Goal: Task Accomplishment & Management: Manage account settings

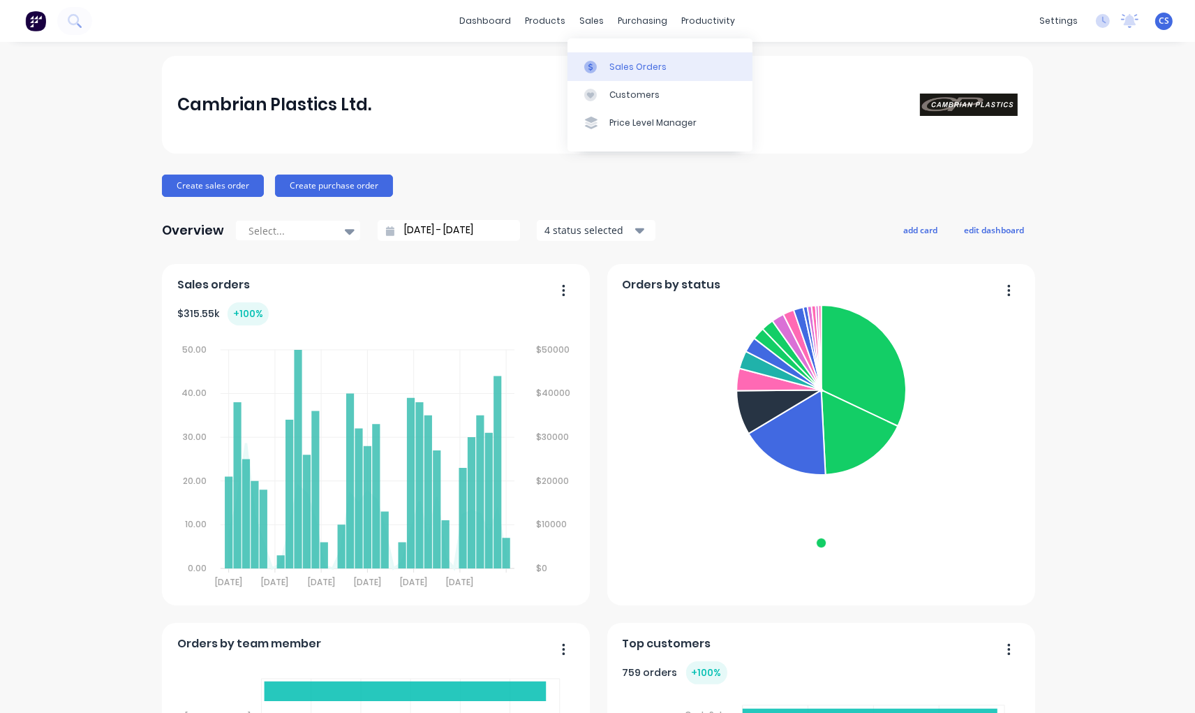
click at [606, 67] on link "Sales Orders" at bounding box center [659, 66] width 185 height 28
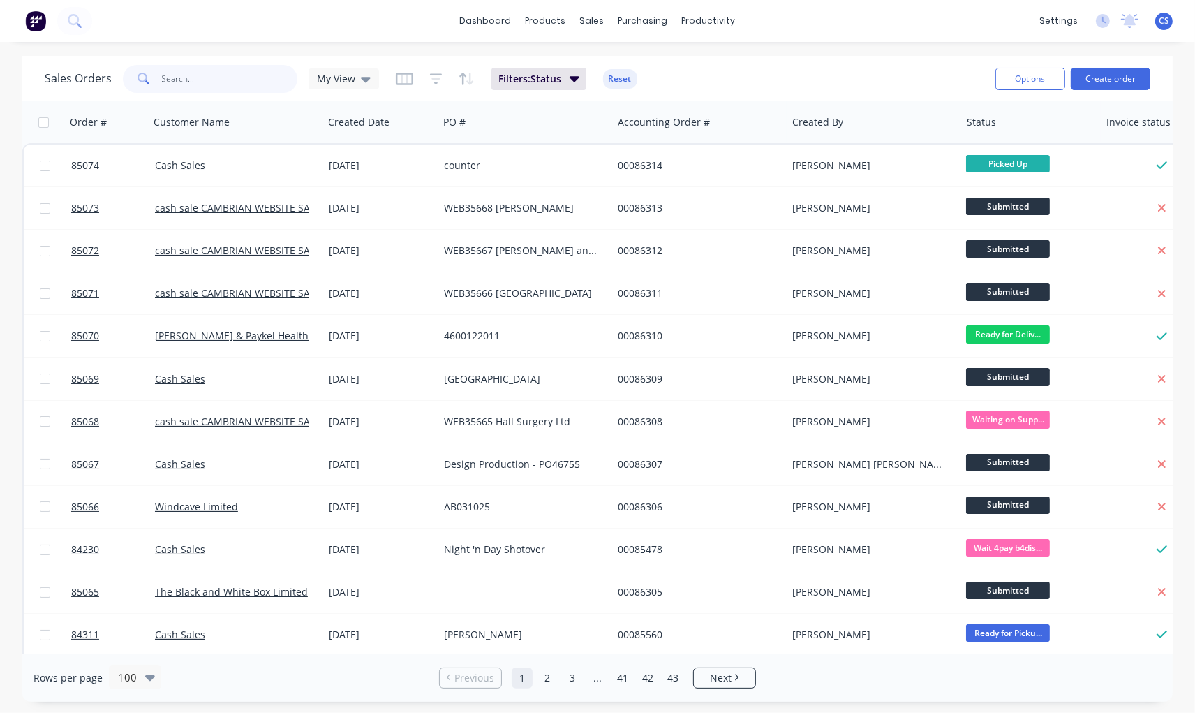
click at [184, 81] on input "text" at bounding box center [230, 79] width 136 height 28
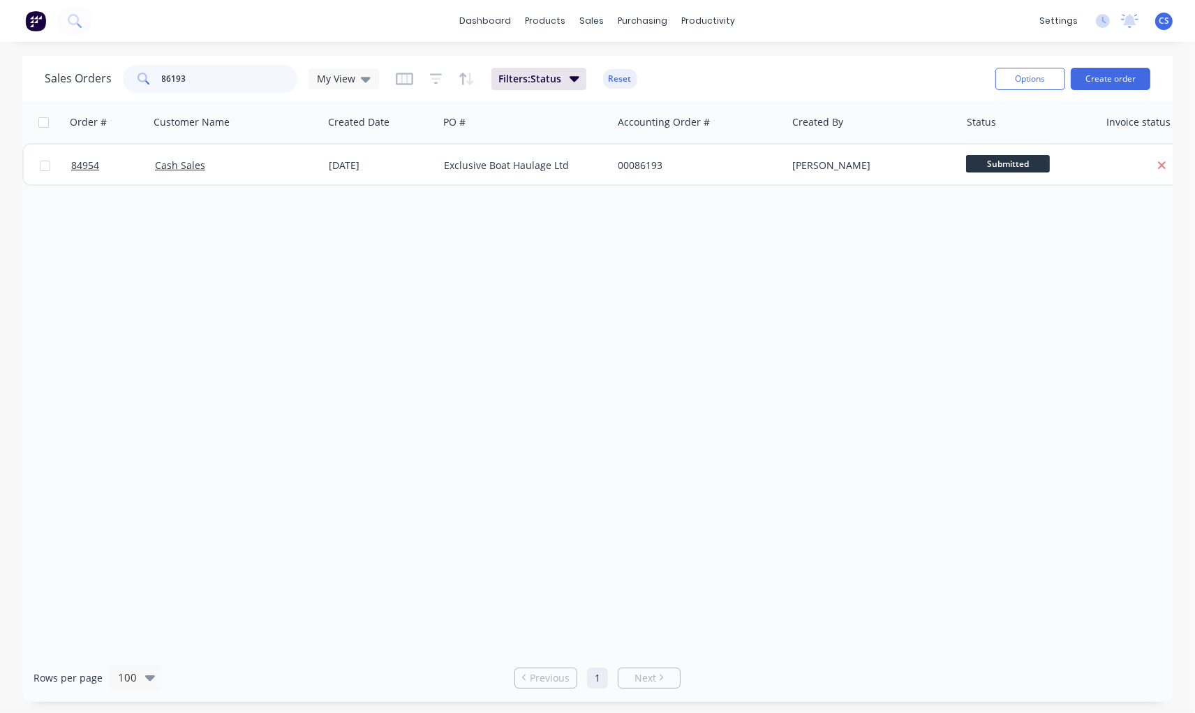
type input "86193"
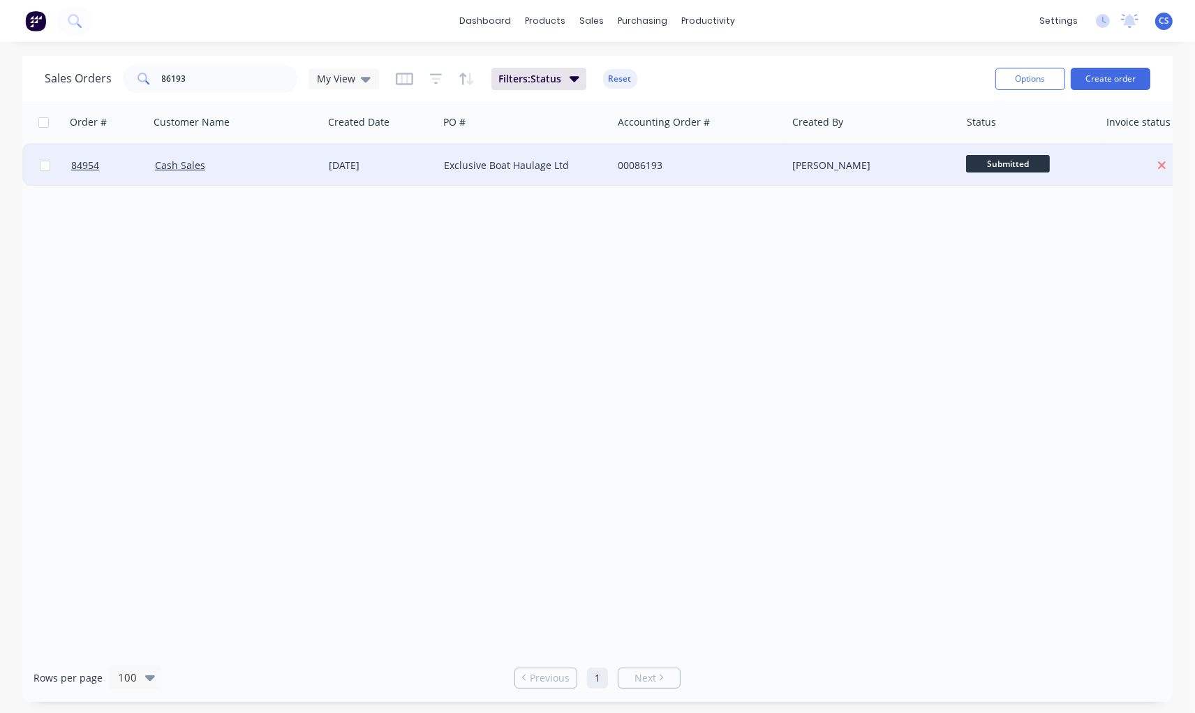
click at [532, 159] on div "Exclusive Boat Haulage Ltd" at bounding box center [521, 165] width 155 height 14
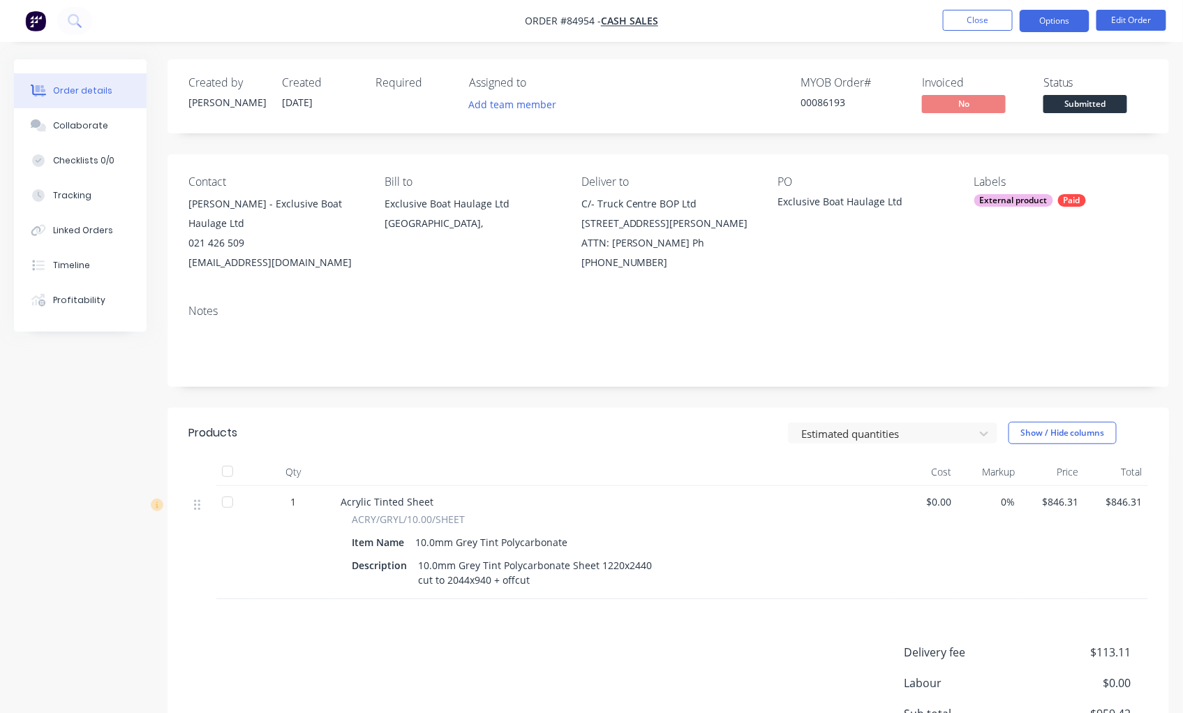
click at [1052, 21] on button "Options" at bounding box center [1055, 21] width 70 height 22
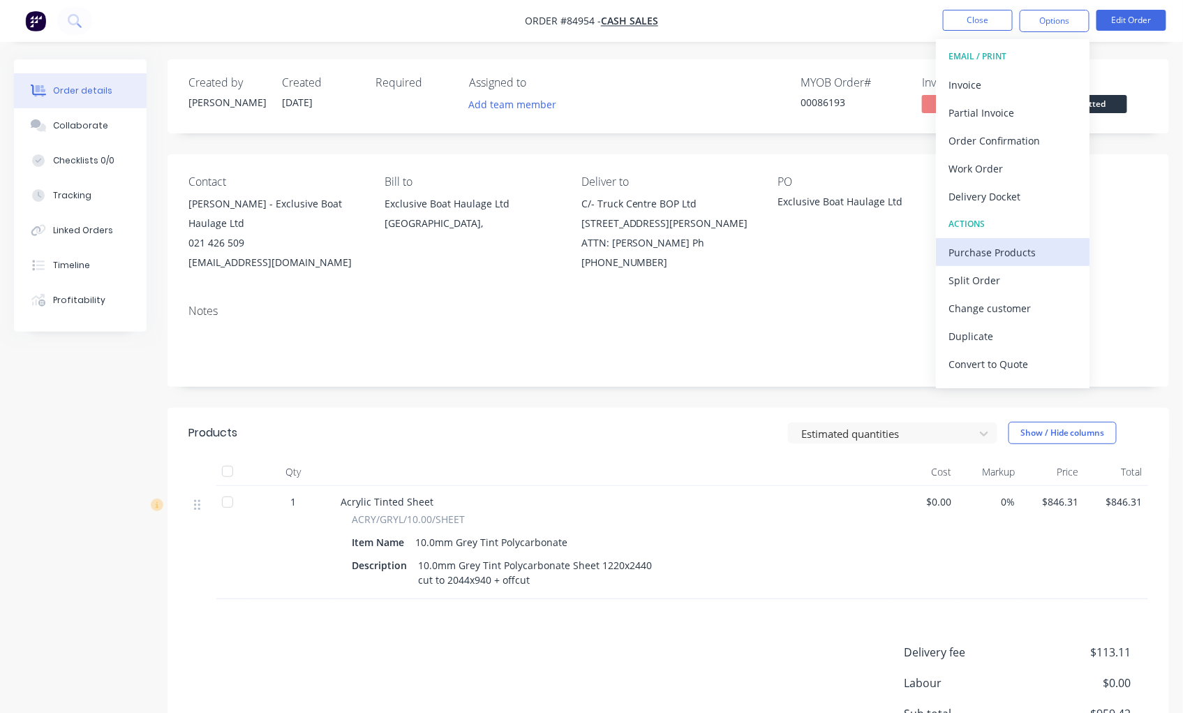
click at [1021, 255] on div "Purchase Products" at bounding box center [1012, 252] width 128 height 20
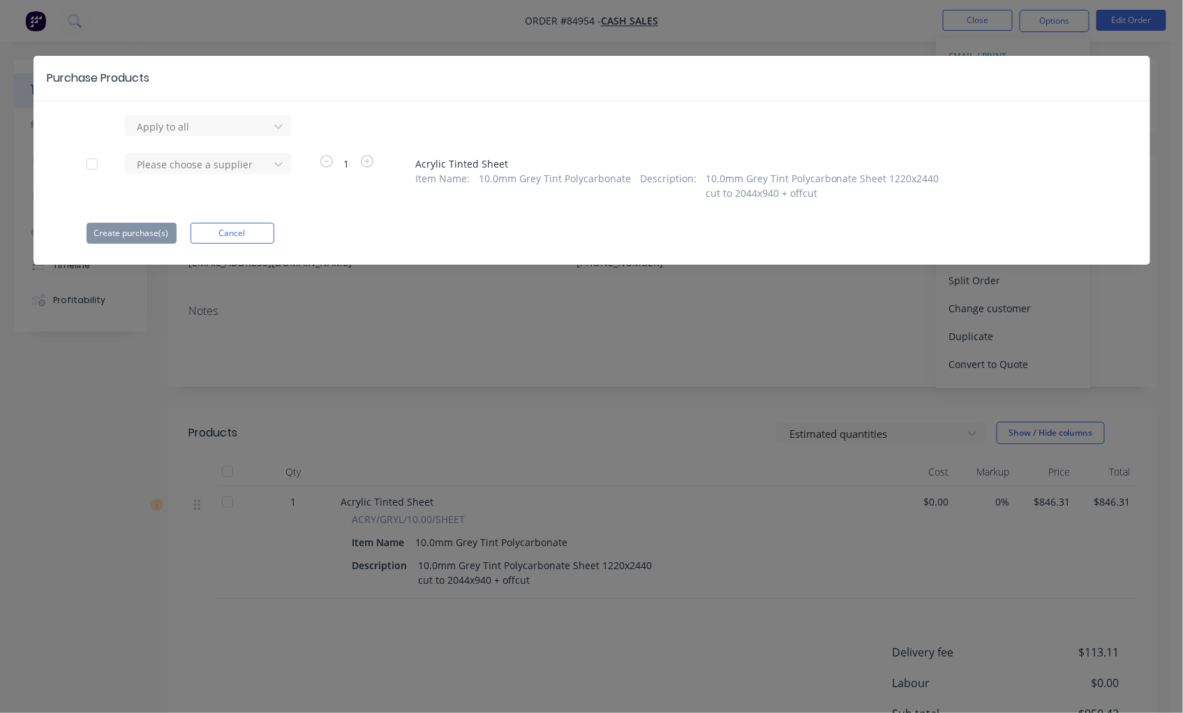
click at [89, 165] on div at bounding box center [92, 164] width 28 height 28
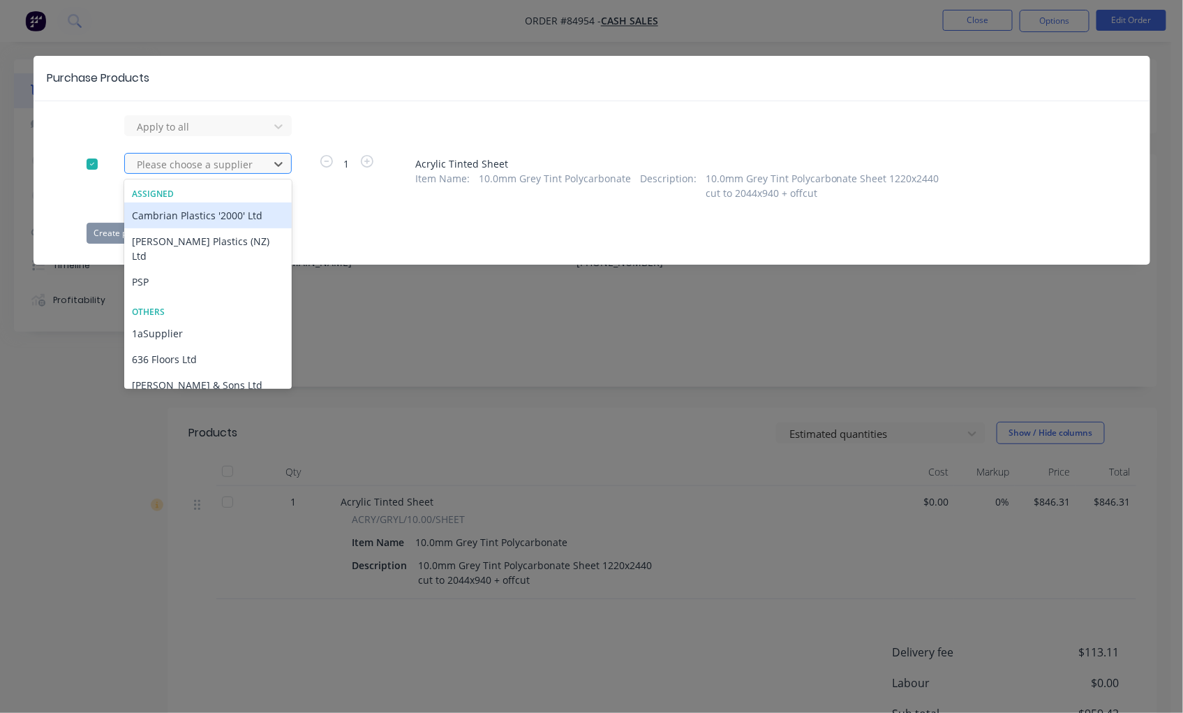
click at [187, 164] on div at bounding box center [199, 164] width 126 height 17
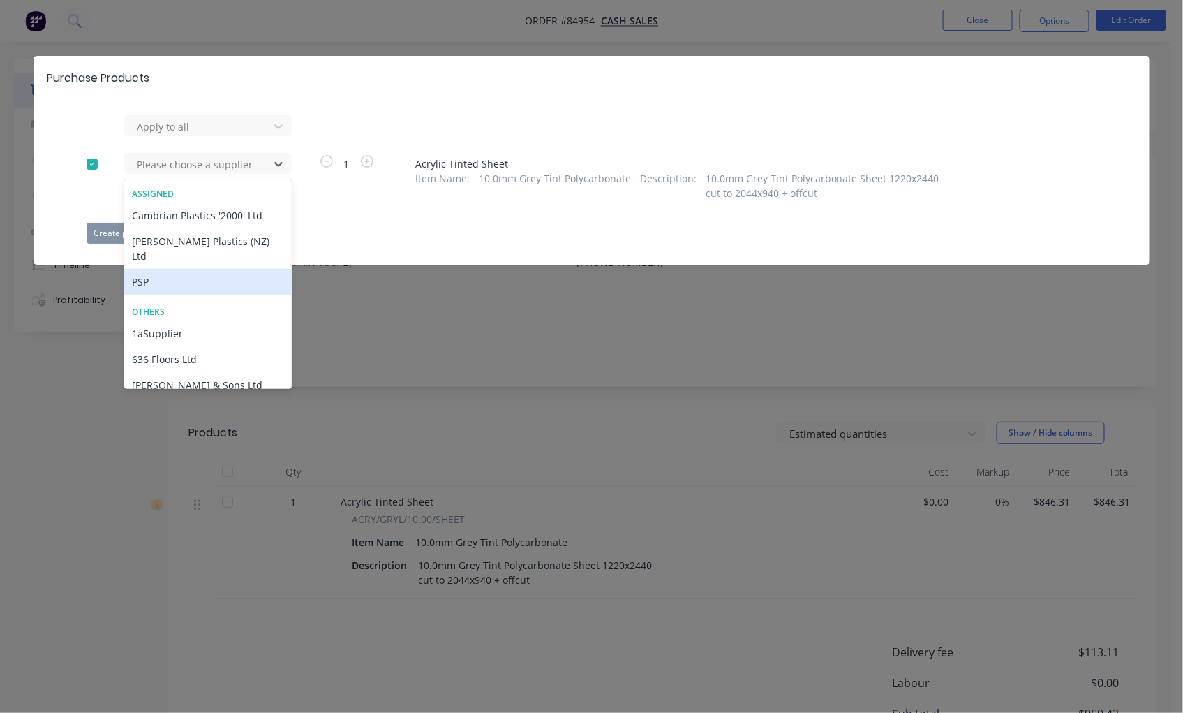
click at [169, 269] on div "PSP" at bounding box center [207, 282] width 167 height 26
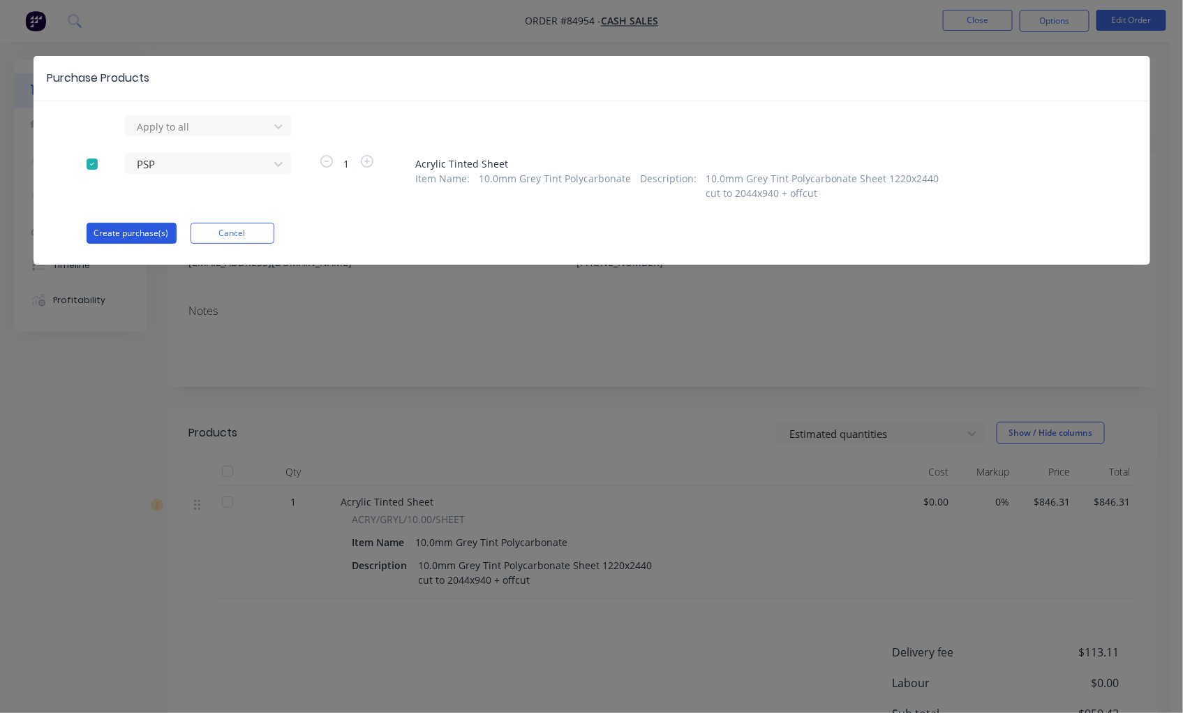
click at [121, 233] on button "Create purchase(s)" at bounding box center [132, 233] width 90 height 21
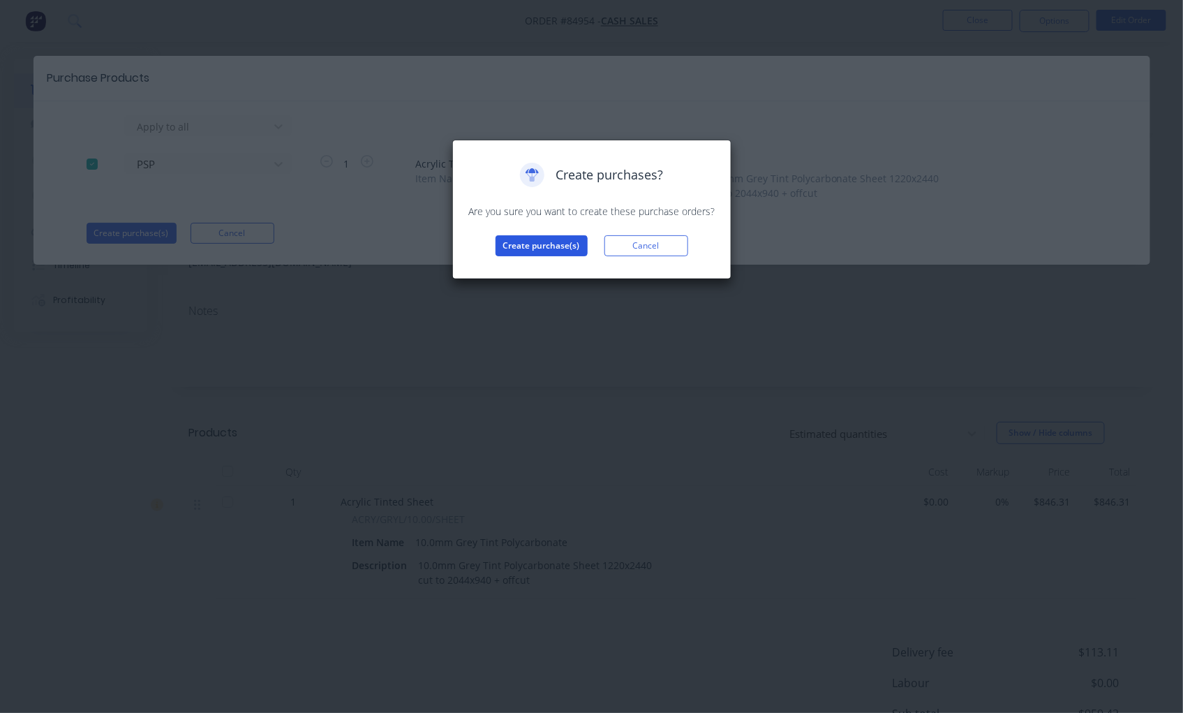
click at [565, 247] on button "Create purchase(s)" at bounding box center [542, 245] width 92 height 21
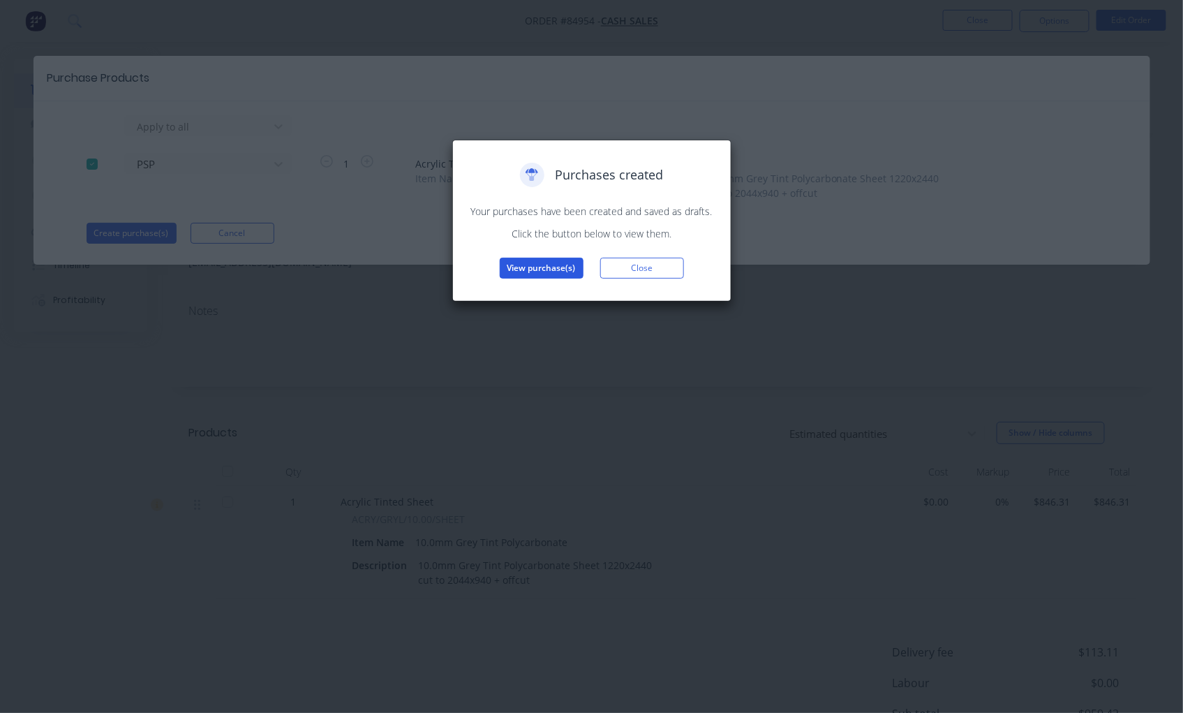
click at [557, 262] on button "View purchase(s)" at bounding box center [542, 268] width 84 height 21
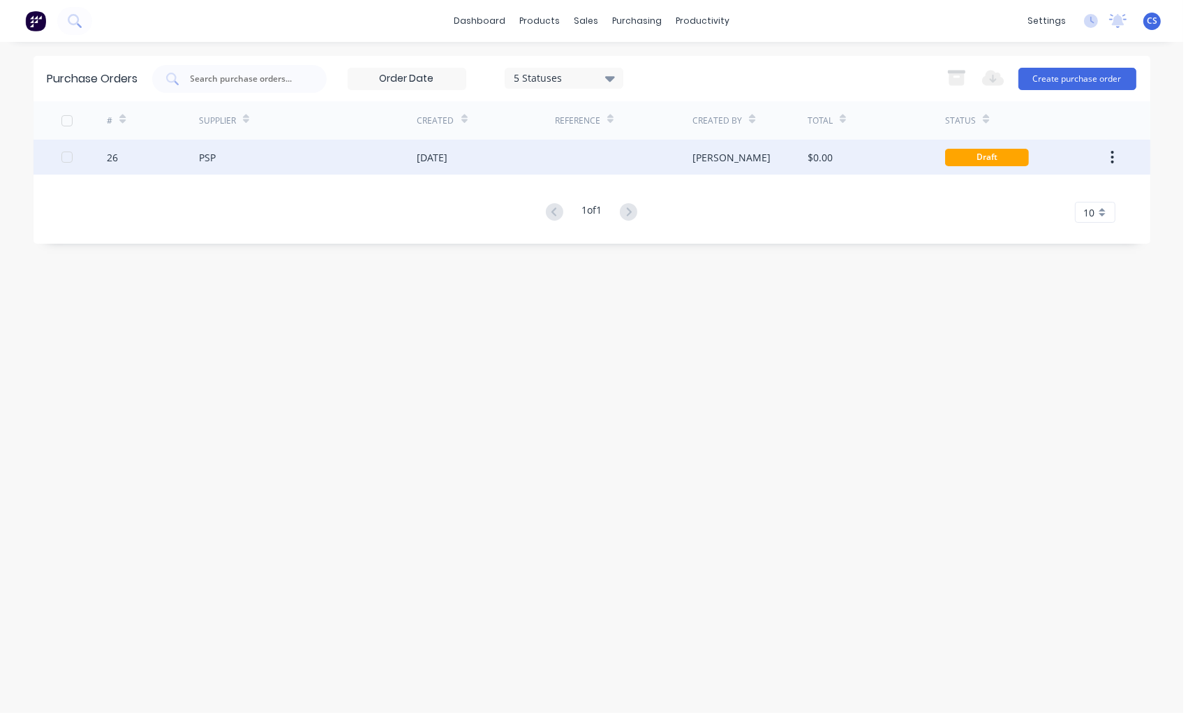
click at [519, 151] on div "[DATE]" at bounding box center [485, 157] width 137 height 35
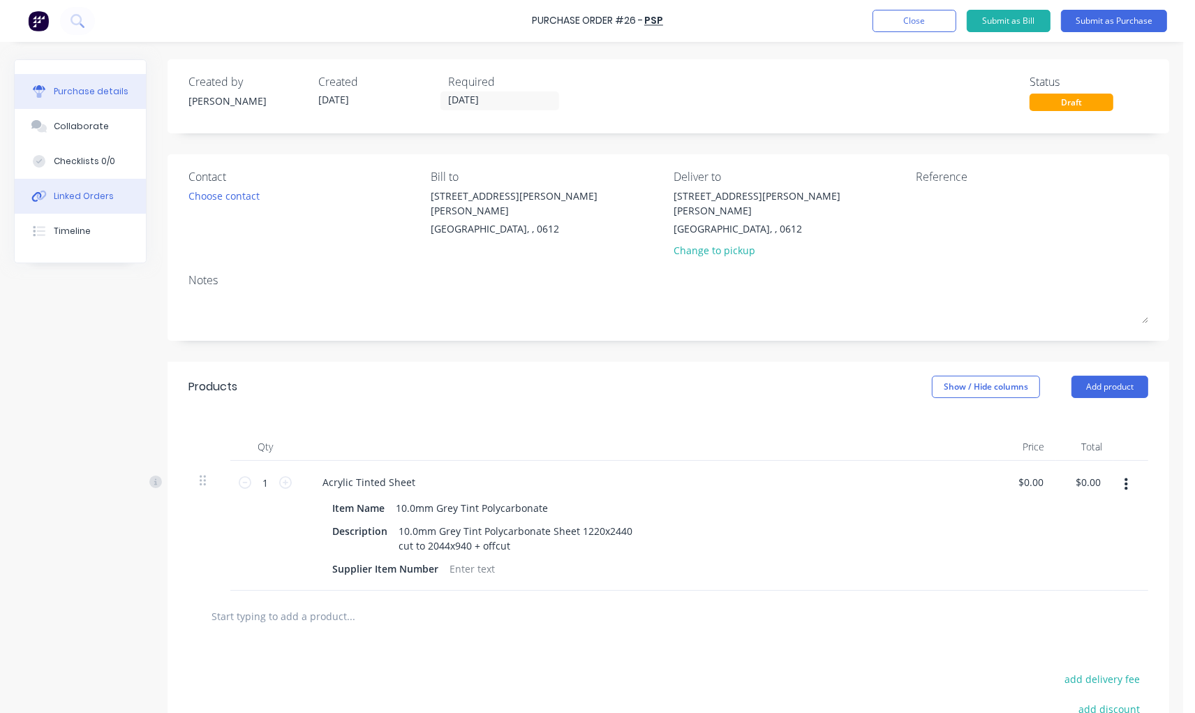
click at [75, 200] on div "Linked Orders" at bounding box center [84, 196] width 60 height 13
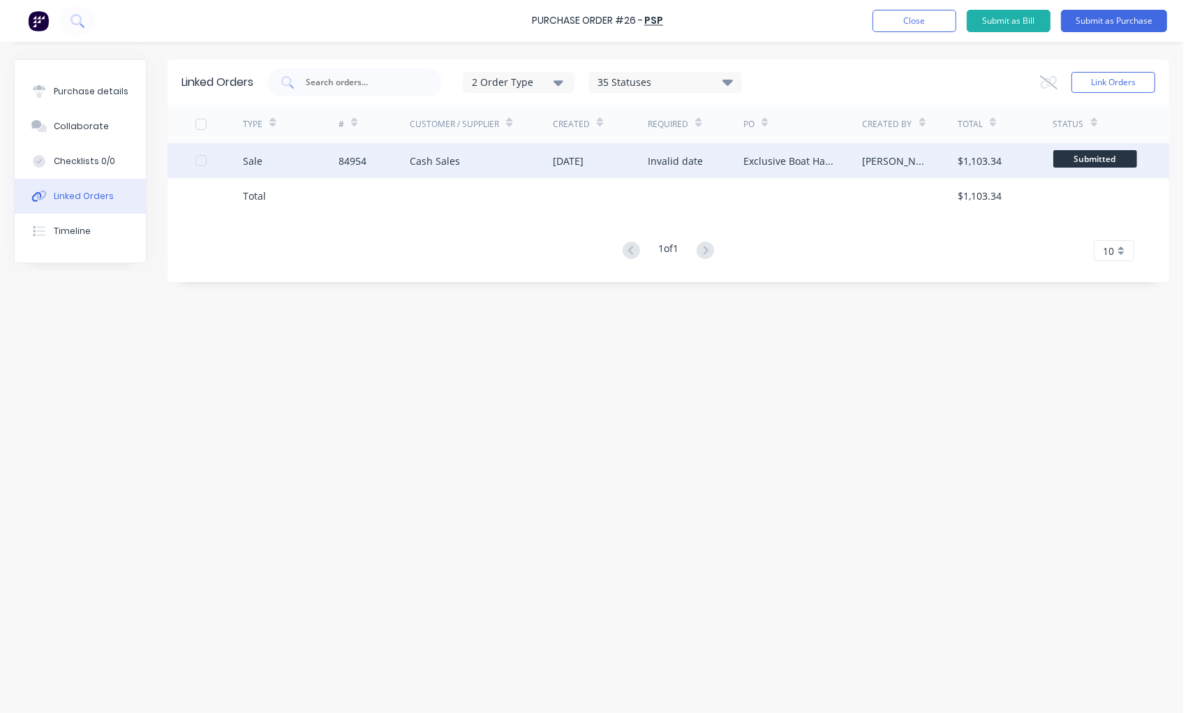
click at [787, 158] on div "Exclusive Boat Haulage Ltd" at bounding box center [788, 161] width 91 height 15
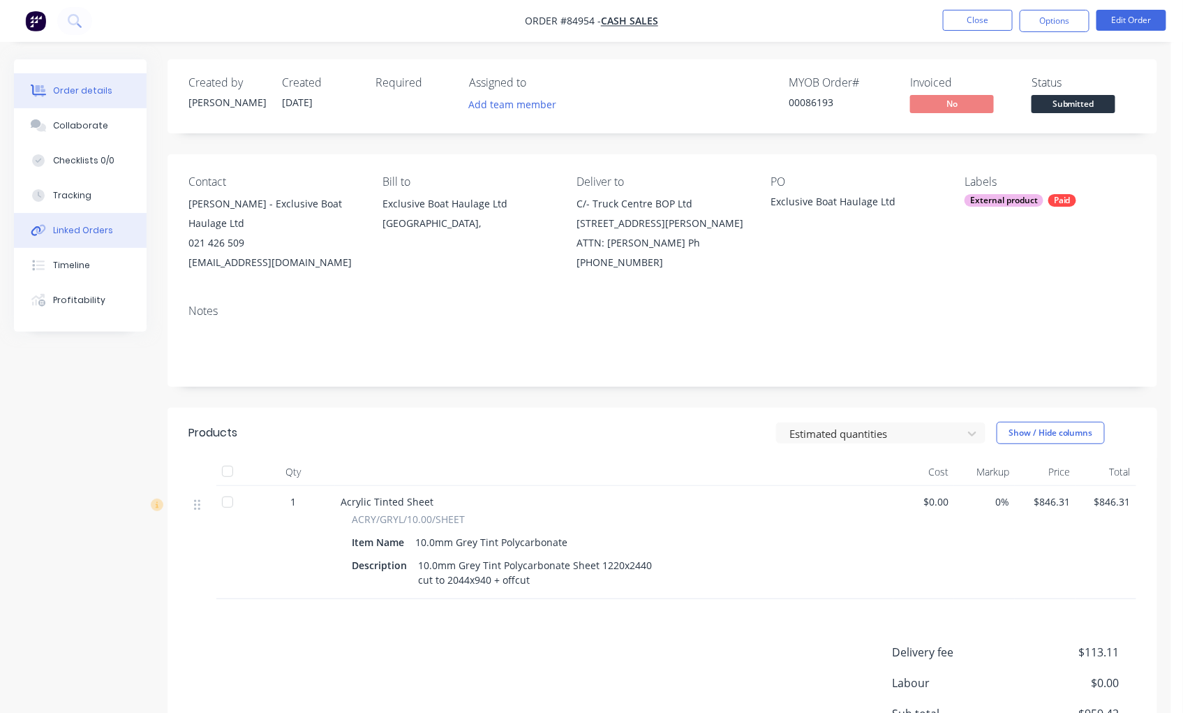
click at [79, 229] on div "Linked Orders" at bounding box center [83, 230] width 60 height 13
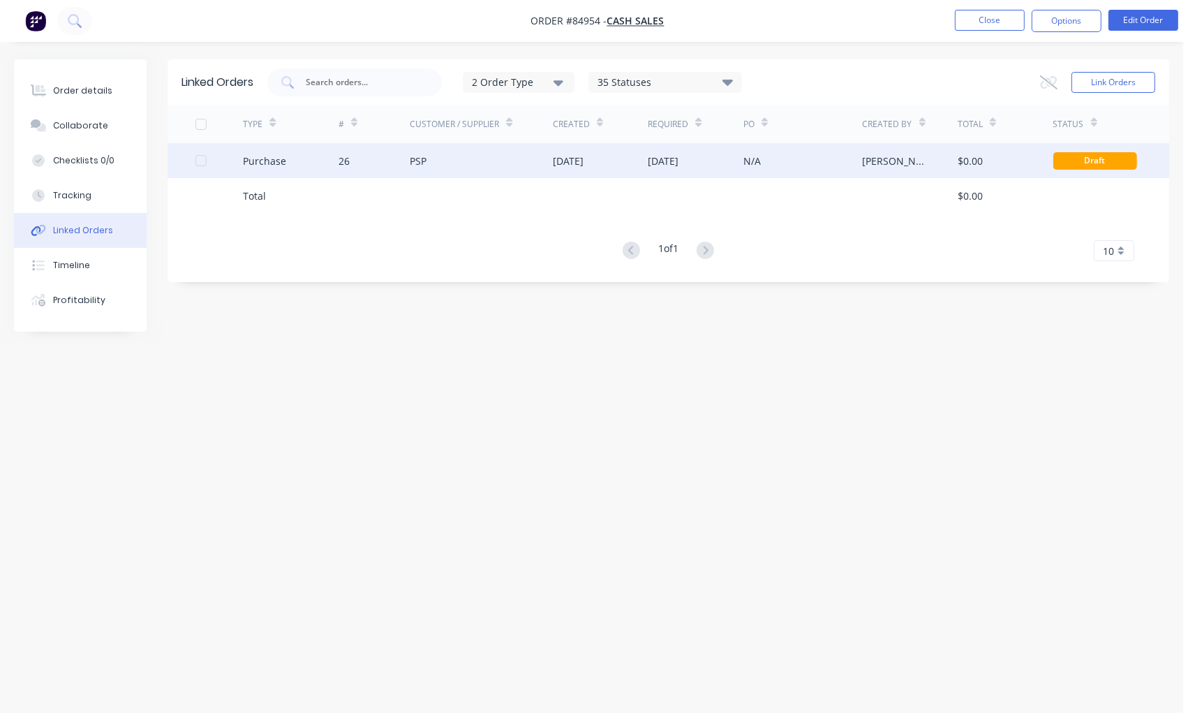
click at [202, 158] on div at bounding box center [201, 161] width 28 height 28
click at [1050, 22] on button "Options" at bounding box center [1066, 21] width 70 height 22
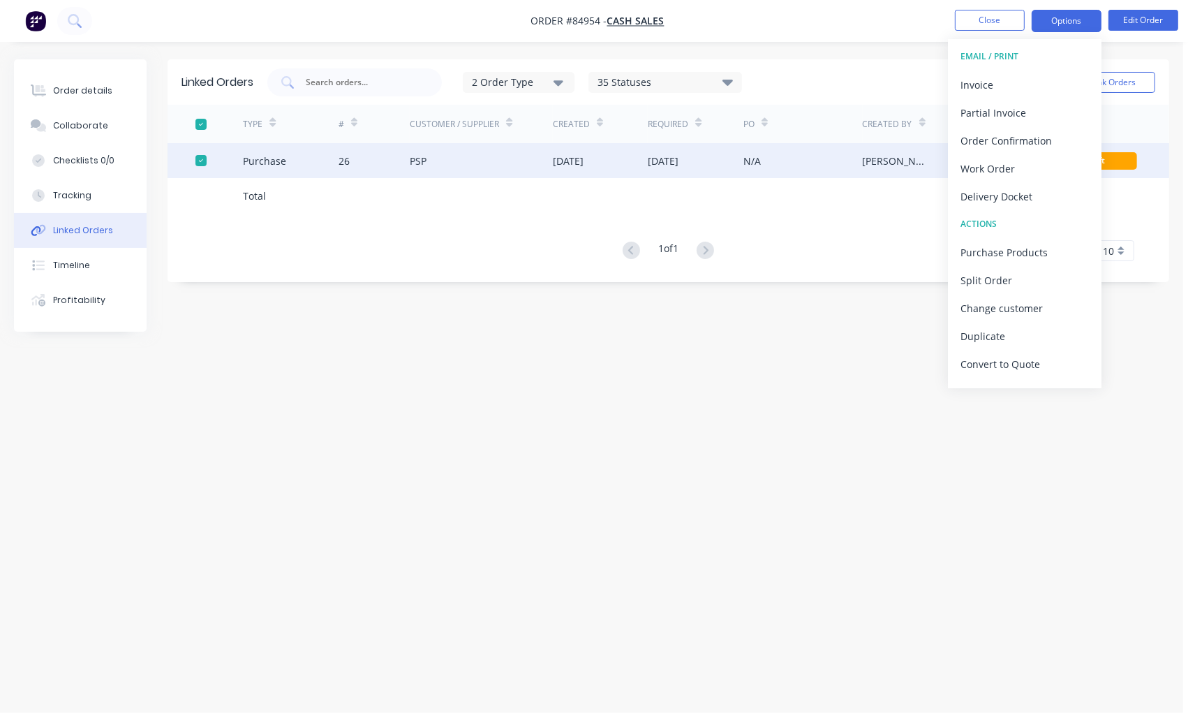
click at [1050, 22] on button "Options" at bounding box center [1066, 21] width 70 height 22
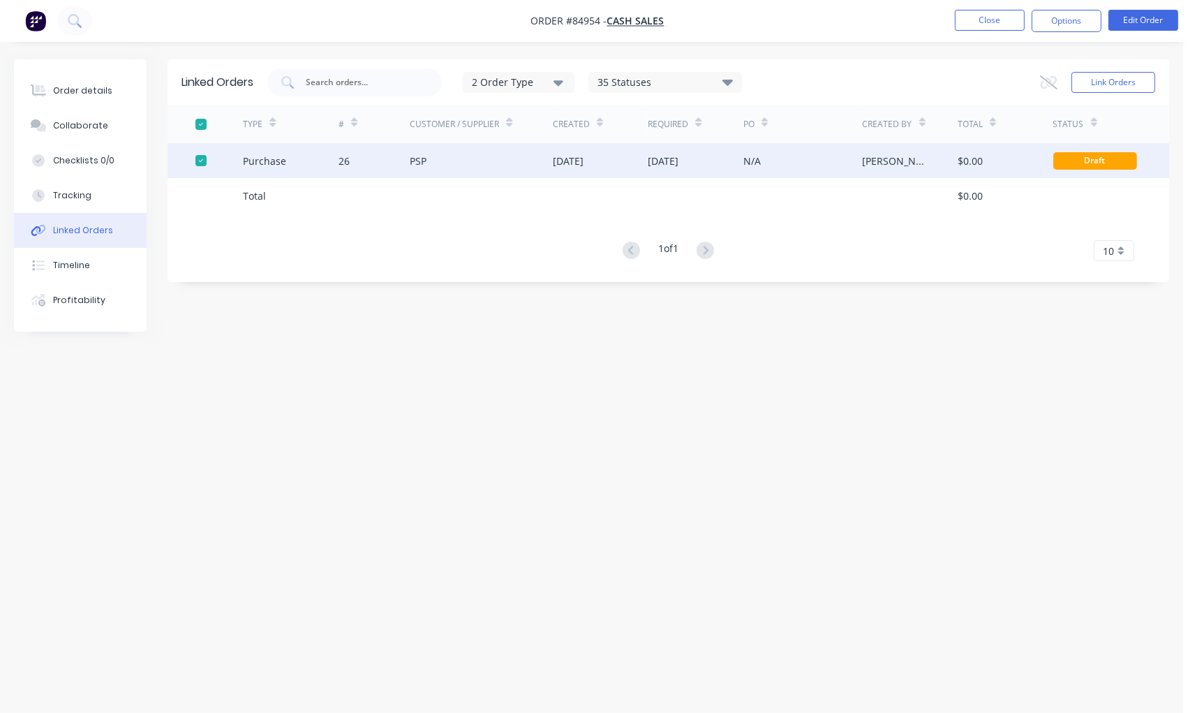
click at [720, 169] on div "[DATE]" at bounding box center [696, 160] width 96 height 35
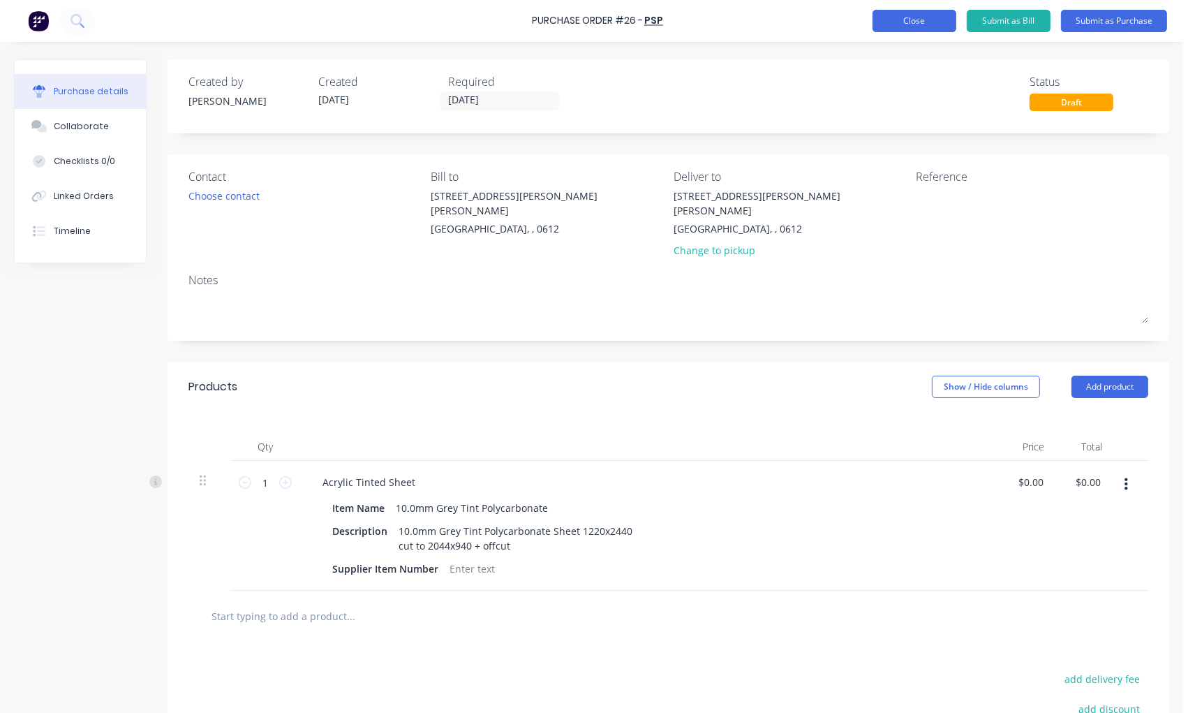
click at [935, 24] on button "Close" at bounding box center [914, 21] width 84 height 22
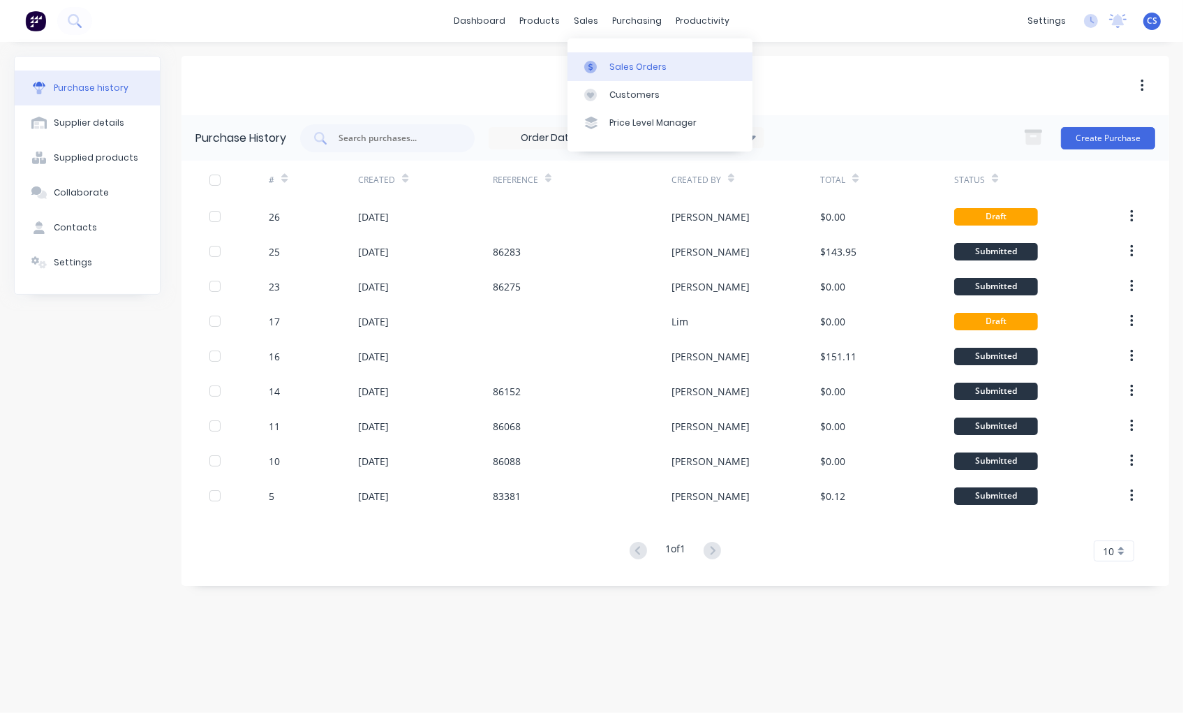
click at [617, 64] on div "Sales Orders" at bounding box center [637, 67] width 57 height 13
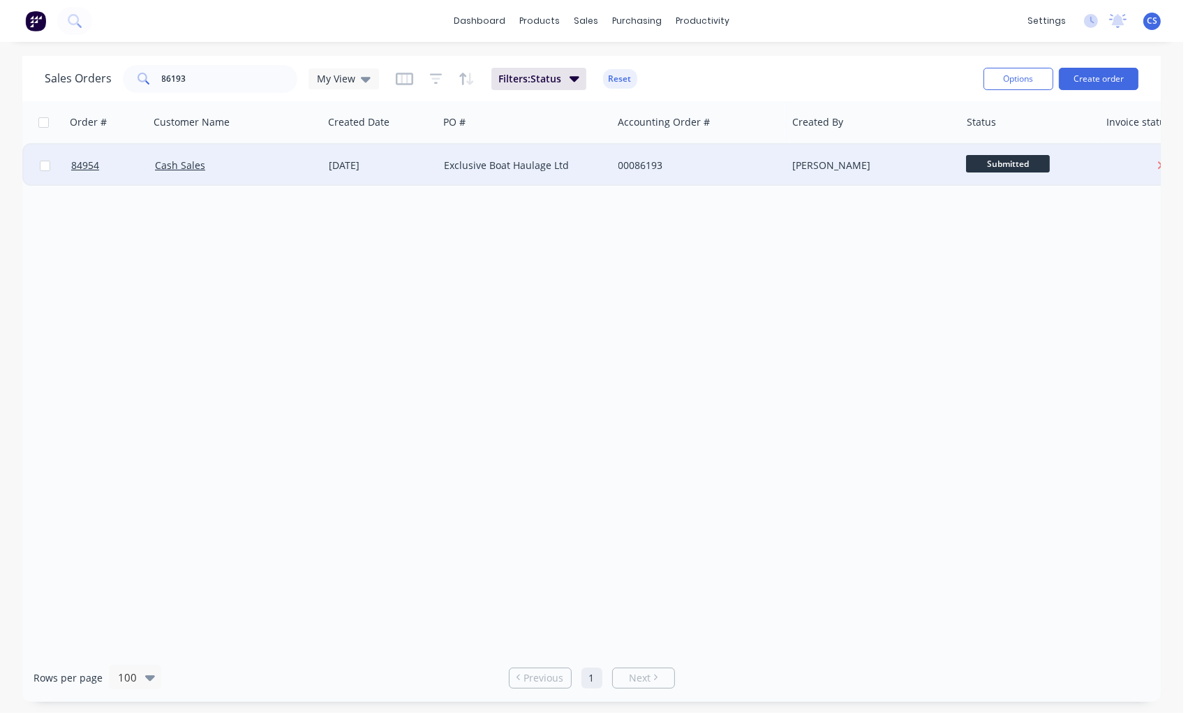
click at [514, 167] on div "Exclusive Boat Haulage Ltd" at bounding box center [521, 165] width 155 height 14
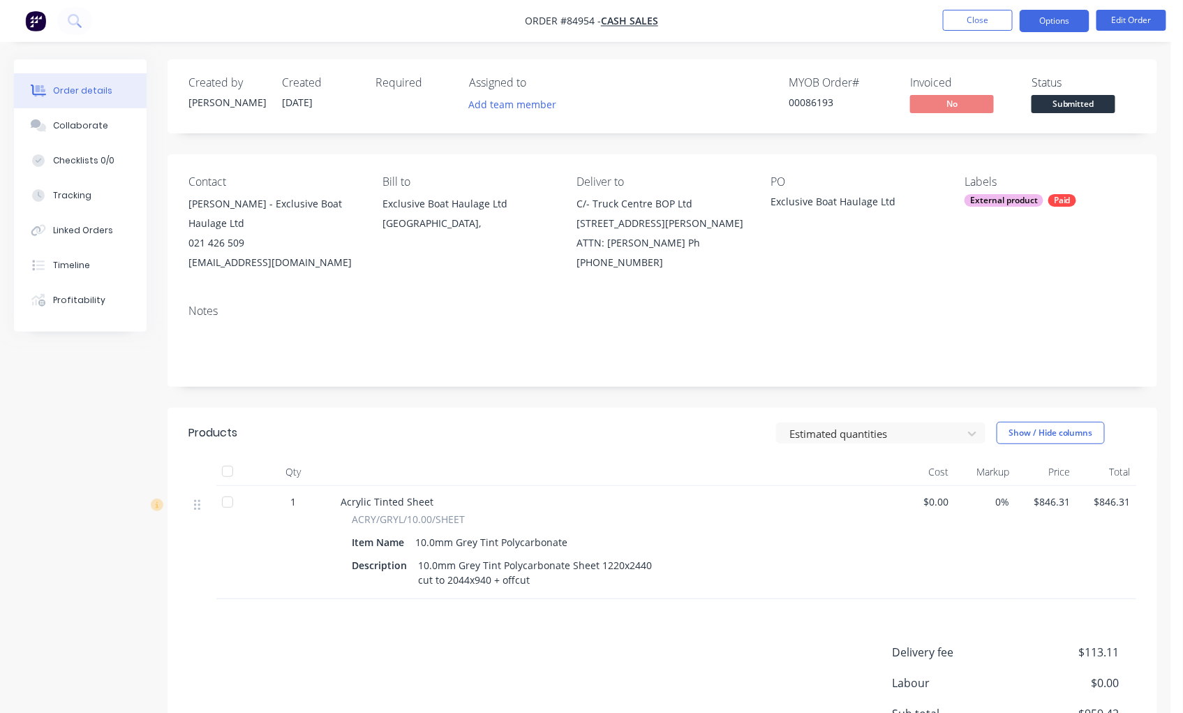
click at [1045, 29] on button "Options" at bounding box center [1055, 21] width 70 height 22
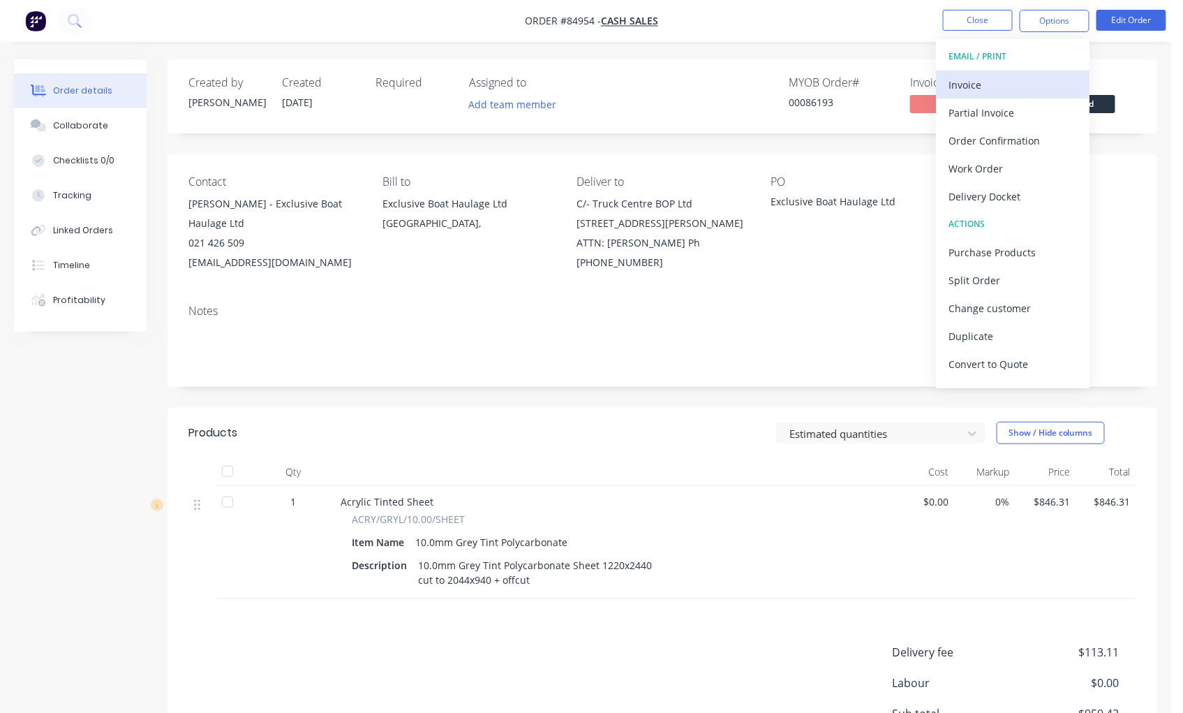
click at [1004, 82] on div "Invoice" at bounding box center [1012, 85] width 128 height 20
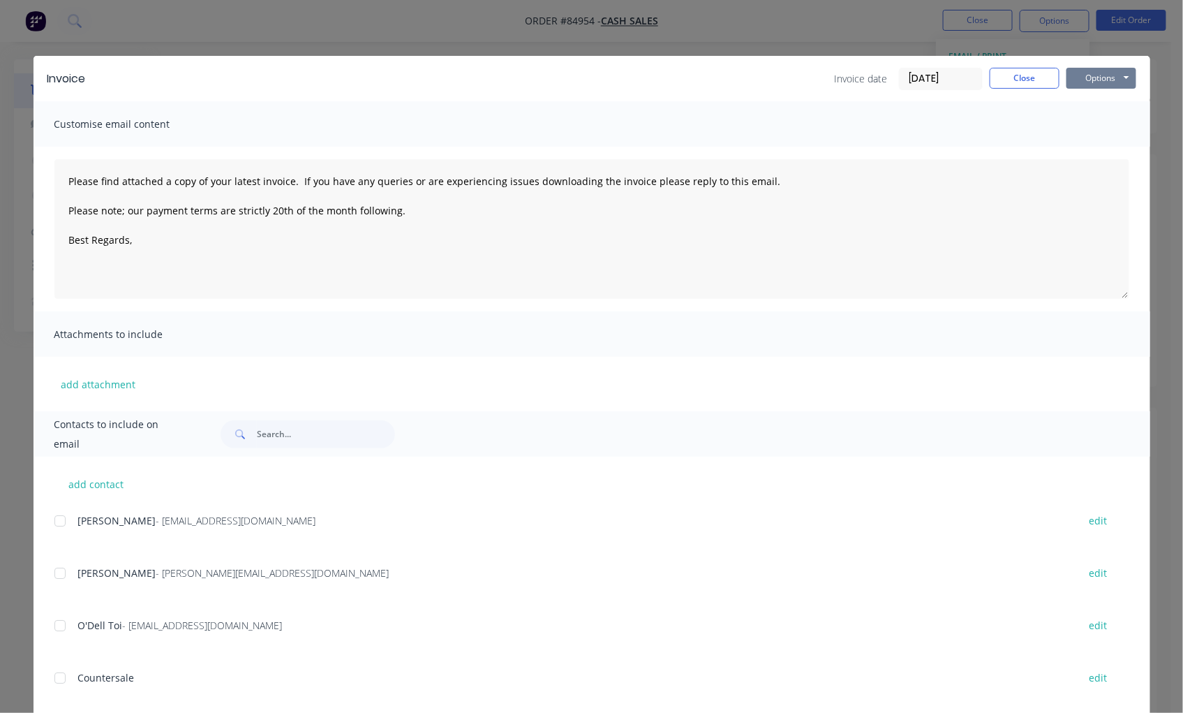
click at [1099, 80] on button "Options" at bounding box center [1101, 78] width 70 height 21
click at [1105, 120] on button "Print" at bounding box center [1110, 125] width 89 height 23
type textarea "Please find attached a copy of your latest invoice. If you have any queries or …"
click at [1042, 70] on button "Close" at bounding box center [1025, 78] width 70 height 21
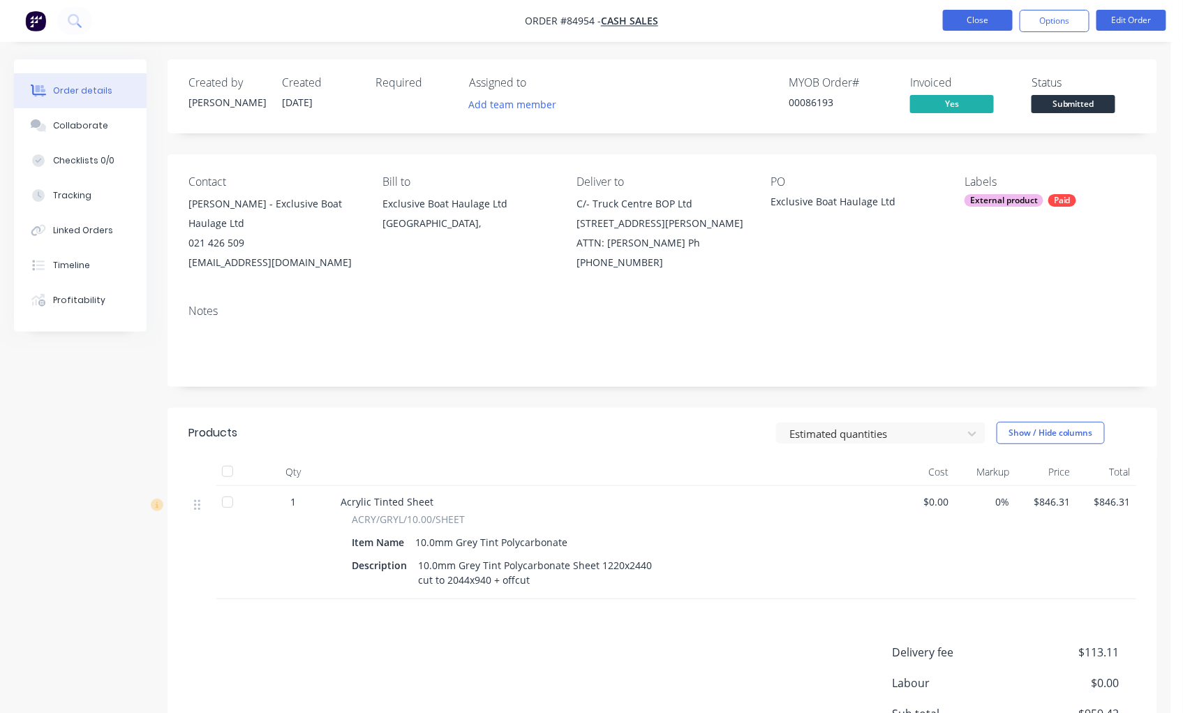
click at [977, 18] on button "Close" at bounding box center [978, 20] width 70 height 21
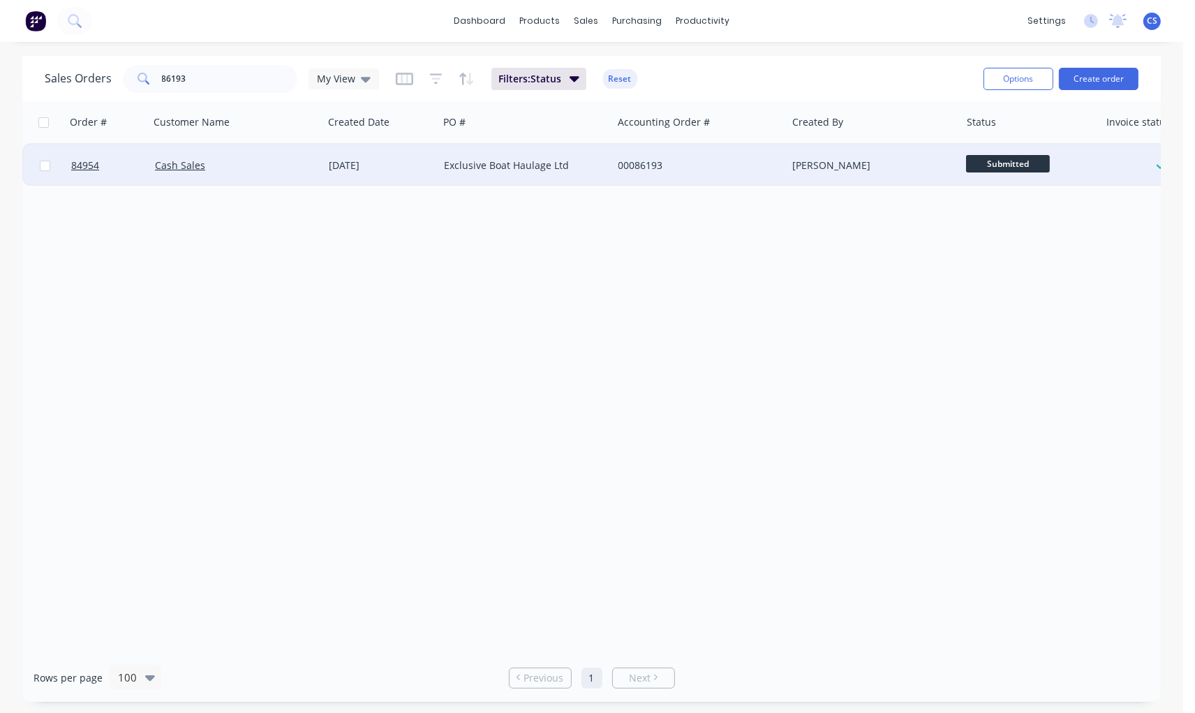
click at [1020, 162] on span "Submitted" at bounding box center [1008, 163] width 84 height 17
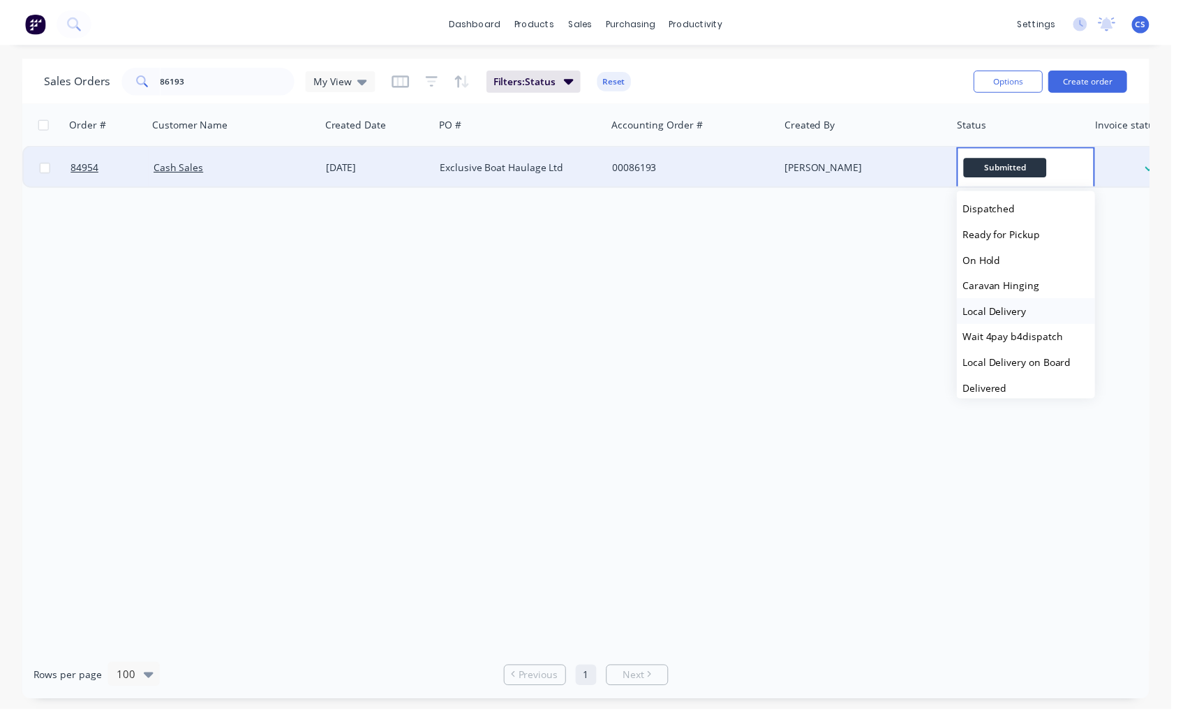
scroll to position [472, 0]
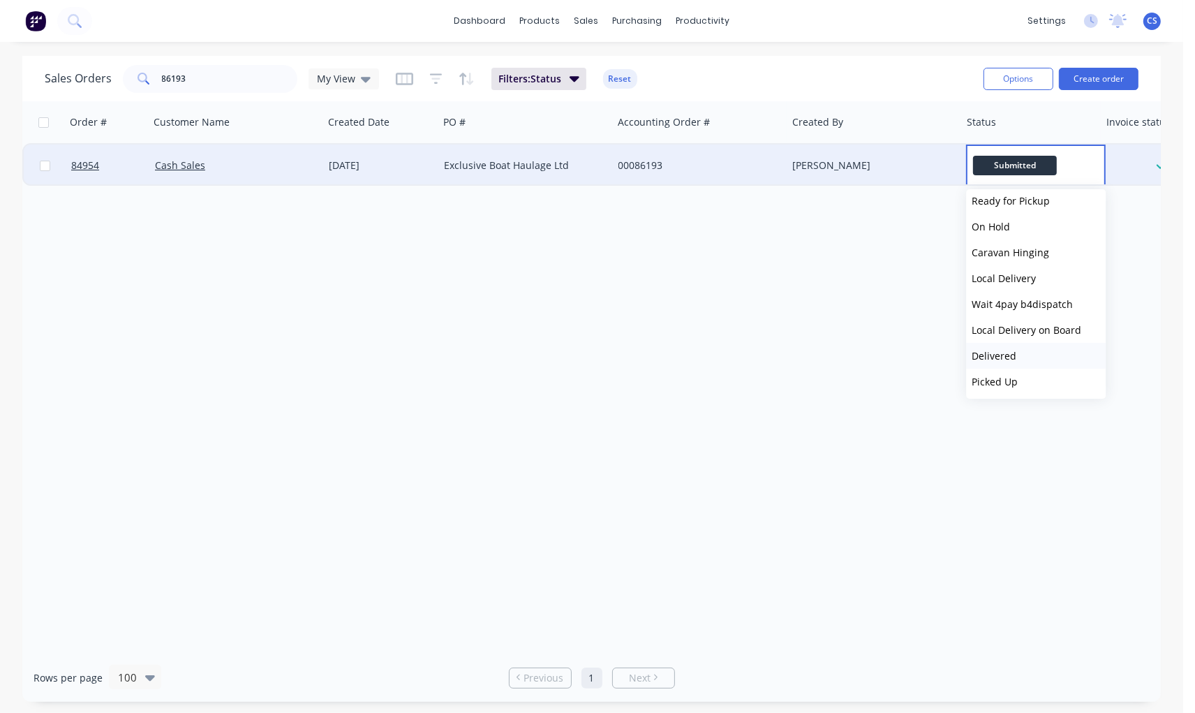
click at [980, 359] on span "Delivered" at bounding box center [993, 355] width 45 height 13
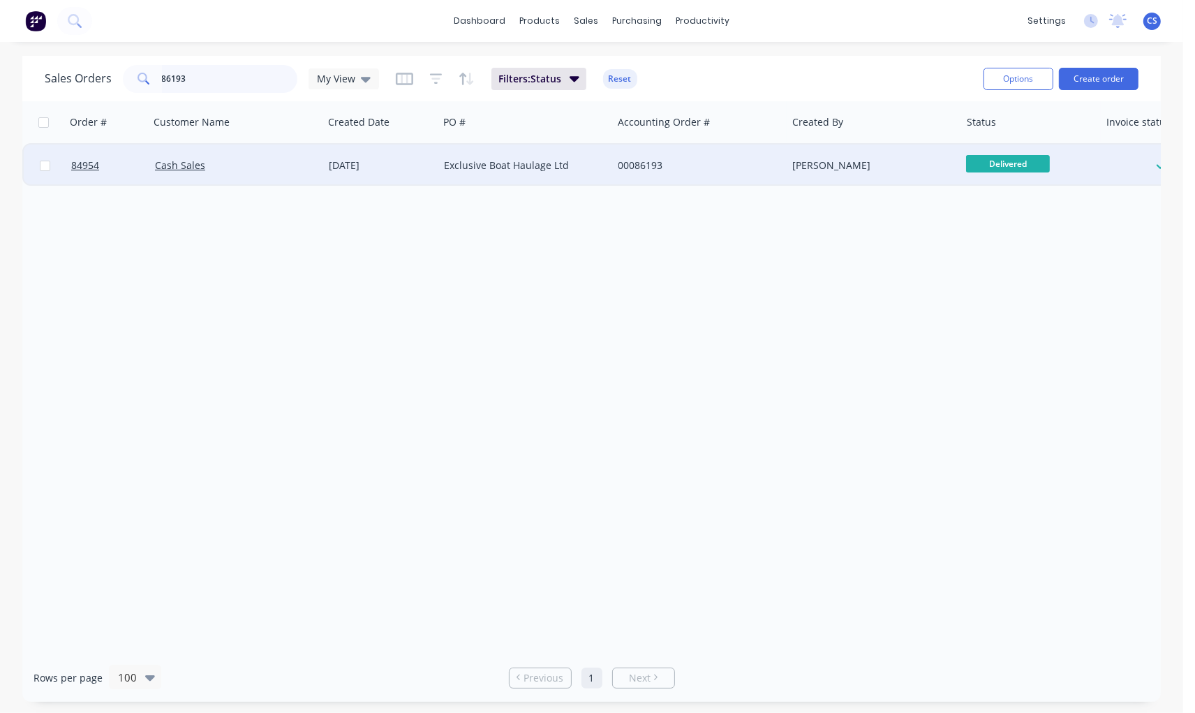
click at [218, 80] on input "86193" at bounding box center [230, 79] width 136 height 28
click at [225, 82] on input "86193" at bounding box center [230, 79] width 136 height 28
type input "86268"
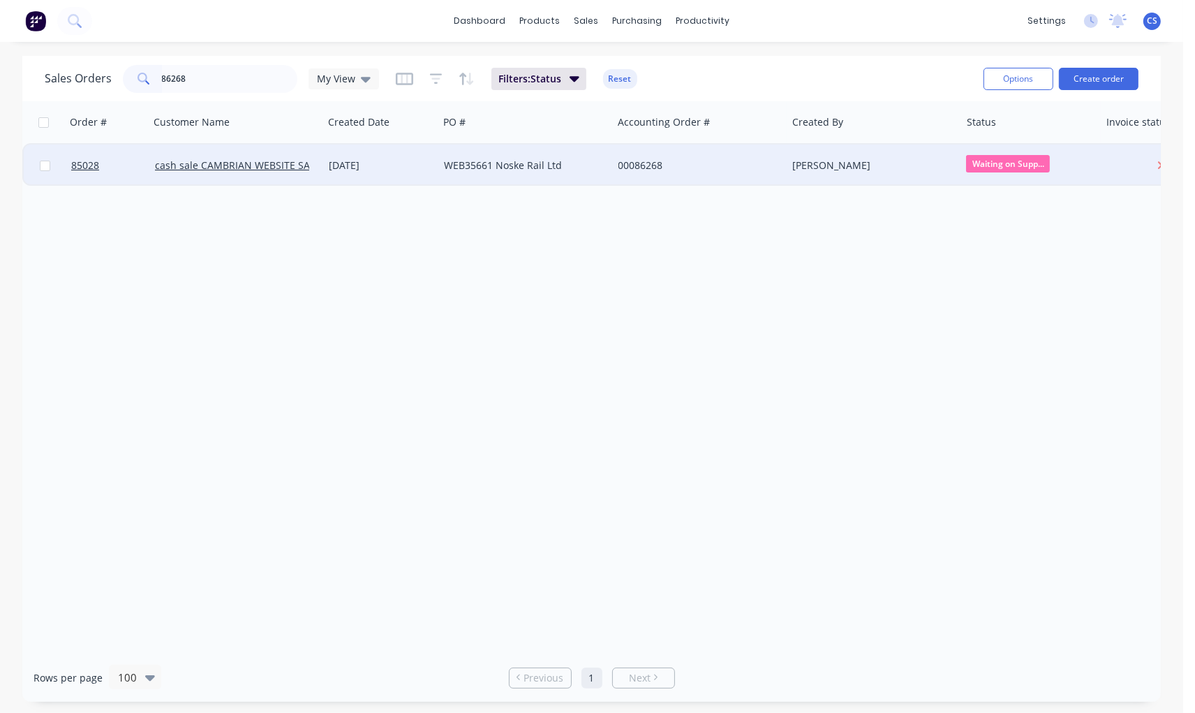
click at [466, 170] on div "WEB35661 Noske Rail Ltd" at bounding box center [521, 165] width 155 height 14
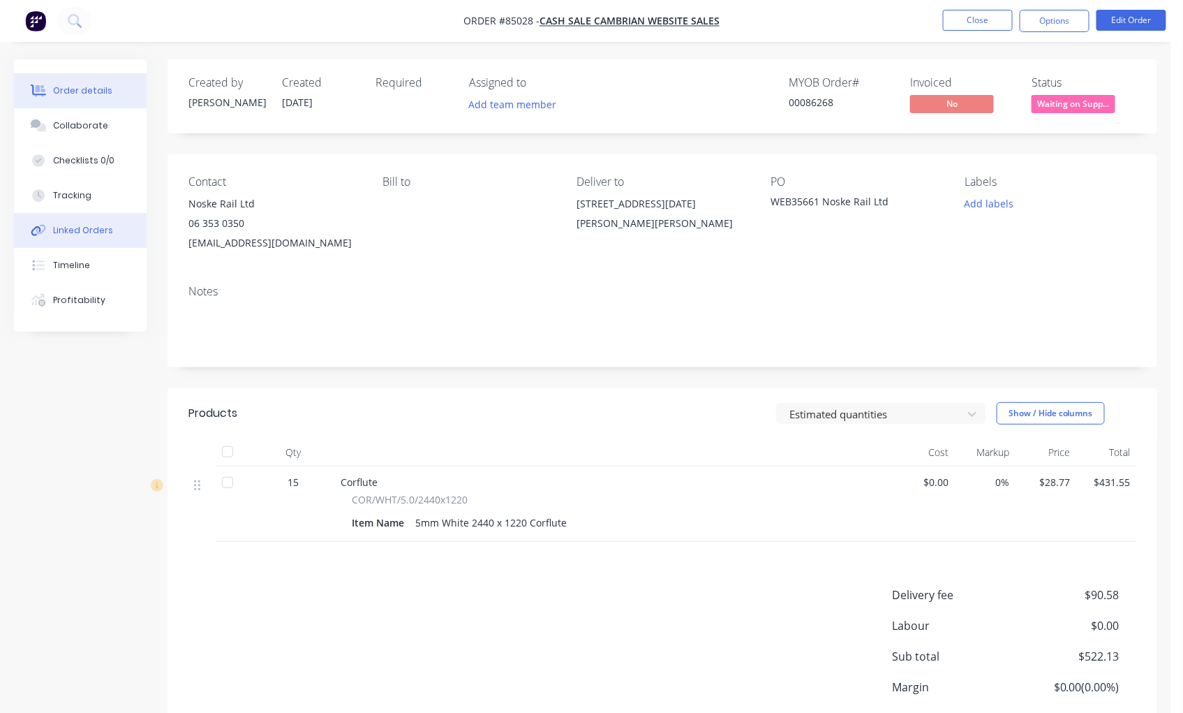
click at [85, 227] on div "Linked Orders" at bounding box center [83, 230] width 60 height 13
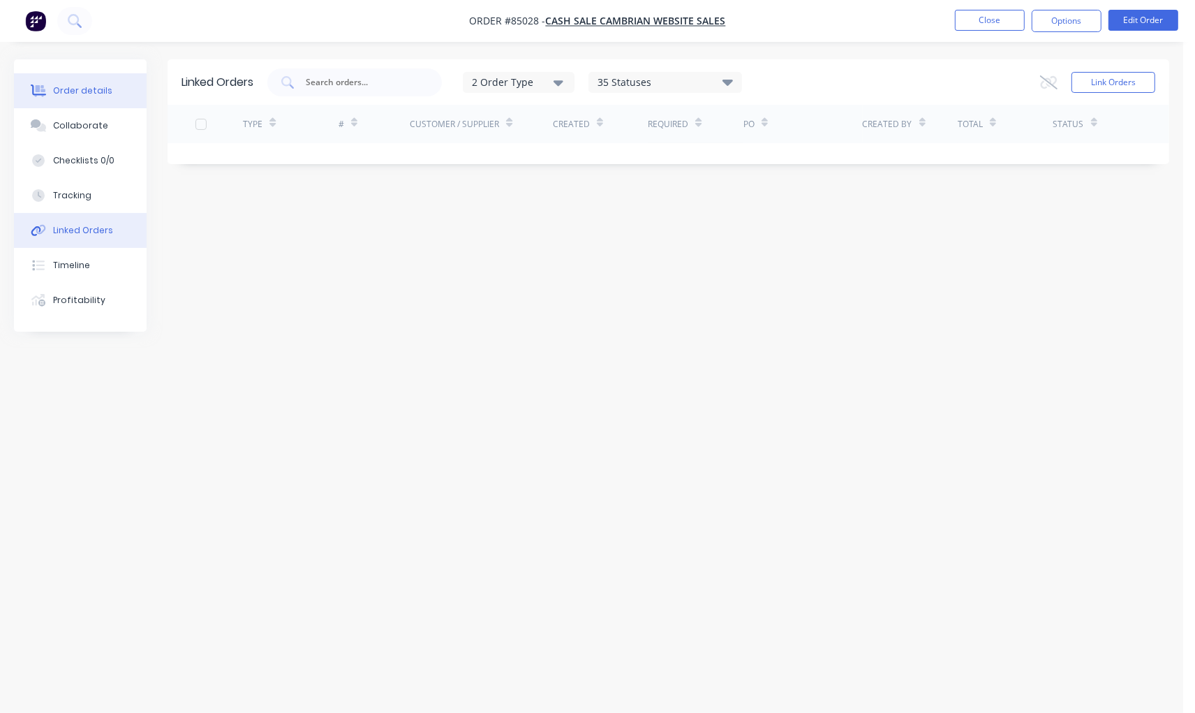
drag, startPoint x: 71, startPoint y: 89, endPoint x: 15, endPoint y: 103, distance: 58.2
click at [71, 89] on div "Order details" at bounding box center [82, 90] width 59 height 13
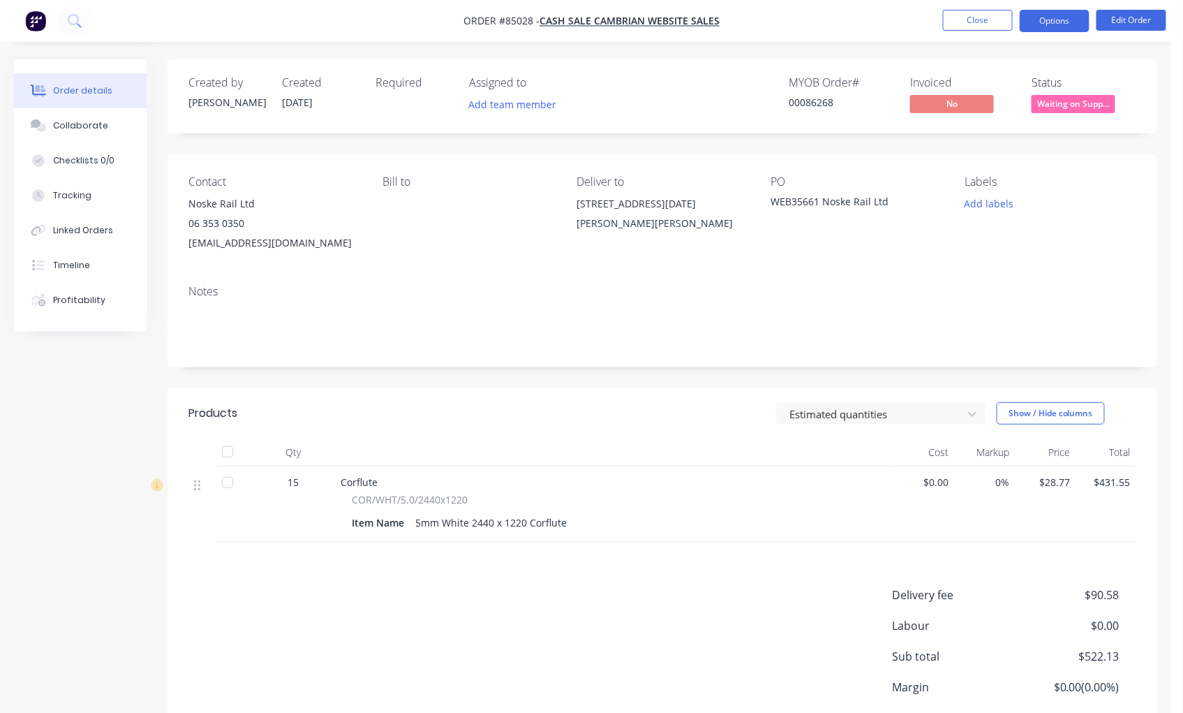
click at [1048, 21] on button "Options" at bounding box center [1055, 21] width 70 height 22
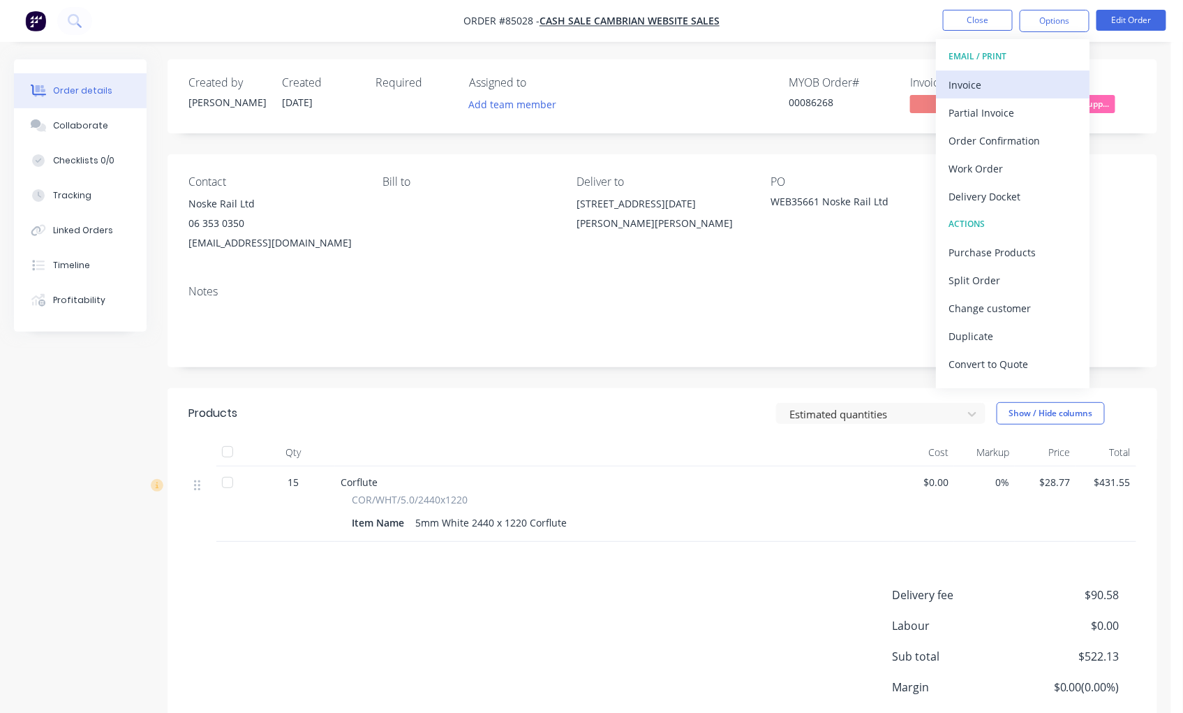
click at [1013, 82] on div "Invoice" at bounding box center [1012, 85] width 128 height 20
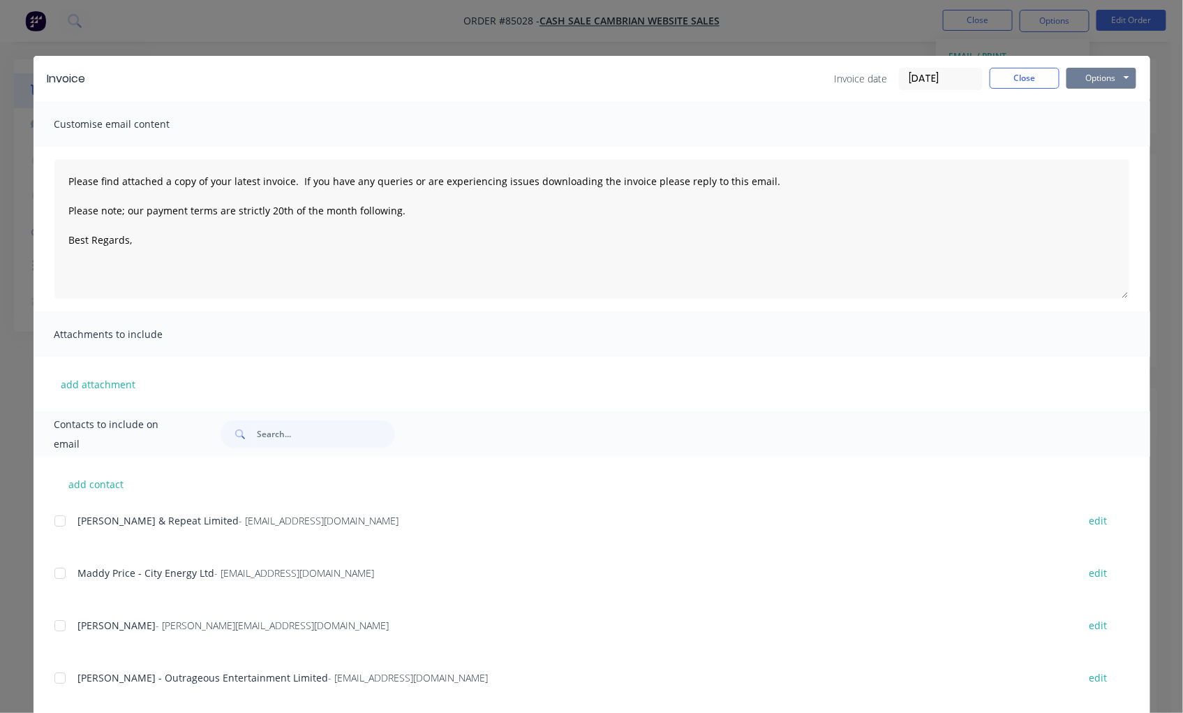
click at [1086, 78] on button "Options" at bounding box center [1101, 78] width 70 height 21
click at [1080, 120] on button "Print" at bounding box center [1110, 125] width 89 height 23
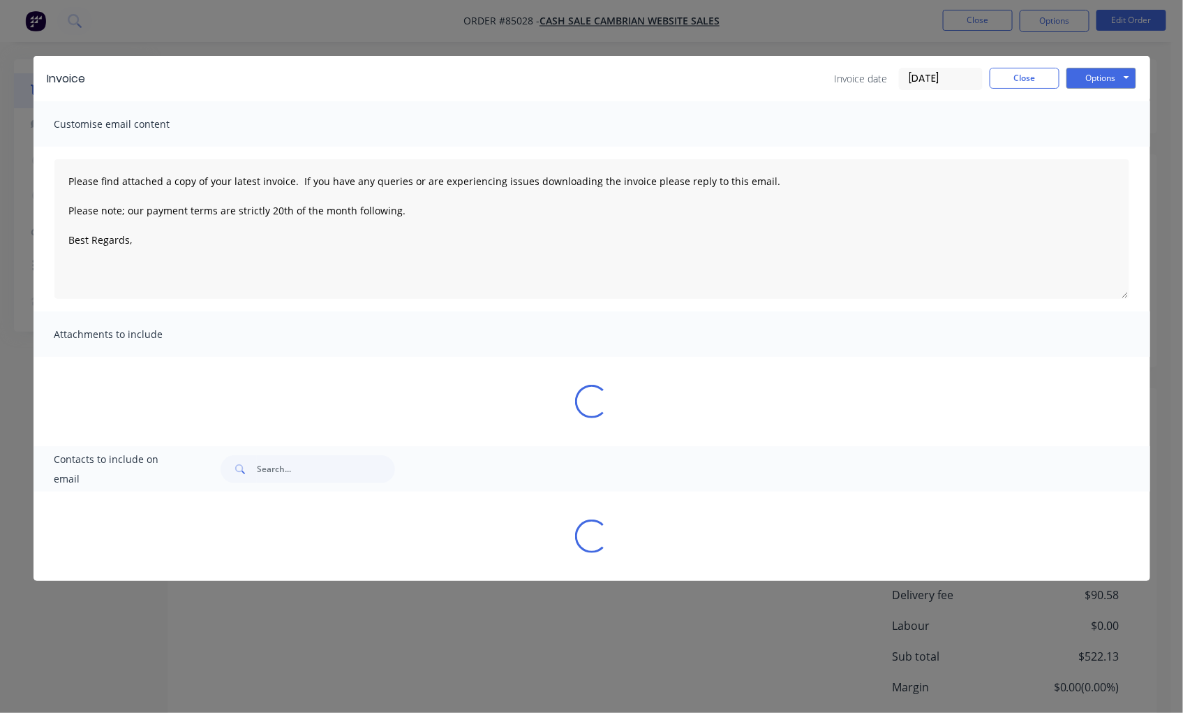
type textarea "Please find attached a copy of your latest invoice. If you have any queries or …"
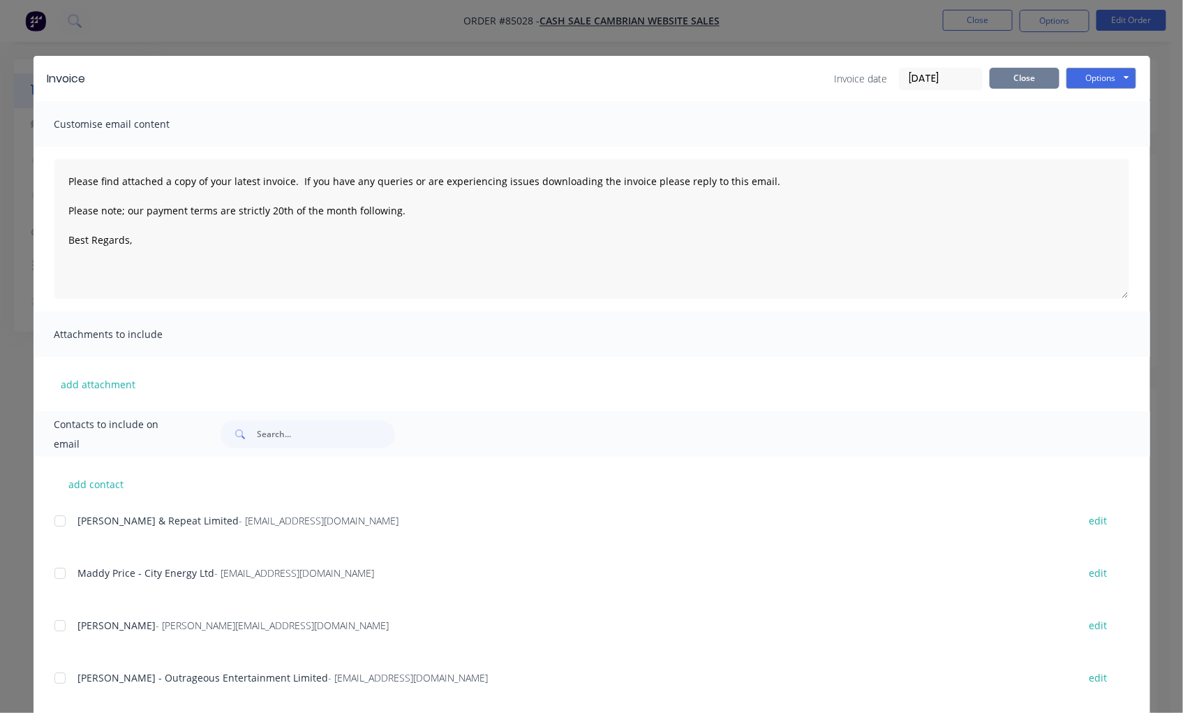
click at [1015, 79] on button "Close" at bounding box center [1025, 78] width 70 height 21
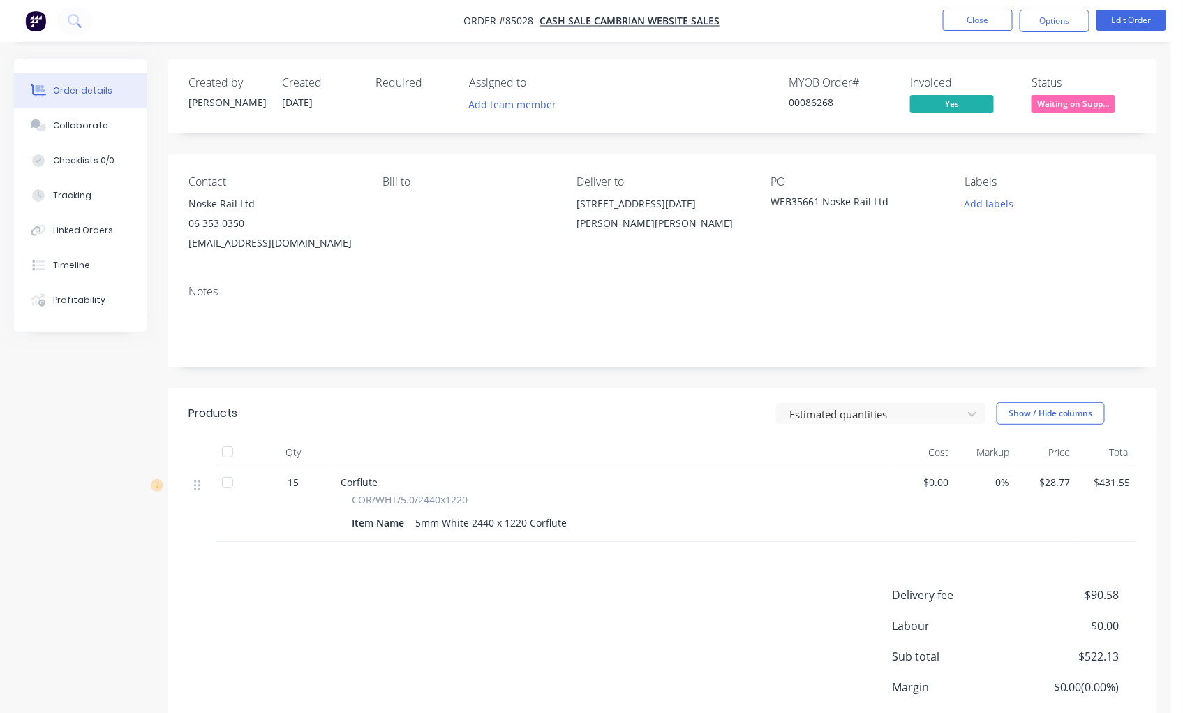
click at [1071, 103] on span "Waiting on Supp..." at bounding box center [1073, 103] width 84 height 17
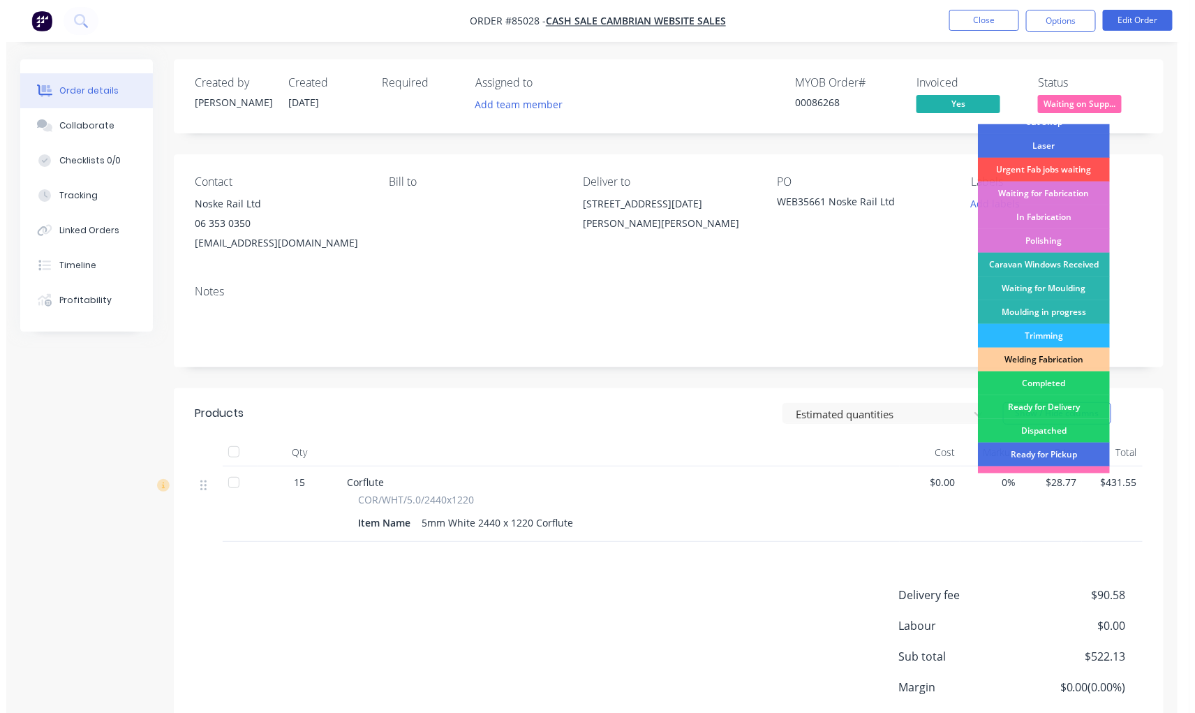
scroll to position [244, 0]
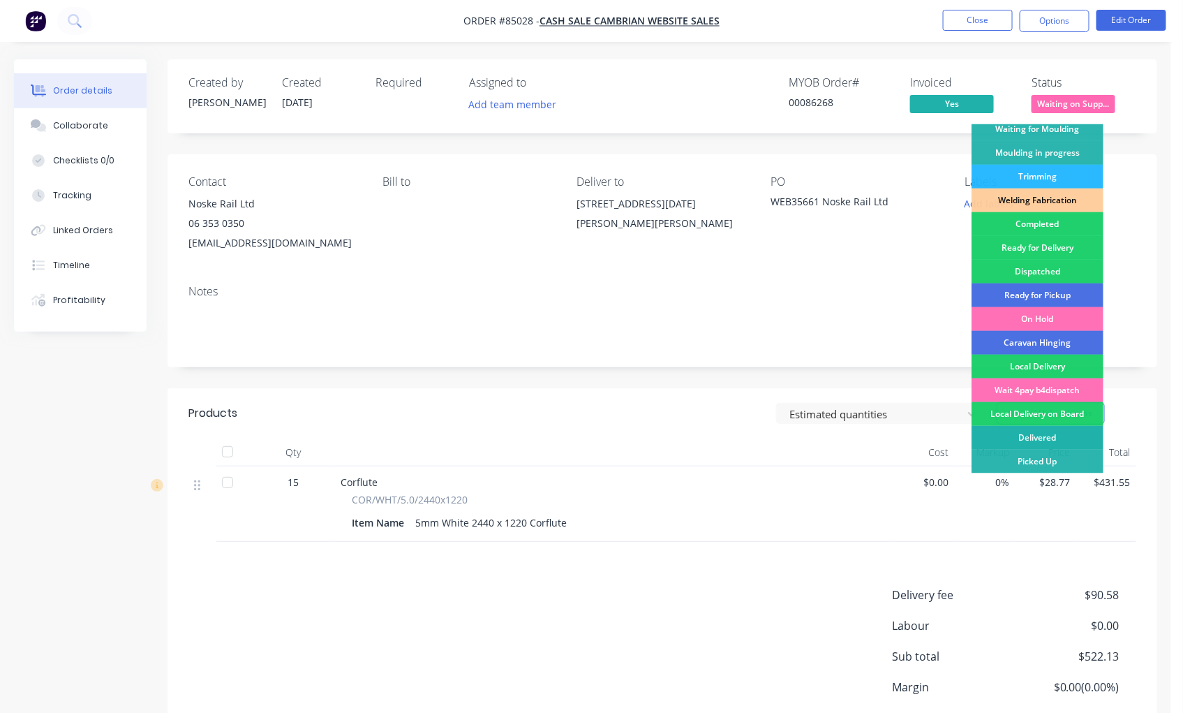
click at [1034, 431] on div "Delivered" at bounding box center [1037, 438] width 132 height 24
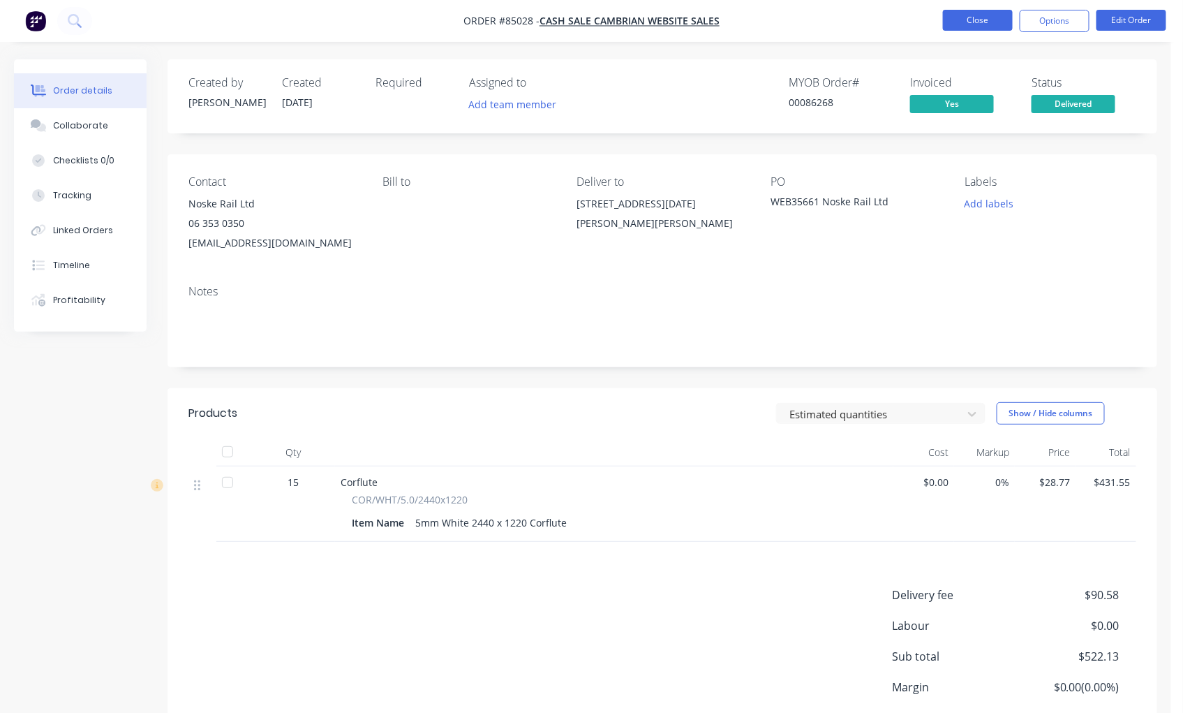
click at [980, 19] on button "Close" at bounding box center [978, 20] width 70 height 21
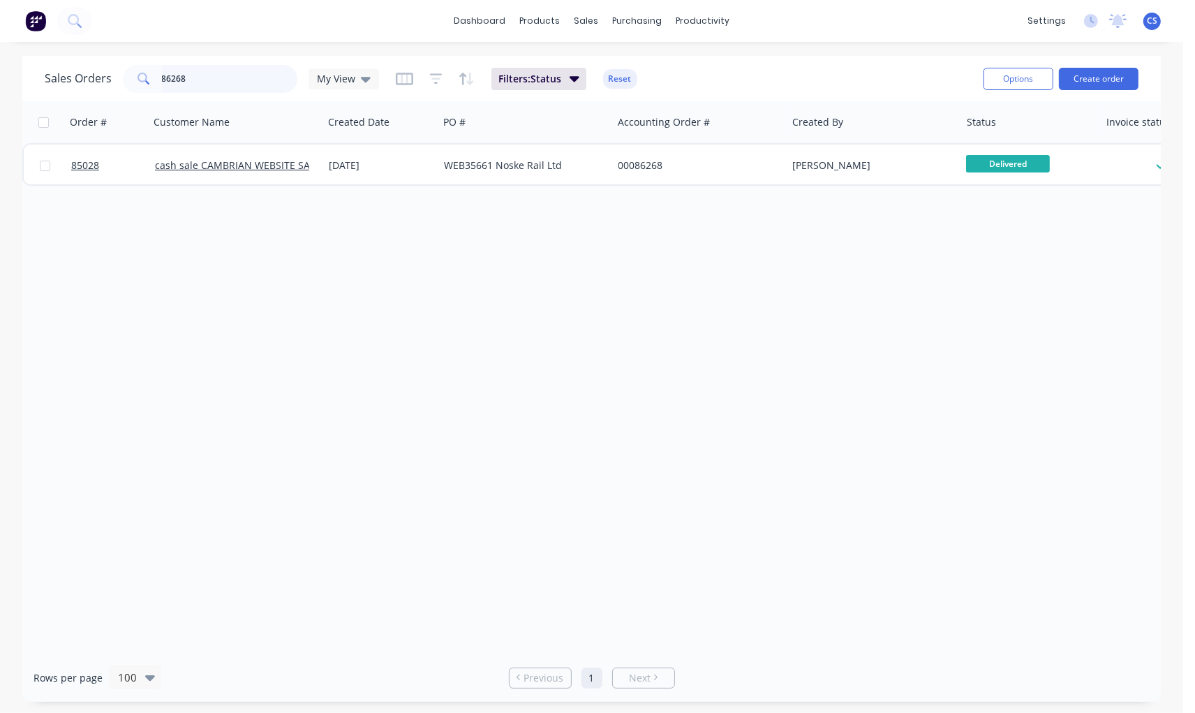
click at [195, 78] on input "86268" at bounding box center [230, 79] width 136 height 28
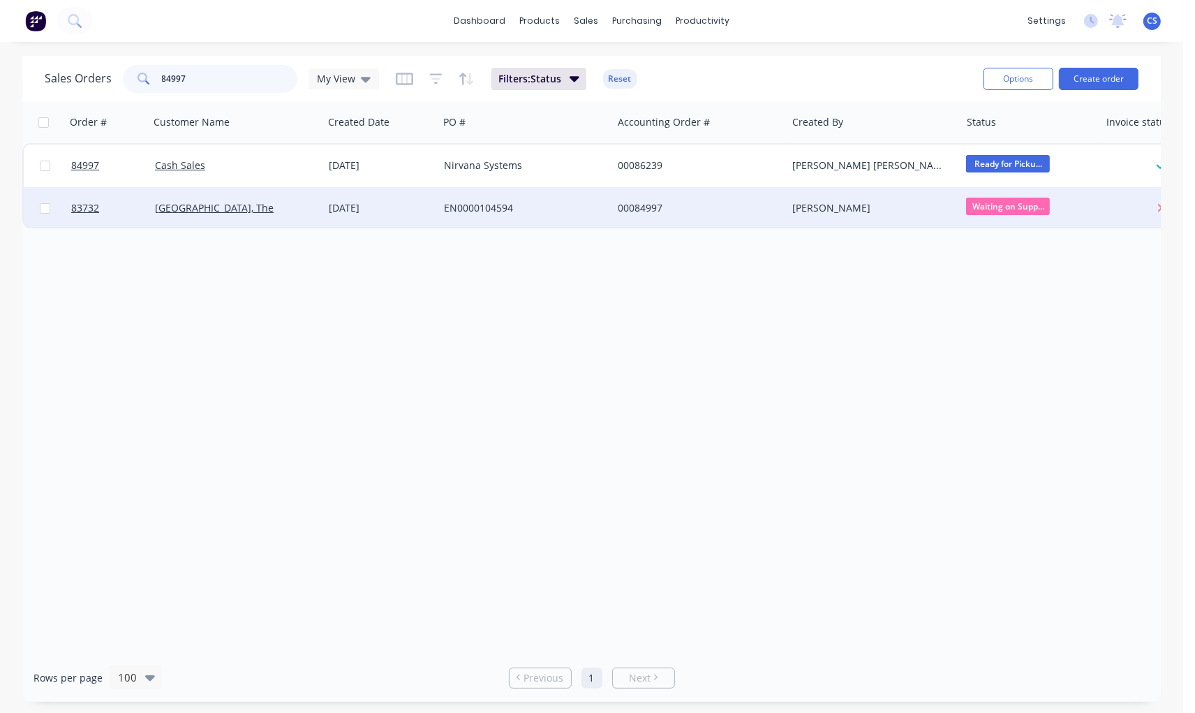
type input "84997"
click at [640, 219] on div "00084997" at bounding box center [700, 208] width 174 height 42
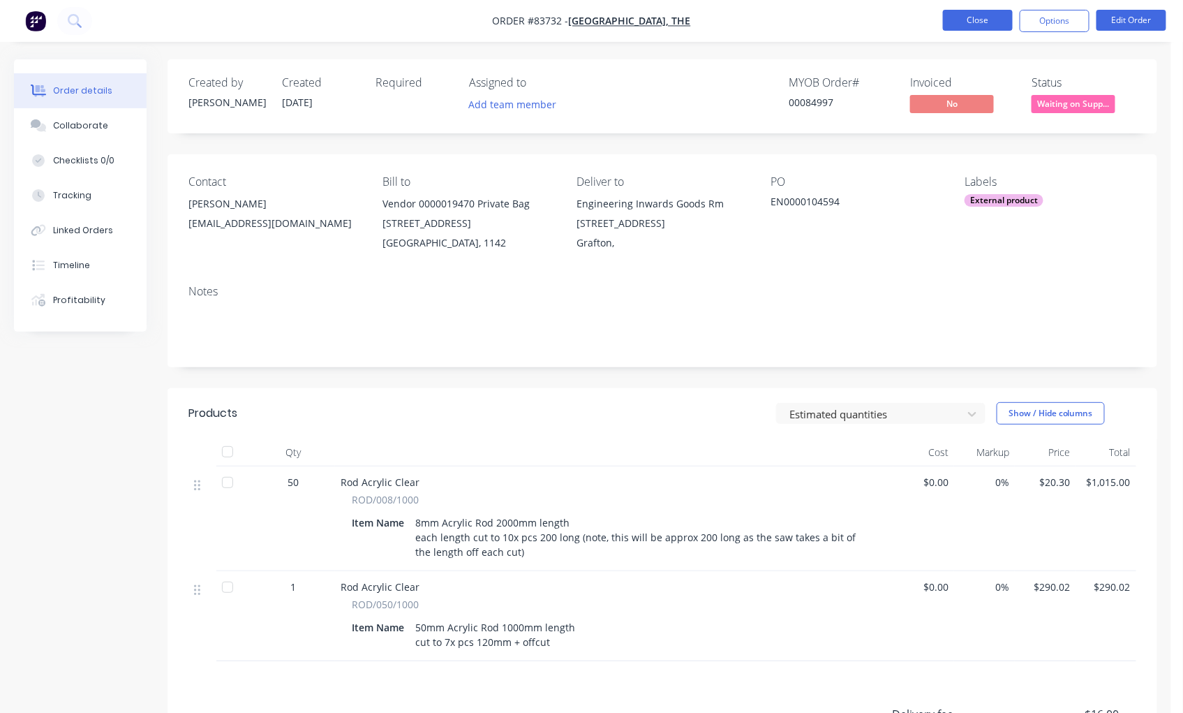
click at [991, 23] on button "Close" at bounding box center [978, 20] width 70 height 21
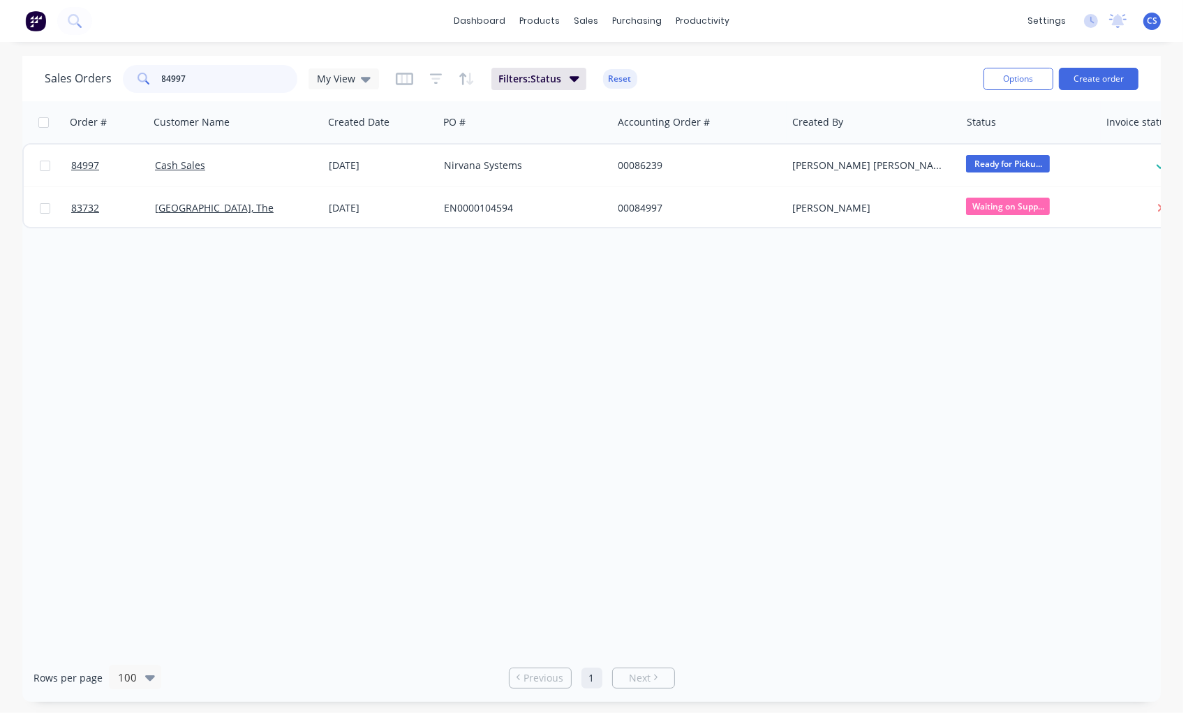
click at [214, 75] on input "84997" at bounding box center [230, 79] width 136 height 28
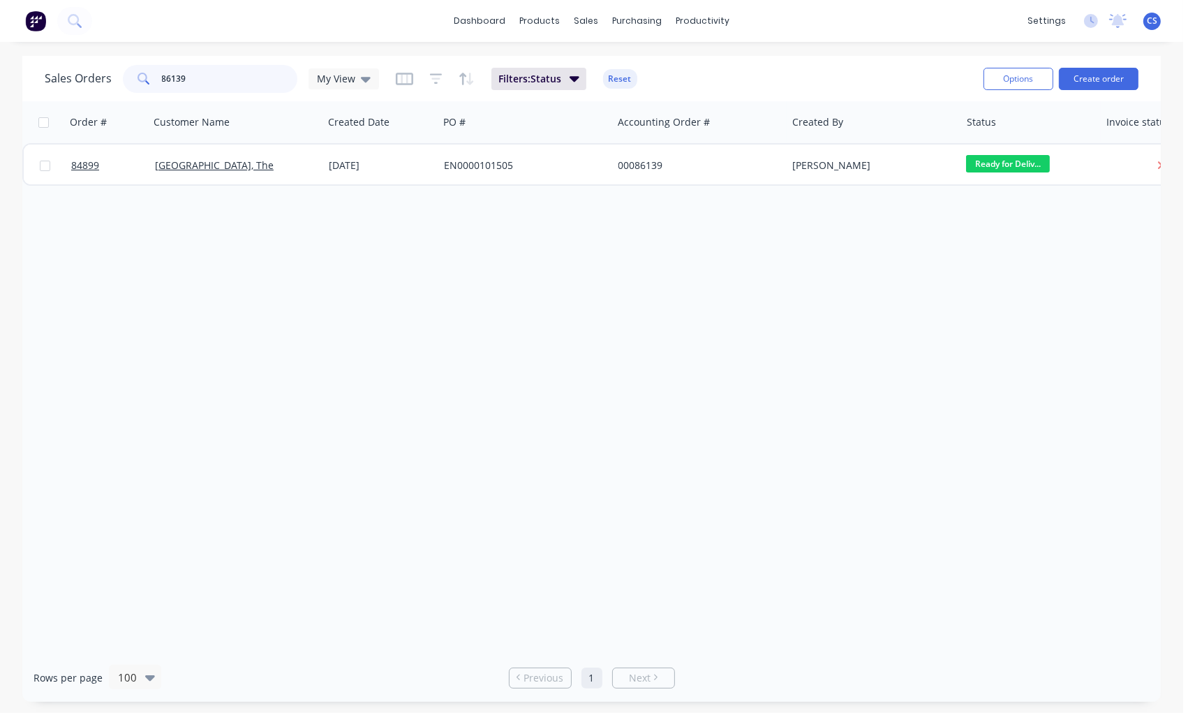
click at [219, 72] on input "86139" at bounding box center [230, 79] width 136 height 28
drag, startPoint x: 499, startPoint y: 133, endPoint x: 518, endPoint y: 130, distance: 19.2
click at [518, 130] on div at bounding box center [539, 122] width 155 height 28
drag, startPoint x: 368, startPoint y: 126, endPoint x: 179, endPoint y: 126, distance: 189.1
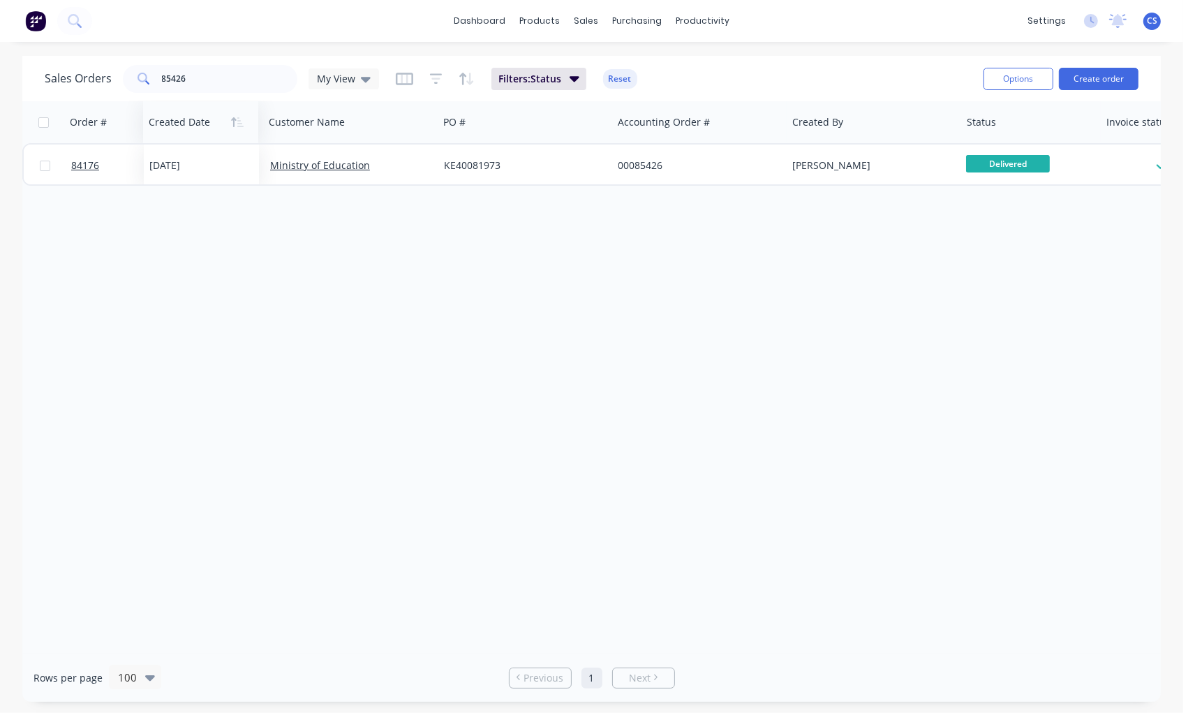
click at [179, 126] on div at bounding box center [198, 122] width 99 height 28
drag, startPoint x: 665, startPoint y: 122, endPoint x: 179, endPoint y: 117, distance: 486.5
click at [179, 117] on div at bounding box center [208, 122] width 155 height 28
drag, startPoint x: 89, startPoint y: 120, endPoint x: 484, endPoint y: 133, distance: 395.9
click at [524, 131] on div "Order # Accounting Order # Created Date Customer Name PO # Created By Status In…" at bounding box center [765, 122] width 1487 height 42
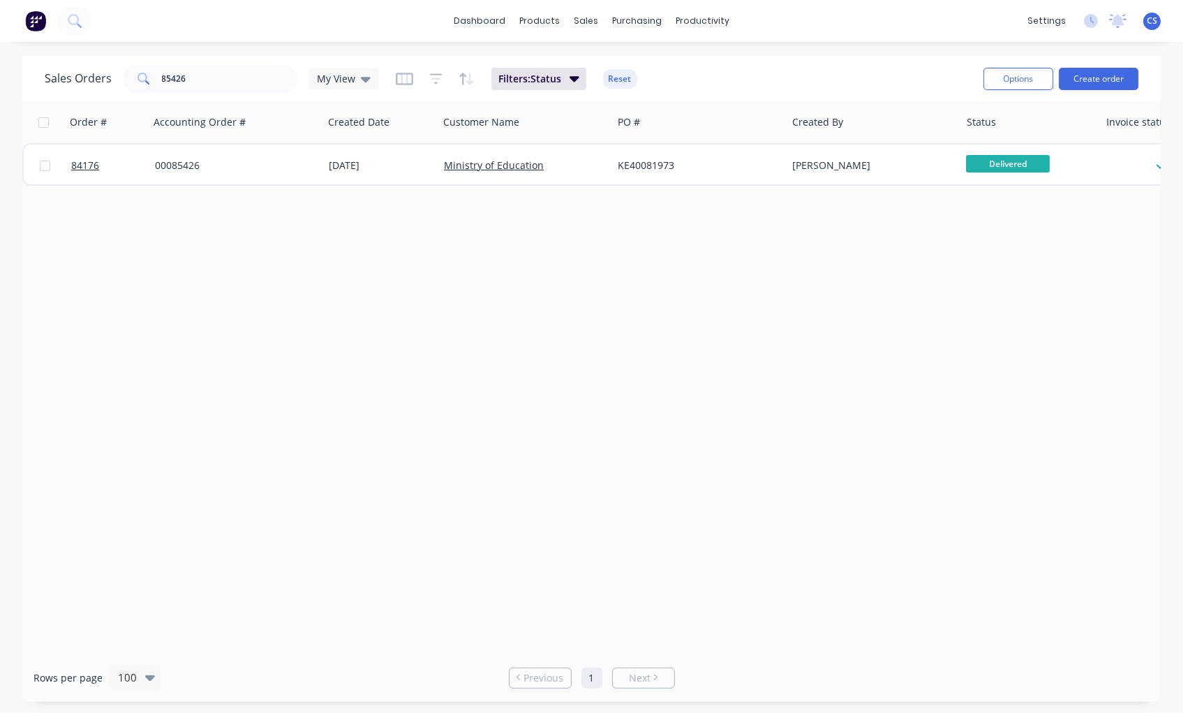
click at [312, 223] on div "Order # Accounting Order # Created Date Customer Name PO # Created By Status In…" at bounding box center [591, 377] width 1138 height 552
drag, startPoint x: 95, startPoint y: 119, endPoint x: 148, endPoint y: 121, distance: 53.1
click at [148, 121] on div "Order # Accounting Order # Created Date Customer Name PO # Created By Status In…" at bounding box center [765, 122] width 1487 height 42
click at [221, 124] on div at bounding box center [231, 122] width 155 height 28
drag, startPoint x: 231, startPoint y: 127, endPoint x: 218, endPoint y: 128, distance: 13.3
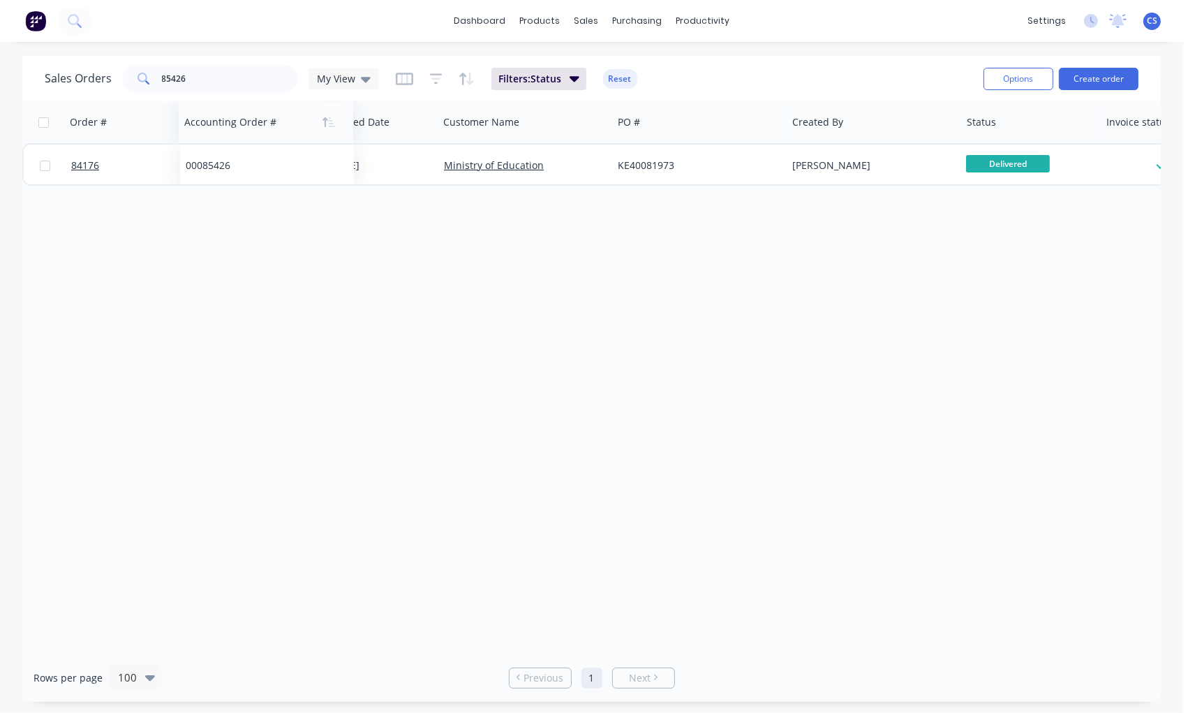
click at [221, 128] on div at bounding box center [261, 122] width 155 height 28
drag, startPoint x: 93, startPoint y: 121, endPoint x: 100, endPoint y: 121, distance: 7.7
click at [100, 121] on div "Order #" at bounding box center [88, 122] width 37 height 14
drag, startPoint x: 102, startPoint y: 121, endPoint x: 87, endPoint y: 121, distance: 14.7
click at [87, 121] on div "Order #" at bounding box center [88, 122] width 37 height 14
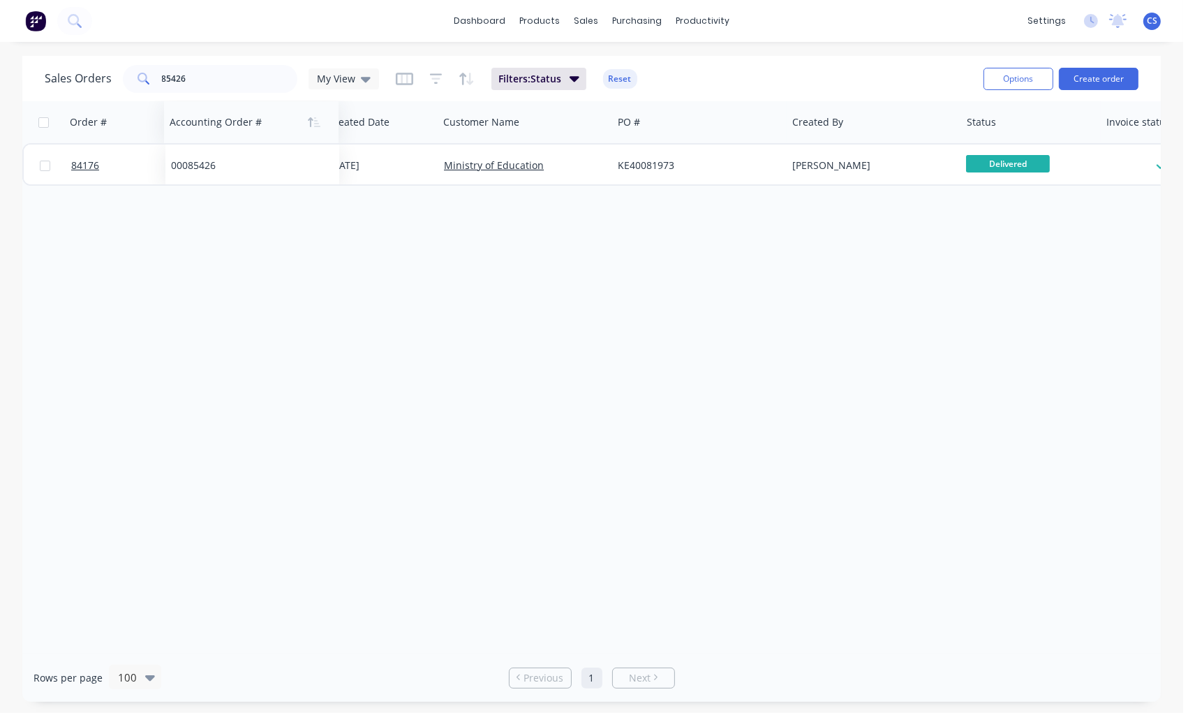
drag, startPoint x: 197, startPoint y: 121, endPoint x: 213, endPoint y: 123, distance: 16.1
click at [213, 123] on div at bounding box center [247, 122] width 155 height 28
drag, startPoint x: 199, startPoint y: 124, endPoint x: 484, endPoint y: 127, distance: 284.8
drag, startPoint x: 542, startPoint y: 126, endPoint x: 611, endPoint y: 126, distance: 69.8
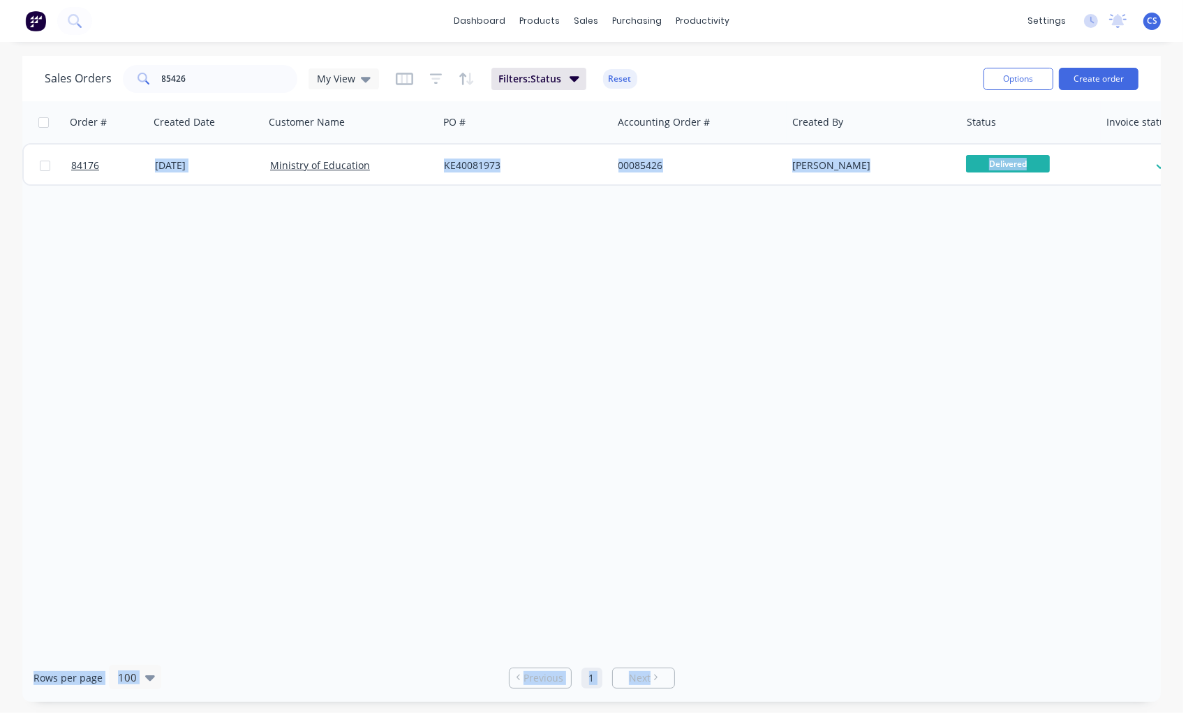
drag, startPoint x: 850, startPoint y: 653, endPoint x: 958, endPoint y: 645, distance: 107.8
click at [958, 645] on div "Sales Orders 85426 My View Filters: Status Reset Options Create order Order # C…" at bounding box center [591, 379] width 1138 height 646
click at [901, 546] on div "Order # Created Date Customer Name PO # Accounting Order # Created By Status In…" at bounding box center [591, 377] width 1138 height 552
click at [195, 84] on input "85426" at bounding box center [230, 79] width 136 height 28
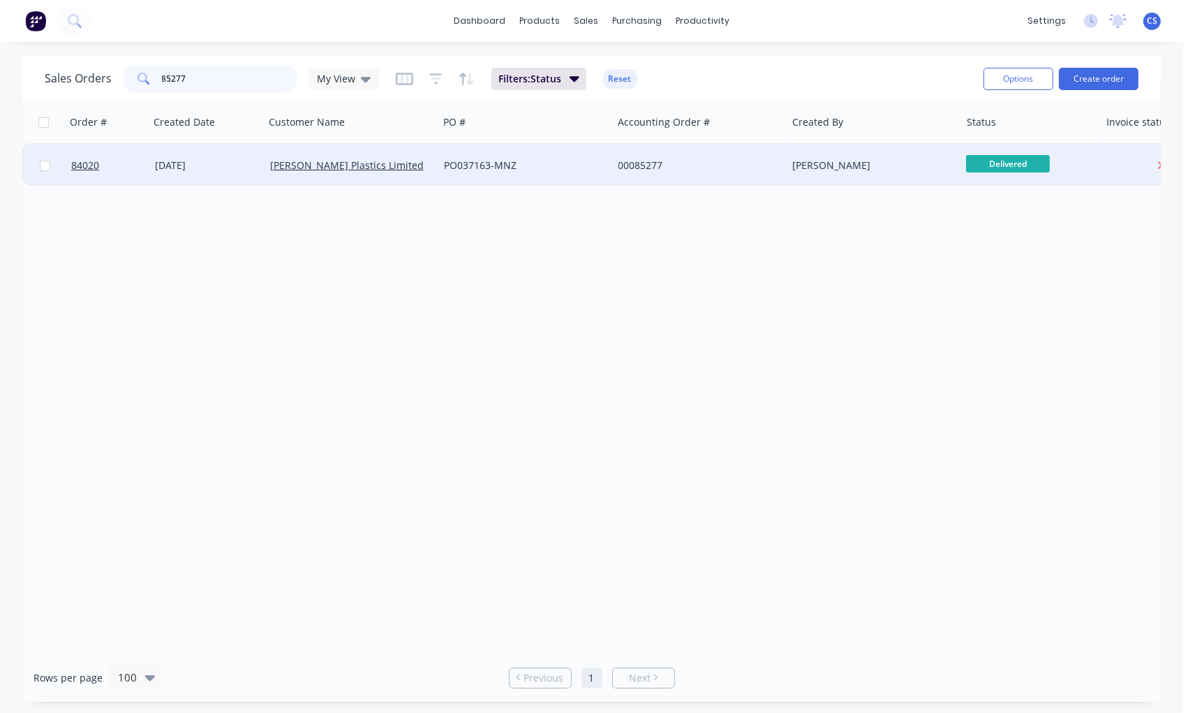
type input "85277"
click at [394, 164] on div "[PERSON_NAME] Plastics Limited" at bounding box center [347, 165] width 155 height 14
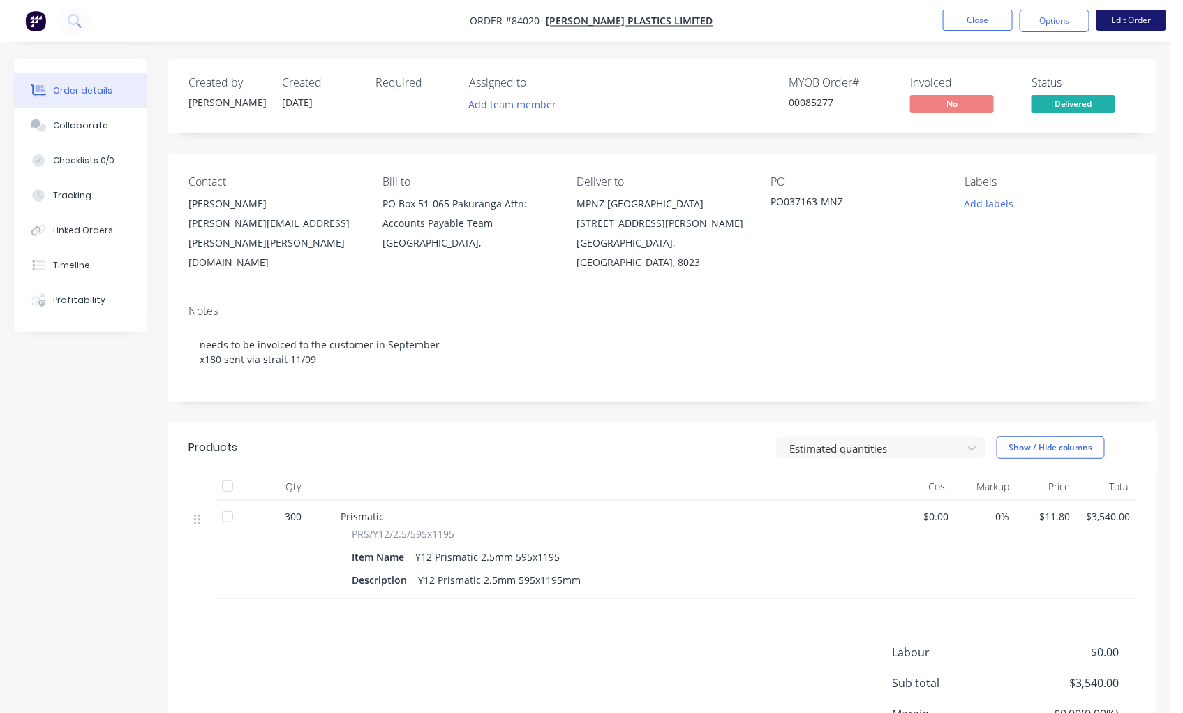
click at [1124, 21] on button "Edit Order" at bounding box center [1131, 20] width 70 height 21
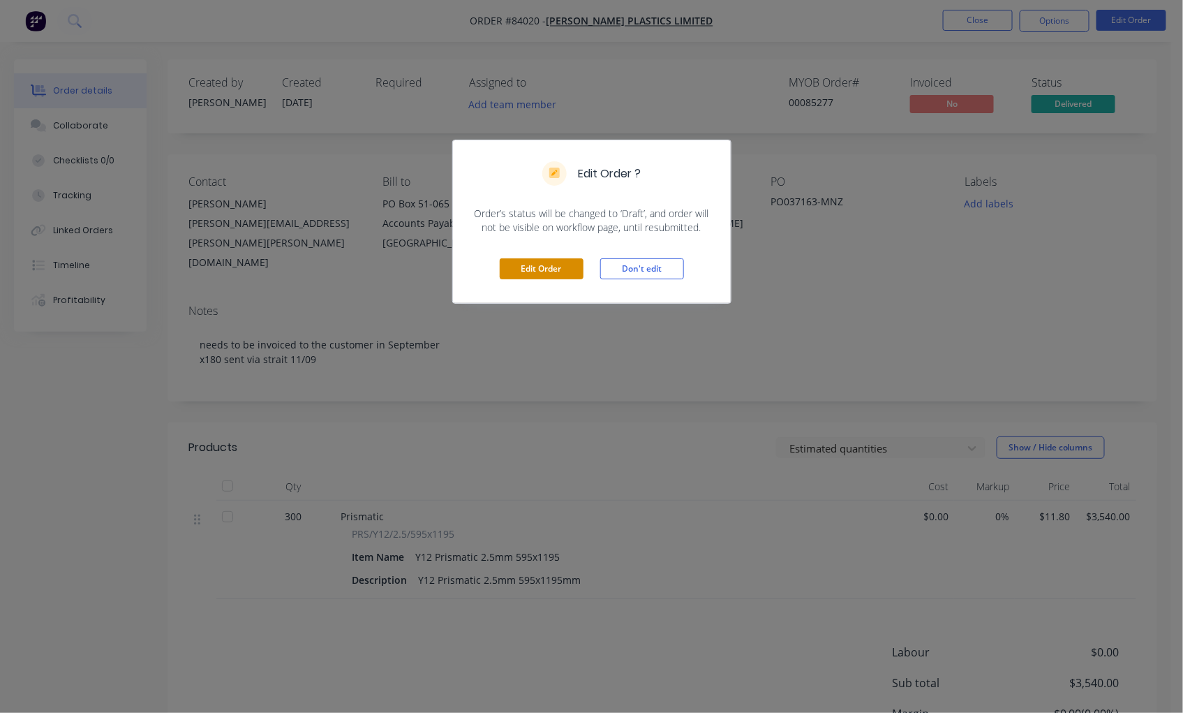
click at [553, 267] on button "Edit Order" at bounding box center [542, 268] width 84 height 21
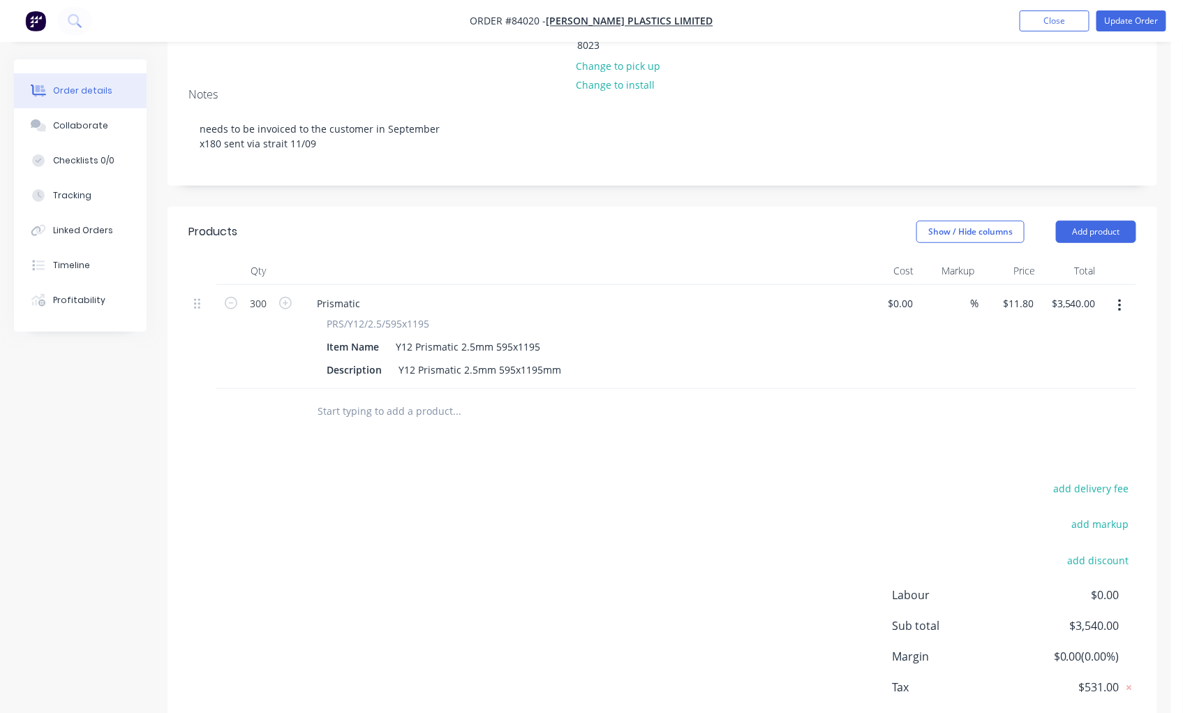
scroll to position [296, 0]
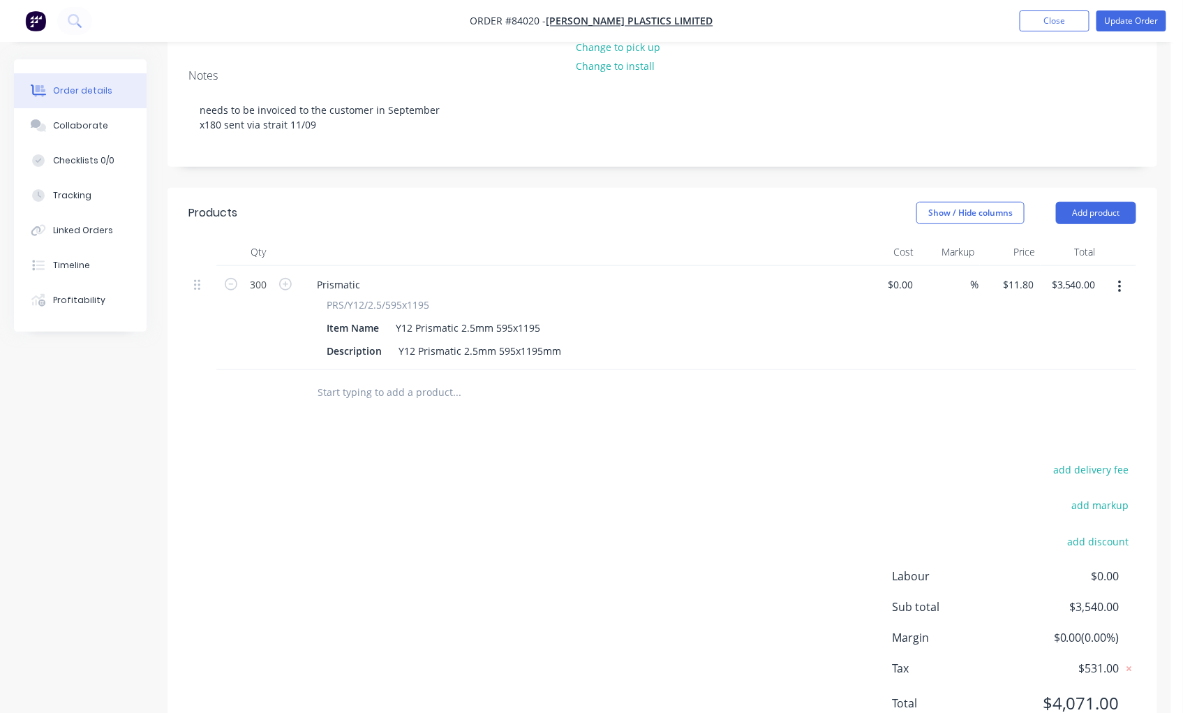
click at [1118, 279] on icon "button" at bounding box center [1119, 286] width 3 height 15
click at [1040, 341] on div "Duplicate" at bounding box center [1069, 351] width 107 height 20
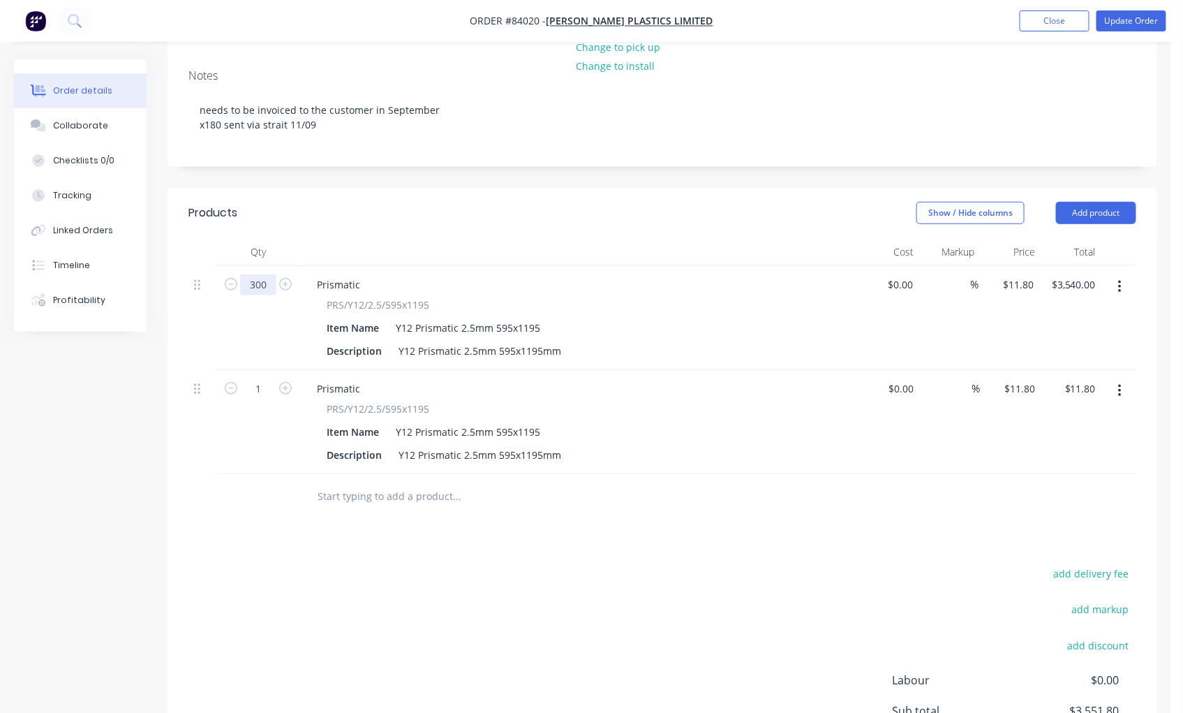
click at [249, 274] on input "300" at bounding box center [258, 284] width 36 height 21
type input "180"
type input "$2,124.00"
click at [275, 378] on input "1" at bounding box center [258, 388] width 36 height 21
type input "120"
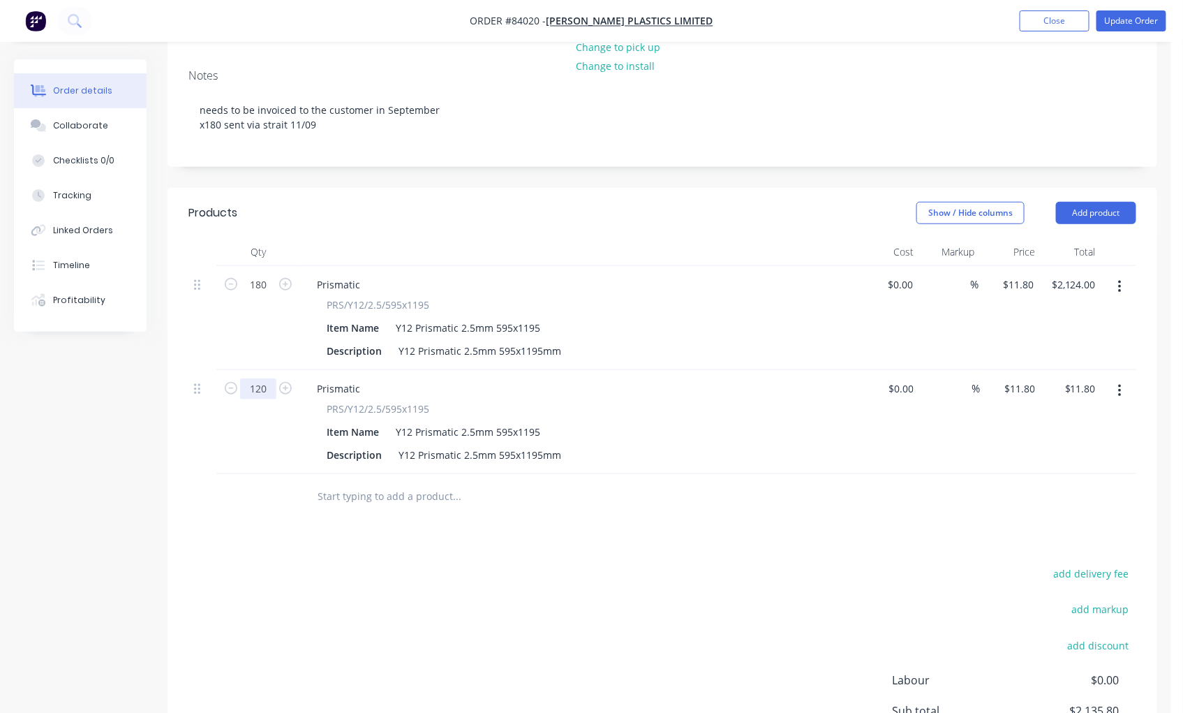
type input "$1,416.00"
click at [363, 378] on div "Prismatic" at bounding box center [339, 388] width 66 height 20
click at [402, 599] on div "add delivery fee add markup add discount Labour $0.00 Sub total $3,540.00 Margi…" at bounding box center [662, 698] width 948 height 269
click at [368, 274] on div "Prismatic" at bounding box center [339, 284] width 66 height 20
click at [594, 564] on div "add delivery fee add markup add discount Labour $0.00 Sub total $3,540.00 Margi…" at bounding box center [662, 698] width 948 height 269
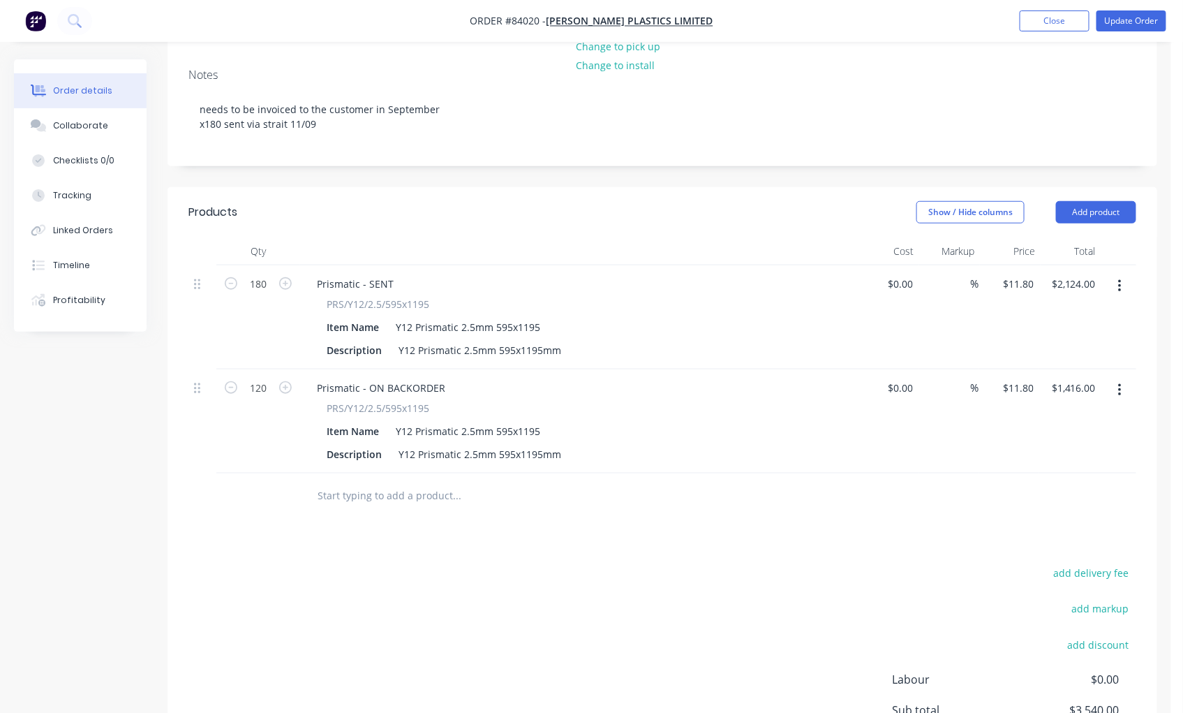
scroll to position [218, 0]
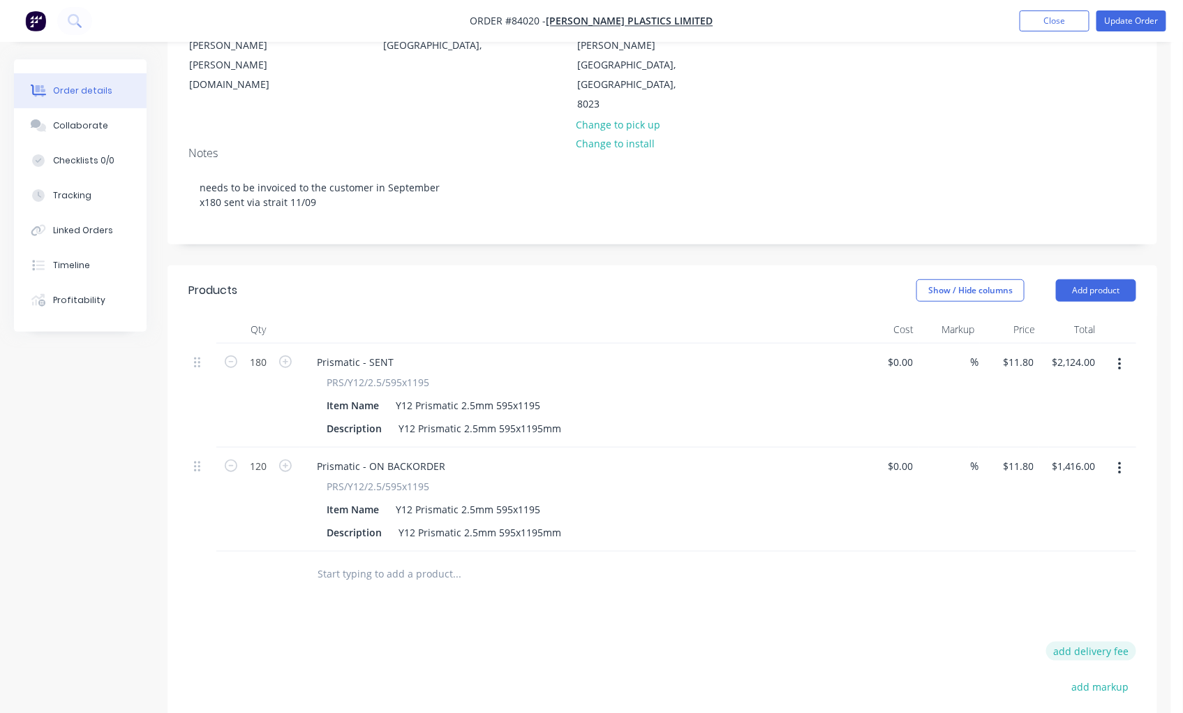
click at [1093, 641] on button "add delivery fee" at bounding box center [1091, 650] width 90 height 19
type input "130"
click at [946, 561] on div "Products Show / Hide columns Add product Qty Cost Markup Price Total 180 Prisma…" at bounding box center [662, 596] width 990 height 663
type input "11.8"
click at [1018, 456] on input "11.8" at bounding box center [1020, 466] width 38 height 20
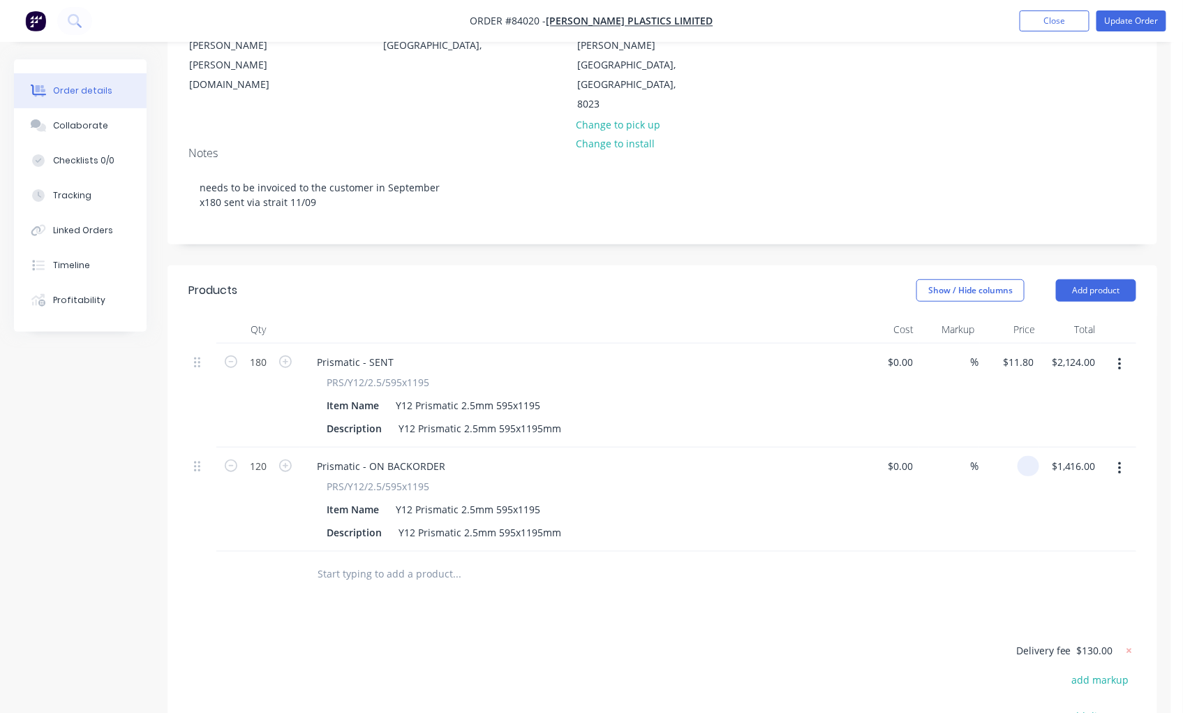
type input "$0.00"
click at [414, 352] on div "Prismatic - SENT" at bounding box center [579, 362] width 547 height 20
click at [395, 352] on div "Prismatic - SENT" at bounding box center [355, 362] width 99 height 20
click at [440, 456] on div "Prismatic - ON BACKORDER" at bounding box center [381, 466] width 151 height 20
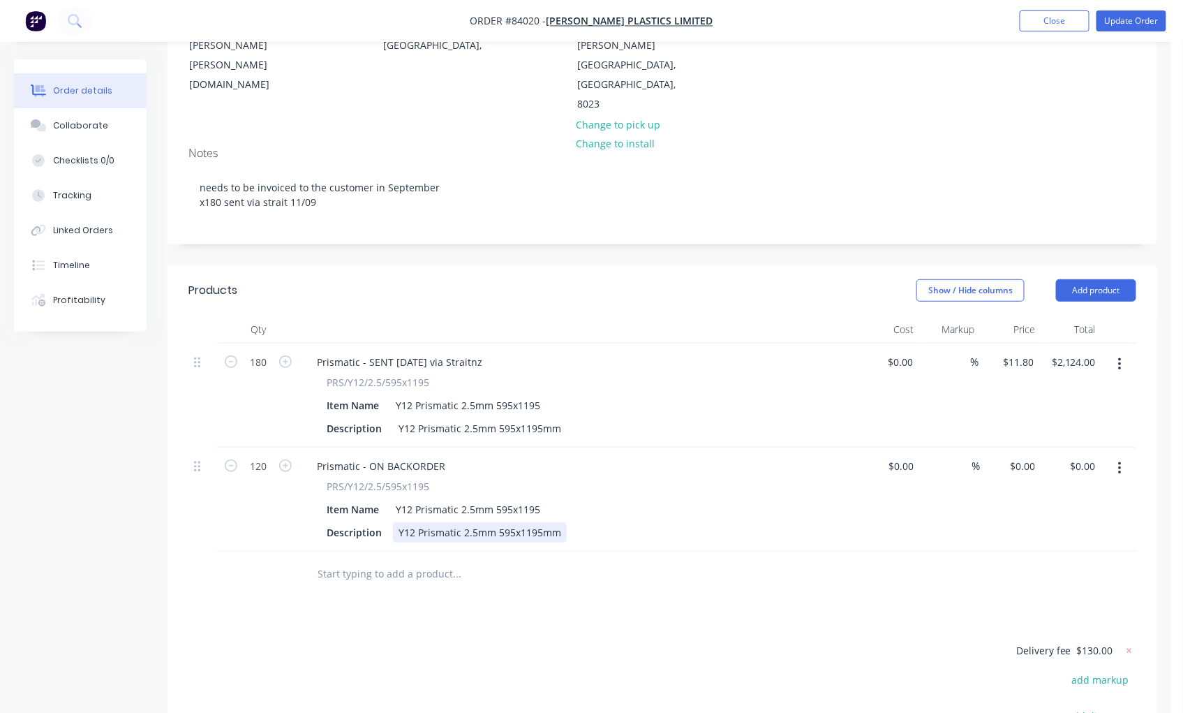
click at [560, 522] on div "Y12 Prismatic 2.5mm 595x1195mm" at bounding box center [480, 532] width 174 height 20
click at [548, 553] on div "Products Show / Hide columns Add product Qty Cost Markup Price Total 180 Prisma…" at bounding box center [662, 595] width 990 height 660
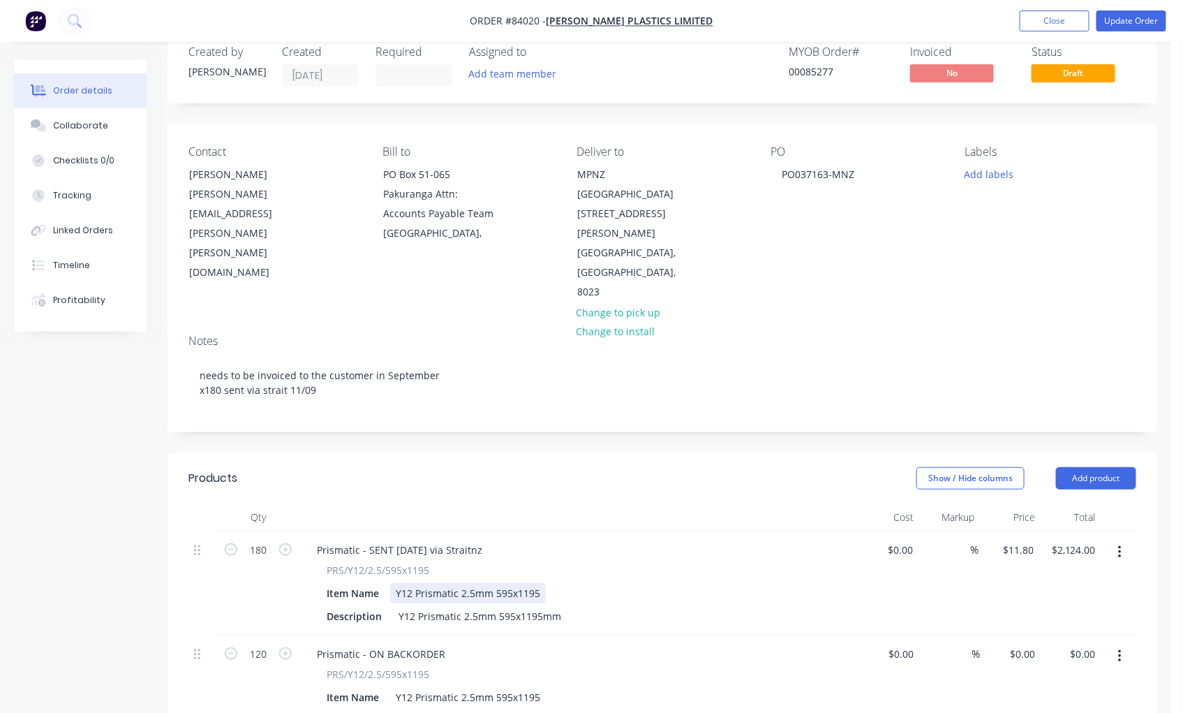
scroll to position [0, 0]
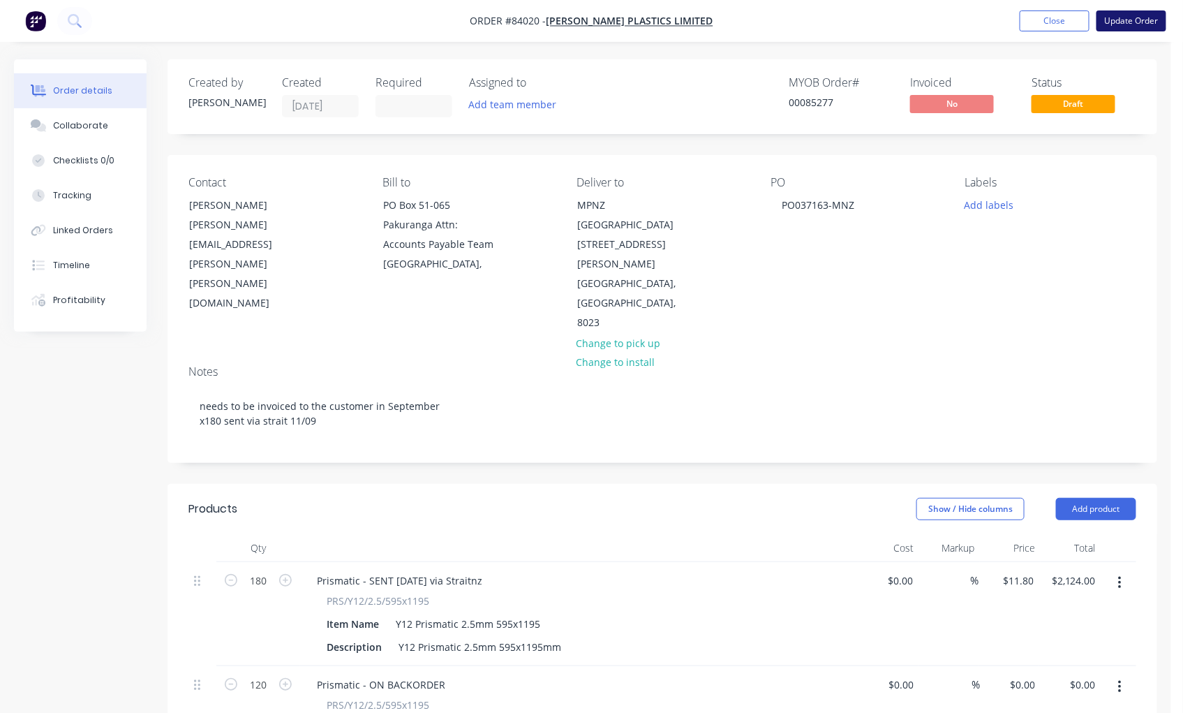
click at [1139, 18] on button "Update Order" at bounding box center [1131, 20] width 70 height 21
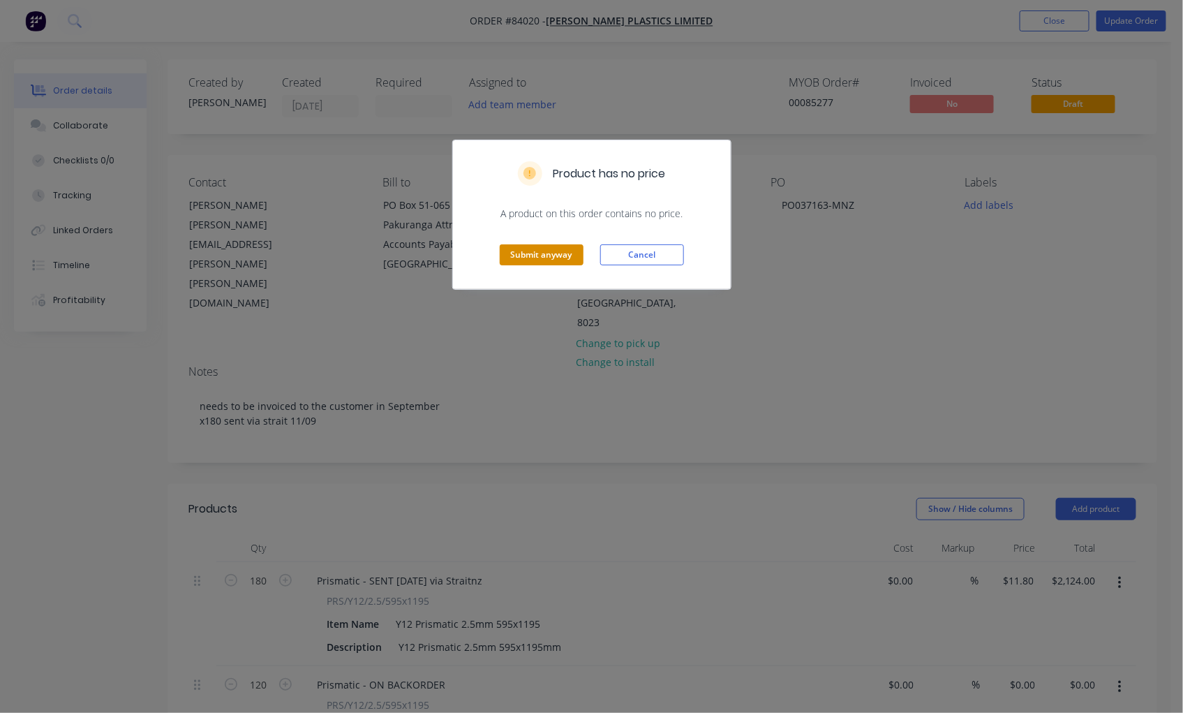
click at [551, 253] on button "Submit anyway" at bounding box center [542, 254] width 84 height 21
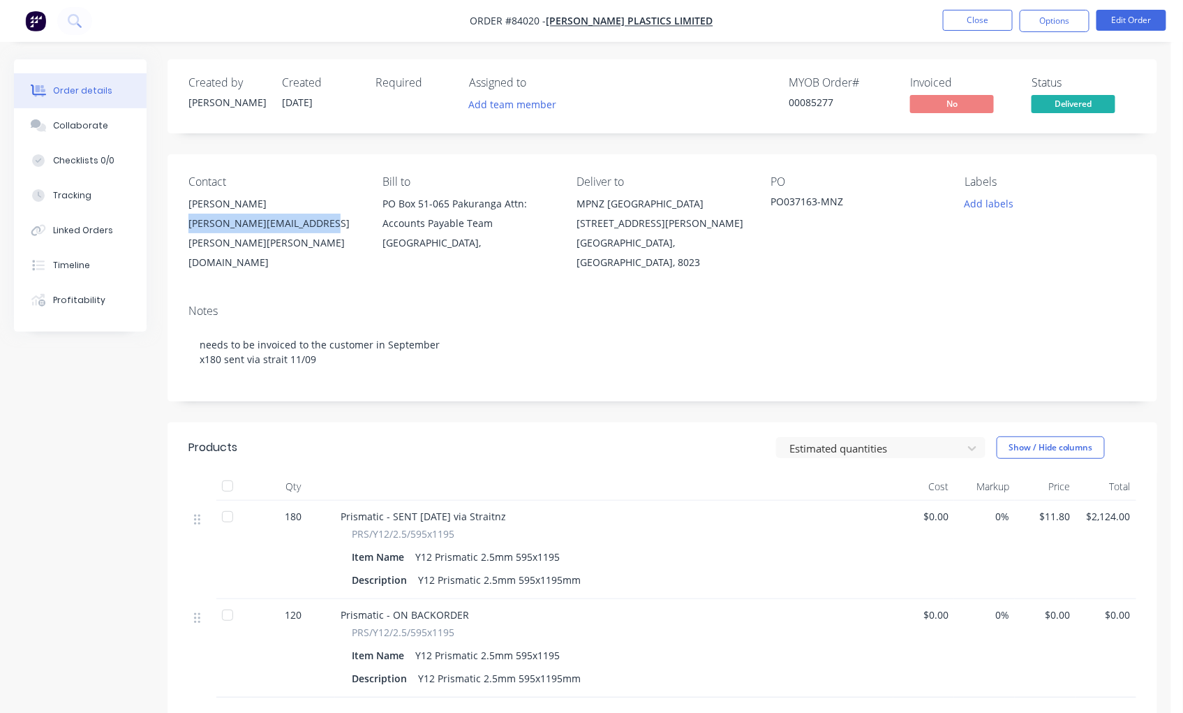
drag, startPoint x: 325, startPoint y: 221, endPoint x: 190, endPoint y: 229, distance: 134.9
click at [190, 229] on div "Kevin.Murphy@mulford.co.nz" at bounding box center [274, 243] width 172 height 59
copy div "Kevin.Murphy@mulford.co.nz"
click at [1057, 22] on button "Options" at bounding box center [1055, 21] width 70 height 22
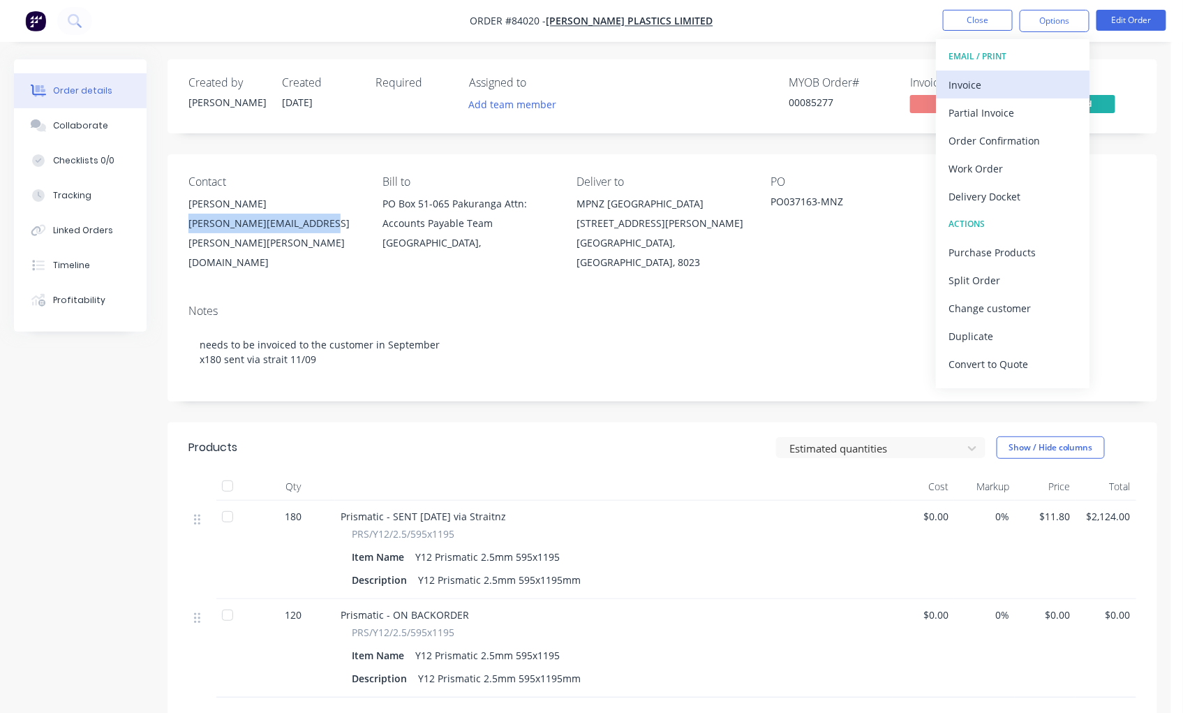
click at [1005, 81] on div "Invoice" at bounding box center [1012, 85] width 128 height 20
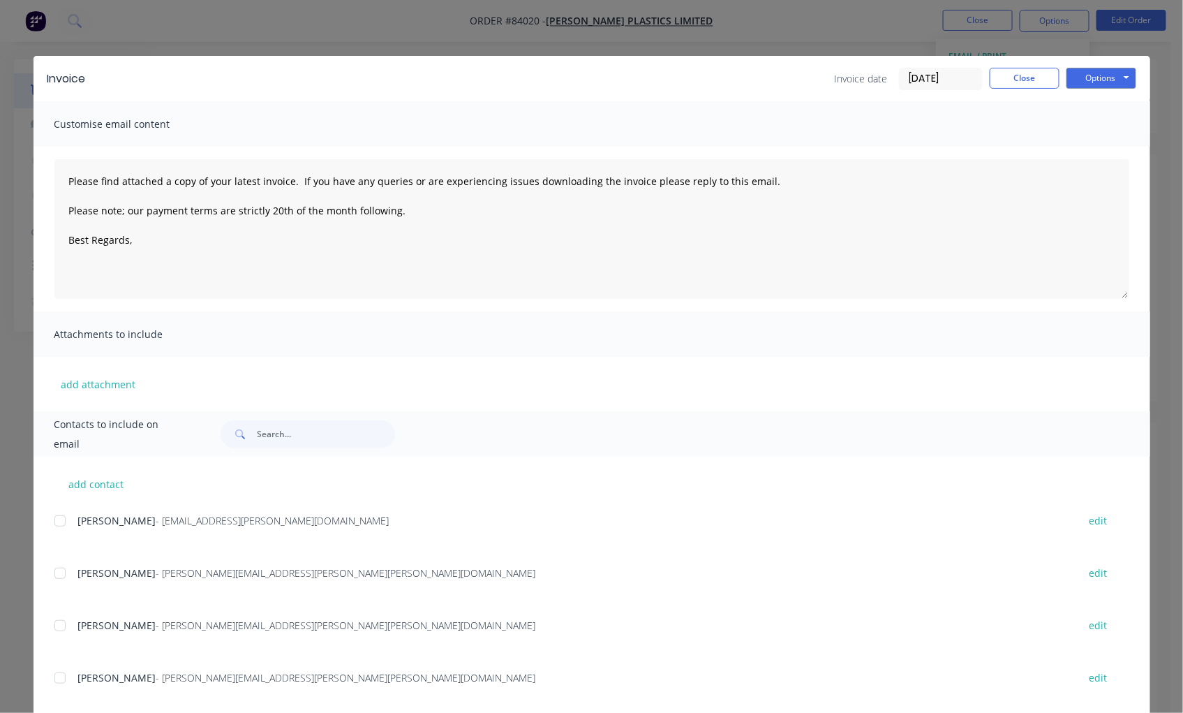
click at [58, 519] on div at bounding box center [60, 521] width 28 height 28
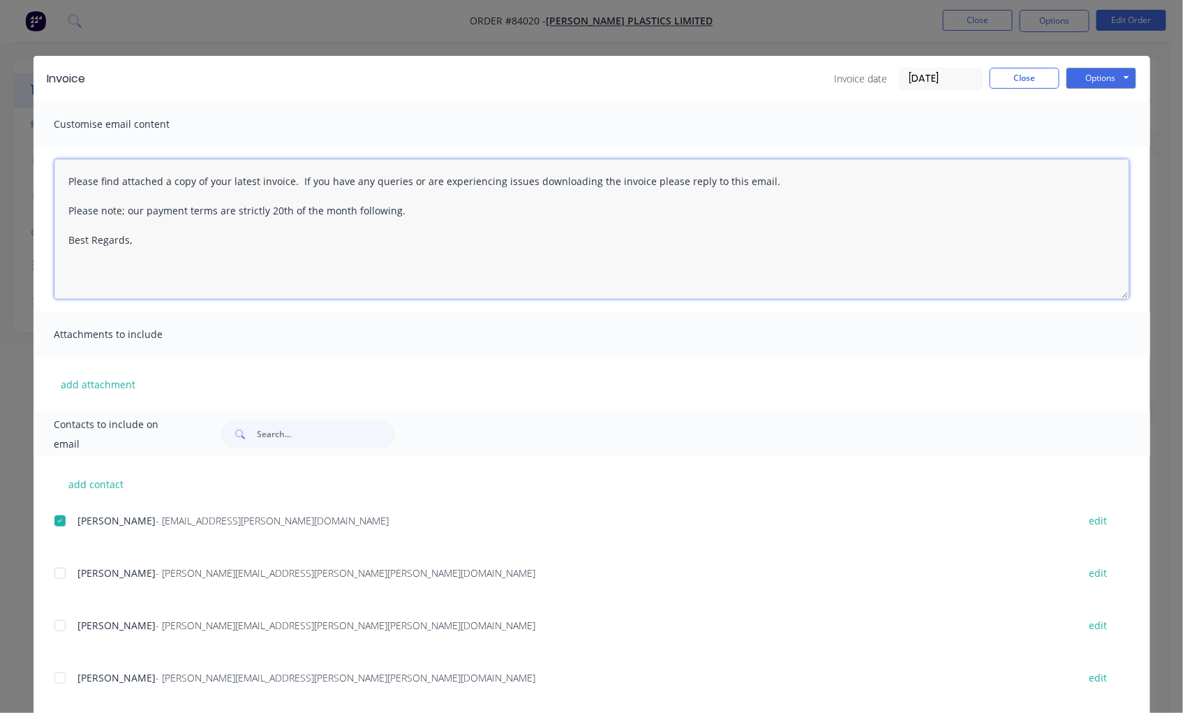
click at [145, 240] on textarea "Please find attached a copy of your latest invoice. If you have any queries or …" at bounding box center [591, 229] width 1075 height 140
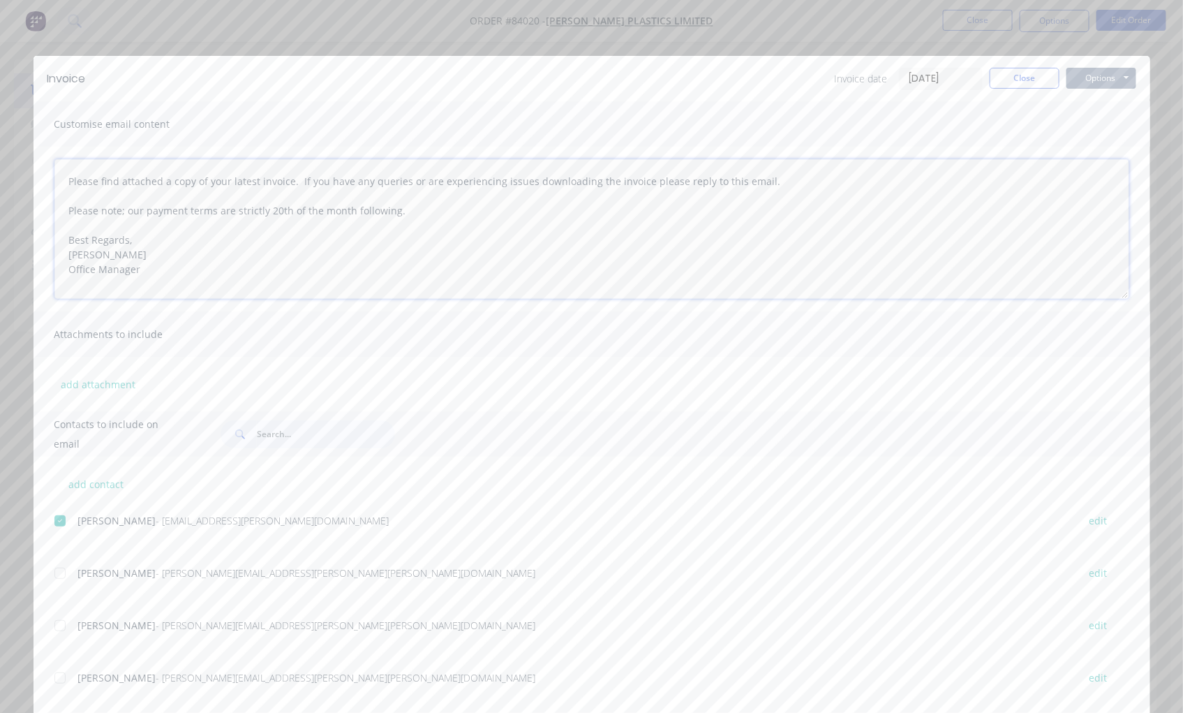
type textarea "Please find attached a copy of your latest invoice. If you have any queries or …"
click at [1096, 79] on button "Options" at bounding box center [1101, 78] width 70 height 21
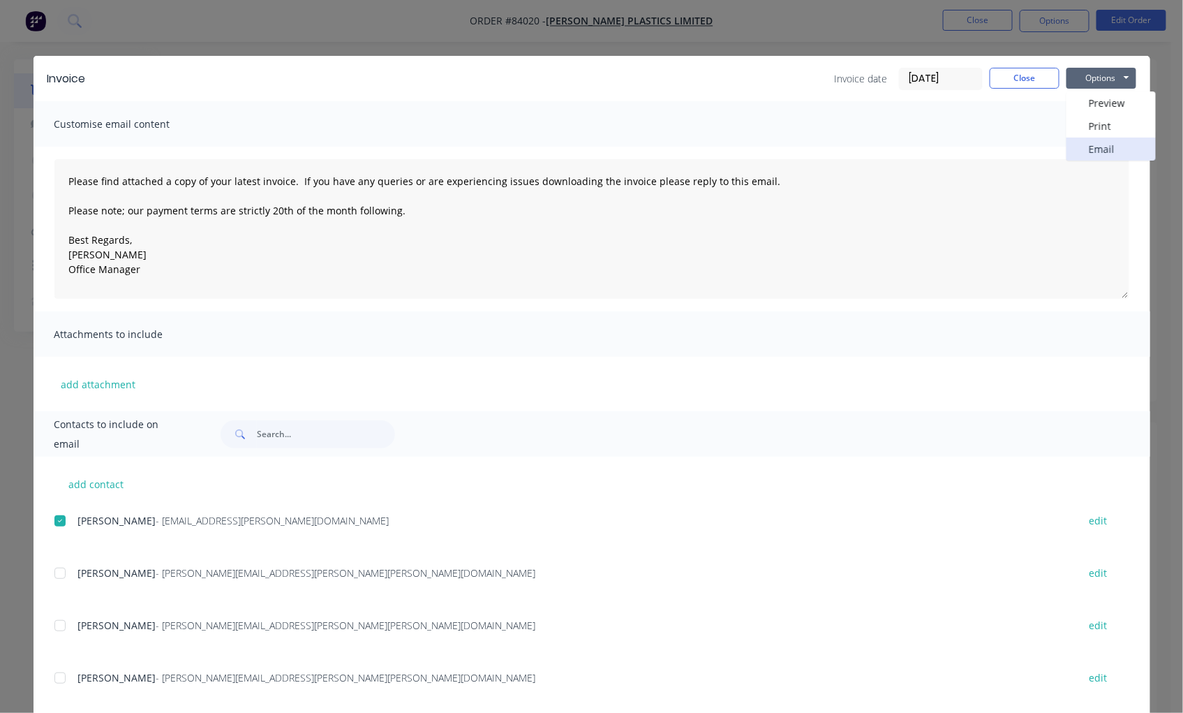
click at [1094, 140] on button "Email" at bounding box center [1110, 148] width 89 height 23
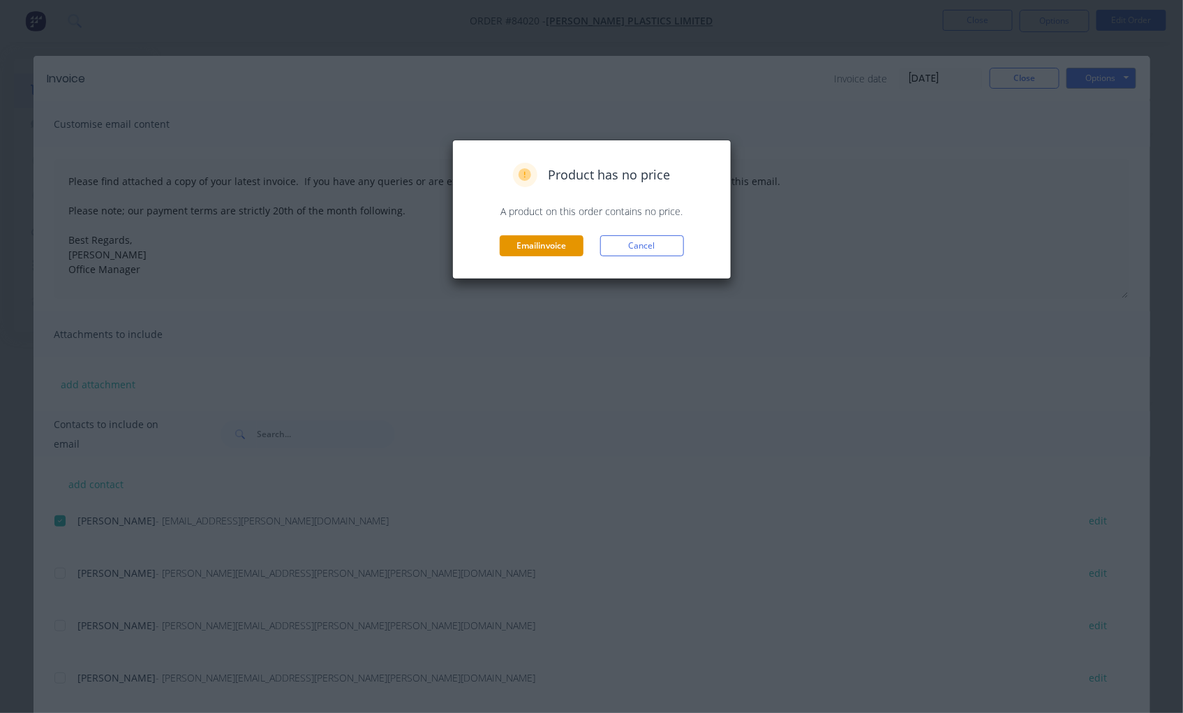
click at [549, 249] on button "Email invoice" at bounding box center [542, 245] width 84 height 21
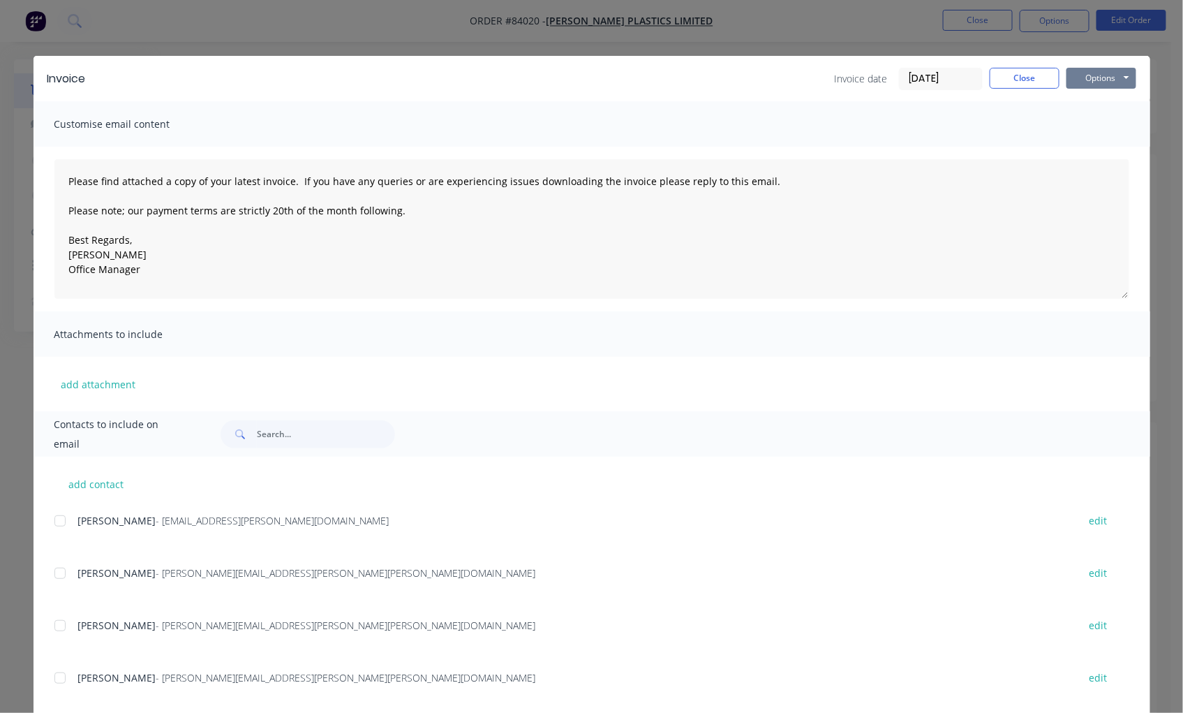
click at [1083, 78] on button "Options" at bounding box center [1101, 78] width 70 height 21
click at [53, 519] on div at bounding box center [60, 521] width 28 height 28
click at [1112, 88] on div "Options Preview Print Email" at bounding box center [1101, 79] width 70 height 22
click at [1103, 80] on button "Options" at bounding box center [1101, 78] width 70 height 21
click at [1085, 145] on button "Email" at bounding box center [1110, 148] width 89 height 23
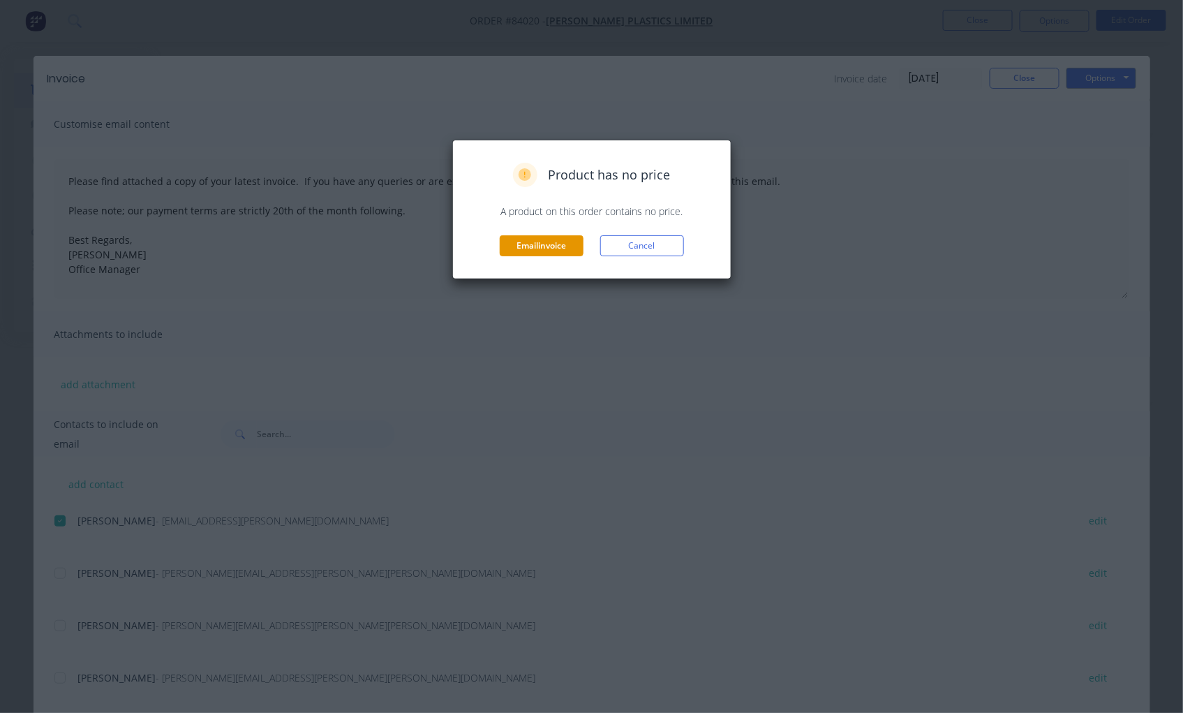
click at [521, 241] on button "Email invoice" at bounding box center [542, 245] width 84 height 21
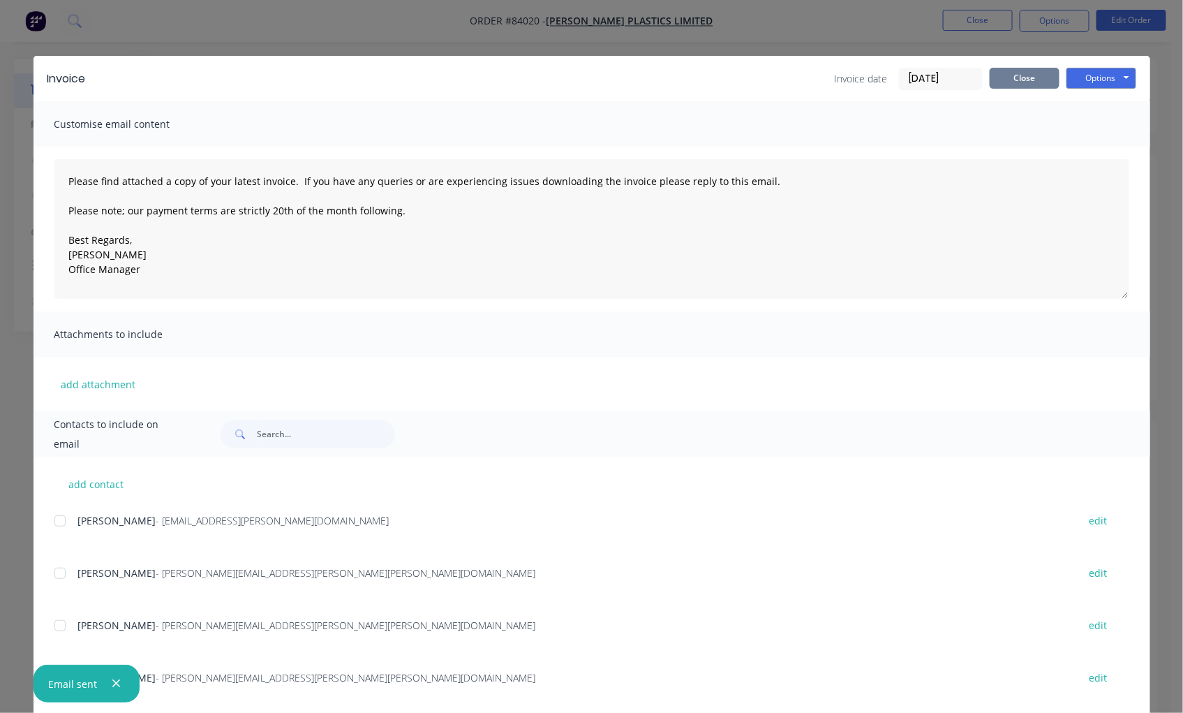
click at [1002, 78] on button "Close" at bounding box center [1025, 78] width 70 height 21
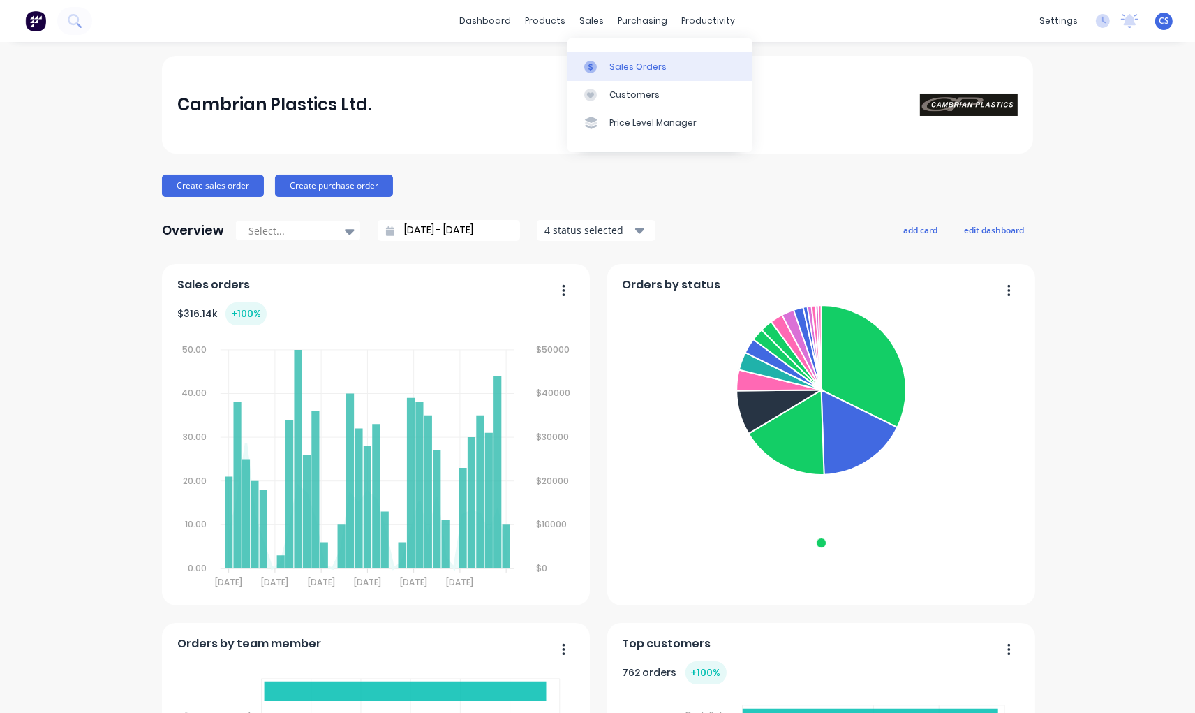
click at [604, 61] on div at bounding box center [594, 67] width 21 height 13
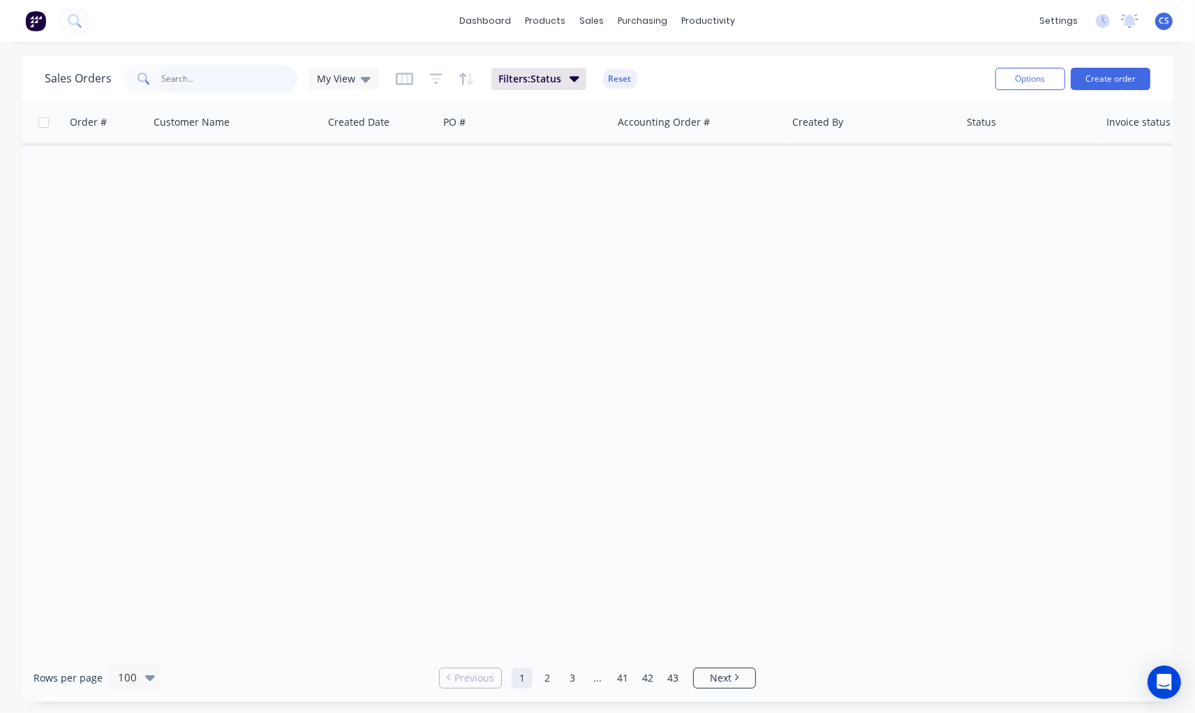
click at [209, 74] on input "text" at bounding box center [230, 79] width 136 height 28
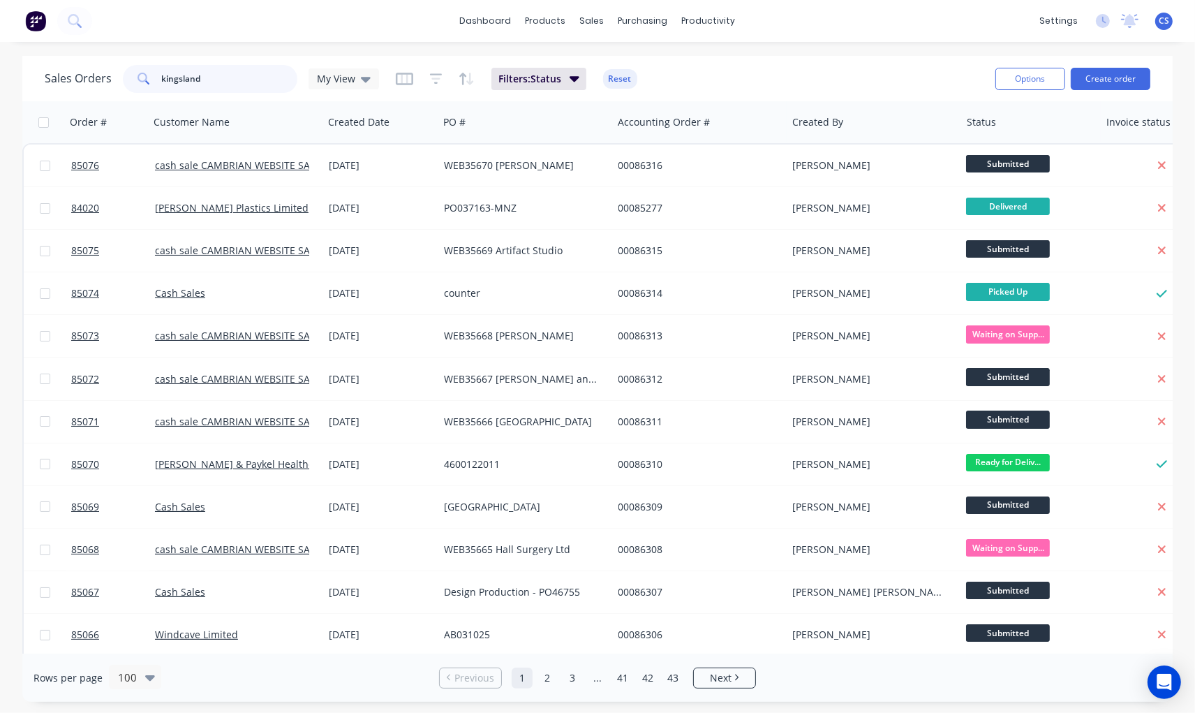
type input "kingsland"
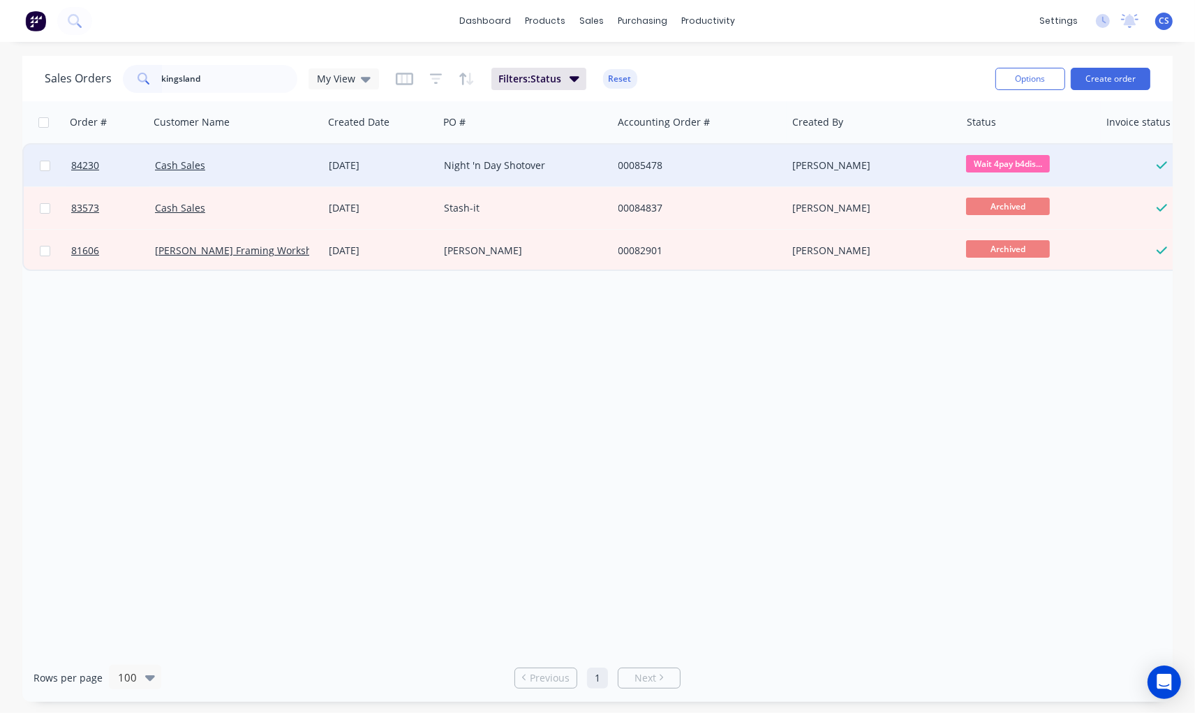
click at [512, 163] on div "Night 'n Day Shotover" at bounding box center [521, 165] width 155 height 14
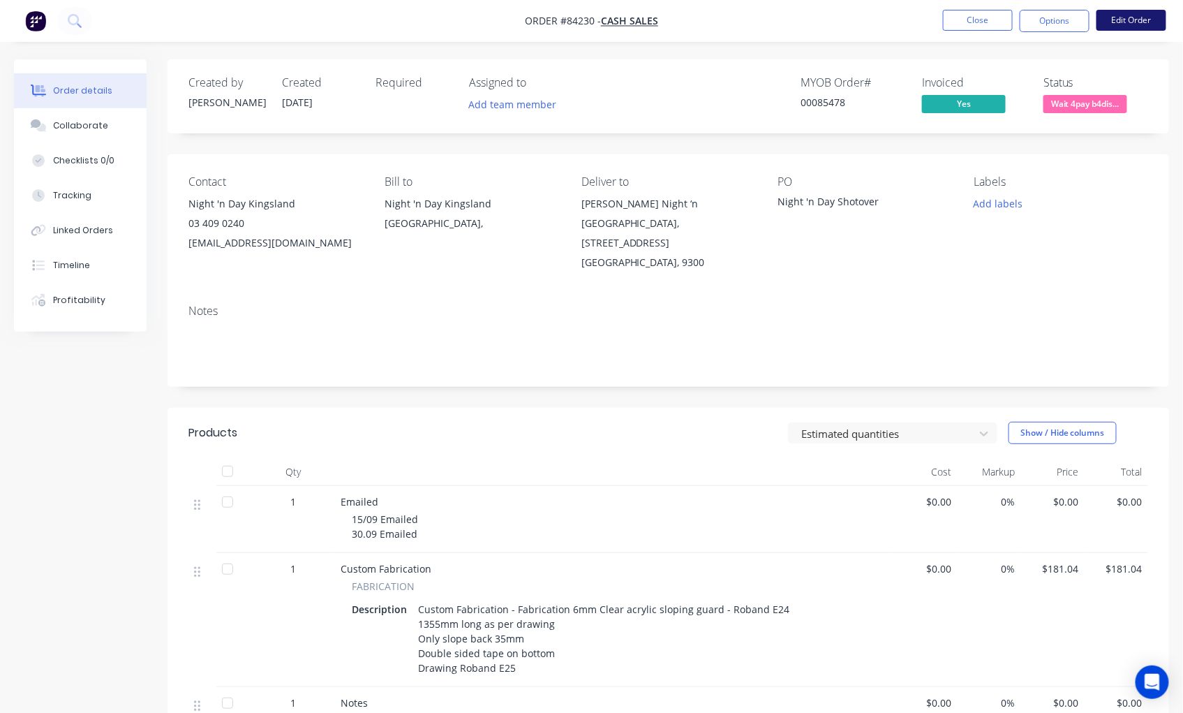
click at [1143, 21] on button "Edit Order" at bounding box center [1131, 20] width 70 height 21
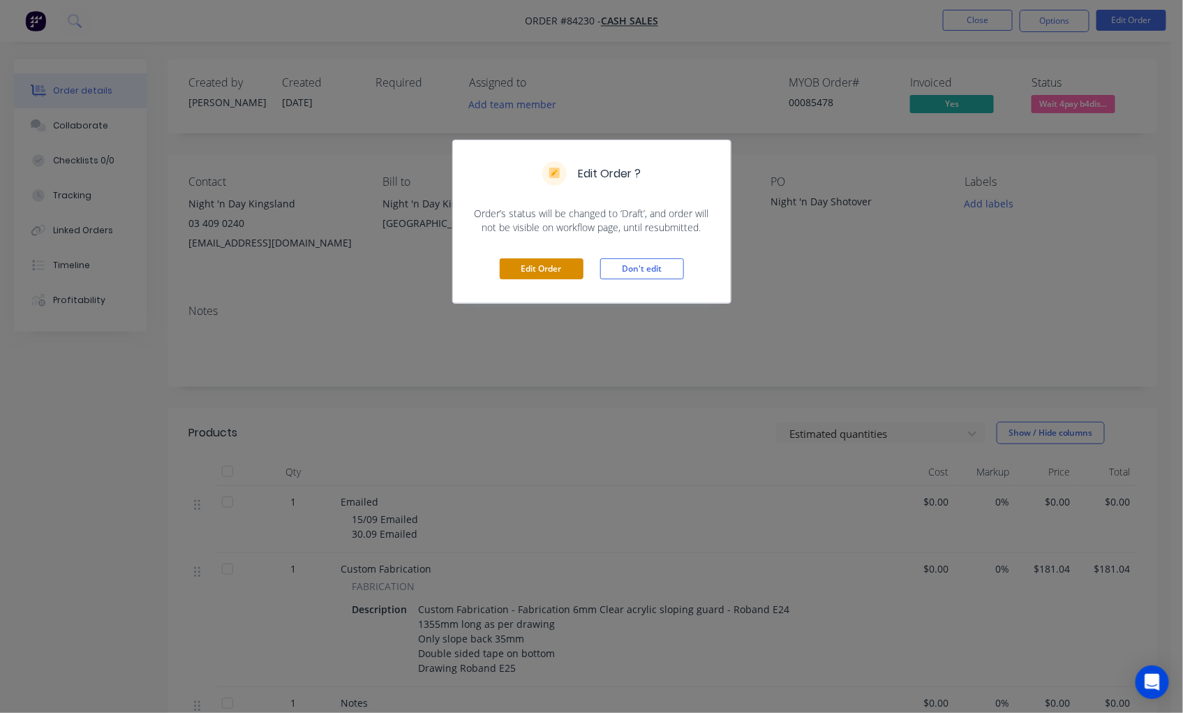
click at [561, 264] on button "Edit Order" at bounding box center [542, 268] width 84 height 21
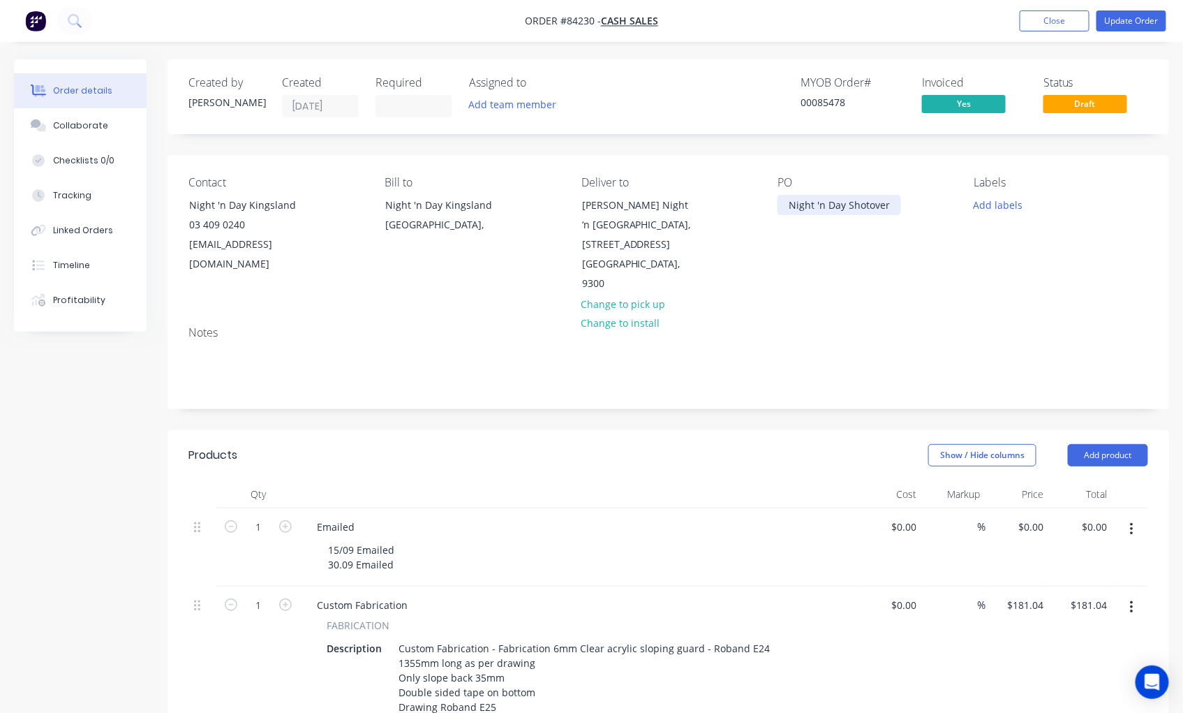
click at [867, 206] on div "Night 'n Day Shotover" at bounding box center [839, 205] width 124 height 20
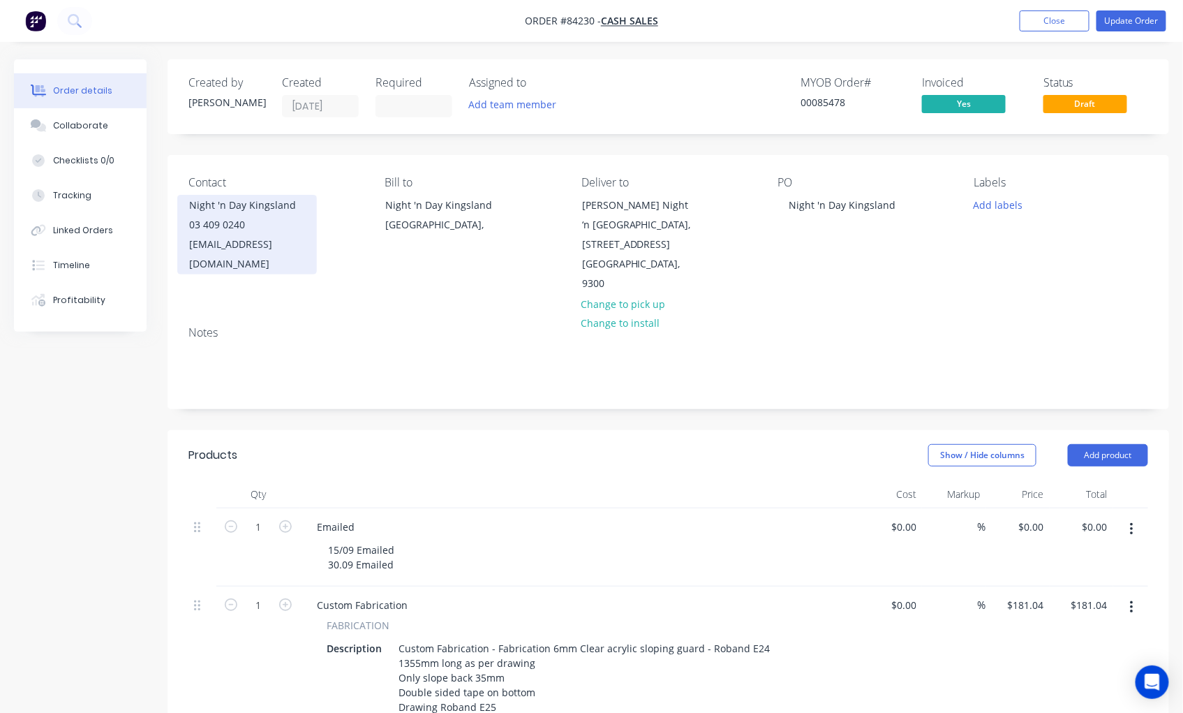
click at [234, 232] on div "03 409 0240" at bounding box center [247, 225] width 116 height 20
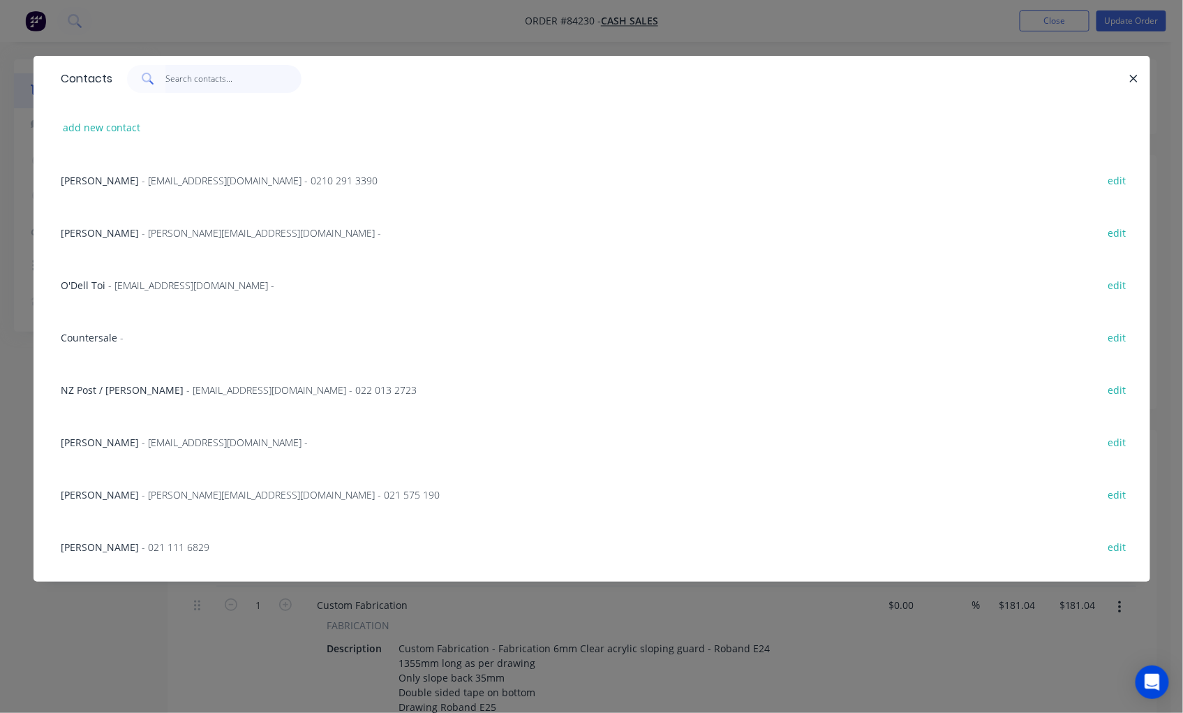
click at [184, 78] on input "text" at bounding box center [233, 79] width 136 height 28
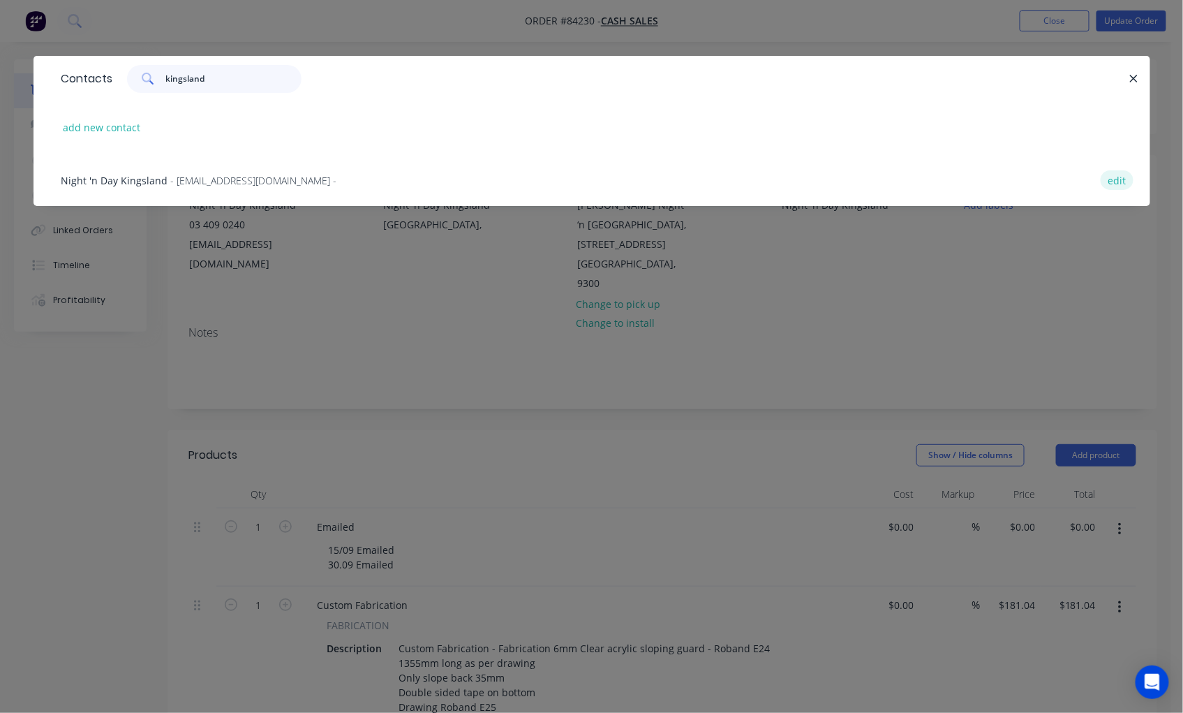
type input "kingsland"
click at [1124, 181] on button "edit" at bounding box center [1117, 179] width 33 height 19
select select "NZ"
select select "AU"
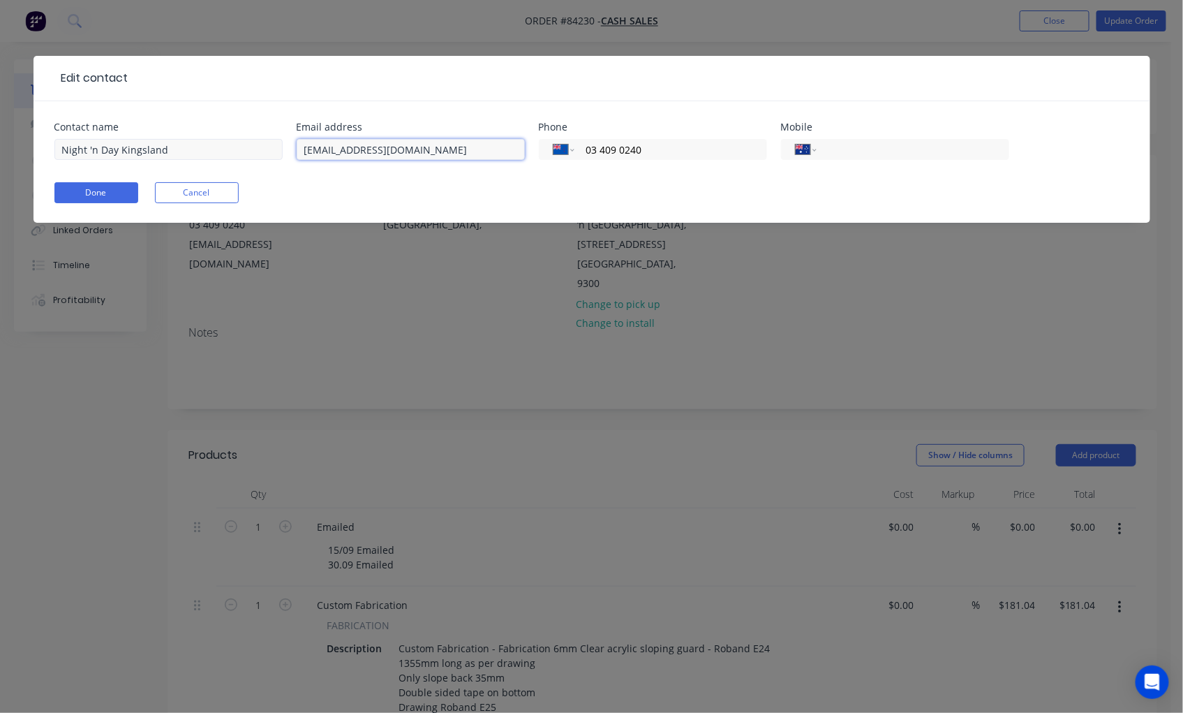
drag, startPoint x: 334, startPoint y: 148, endPoint x: 256, endPoint y: 149, distance: 77.5
click at [260, 150] on div "Contact name Night 'n Day [GEOGRAPHIC_DATA] Email address [EMAIL_ADDRESS][DOMAI…" at bounding box center [591, 149] width 1075 height 54
type input "[EMAIL_ADDRESS][DOMAIN_NAME]"
drag, startPoint x: 685, startPoint y: 149, endPoint x: 581, endPoint y: 149, distance: 103.3
click at [581, 149] on div "International [GEOGRAPHIC_DATA] [GEOGRAPHIC_DATA] [GEOGRAPHIC_DATA] [GEOGRAPHIC…" at bounding box center [653, 149] width 228 height 21
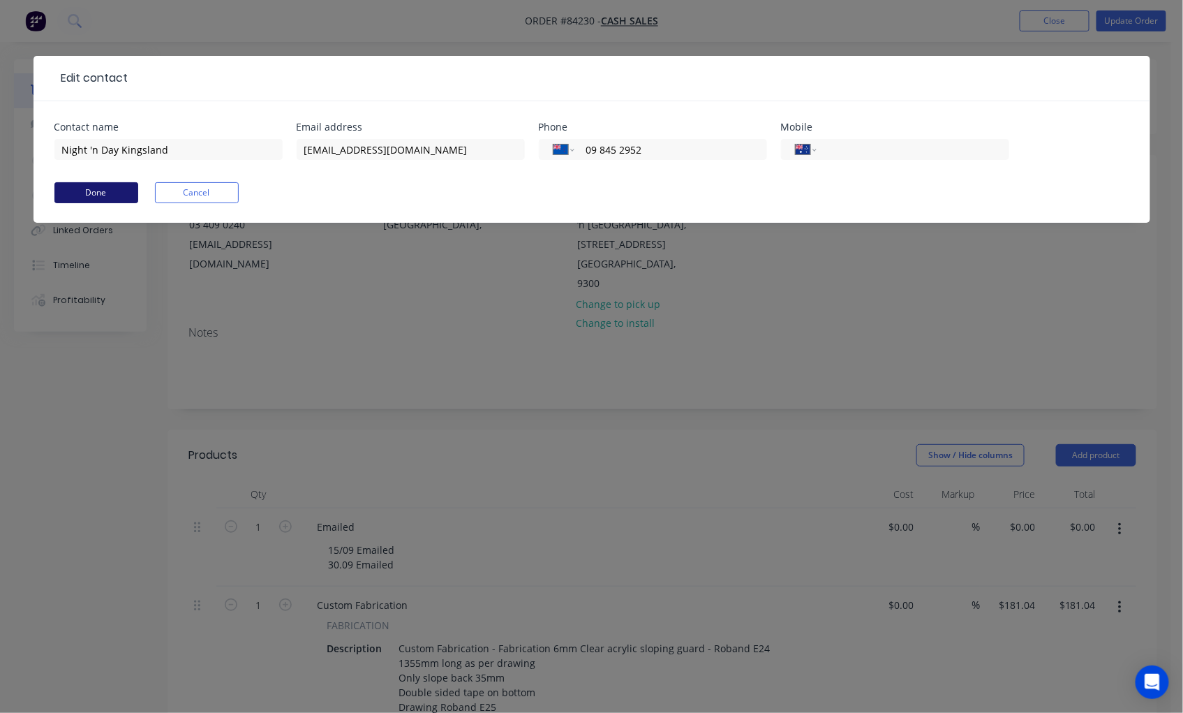
type input "09 845 2952"
click at [102, 193] on button "Done" at bounding box center [96, 192] width 84 height 21
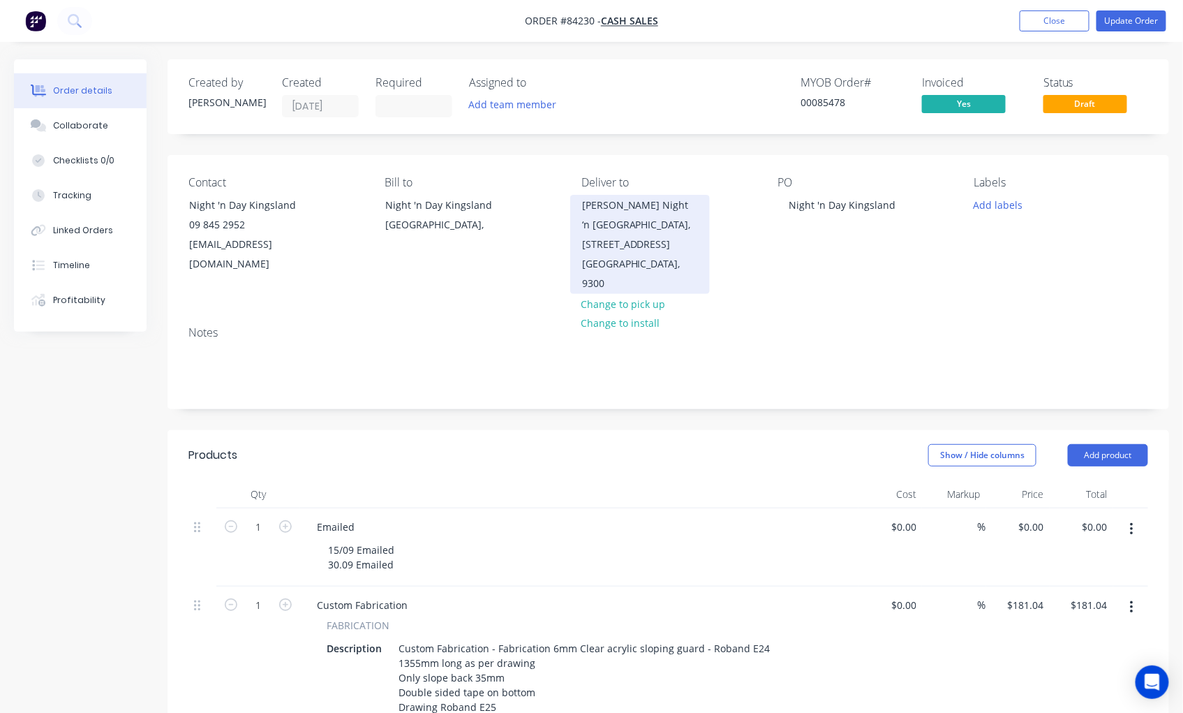
click at [633, 225] on div "[PERSON_NAME] Night ‘n [GEOGRAPHIC_DATA], [STREET_ADDRESS]" at bounding box center [640, 224] width 116 height 59
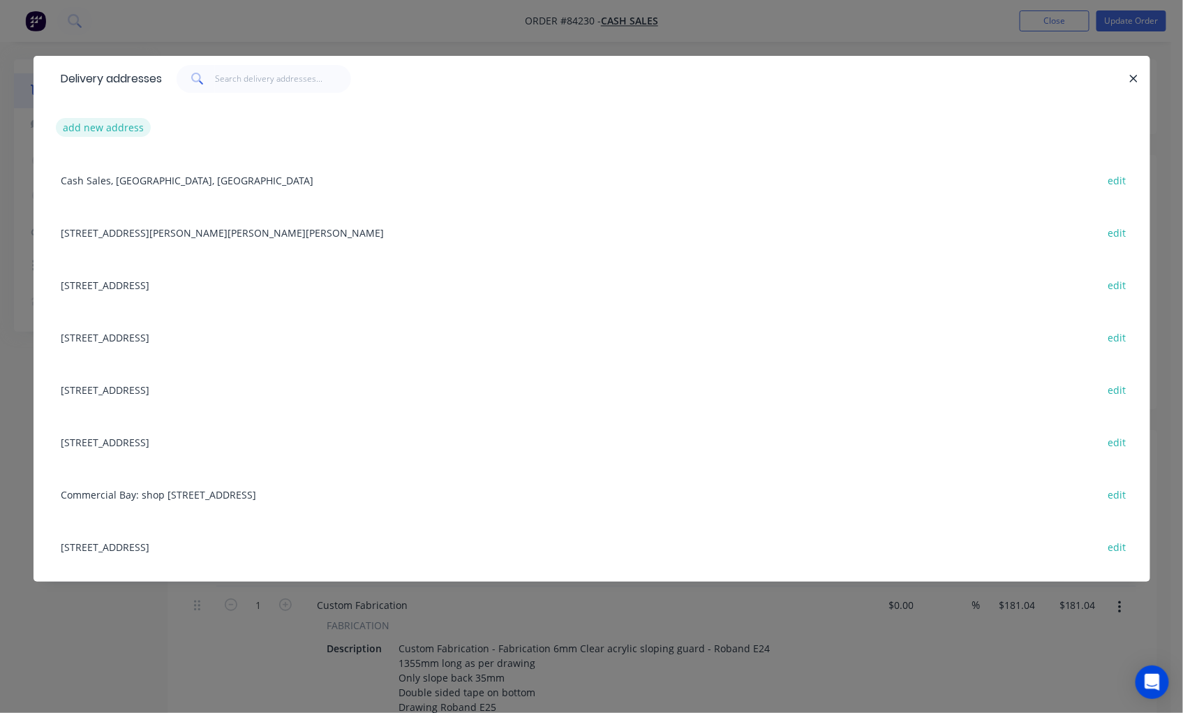
click at [122, 126] on button "add new address" at bounding box center [104, 127] width 96 height 19
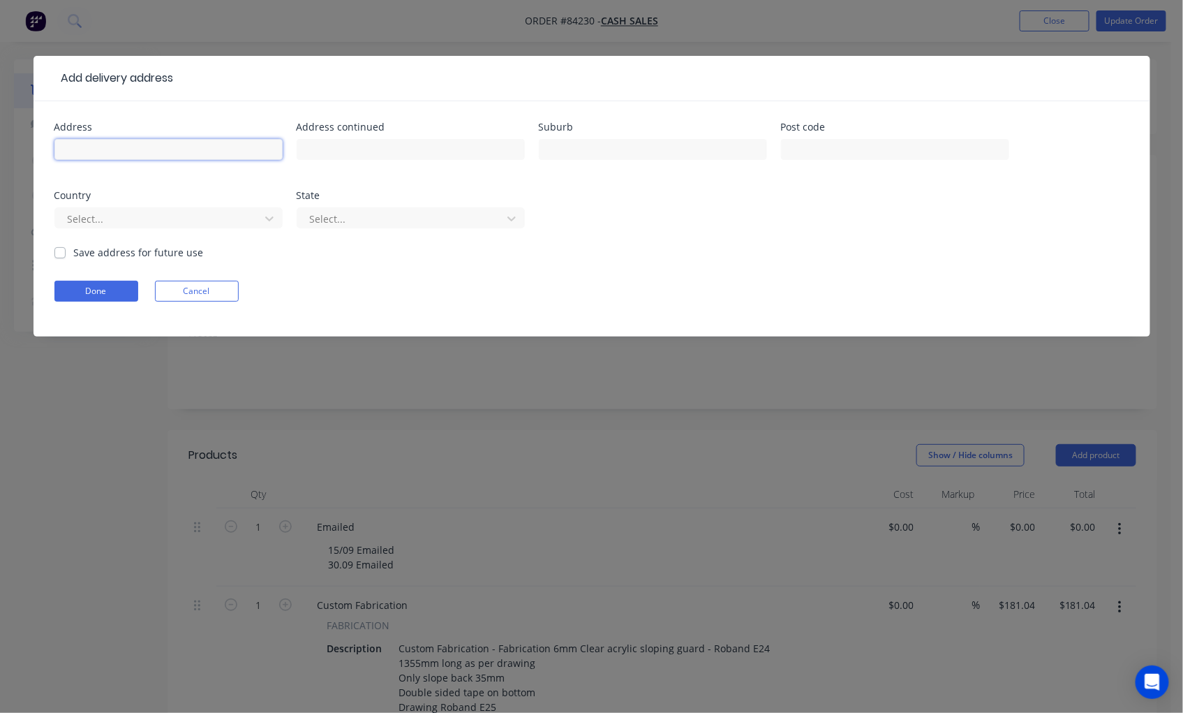
click at [137, 154] on input "text" at bounding box center [168, 149] width 228 height 21
type input "[STREET_ADDRESS]"
click at [77, 288] on button "Done" at bounding box center [96, 291] width 84 height 21
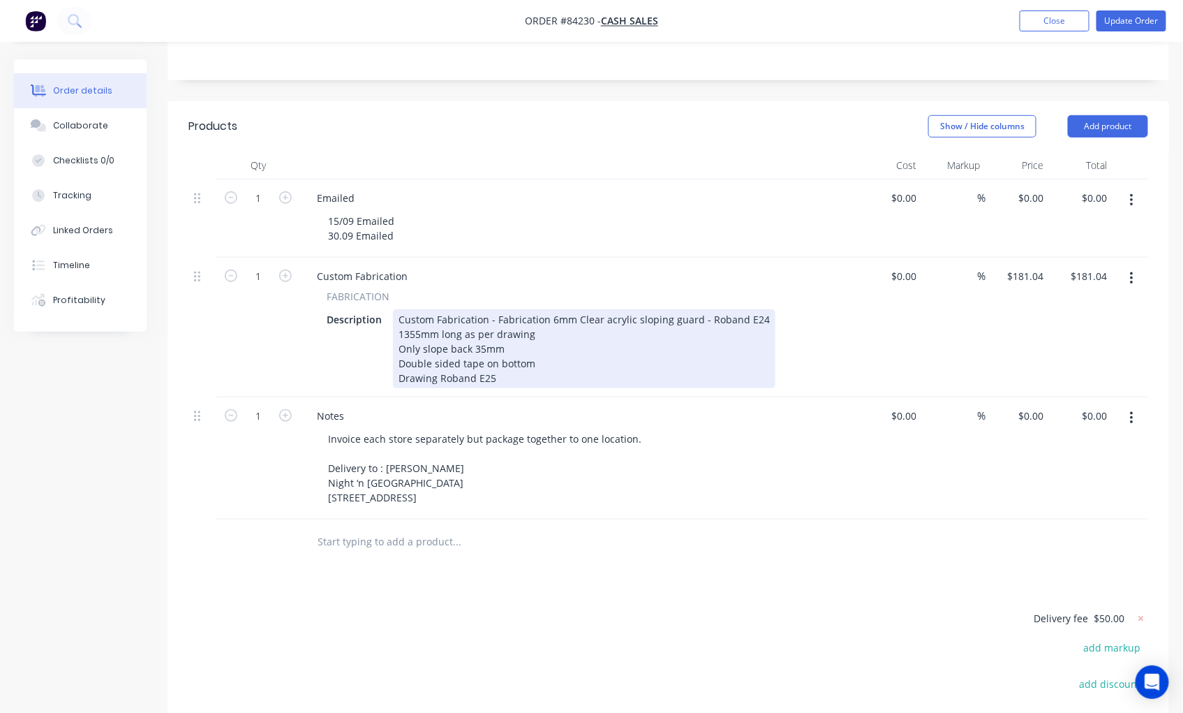
scroll to position [310, 0]
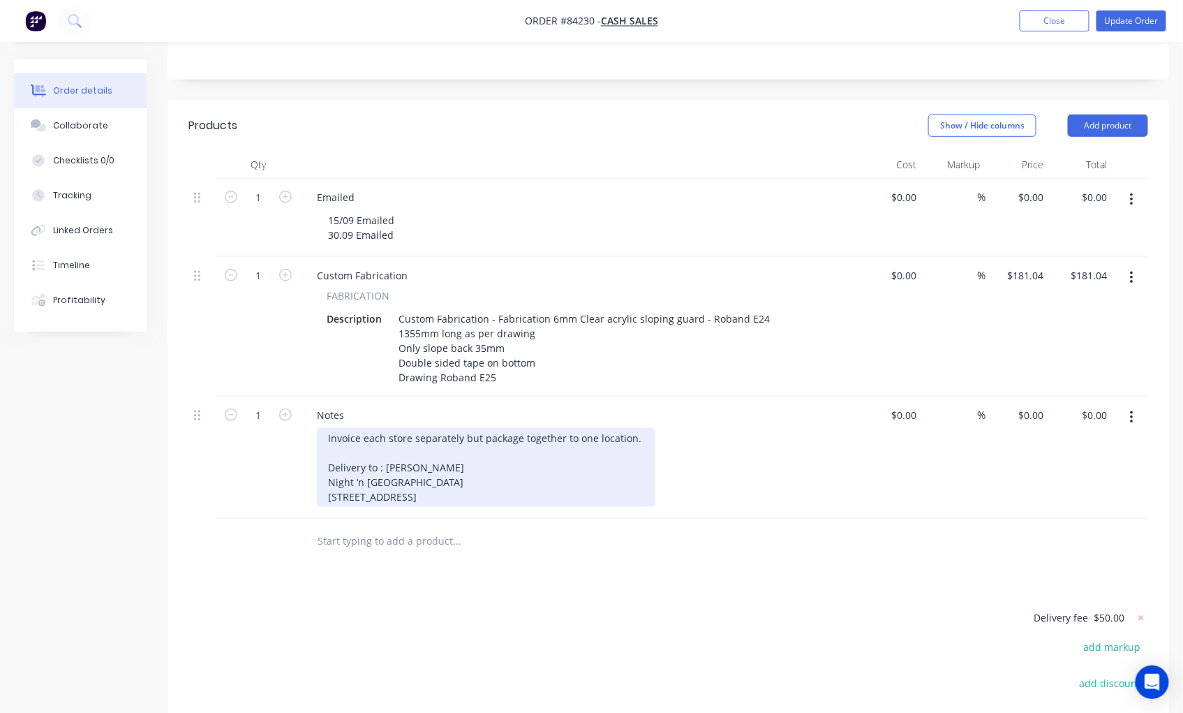
drag, startPoint x: 419, startPoint y: 489, endPoint x: 387, endPoint y: 445, distance: 53.9
click at [387, 445] on div "Invoice each store separately but package together to one location. Delivery to…" at bounding box center [486, 467] width 338 height 79
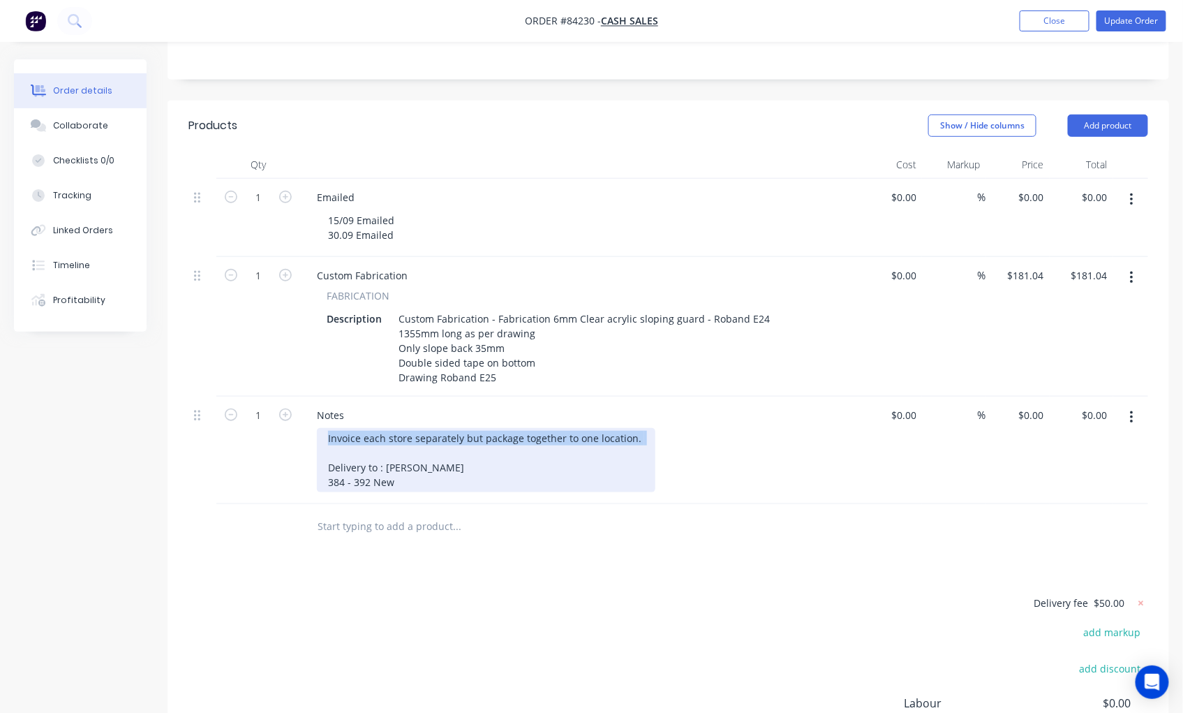
drag, startPoint x: 325, startPoint y: 430, endPoint x: 324, endPoint y: 419, distance: 11.2
click at [324, 428] on div "Invoice each store separately but package together to one location. Delivery to…" at bounding box center [486, 460] width 338 height 64
click at [329, 428] on div "Invoice each store separately but package together to one location. Delivery to…" at bounding box center [486, 460] width 338 height 64
click at [632, 428] on div "Invoice each store separately but package together to one location. Delivery to…" at bounding box center [486, 460] width 338 height 64
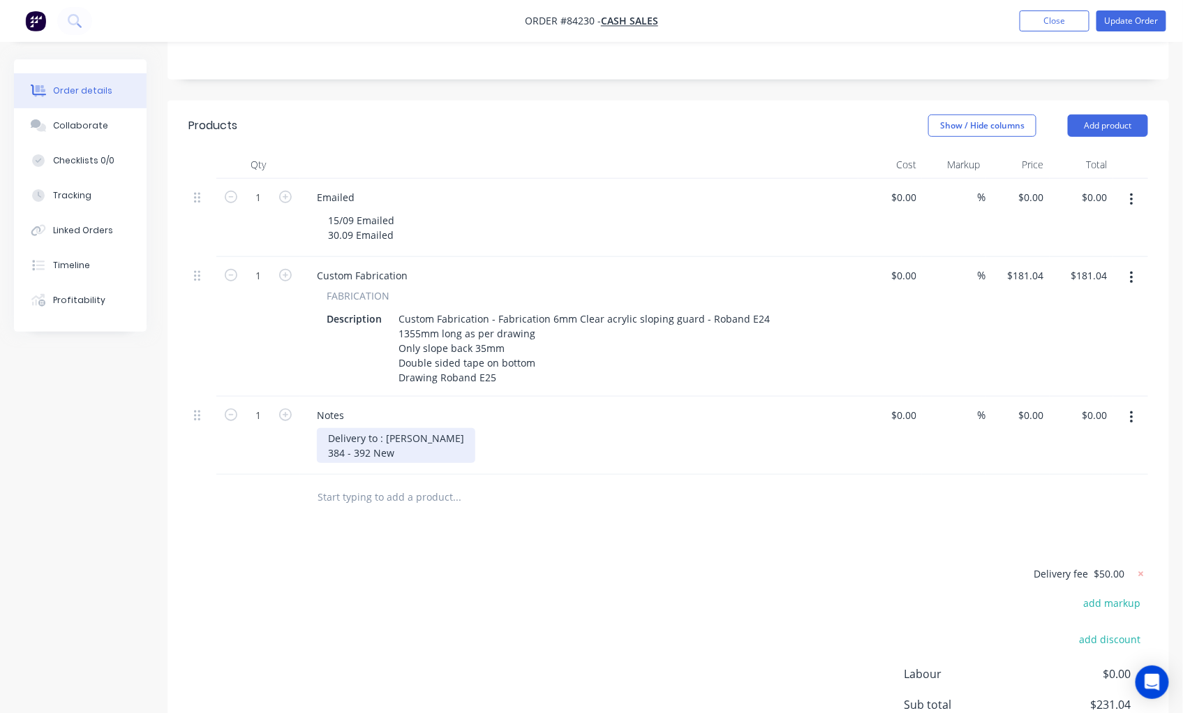
click at [415, 433] on div "Delivery to : [PERSON_NAME] 384 - 392 New" at bounding box center [396, 445] width 158 height 35
drag, startPoint x: 352, startPoint y: 431, endPoint x: 447, endPoint y: 435, distance: 95.0
click at [447, 435] on div "Delivery to : [PERSON_NAME] [STREET_ADDRESS]" at bounding box center [396, 445] width 158 height 35
copy div "[STREET_ADDRESS]"
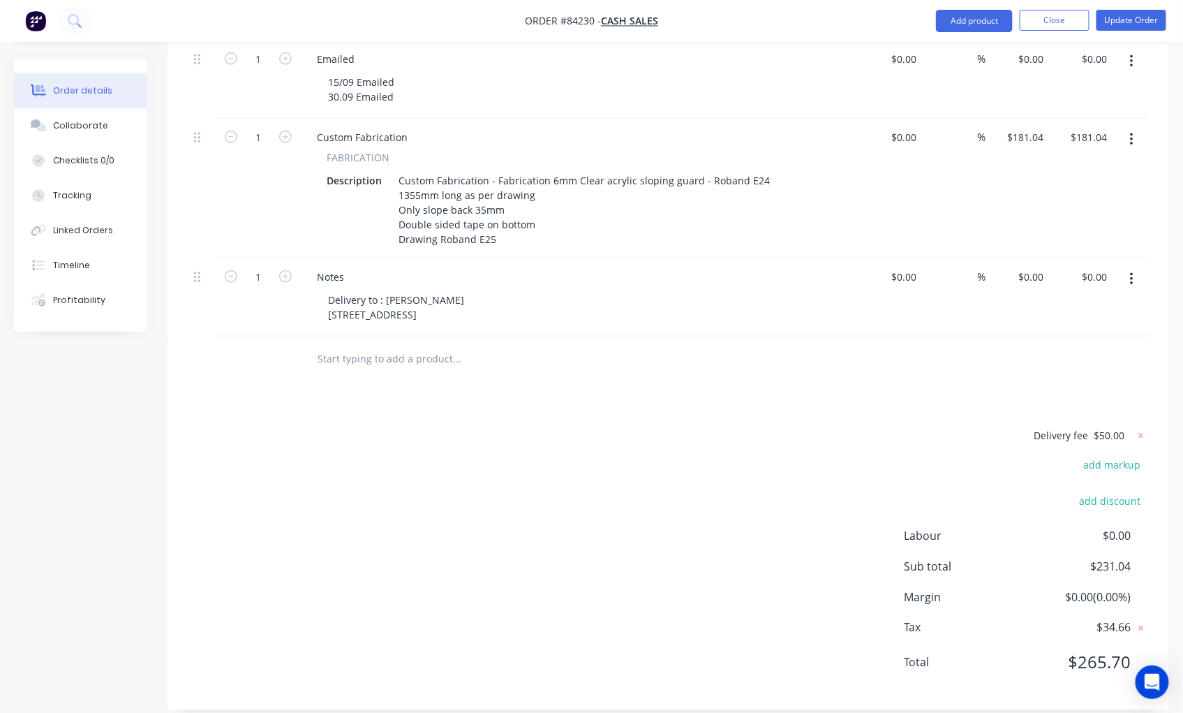
scroll to position [137, 0]
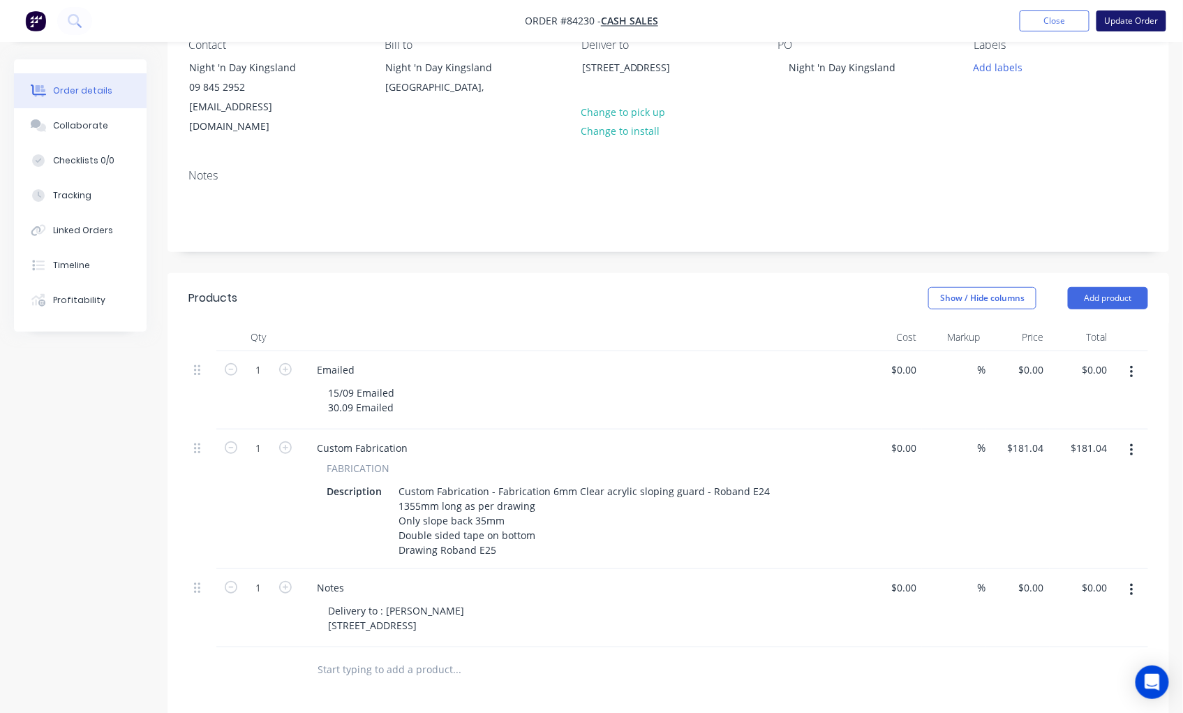
click at [1121, 21] on button "Update Order" at bounding box center [1131, 20] width 70 height 21
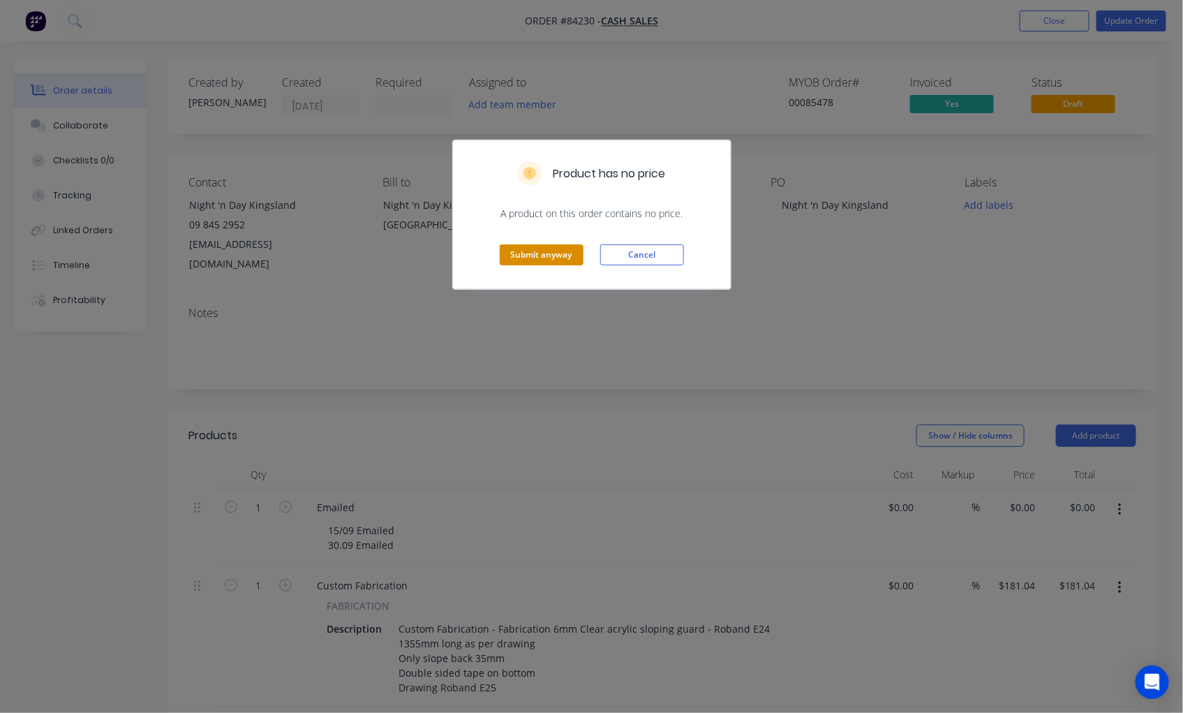
click at [535, 252] on button "Submit anyway" at bounding box center [542, 254] width 84 height 21
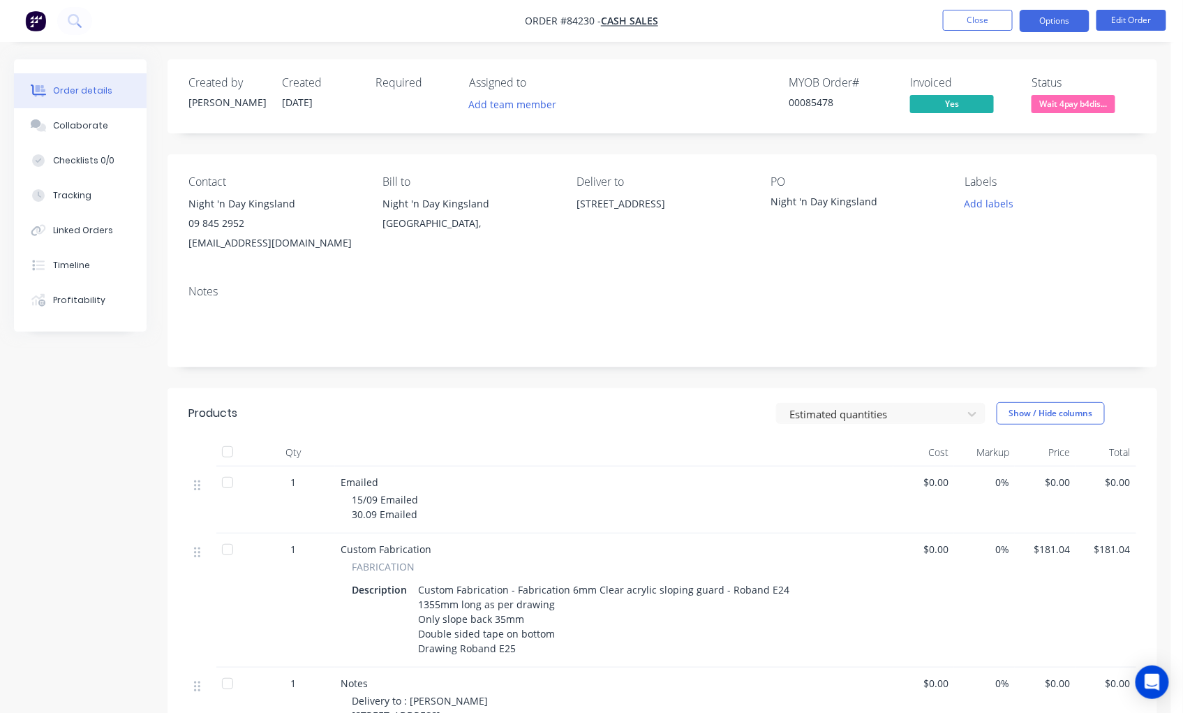
click at [1050, 18] on button "Options" at bounding box center [1055, 21] width 70 height 22
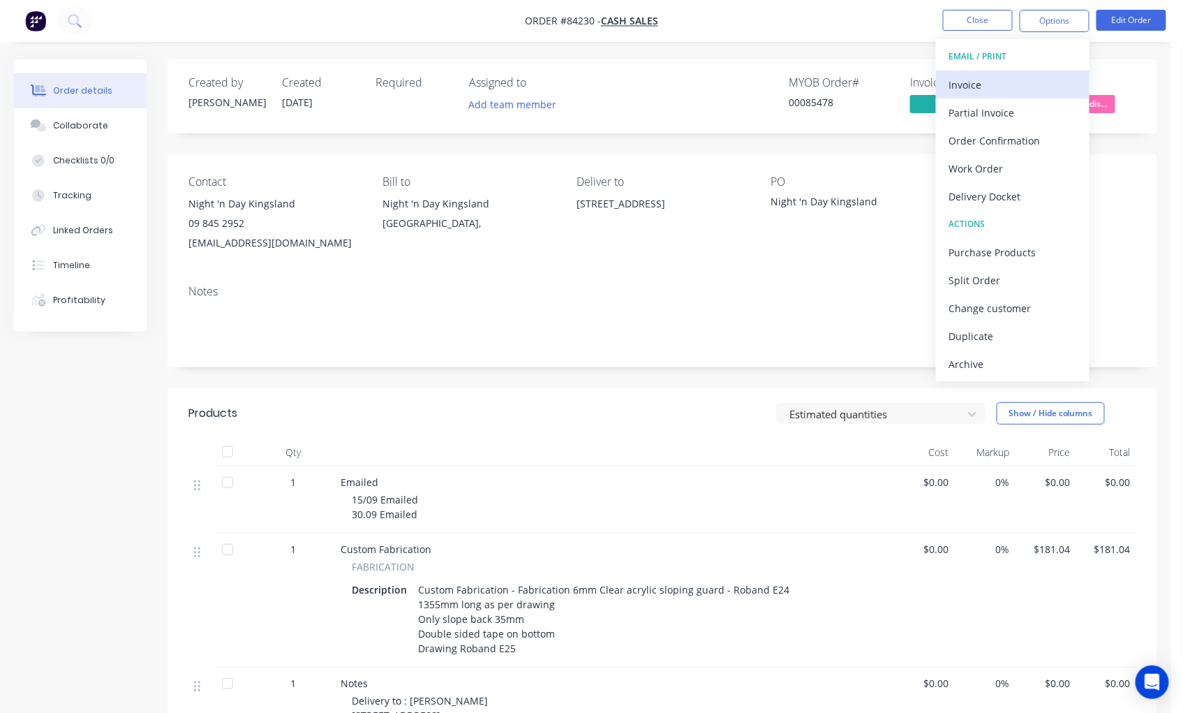
click at [1000, 75] on div "Invoice" at bounding box center [1012, 85] width 128 height 20
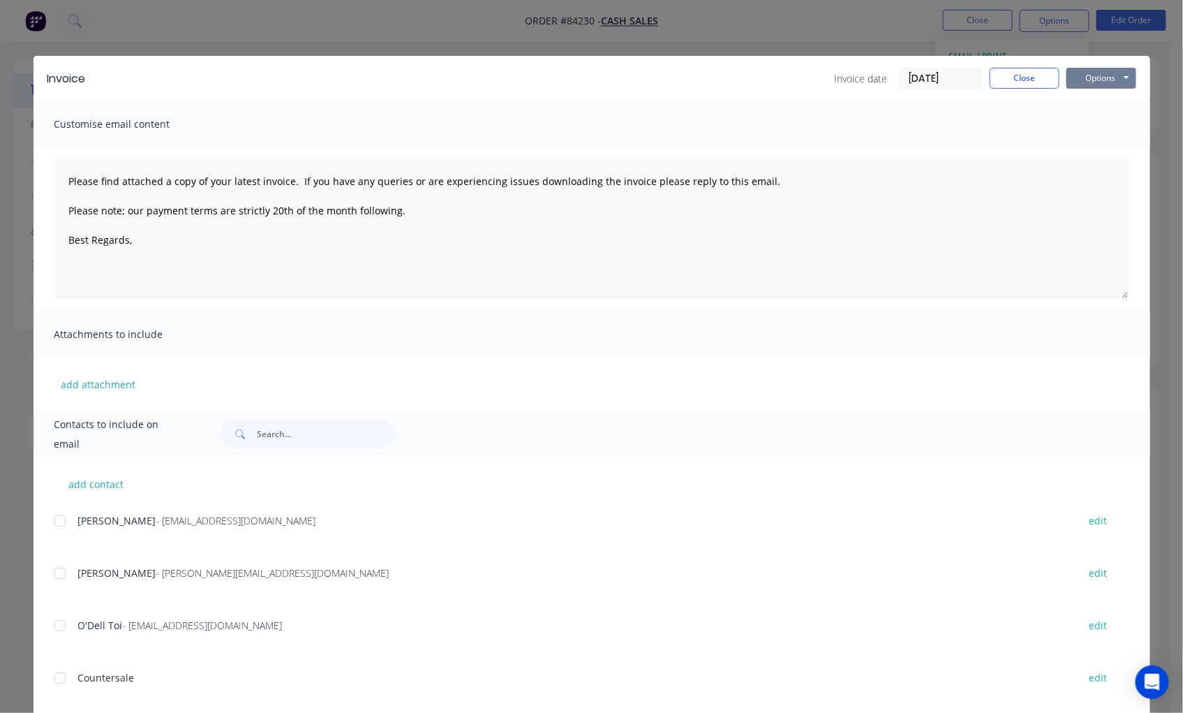
click at [1085, 77] on button "Options" at bounding box center [1101, 78] width 70 height 21
click at [1089, 126] on button "Print" at bounding box center [1110, 125] width 89 height 23
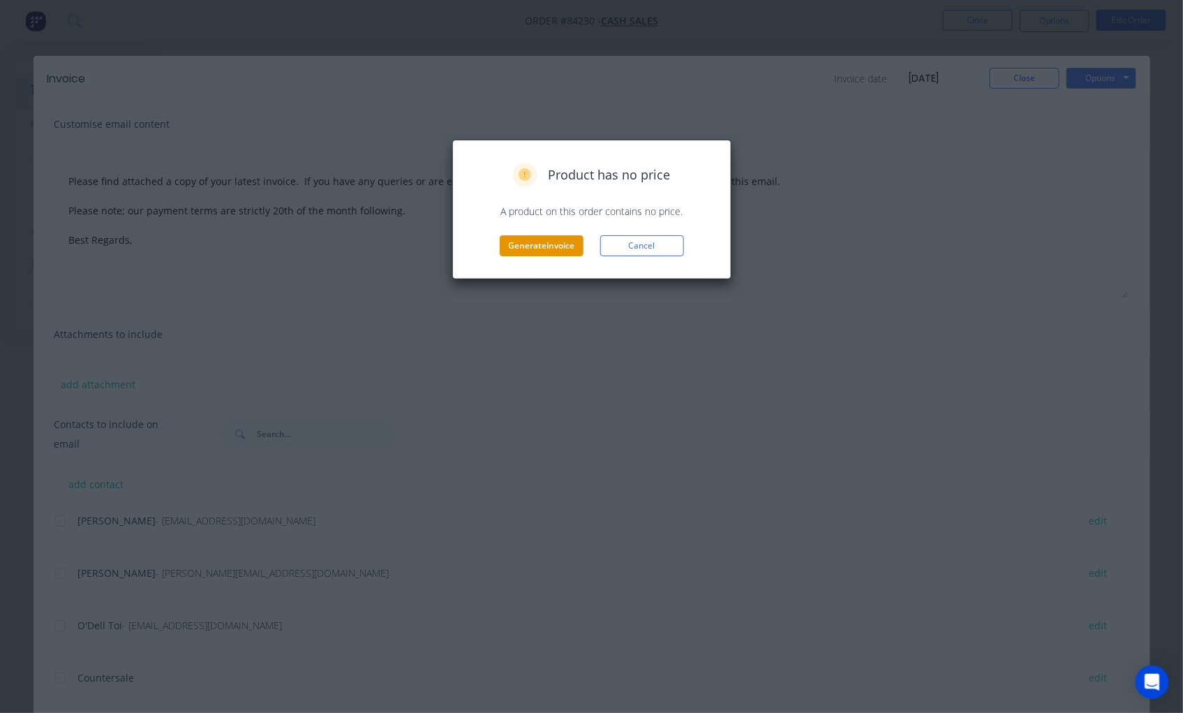
click at [557, 246] on button "Generate invoice" at bounding box center [542, 245] width 84 height 21
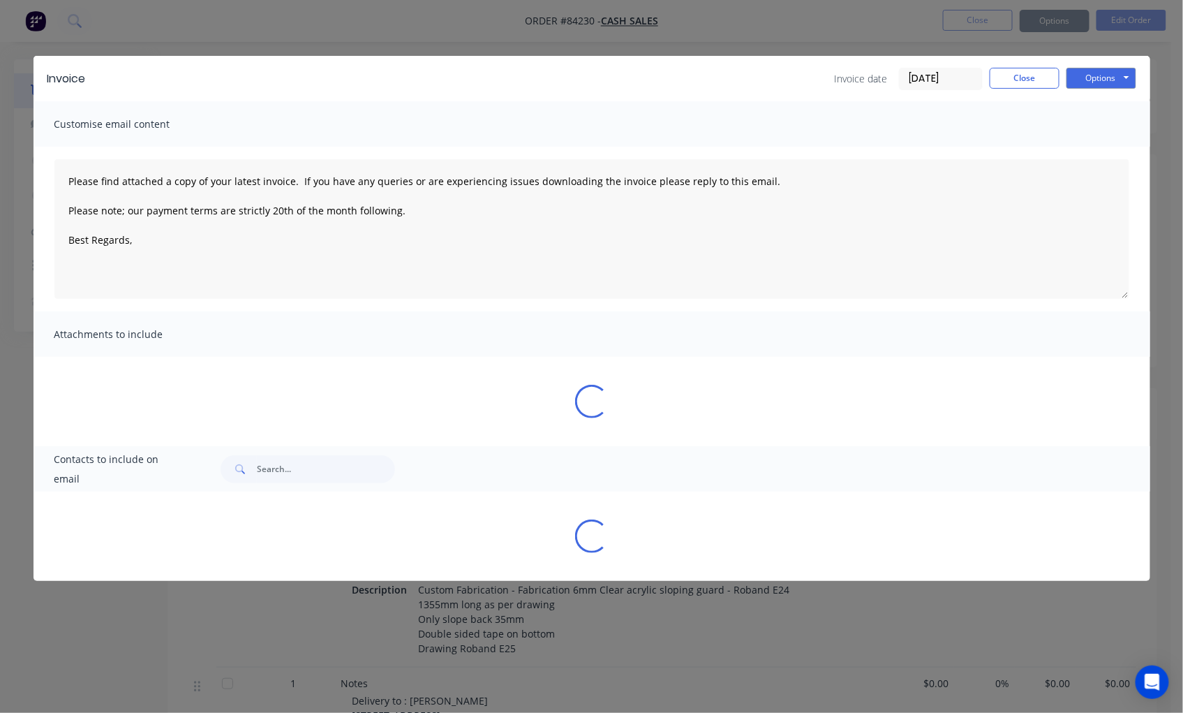
type textarea "Please find attached a copy of your latest invoice. If you have any queries or …"
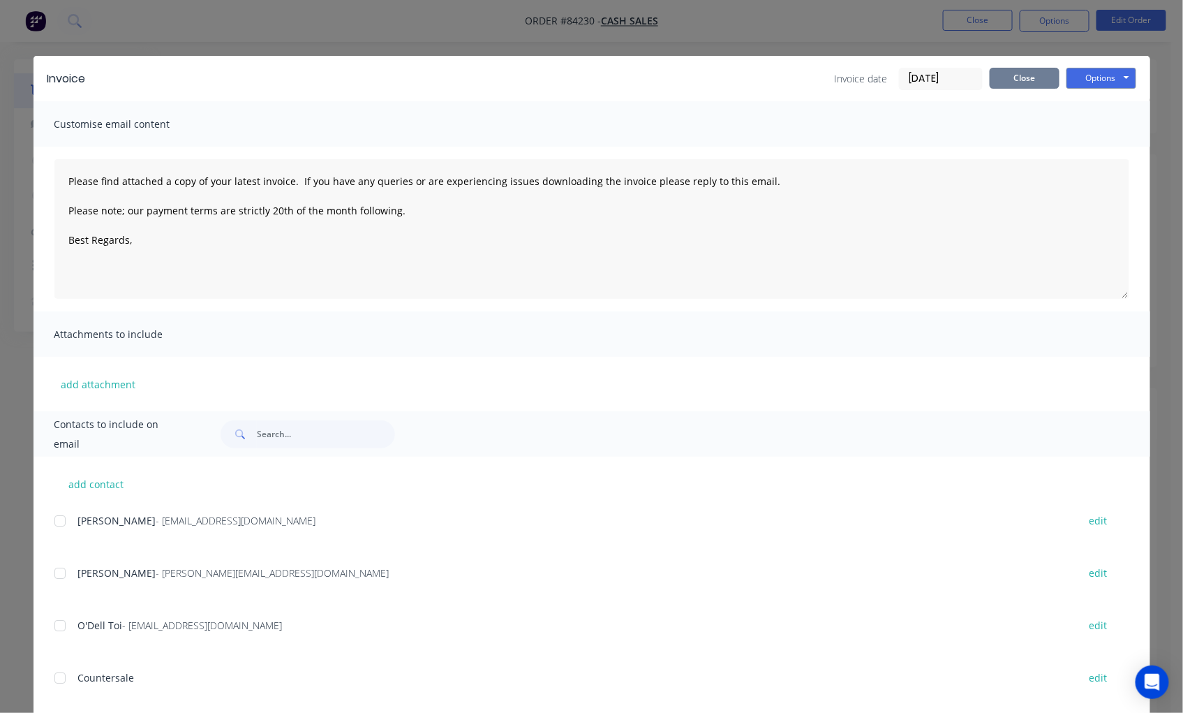
click at [1027, 77] on button "Close" at bounding box center [1025, 78] width 70 height 21
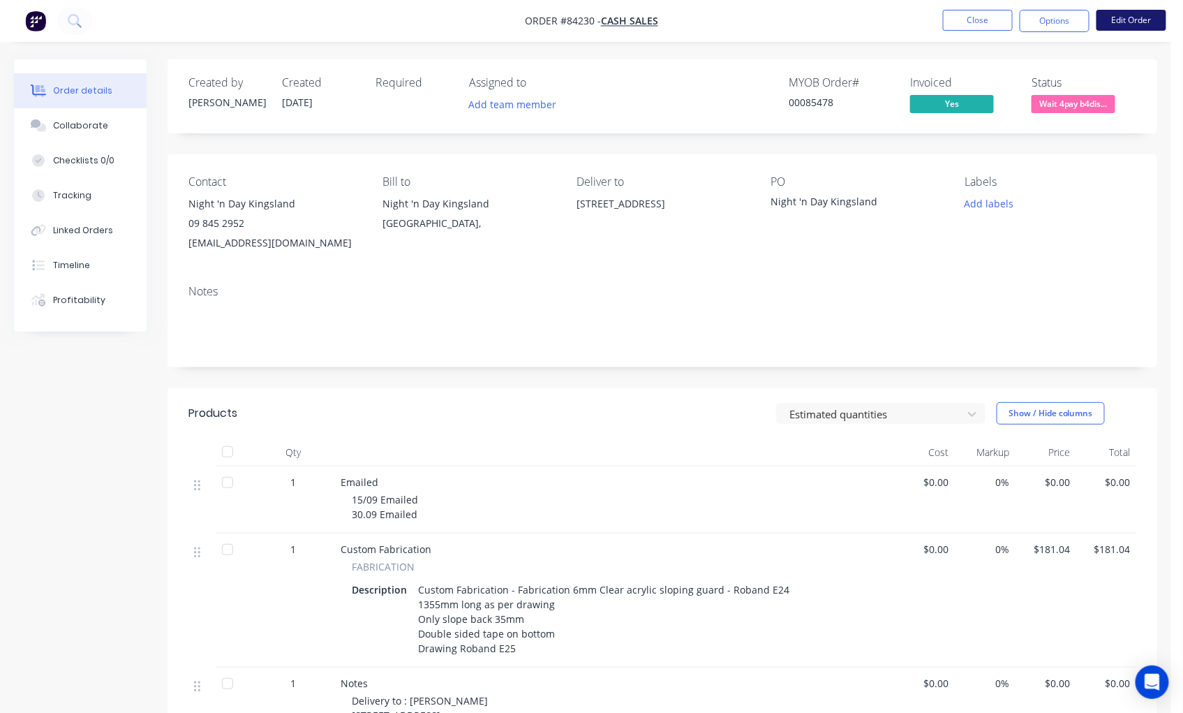
click at [1152, 15] on button "Edit Order" at bounding box center [1131, 20] width 70 height 21
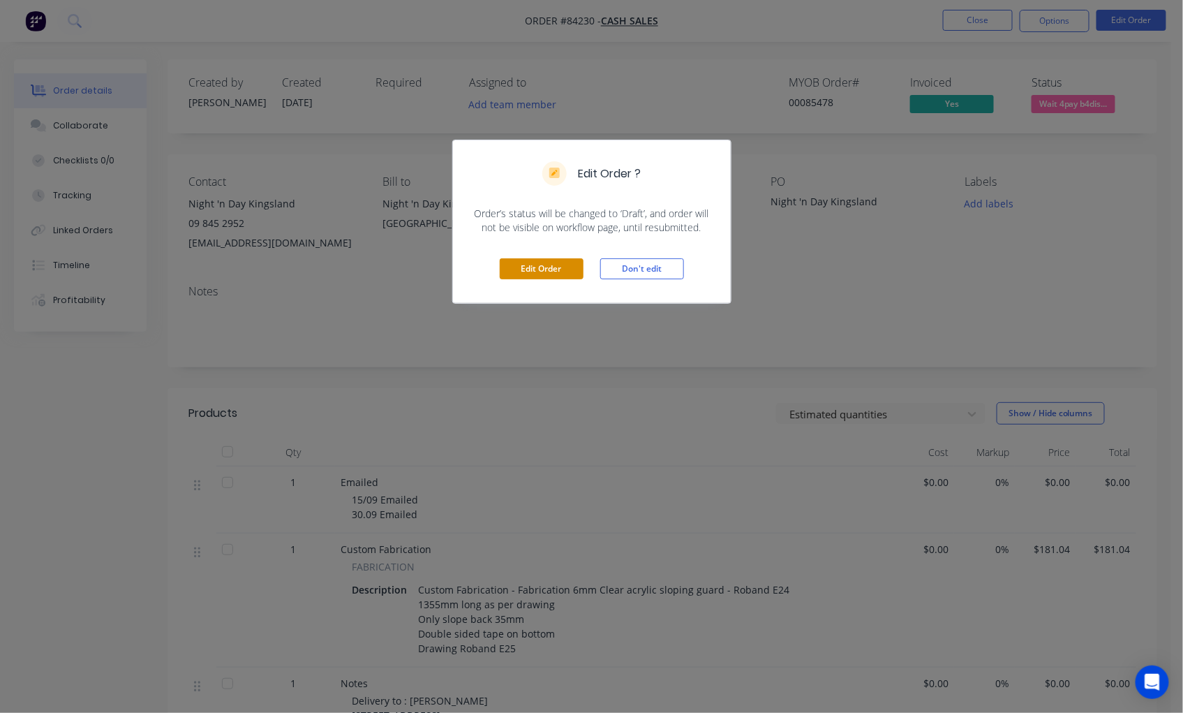
click at [560, 271] on button "Edit Order" at bounding box center [542, 268] width 84 height 21
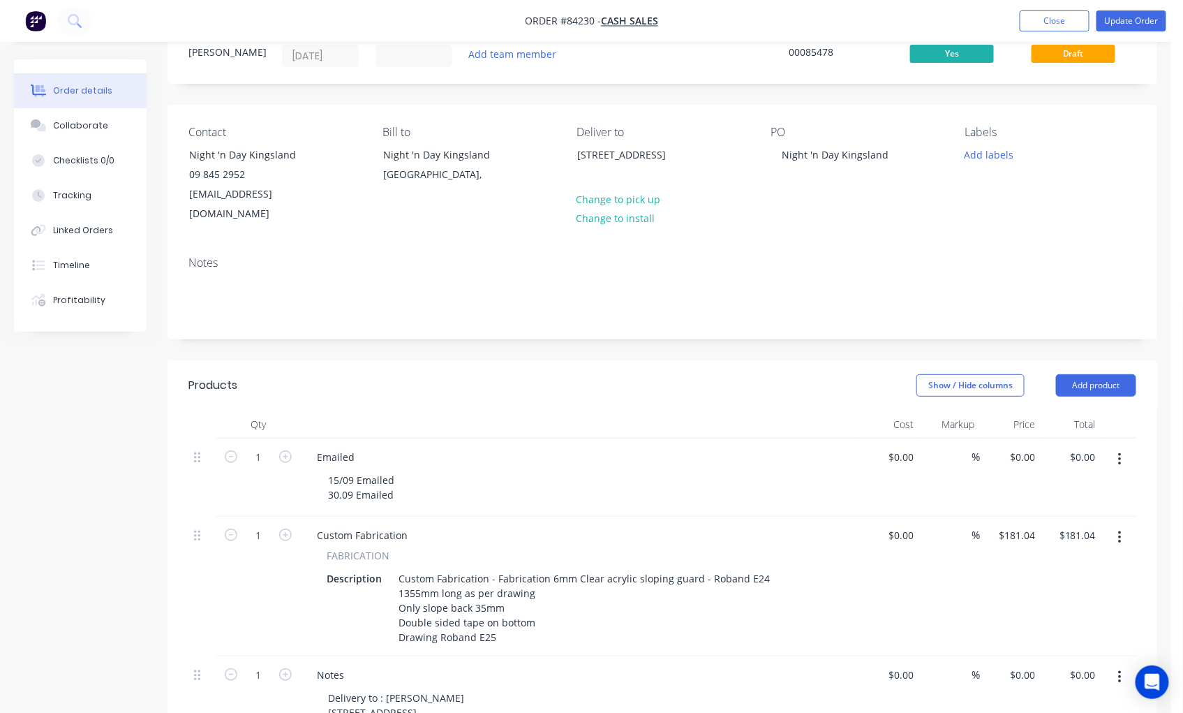
scroll to position [77, 0]
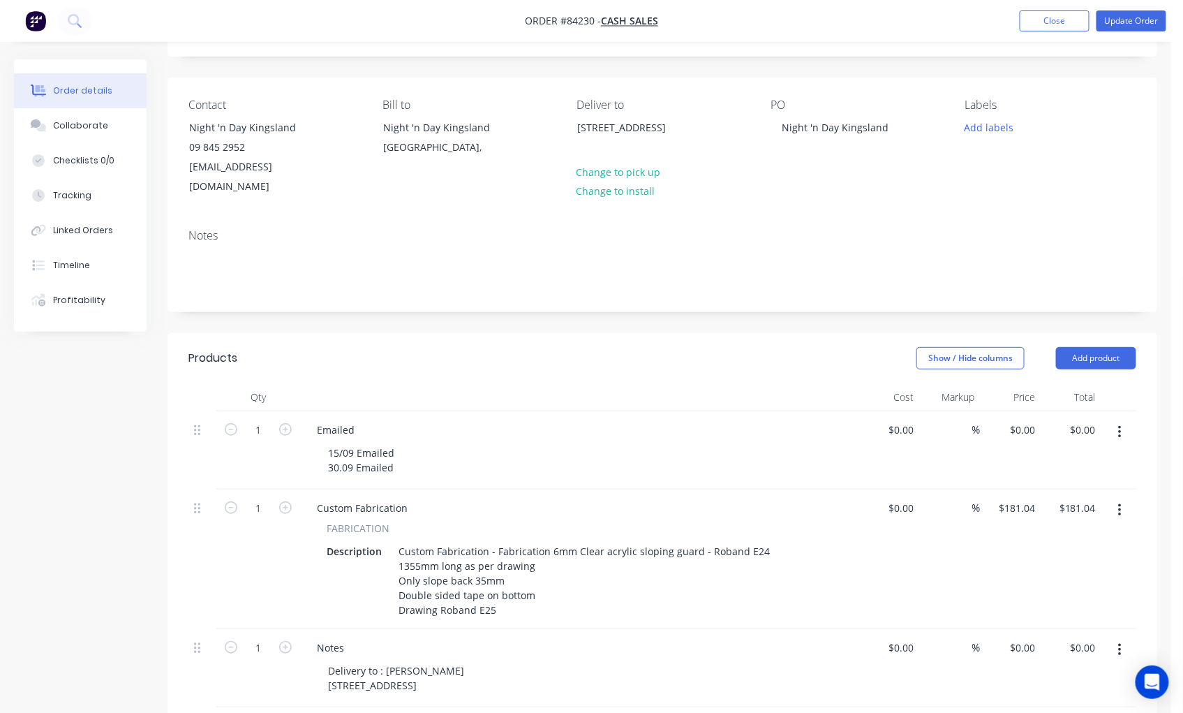
click at [1118, 424] on icon "button" at bounding box center [1119, 431] width 3 height 15
click at [1052, 542] on div "Delete" at bounding box center [1069, 552] width 107 height 20
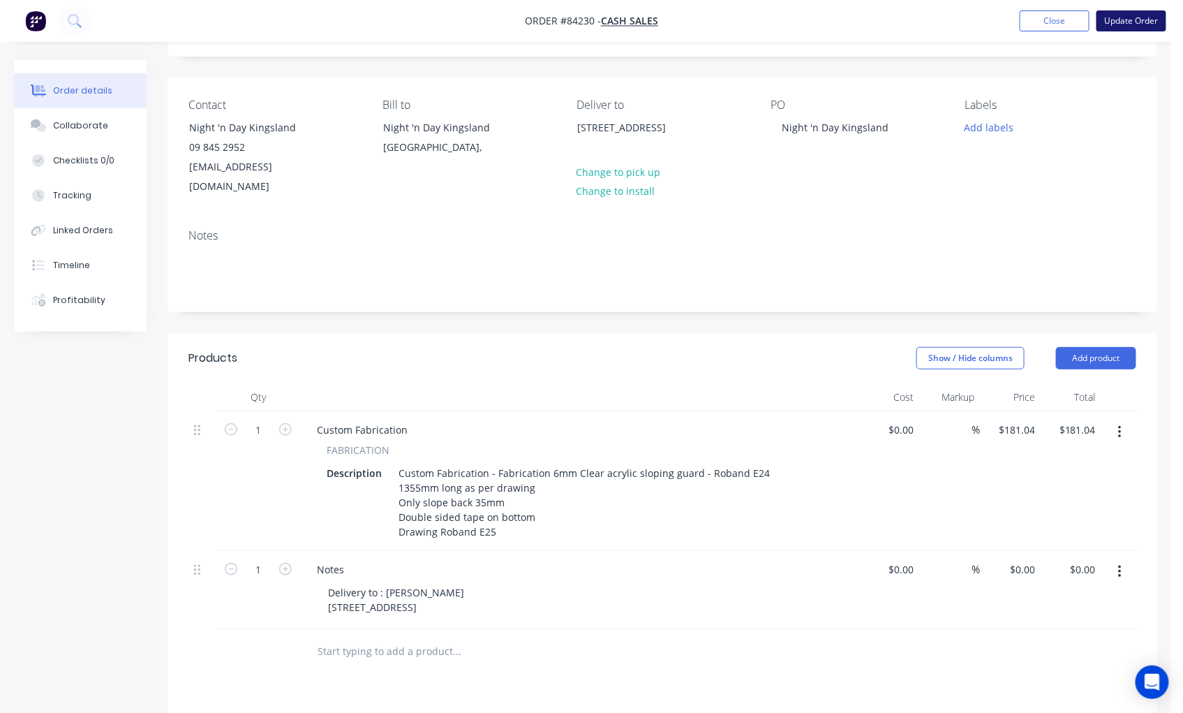
click at [1129, 22] on button "Update Order" at bounding box center [1131, 20] width 70 height 21
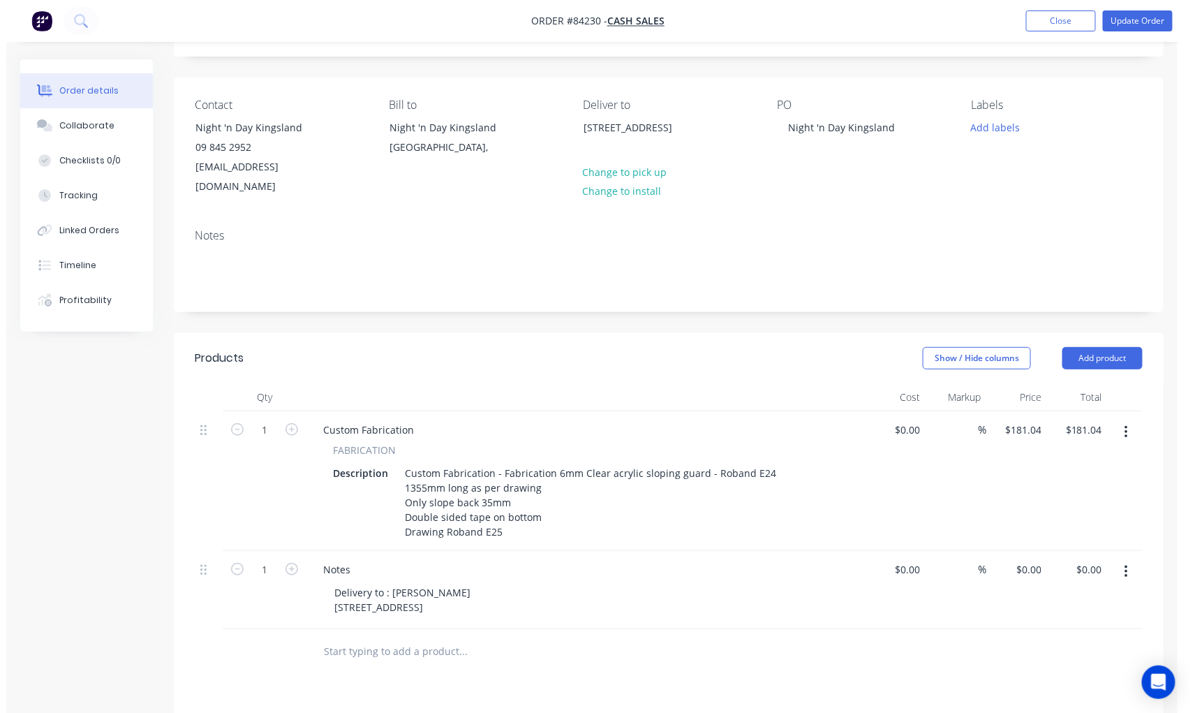
scroll to position [0, 0]
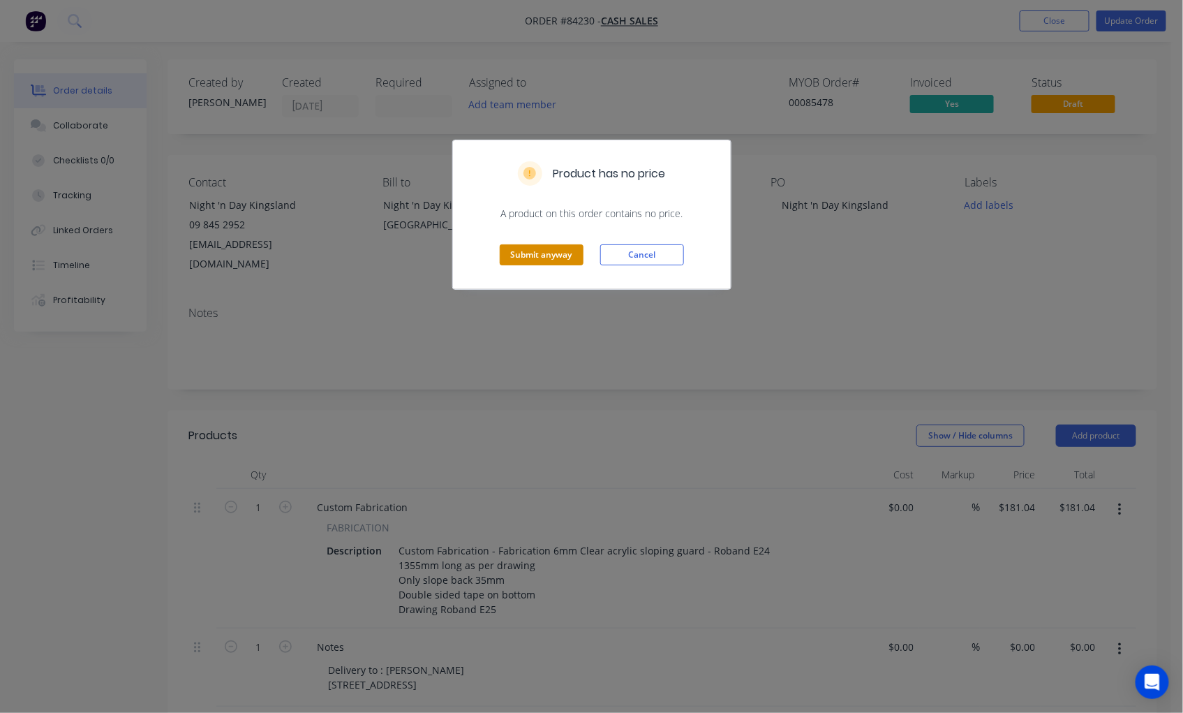
click at [528, 255] on button "Submit anyway" at bounding box center [542, 254] width 84 height 21
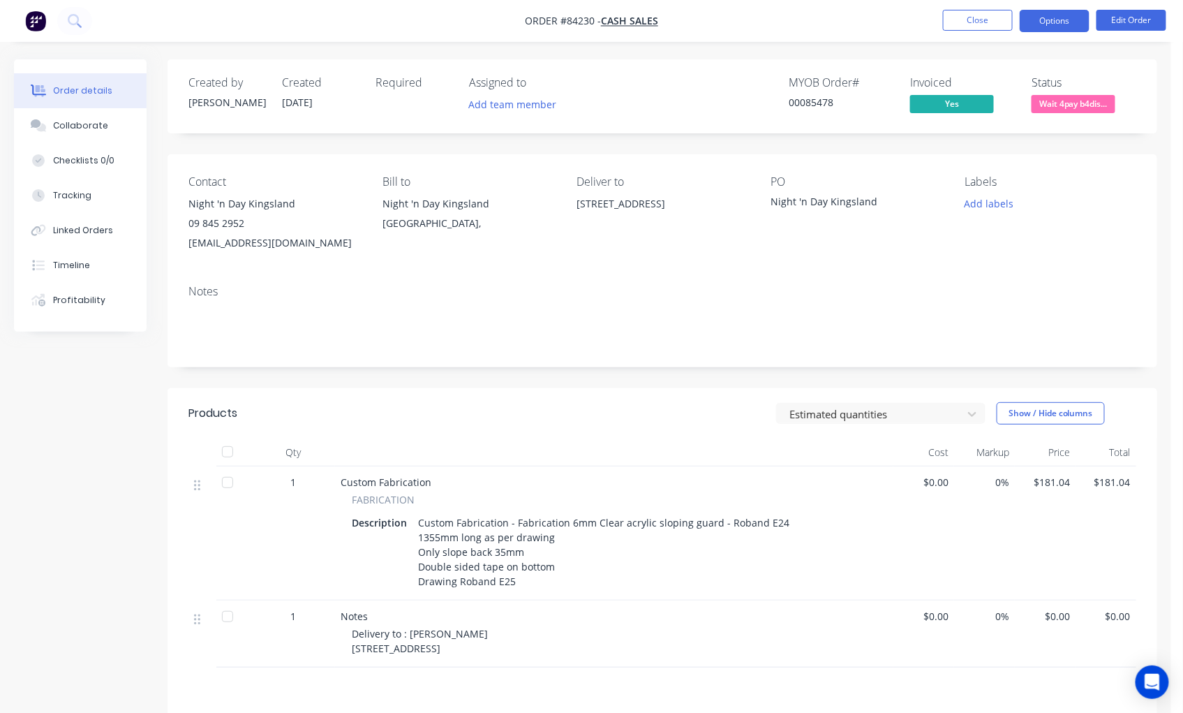
click at [1055, 23] on button "Options" at bounding box center [1055, 21] width 70 height 22
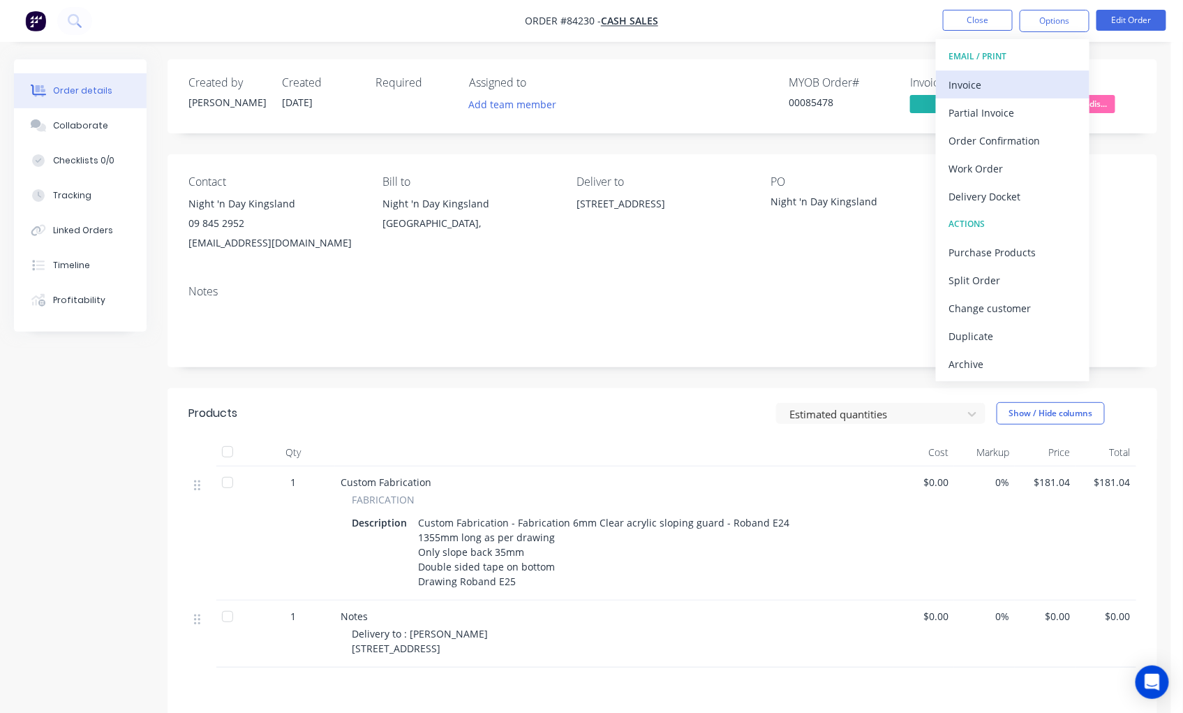
click at [972, 84] on div "Invoice" at bounding box center [1012, 85] width 128 height 20
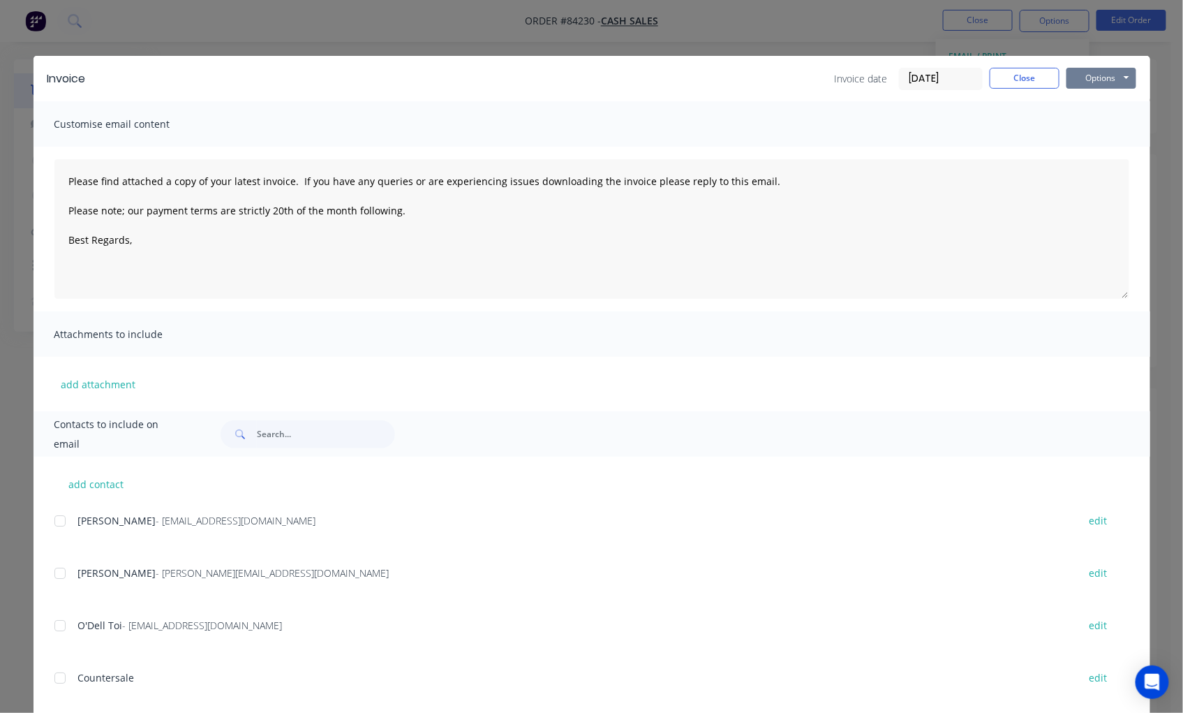
click at [1093, 78] on button "Options" at bounding box center [1101, 78] width 70 height 21
click at [1084, 105] on button "Preview" at bounding box center [1110, 102] width 89 height 23
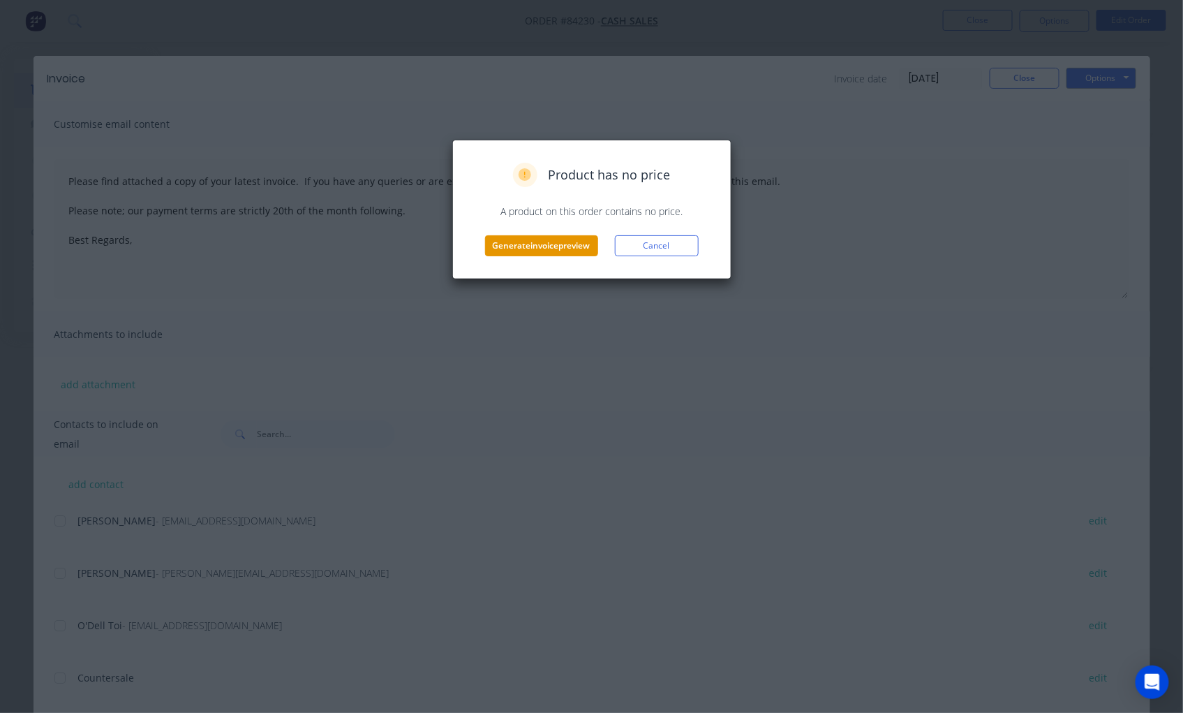
click at [511, 248] on button "Generate invoice preview" at bounding box center [541, 245] width 113 height 21
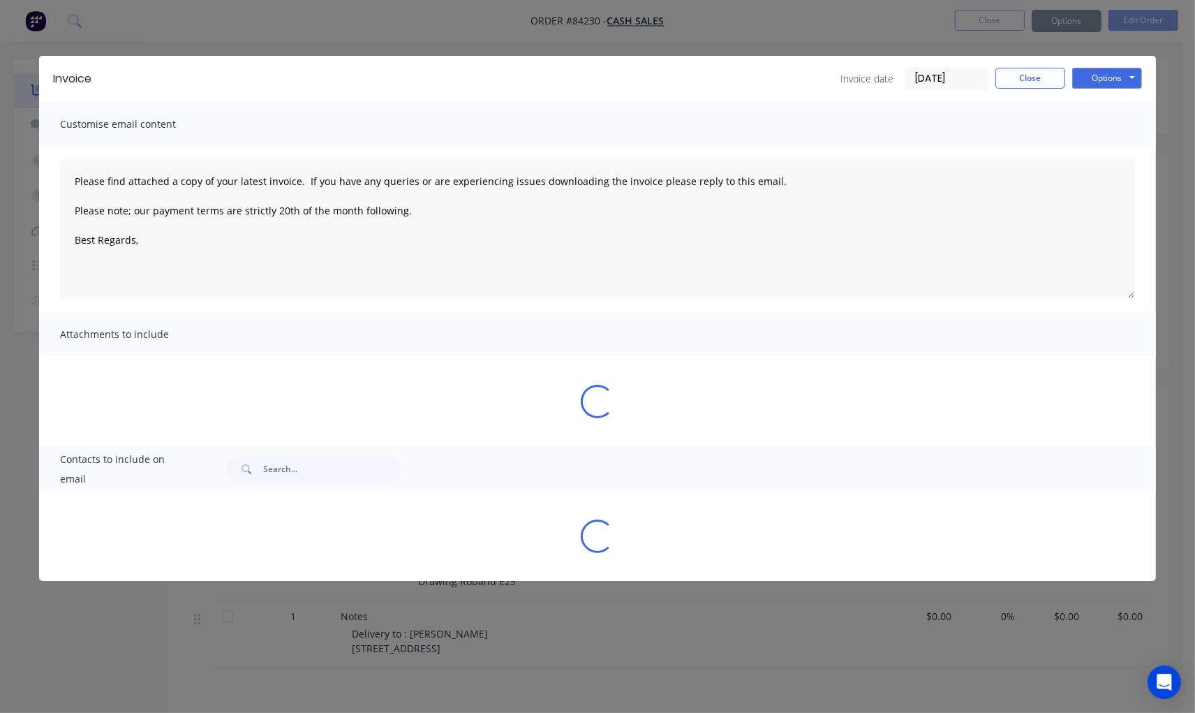
type textarea "Please find attached a copy of your latest invoice. If you have any queries or …"
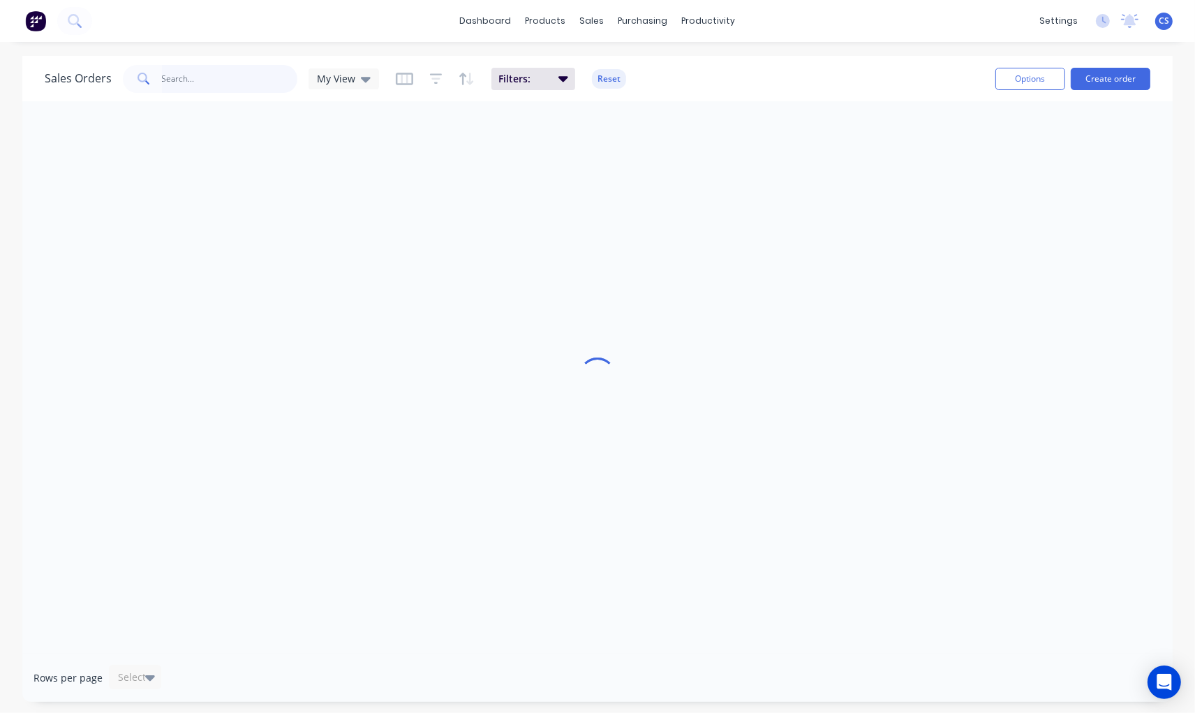
click at [162, 77] on input "text" at bounding box center [230, 79] width 136 height 28
click at [199, 82] on input "30377" at bounding box center [230, 79] width 136 height 28
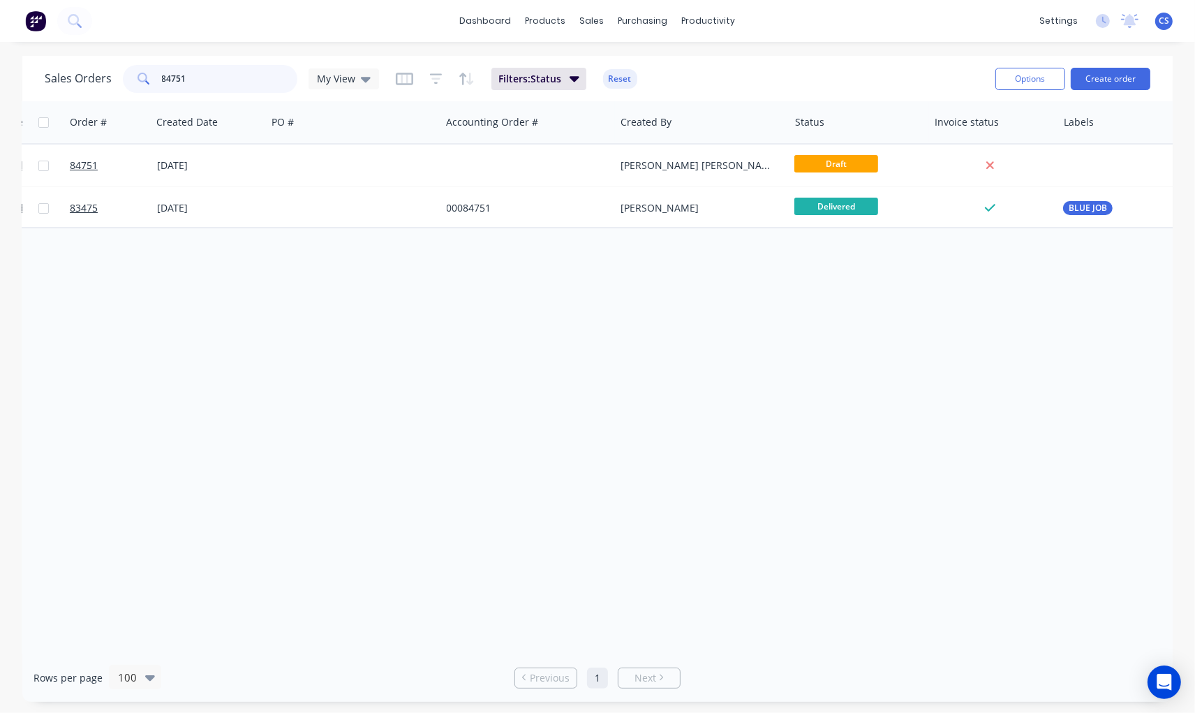
scroll to position [0, 175]
click at [240, 75] on input "84751" at bounding box center [230, 79] width 136 height 28
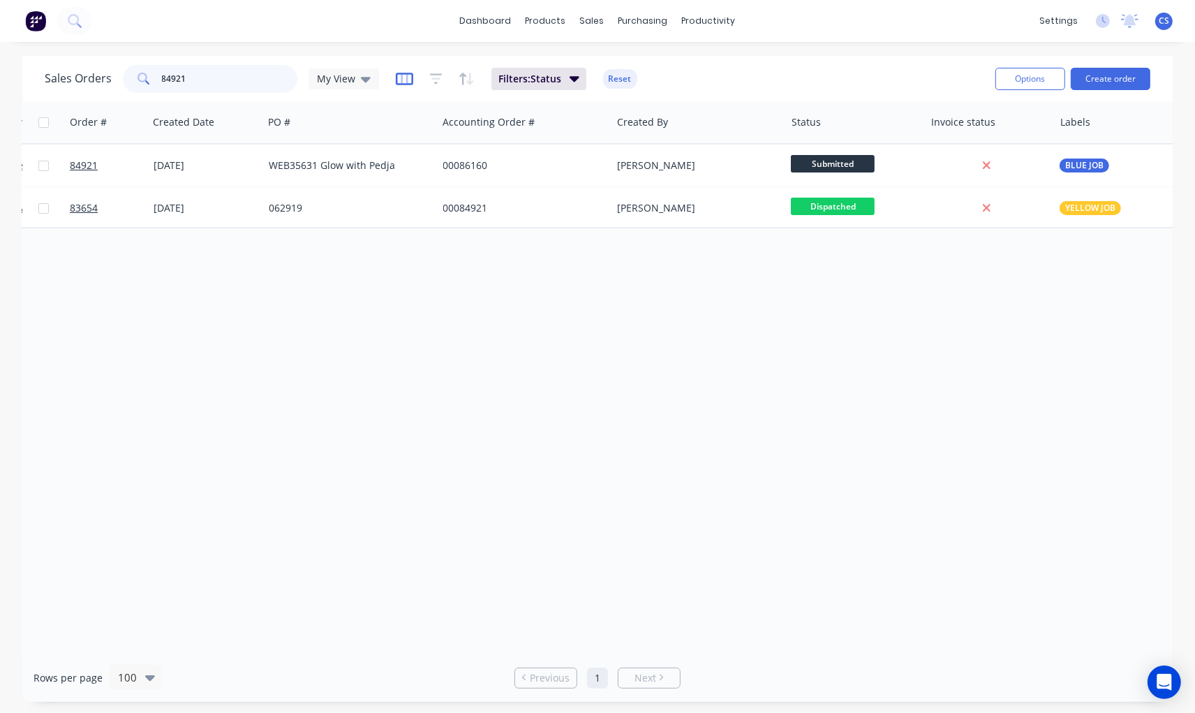
type input "84921"
click at [402, 75] on icon "button" at bounding box center [404, 79] width 17 height 14
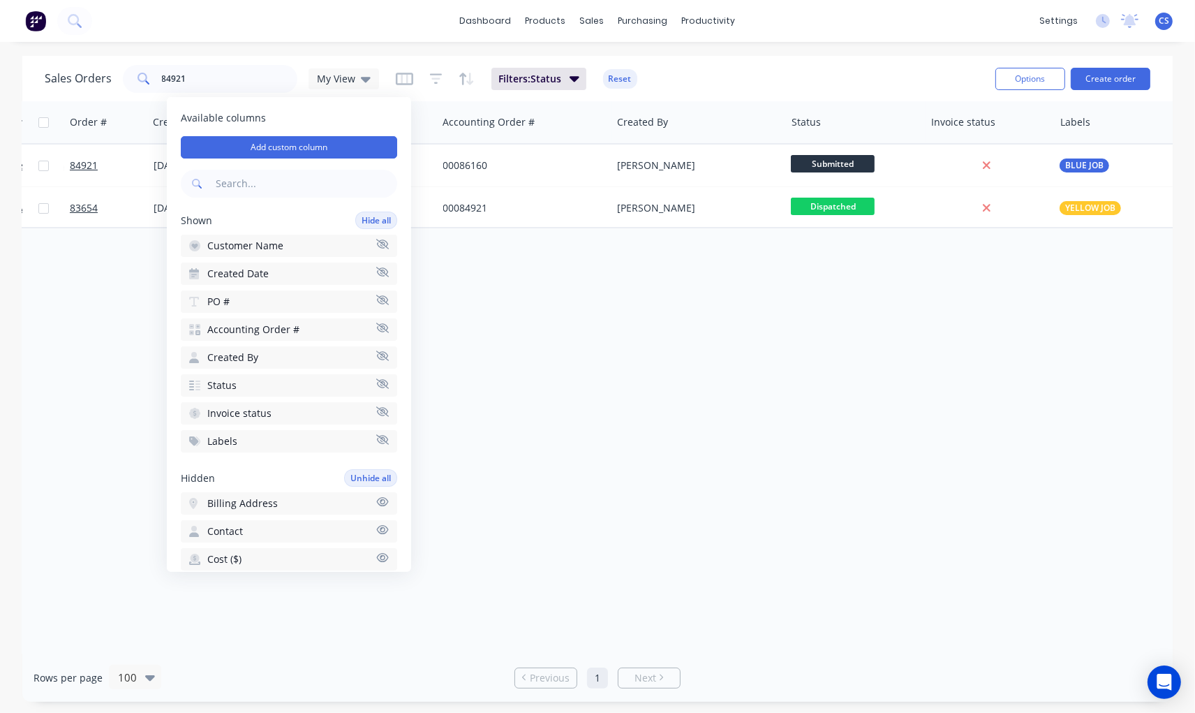
click at [496, 276] on div "Order # Customer Name Created Date PO # Accounting Order # Created By Status In…" at bounding box center [597, 377] width 1150 height 552
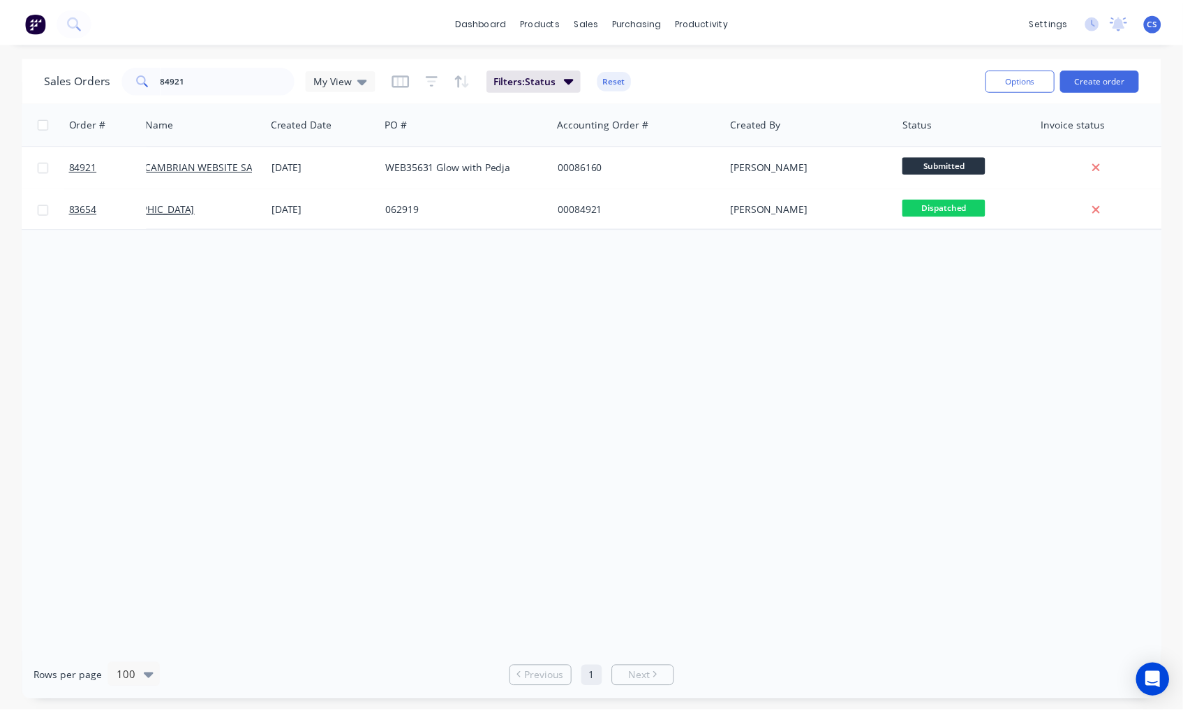
scroll to position [0, 0]
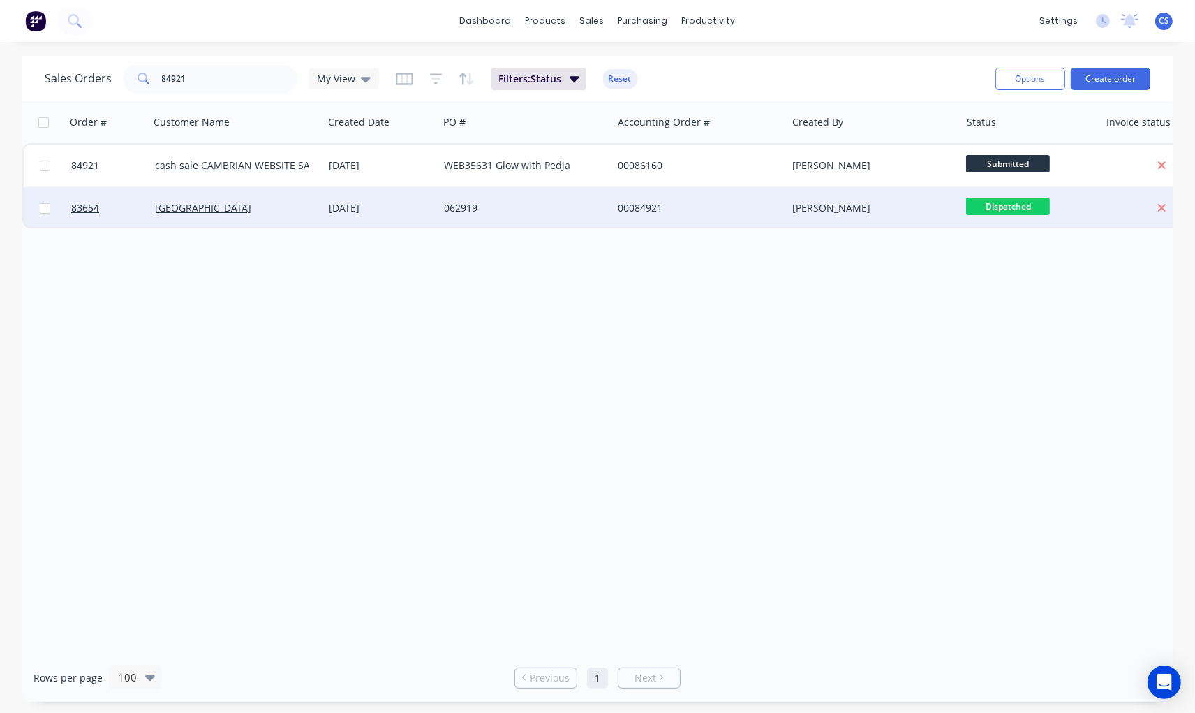
click at [546, 205] on div "062919" at bounding box center [521, 208] width 155 height 14
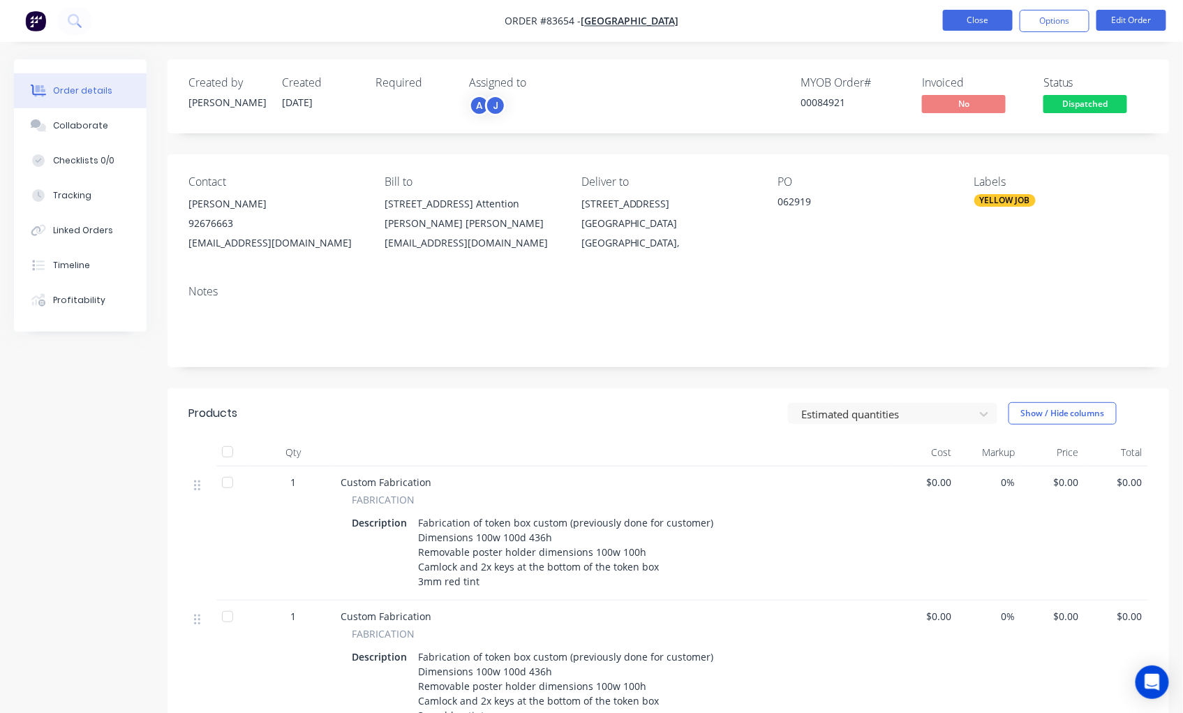
click at [953, 22] on button "Close" at bounding box center [978, 20] width 70 height 21
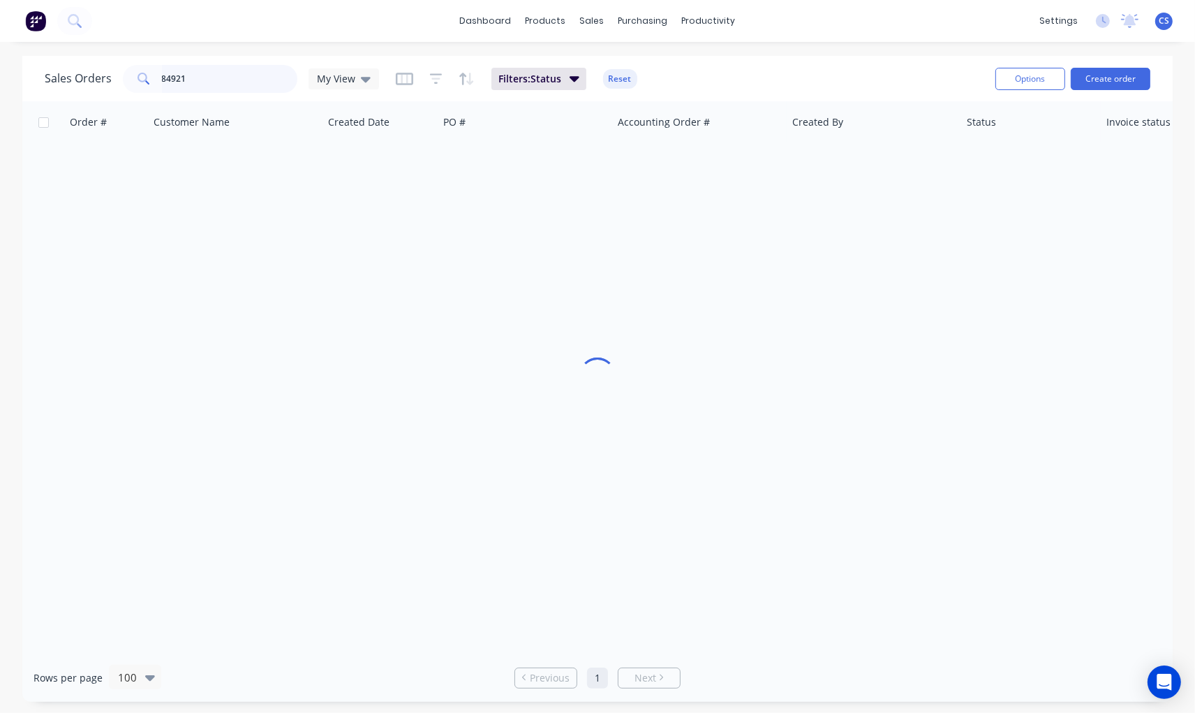
click at [181, 78] on input "84921" at bounding box center [230, 79] width 136 height 28
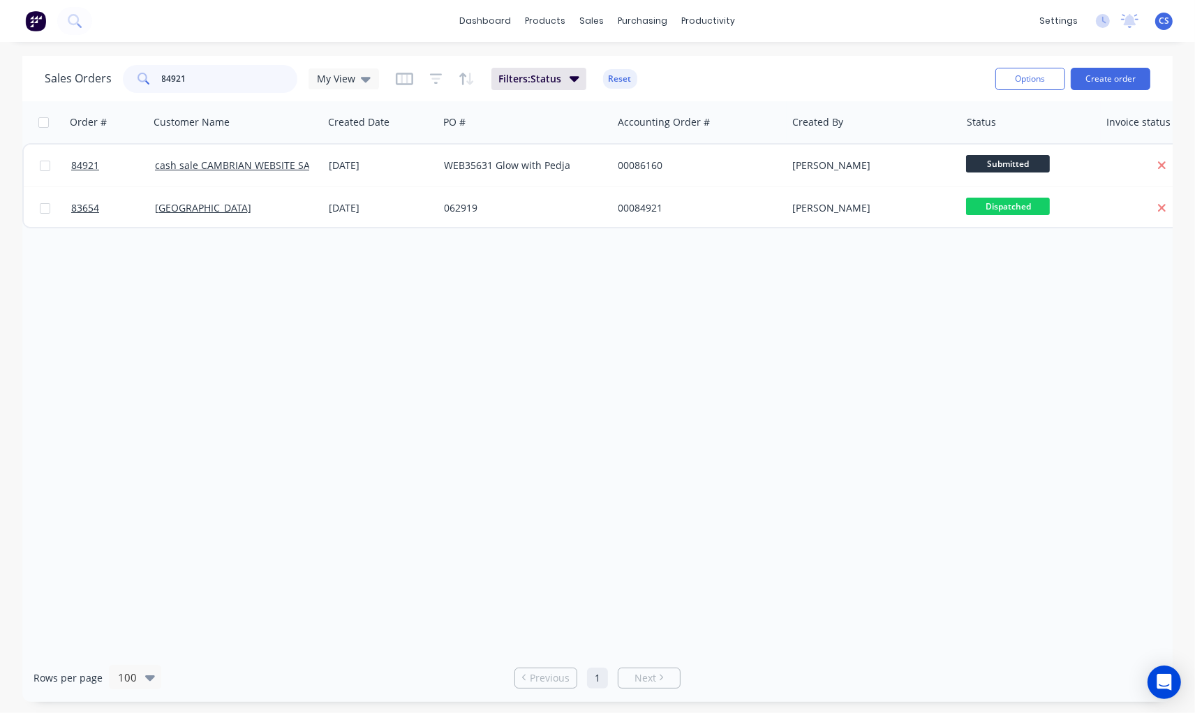
click at [181, 78] on input "84921" at bounding box center [230, 79] width 136 height 28
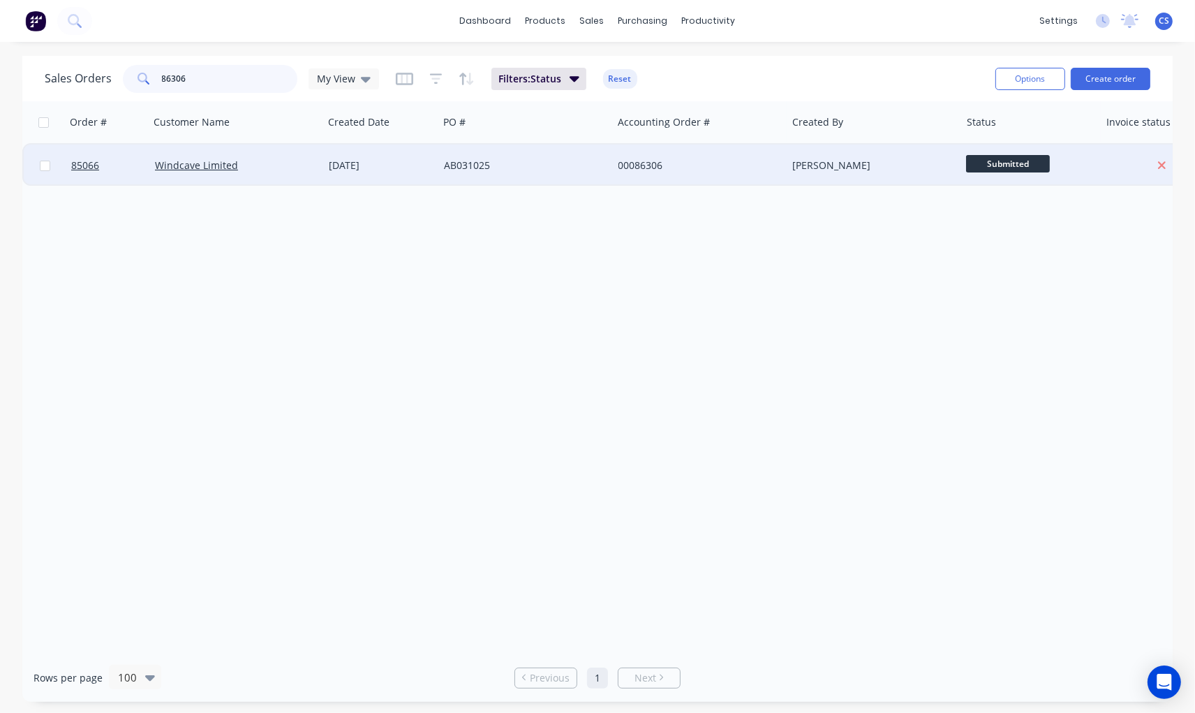
type input "86306"
click at [447, 170] on div "AB031025" at bounding box center [521, 165] width 155 height 14
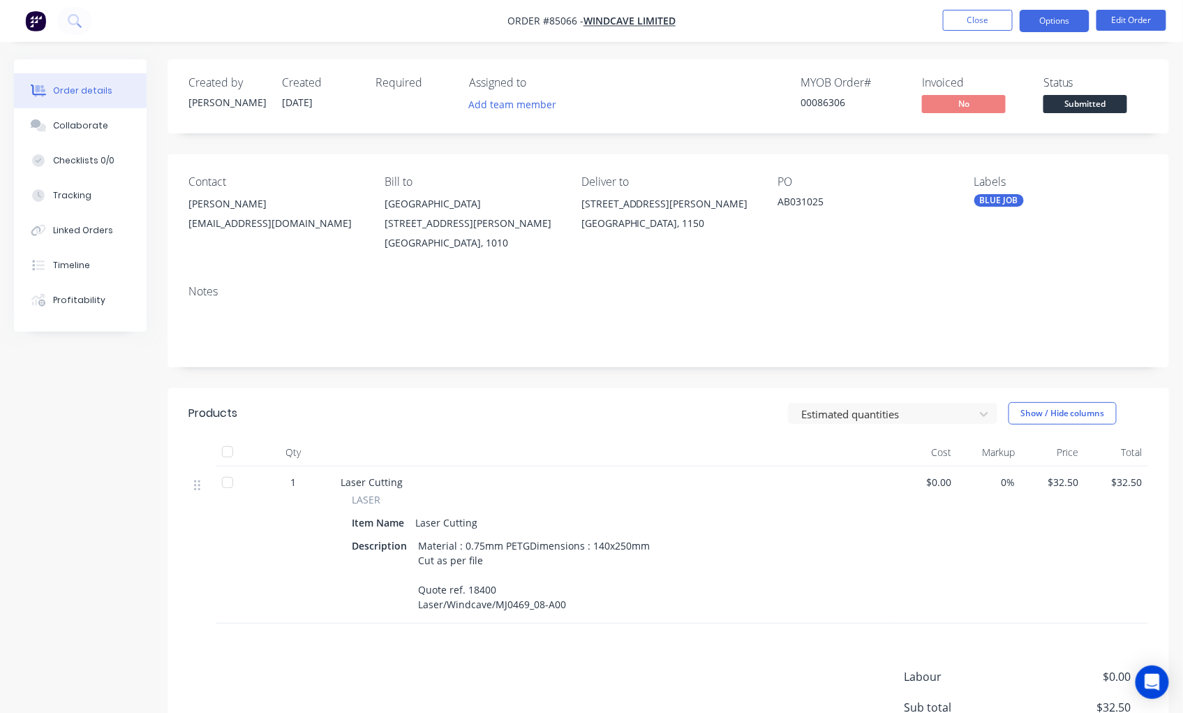
click at [1056, 21] on button "Options" at bounding box center [1055, 21] width 70 height 22
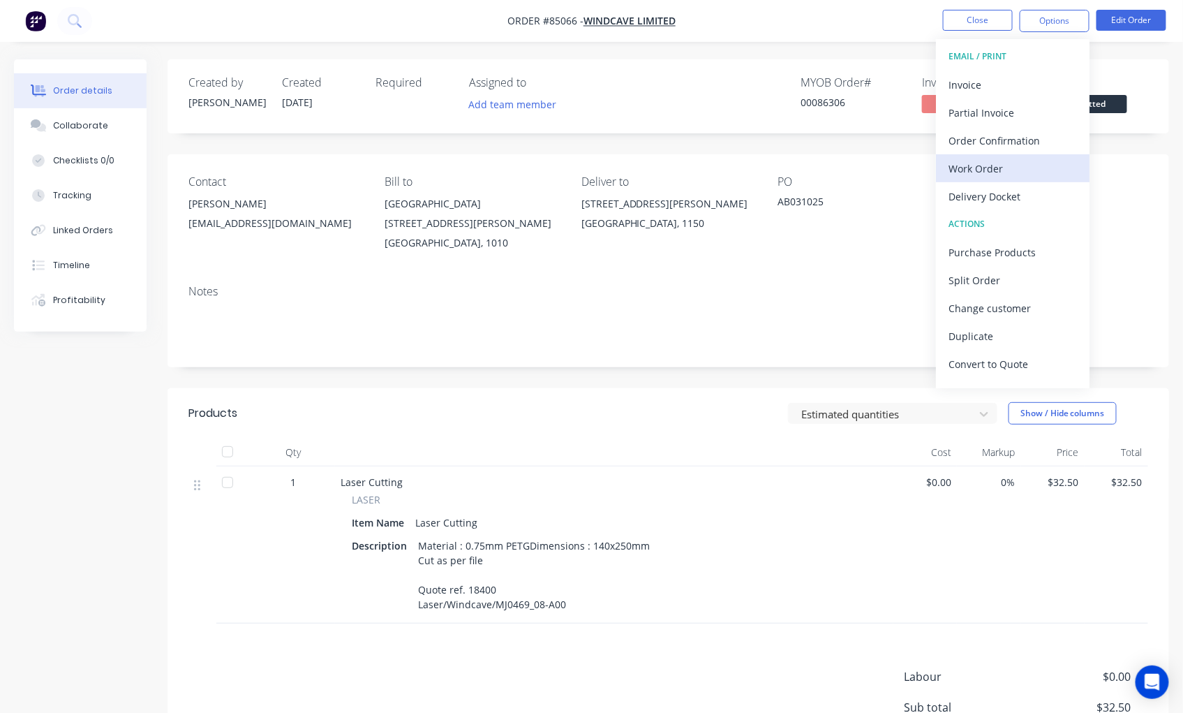
click at [1006, 169] on div "Work Order" at bounding box center [1012, 168] width 128 height 20
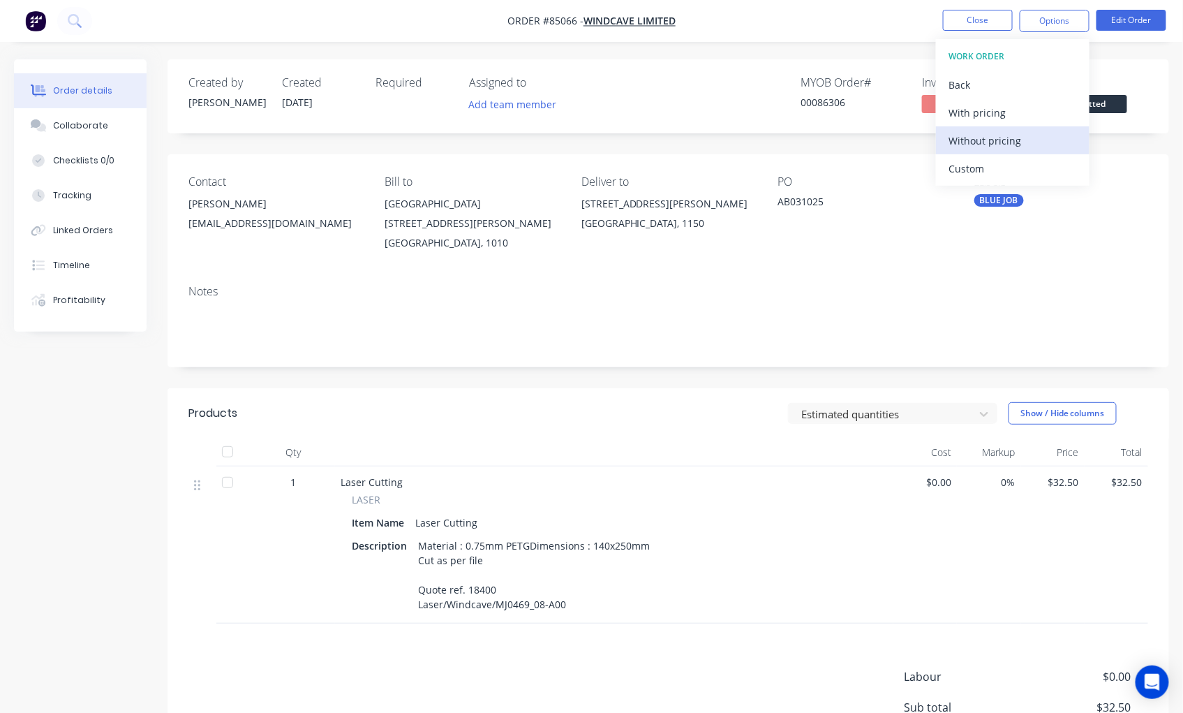
click at [1011, 135] on div "Without pricing" at bounding box center [1012, 141] width 128 height 20
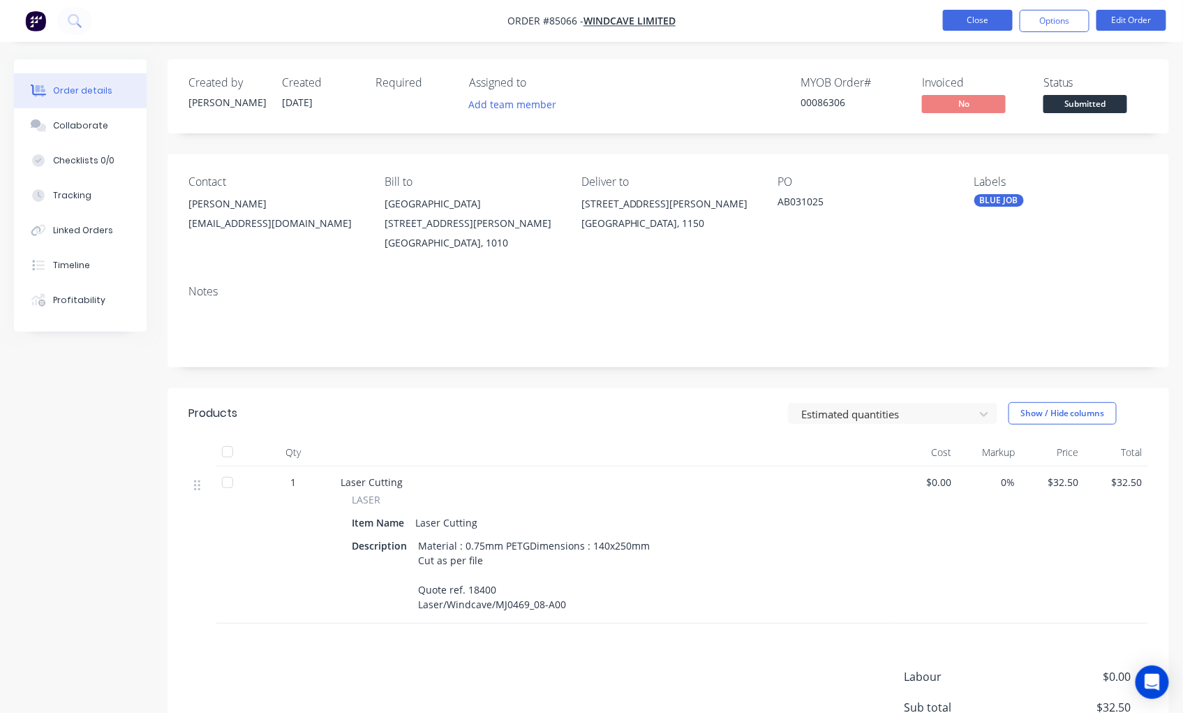
click at [987, 13] on button "Close" at bounding box center [978, 20] width 70 height 21
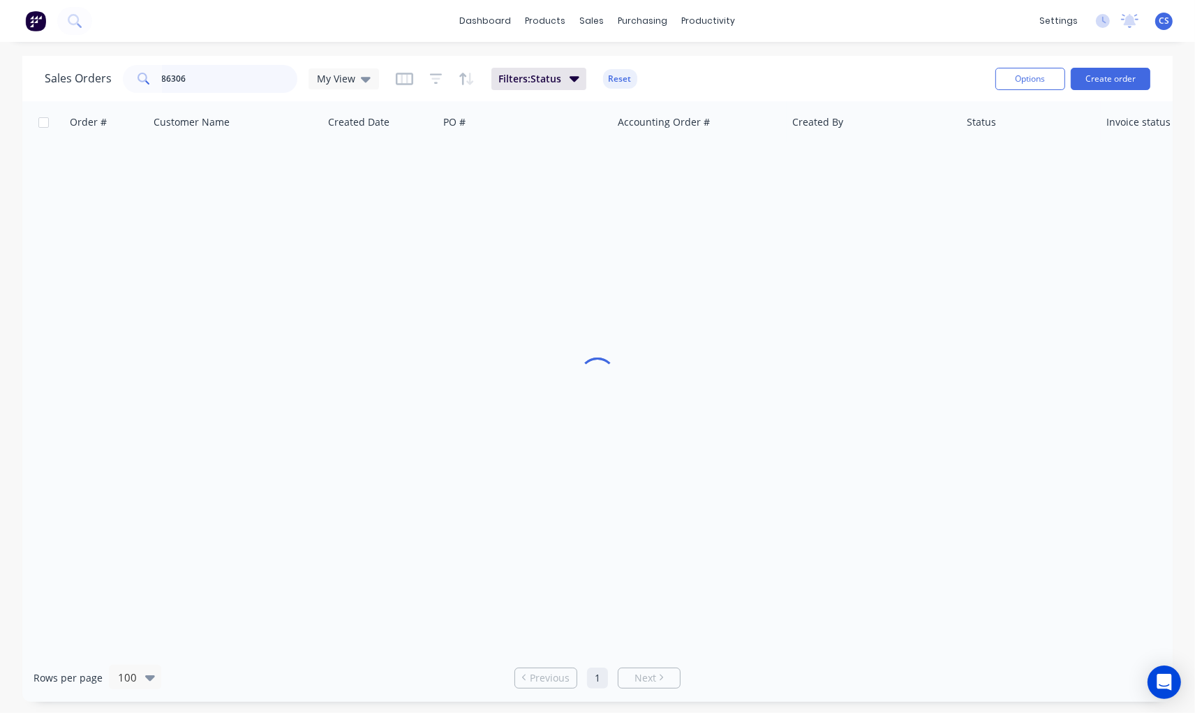
click at [184, 80] on input "86306" at bounding box center [230, 79] width 136 height 28
type input "85414"
click at [1103, 84] on button "Create order" at bounding box center [1111, 79] width 80 height 22
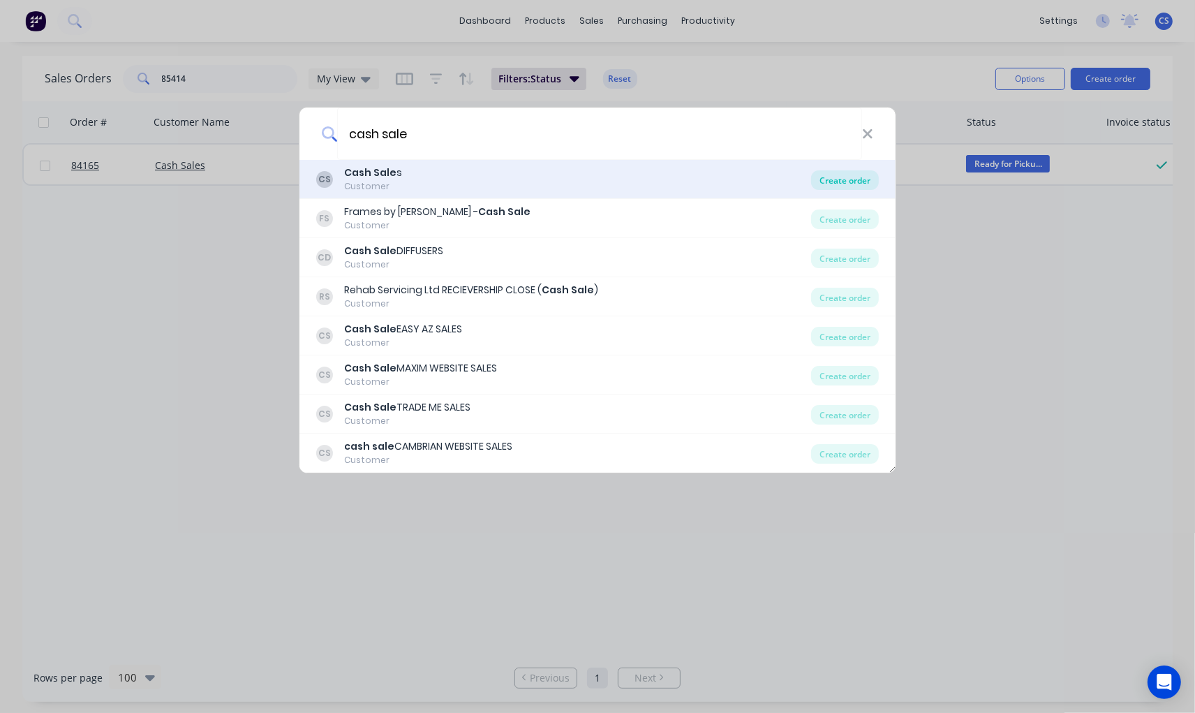
type input "cash sale"
click at [842, 181] on div "Create order" at bounding box center [845, 180] width 68 height 20
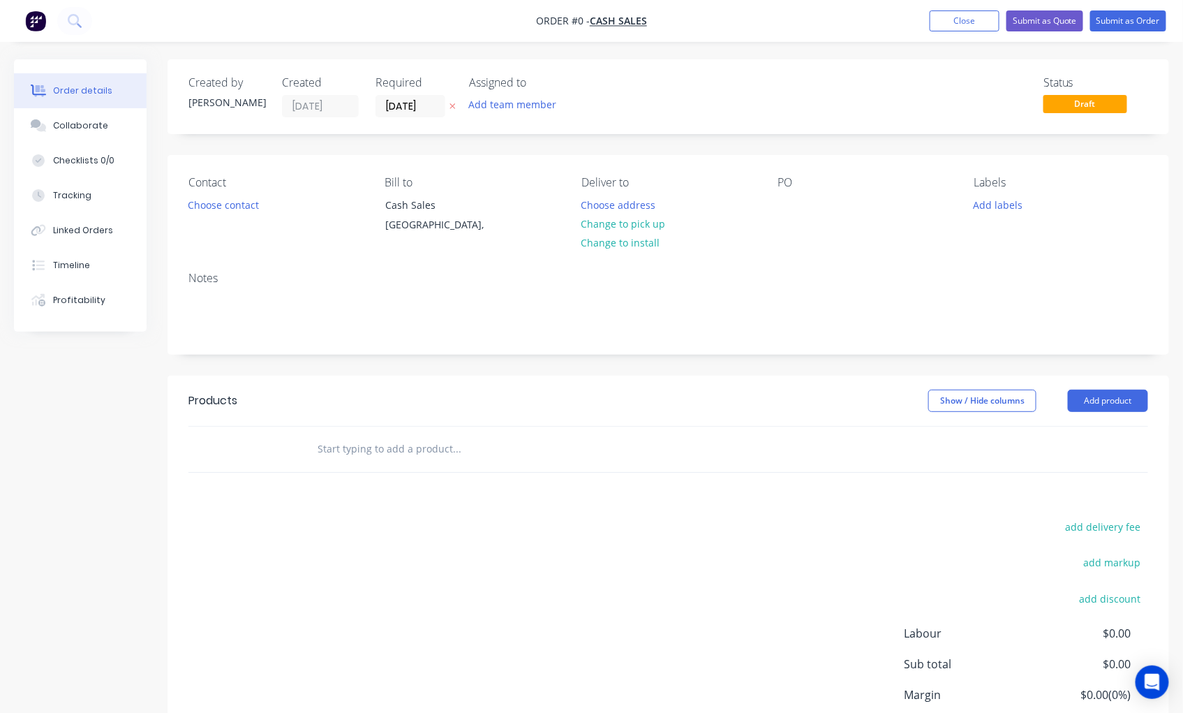
click at [454, 102] on icon "button" at bounding box center [452, 106] width 6 height 8
click at [245, 198] on button "Choose contact" at bounding box center [224, 204] width 86 height 19
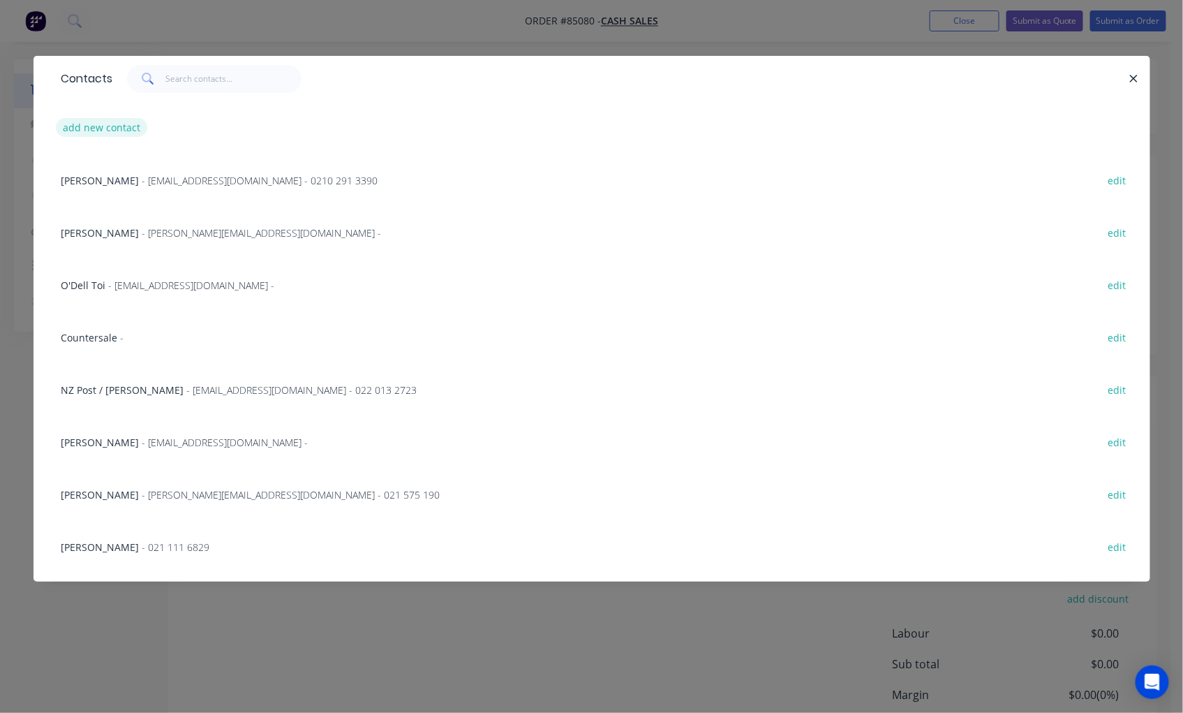
click at [116, 126] on button "add new contact" at bounding box center [102, 127] width 92 height 19
select select "NZ"
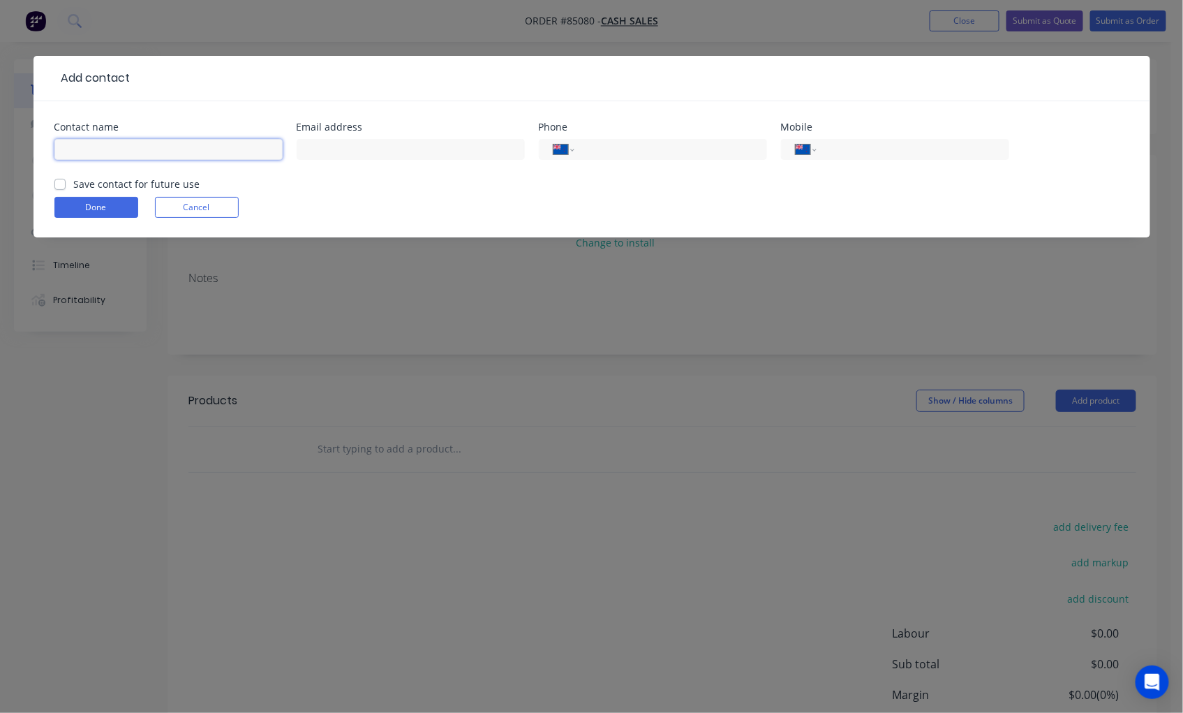
click at [133, 144] on input "text" at bounding box center [168, 149] width 228 height 21
type input "Senenoff Transport"
click at [311, 147] on input "text" at bounding box center [411, 149] width 228 height 21
type input "admin@senoffgroup.co.nz"
click at [920, 154] on input "tel" at bounding box center [909, 150] width 167 height 16
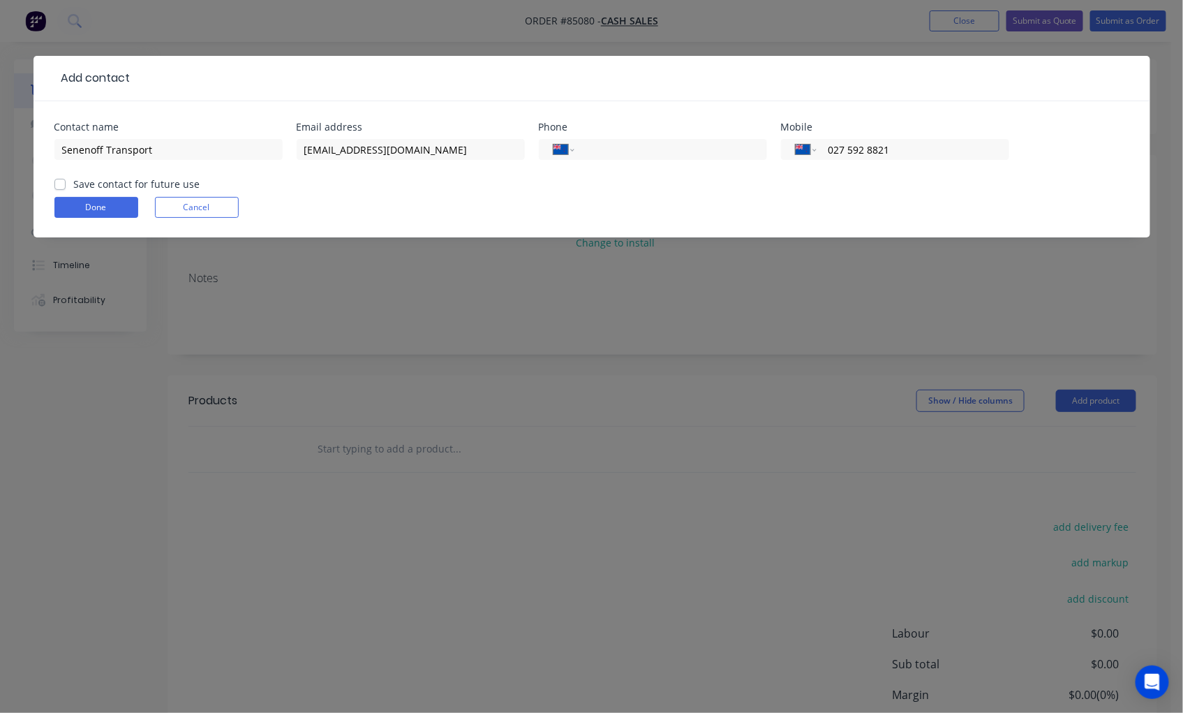
type input "027 592 8821"
click at [74, 184] on label "Save contact for future use" at bounding box center [137, 184] width 126 height 15
click at [60, 184] on input "Save contact for future use" at bounding box center [59, 183] width 11 height 13
checkbox input "true"
click at [84, 205] on button "Done" at bounding box center [96, 207] width 84 height 21
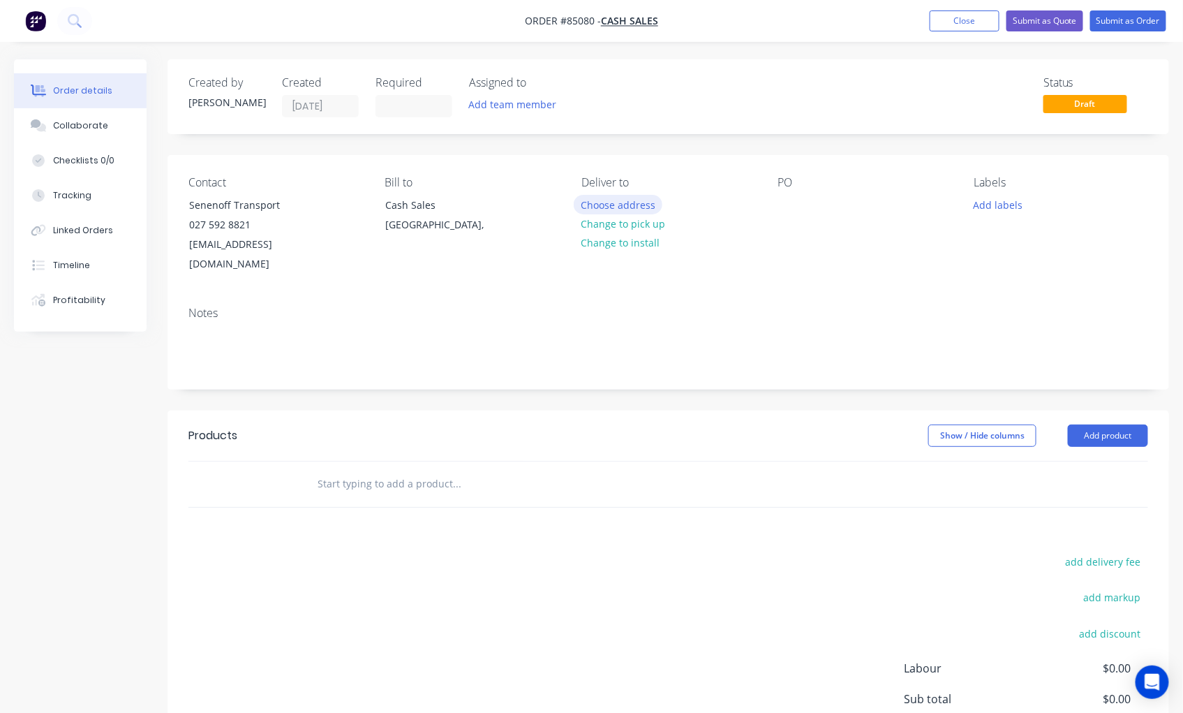
click at [612, 205] on button "Choose address" at bounding box center [618, 204] width 89 height 19
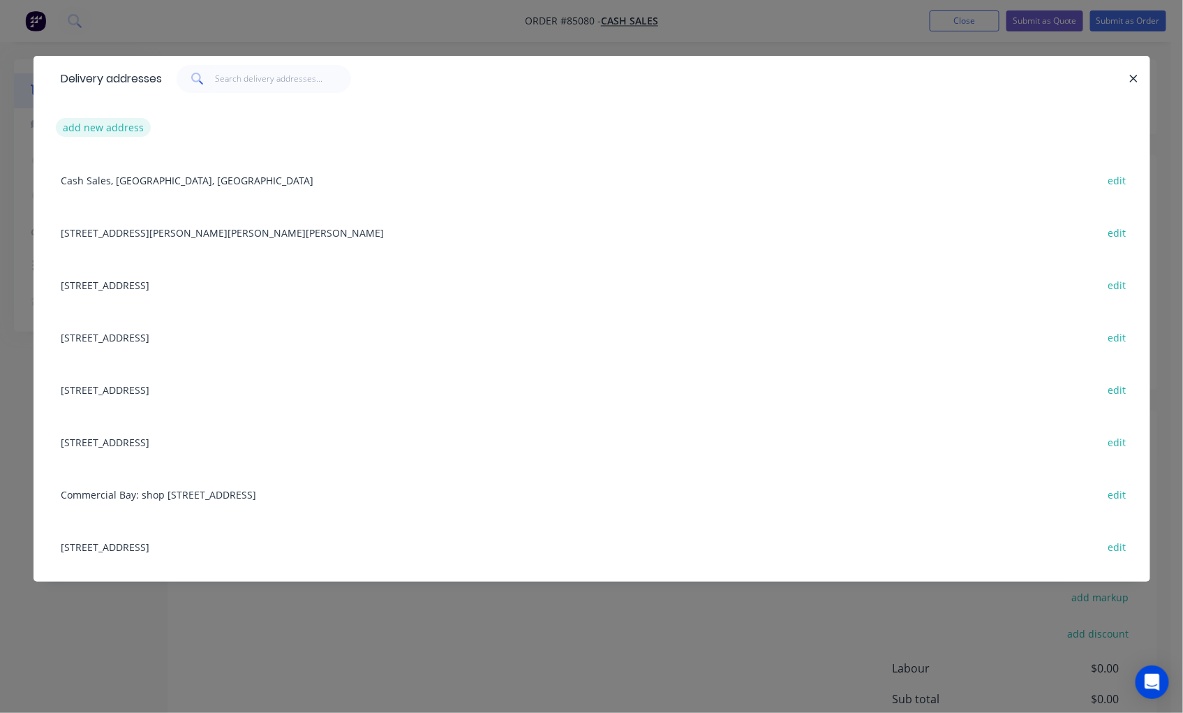
click at [100, 128] on button "add new address" at bounding box center [104, 127] width 96 height 19
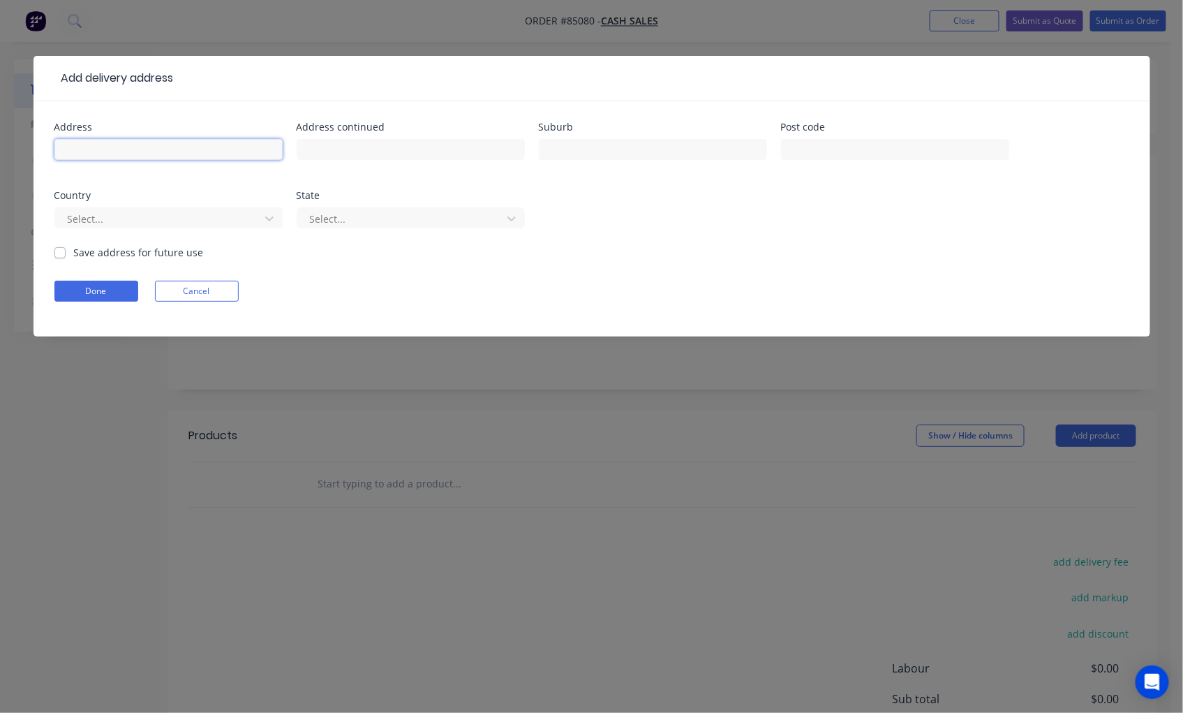
drag, startPoint x: 164, startPoint y: 148, endPoint x: 291, endPoint y: 63, distance: 152.9
click at [164, 147] on input "text" at bounding box center [168, 149] width 228 height 21
paste input "64 south end avenue raumanga"
paste input "Whangārei"
click at [158, 149] on input "64 south end avenue raumanga Whangārei" at bounding box center [168, 149] width 228 height 21
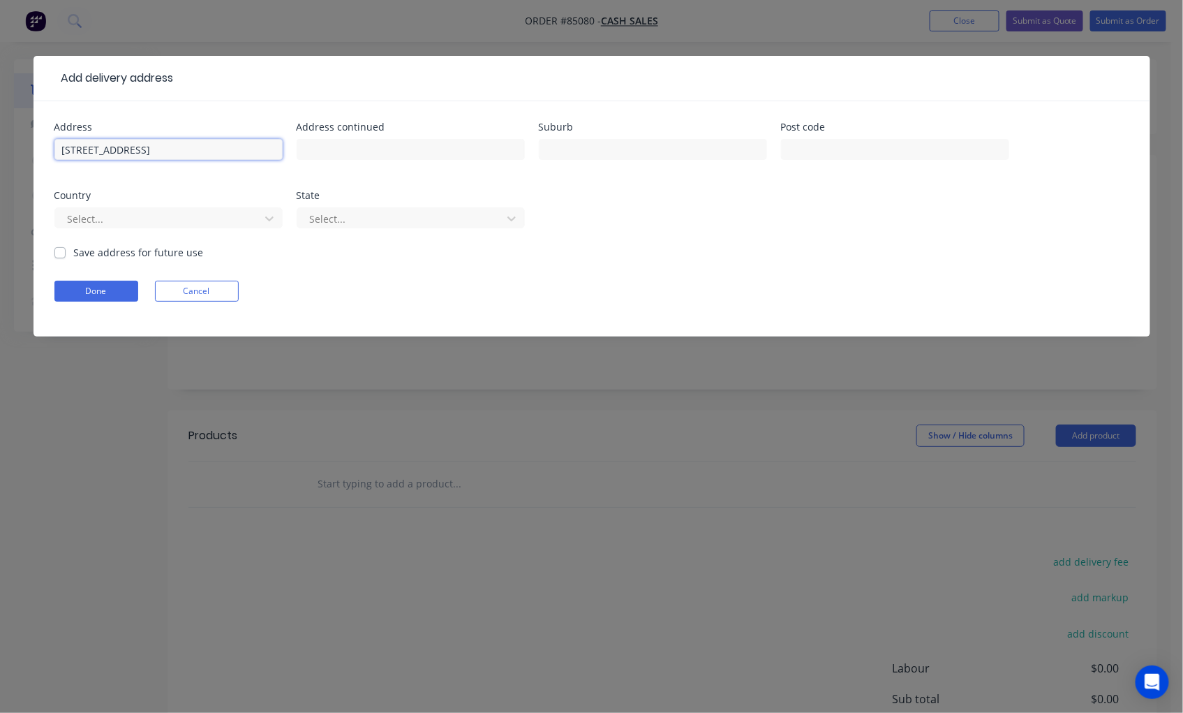
click at [77, 149] on input "64 south end avenue, Raumanga, Whangārei" at bounding box center [168, 149] width 228 height 21
type input "64 South End Avenue, Raumanga, Whangārei"
click at [112, 292] on button "Done" at bounding box center [96, 291] width 84 height 21
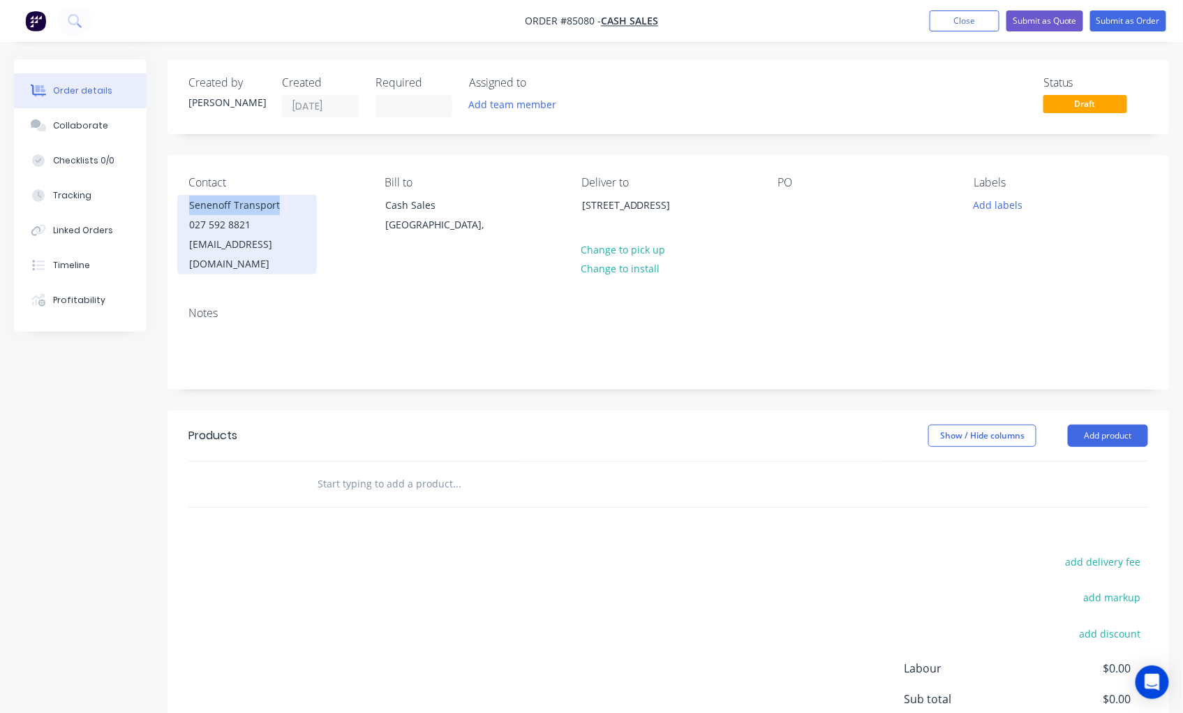
drag, startPoint x: 288, startPoint y: 205, endPoint x: 190, endPoint y: 207, distance: 98.4
click at [190, 207] on div "Senenoff Transport" at bounding box center [247, 205] width 116 height 20
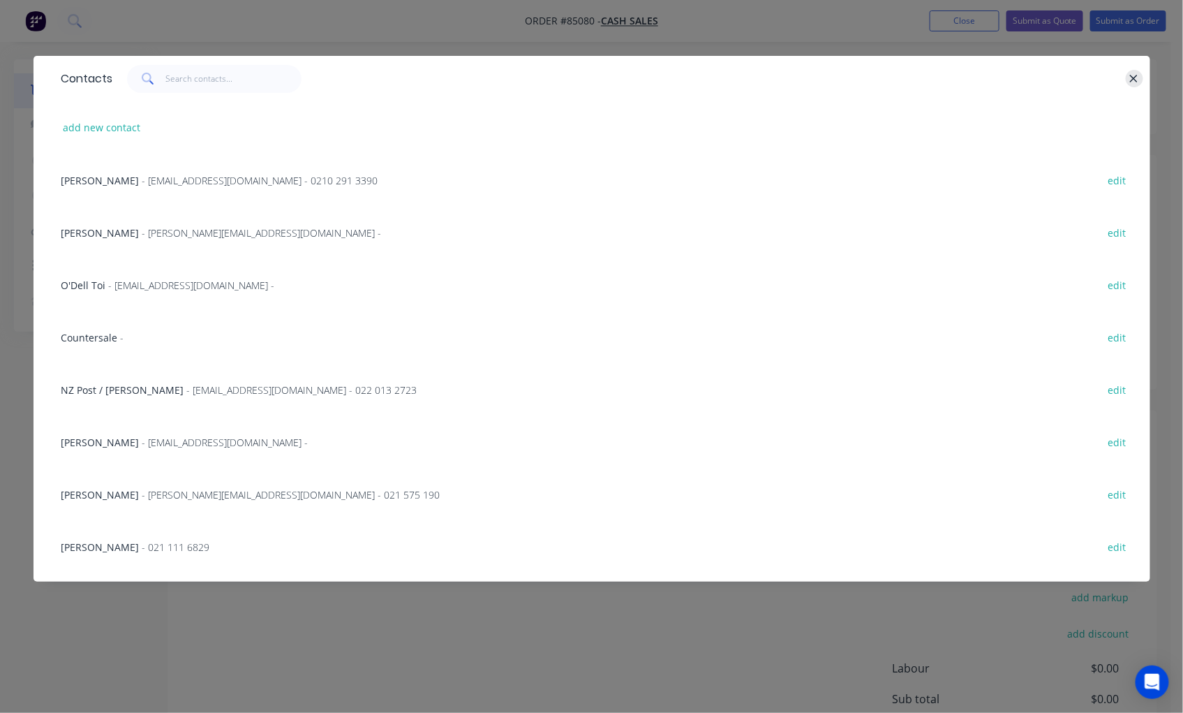
click at [1126, 77] on button "button" at bounding box center [1134, 78] width 17 height 17
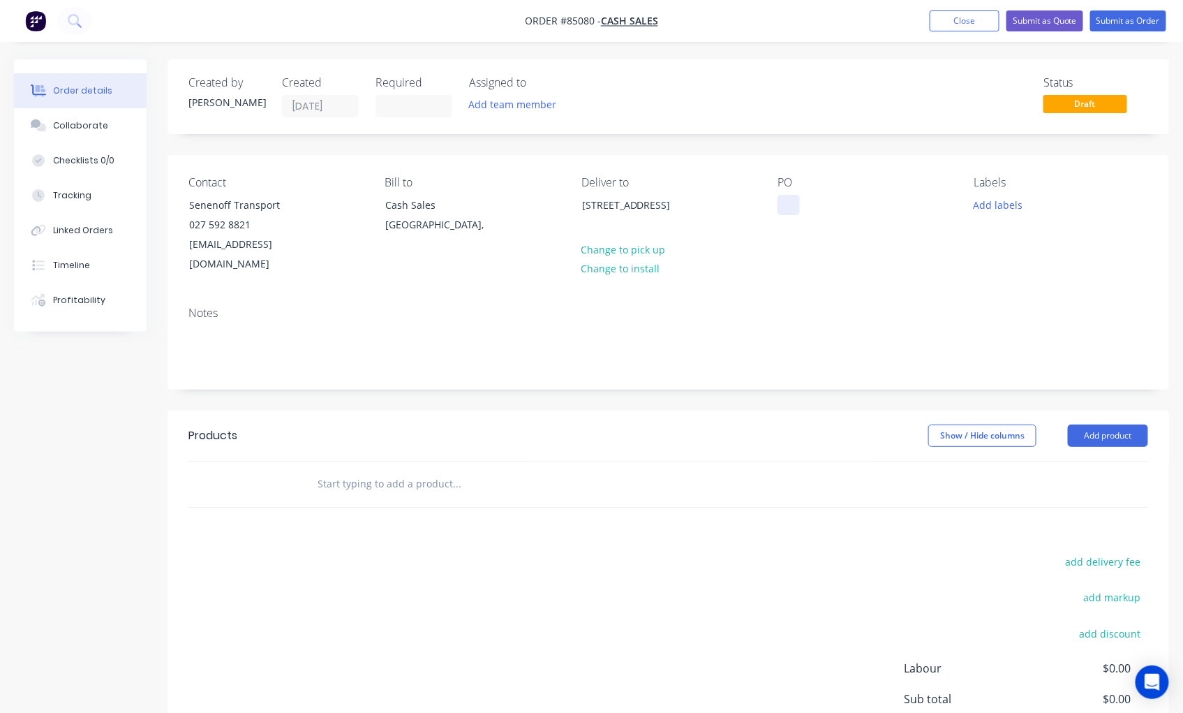
drag, startPoint x: 791, startPoint y: 207, endPoint x: 840, endPoint y: 213, distance: 49.3
click at [791, 206] on div at bounding box center [788, 205] width 22 height 20
paste div
click at [1002, 207] on button "Add labels" at bounding box center [998, 204] width 64 height 19
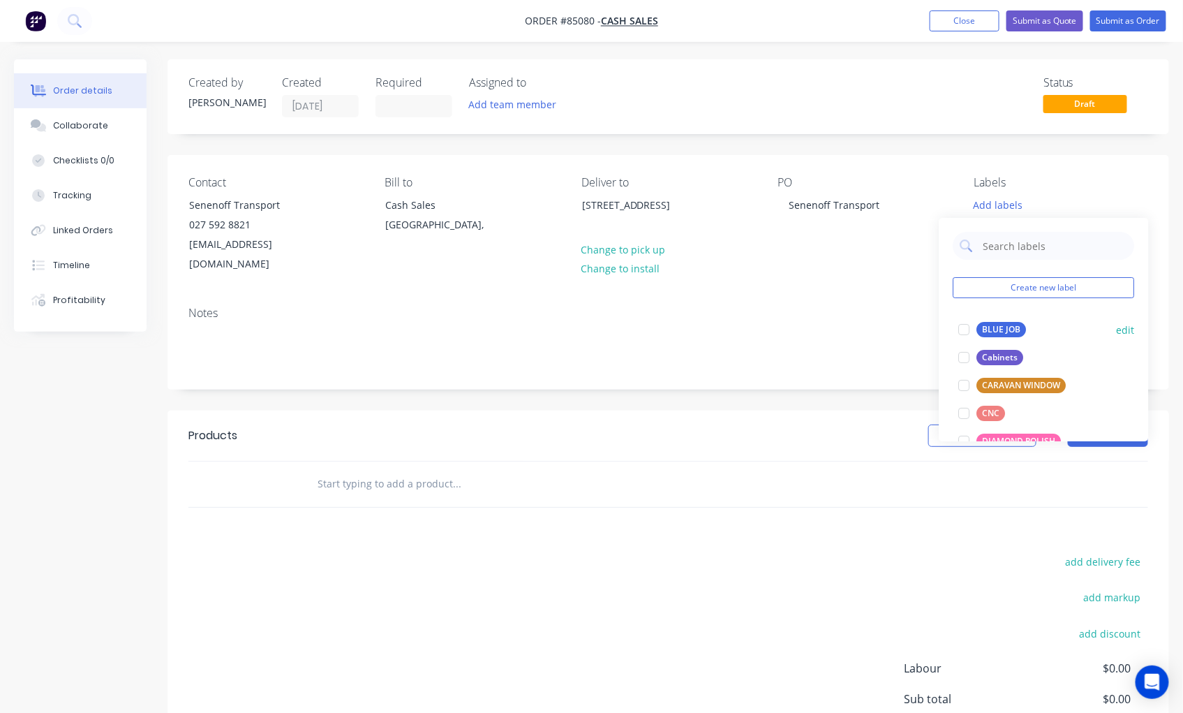
click at [1009, 323] on div "BLUE JOB" at bounding box center [1002, 329] width 50 height 15
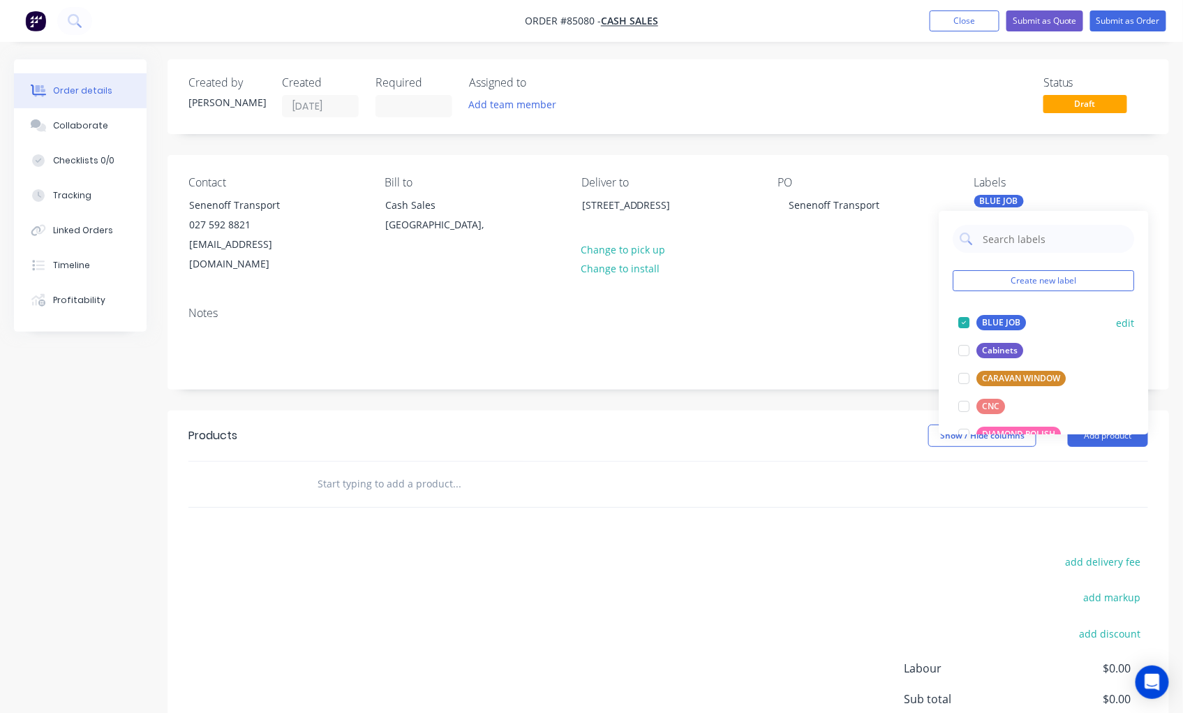
click at [983, 319] on div "BLUE JOB" at bounding box center [1002, 322] width 50 height 15
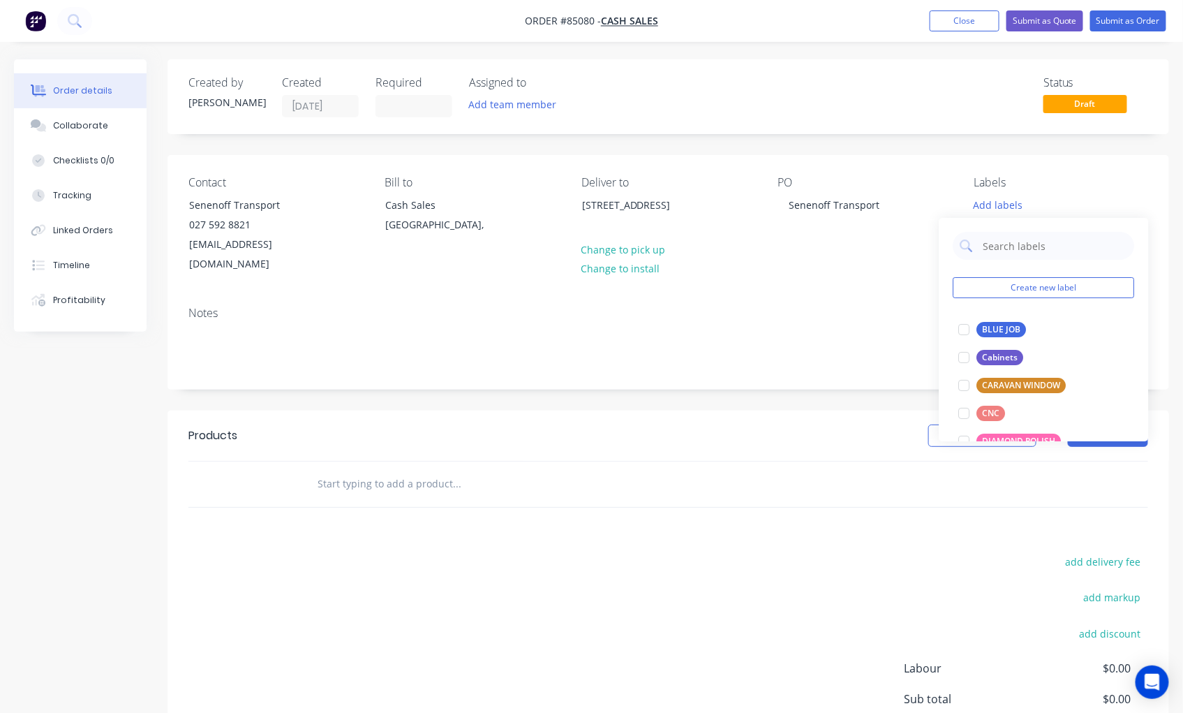
drag, startPoint x: 375, startPoint y: 463, endPoint x: 410, endPoint y: 456, distance: 34.8
click at [375, 470] on input "text" at bounding box center [456, 484] width 279 height 28
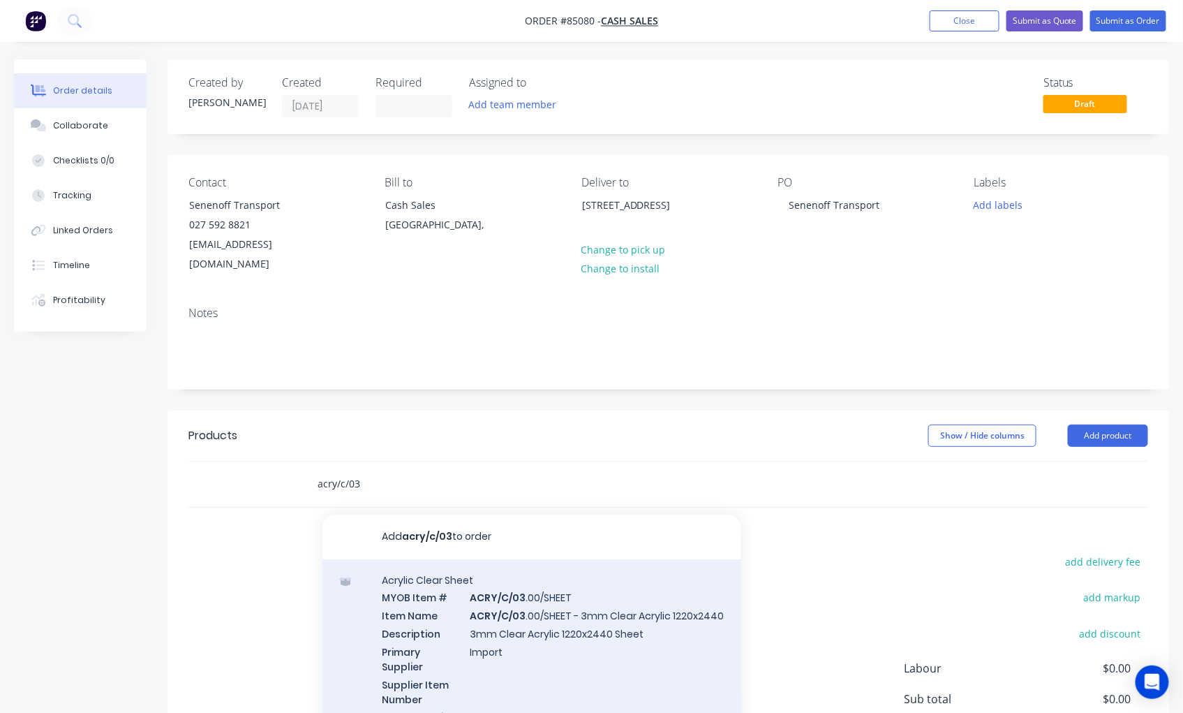
type input "acry/c/03"
click at [578, 602] on div "Acrylic Clear Sheet MYOB Item # ACRY/C/03 .00/SHEET Item Name ACRY/C/03 .00/SHE…" at bounding box center [531, 657] width 419 height 196
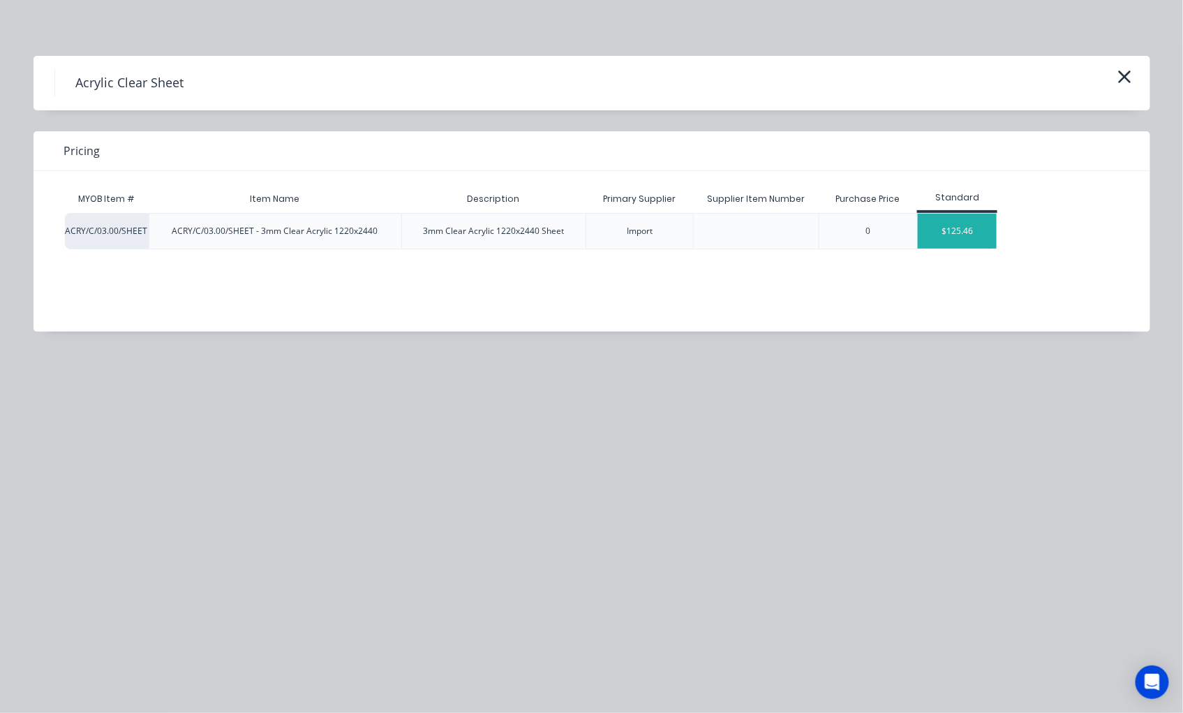
click at [938, 228] on div "$125.46" at bounding box center [957, 231] width 79 height 35
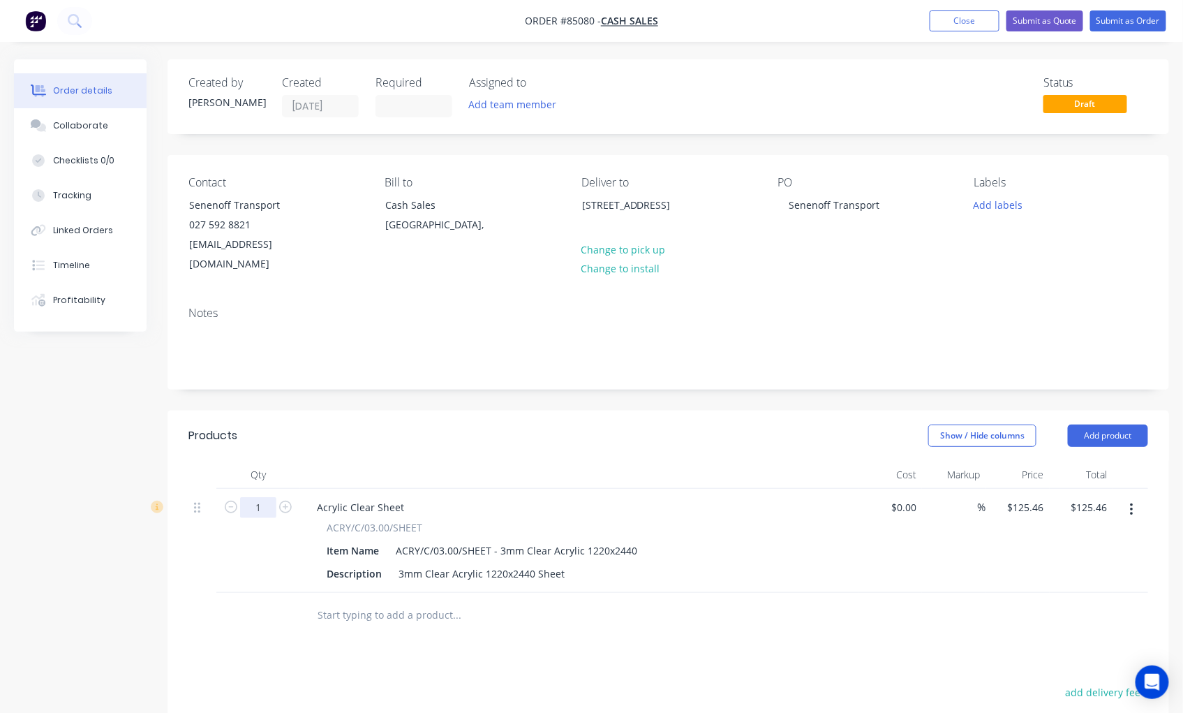
click at [248, 497] on input "1" at bounding box center [258, 507] width 36 height 21
type input "2"
type input "$250.92"
click at [1108, 683] on button "add delivery fee" at bounding box center [1103, 692] width 90 height 19
type input "60"
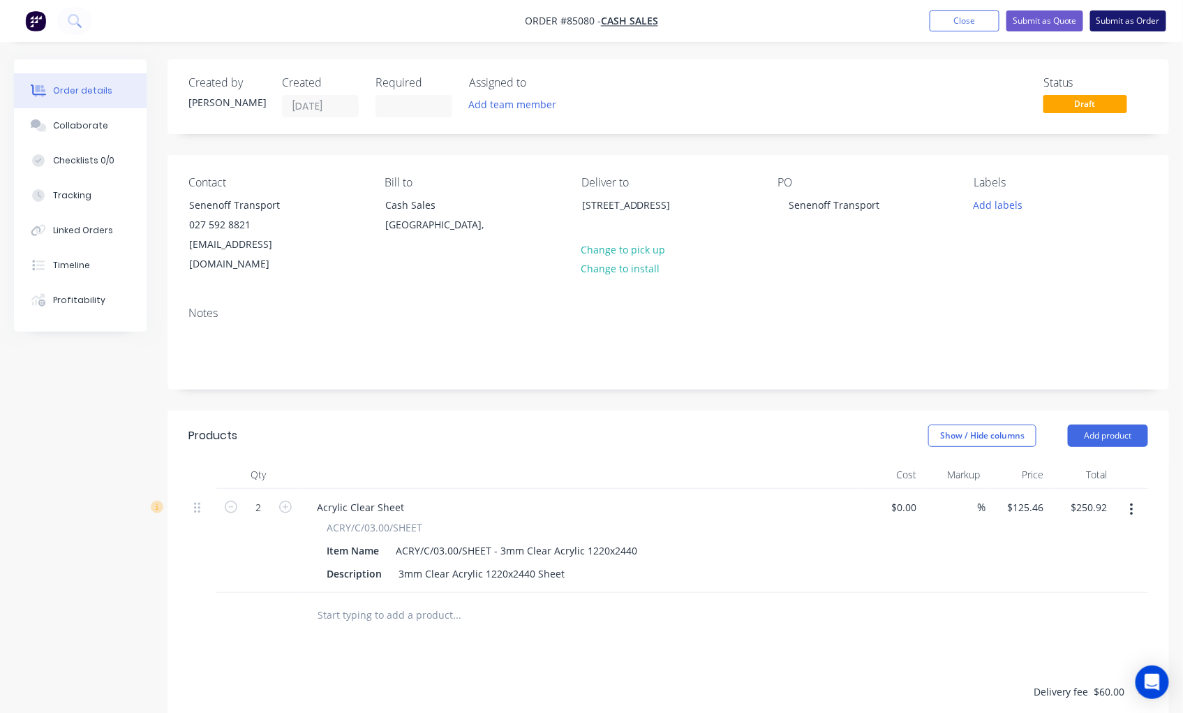
click at [1147, 21] on button "Submit as Order" at bounding box center [1128, 20] width 76 height 21
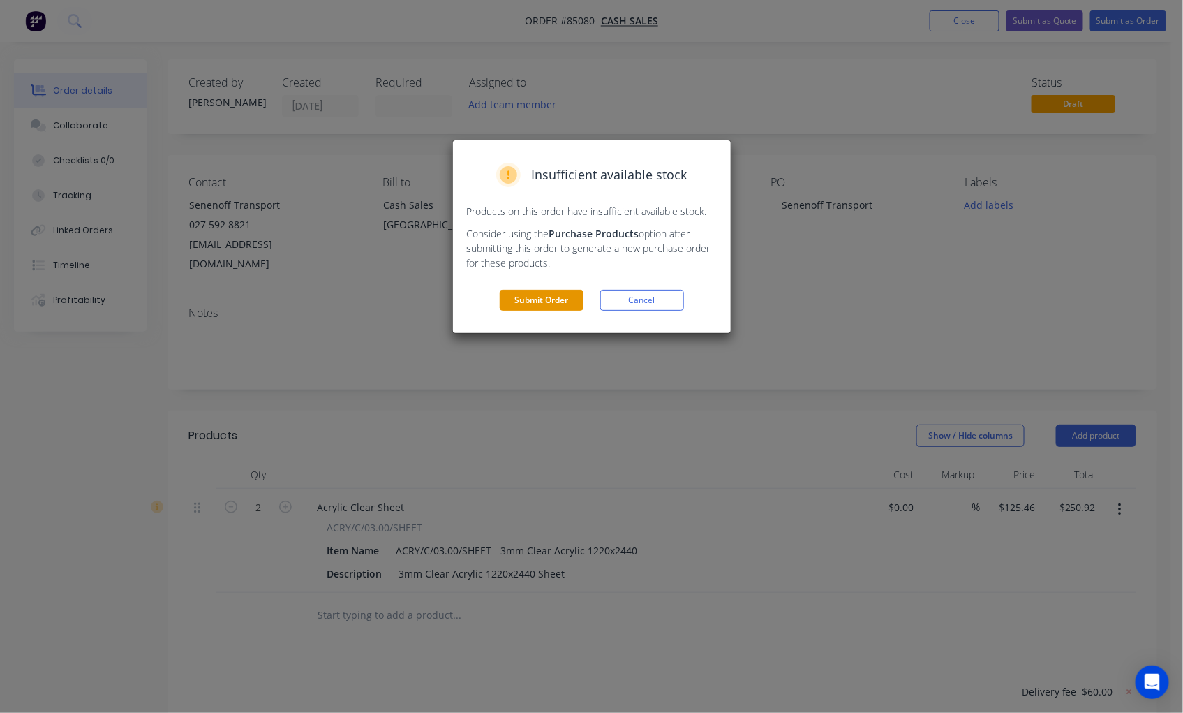
click at [524, 297] on button "Submit Order" at bounding box center [542, 300] width 84 height 21
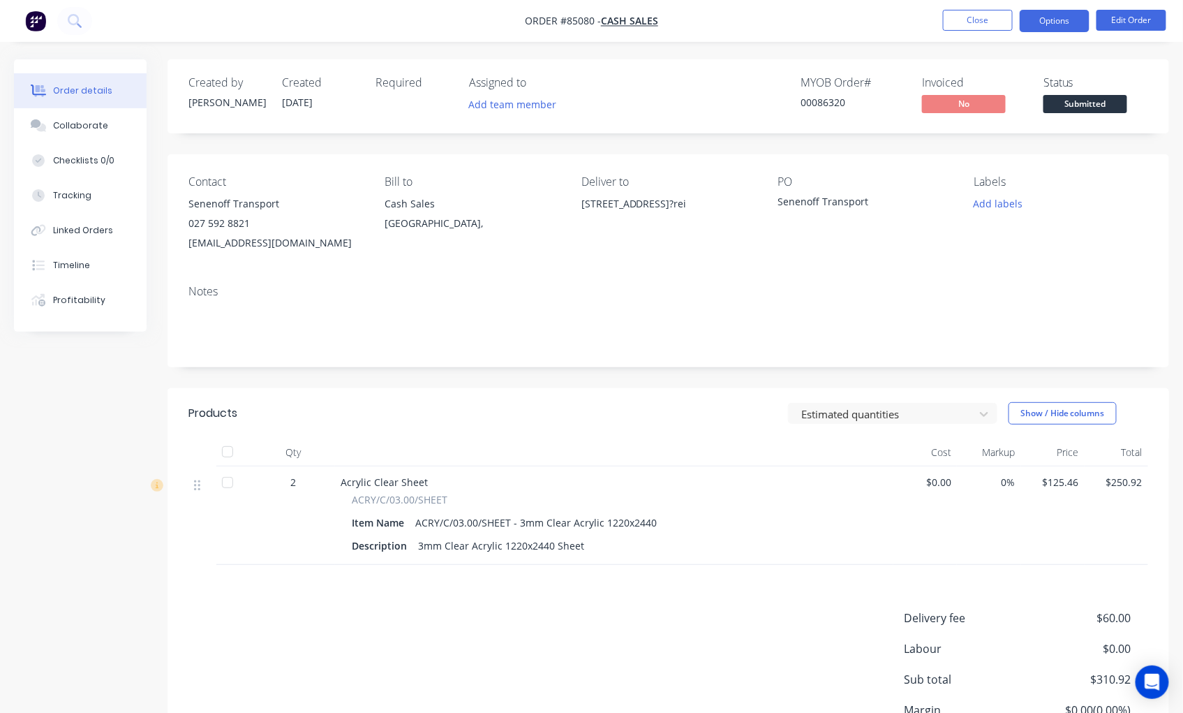
click at [1050, 23] on button "Options" at bounding box center [1055, 21] width 70 height 22
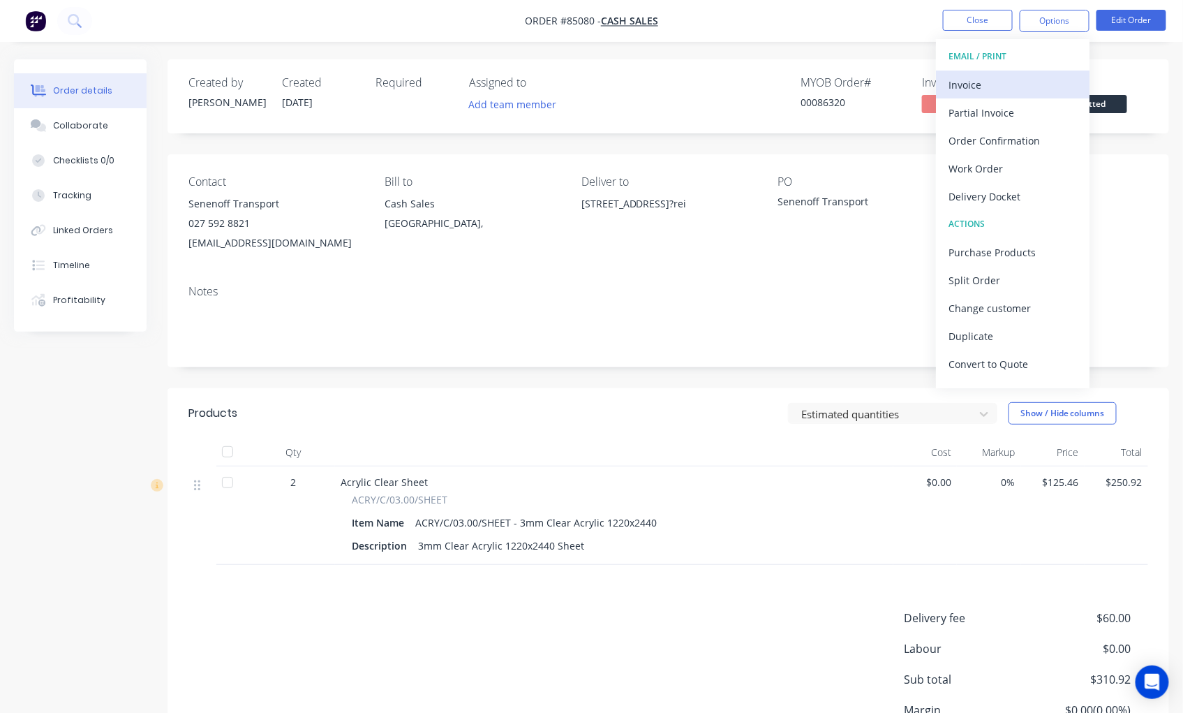
click at [1011, 91] on div "Invoice" at bounding box center [1012, 85] width 128 height 20
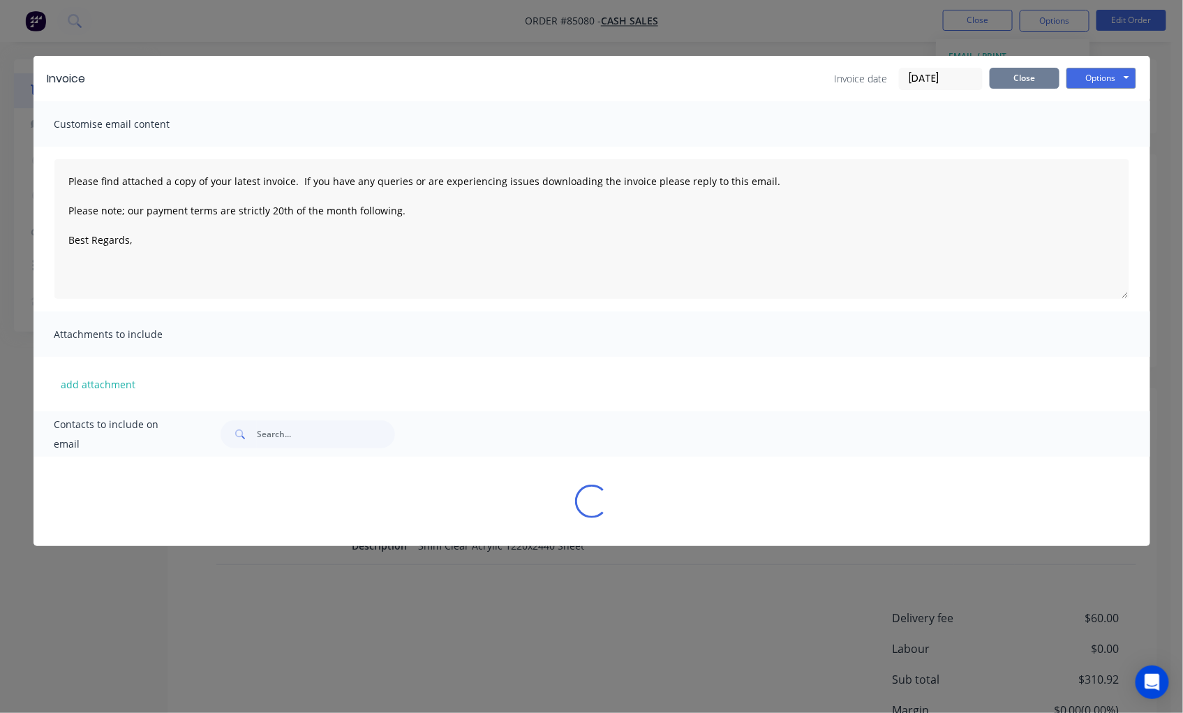
type textarea "Please find attached a copy of your latest invoice. If you have any queries or …"
click at [1020, 82] on button "Close" at bounding box center [1025, 78] width 70 height 21
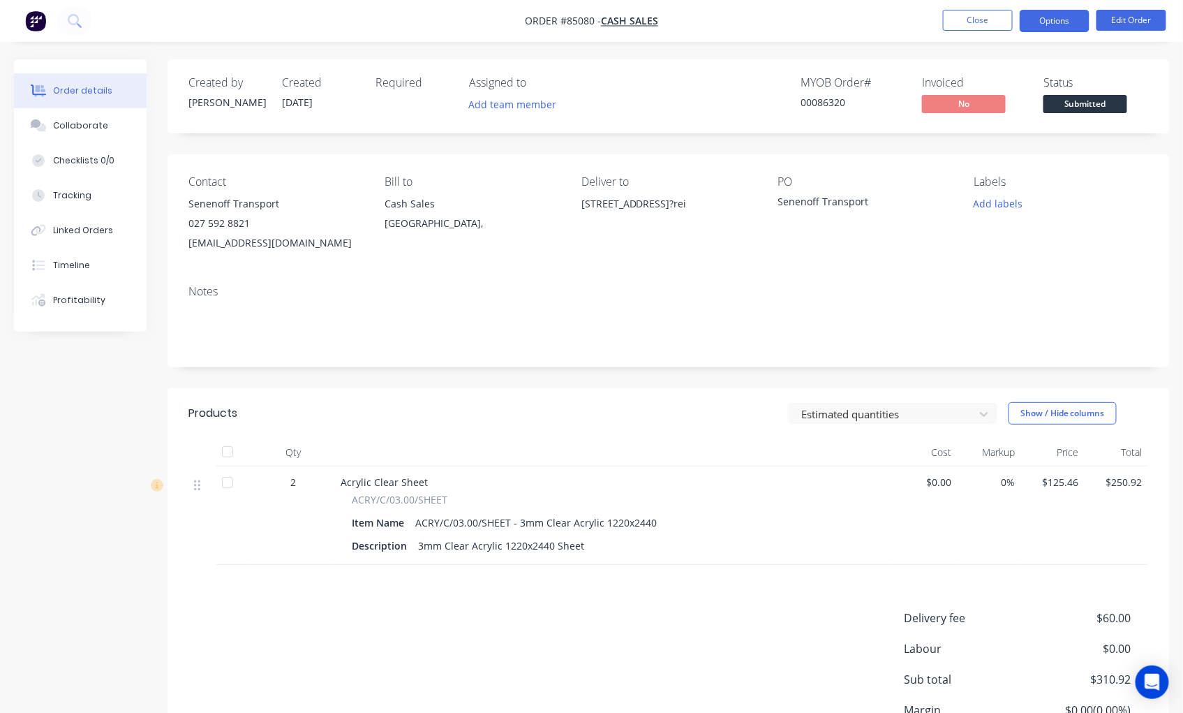
click at [1045, 15] on button "Options" at bounding box center [1055, 21] width 70 height 22
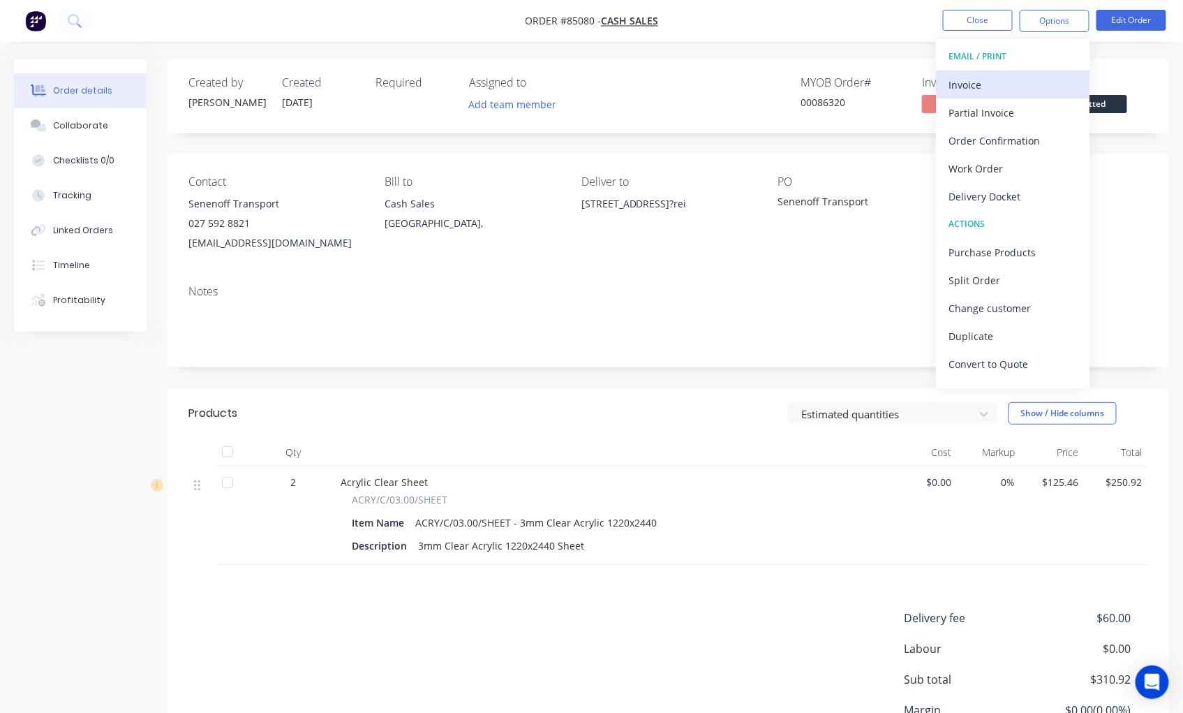
click at [994, 75] on div "Invoice" at bounding box center [1012, 85] width 128 height 20
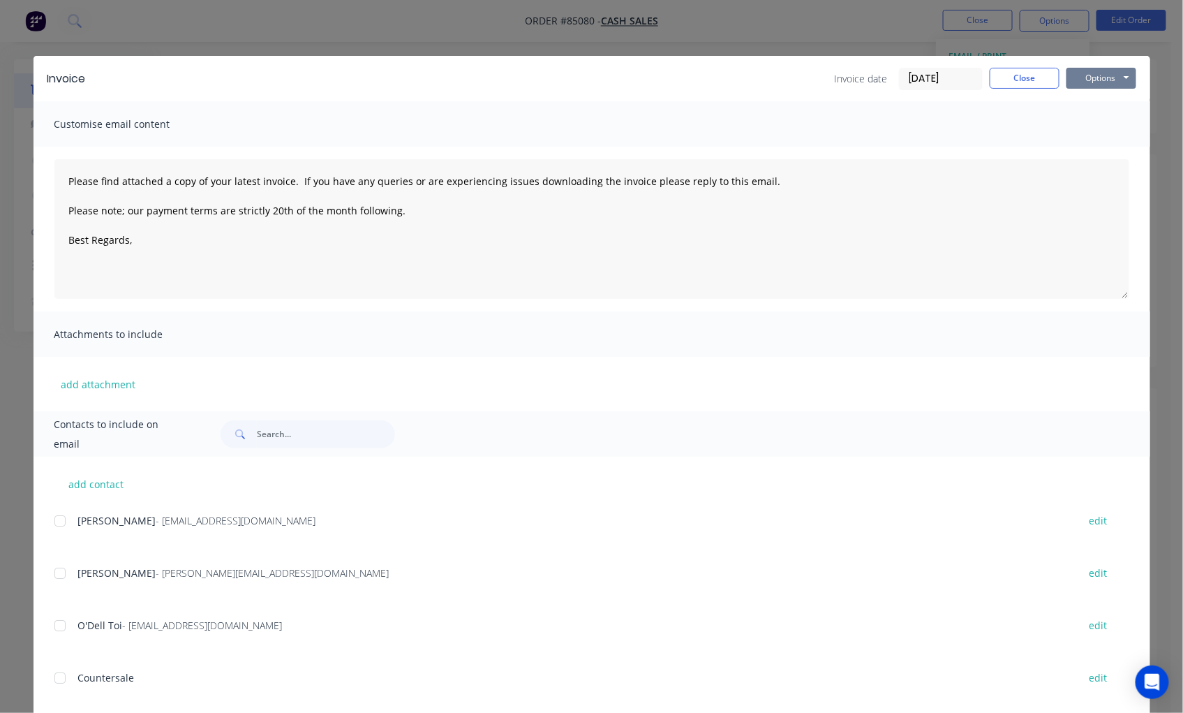
drag, startPoint x: 1084, startPoint y: 80, endPoint x: 1092, endPoint y: 89, distance: 12.4
click at [1085, 80] on button "Options" at bounding box center [1101, 78] width 70 height 21
click at [1079, 126] on button "Print" at bounding box center [1110, 125] width 89 height 23
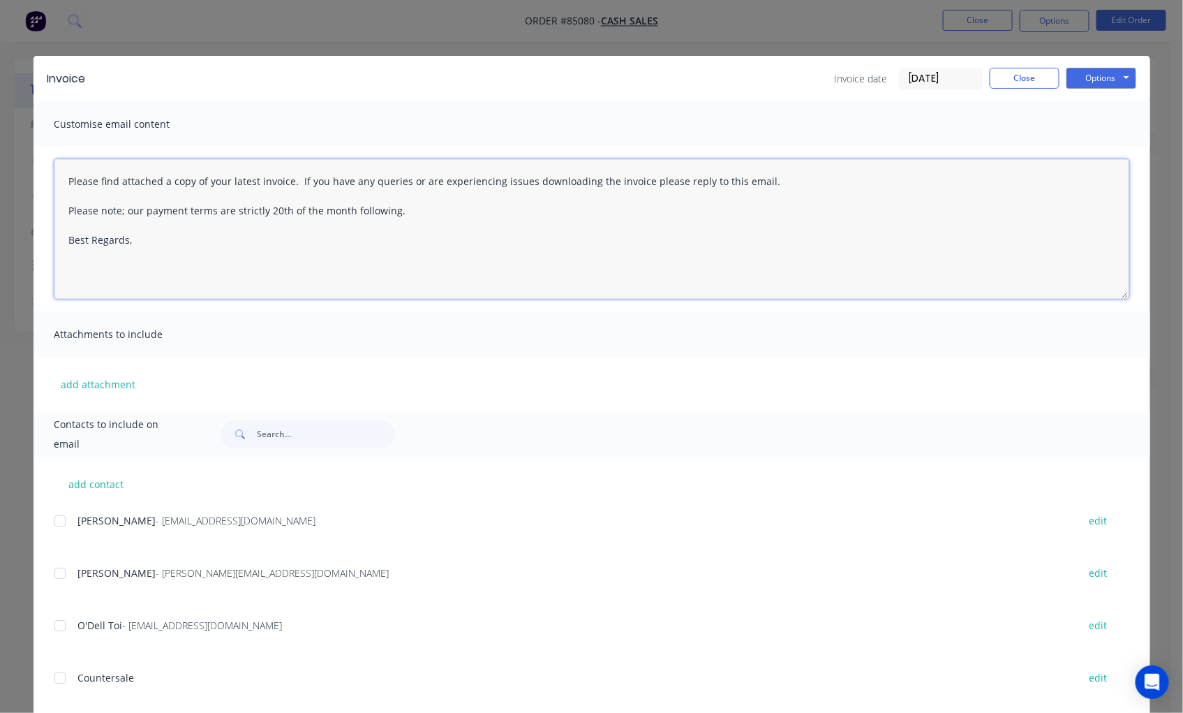
drag, startPoint x: 448, startPoint y: 209, endPoint x: 52, endPoint y: 177, distance: 397.0
click at [54, 177] on textarea "Please find attached a copy of your latest invoice. If you have any queries or …" at bounding box center [591, 229] width 1075 height 140
paste textarea "Thank you for your order. Your order is ready, and will be dispatched upon rece…"
click at [173, 216] on textarea "Thank you for your order. Your order is ready, and will be dispatched upon rece…" at bounding box center [591, 229] width 1075 height 140
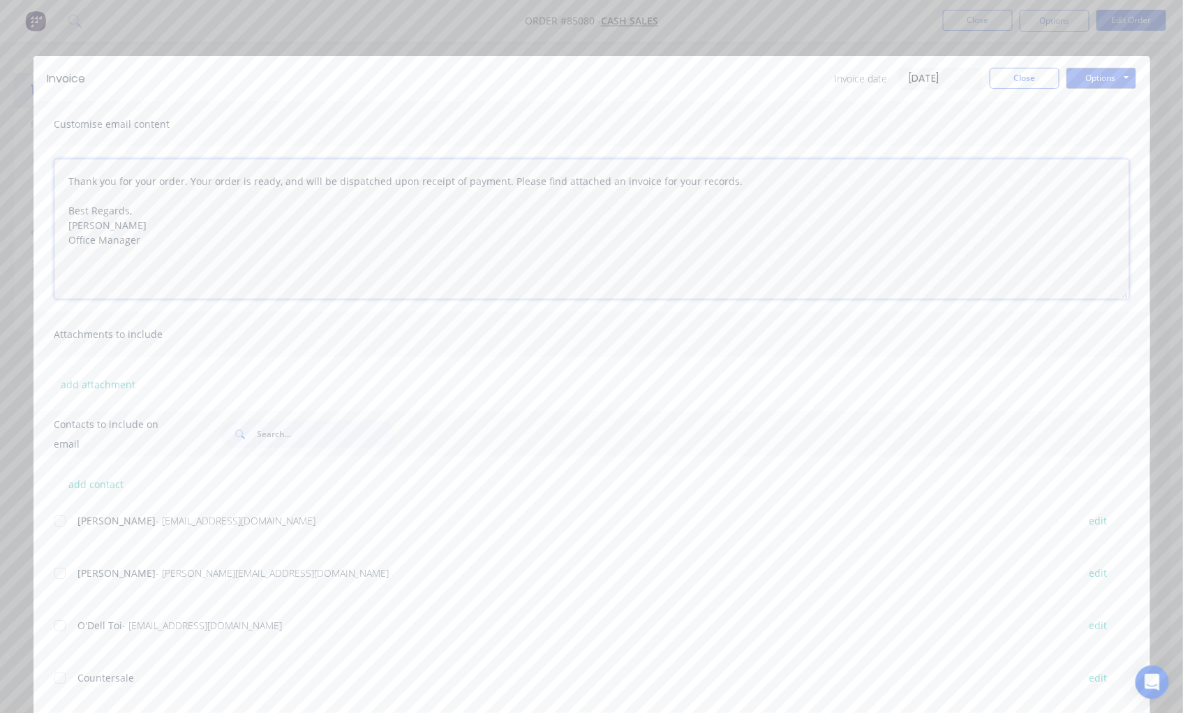
type textarea "Thank you for your order. Your order is ready, and will be dispatched upon rece…"
click at [269, 424] on input "text" at bounding box center [326, 434] width 138 height 28
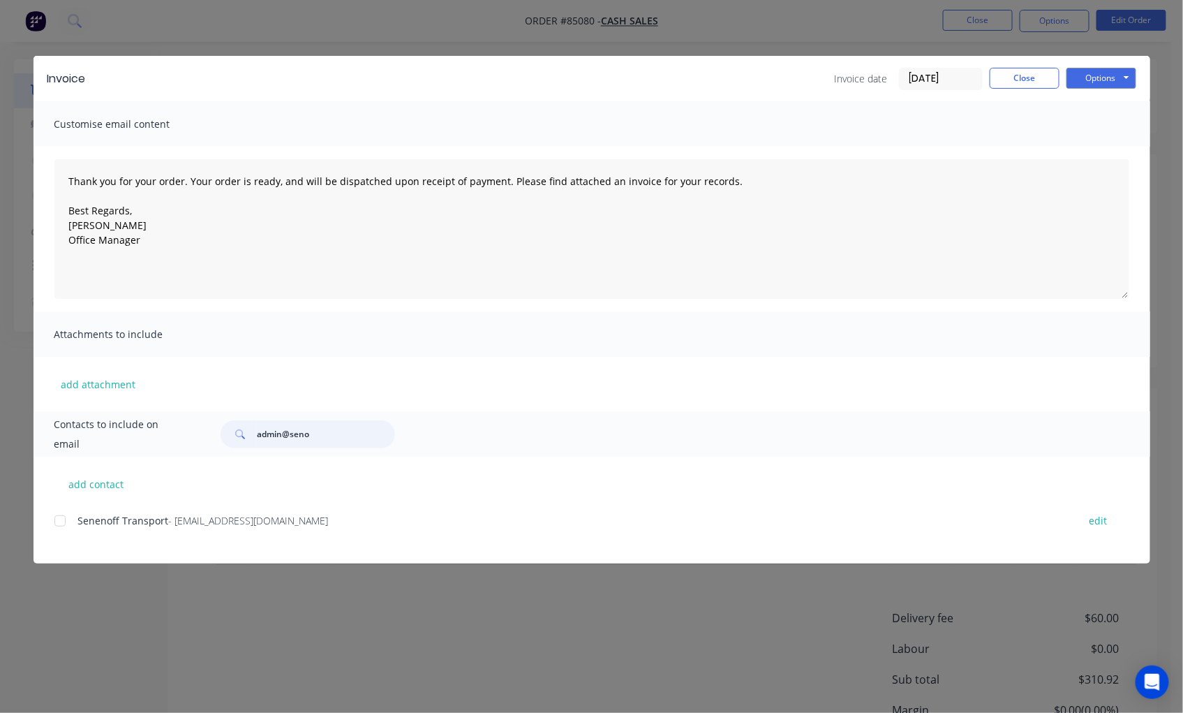
drag, startPoint x: 60, startPoint y: 522, endPoint x: 106, endPoint y: 526, distance: 46.3
click at [60, 521] on div at bounding box center [60, 521] width 28 height 28
type input "admin@seno"
click at [1119, 77] on button "Options" at bounding box center [1101, 78] width 70 height 21
click at [1100, 142] on button "Email" at bounding box center [1110, 148] width 89 height 23
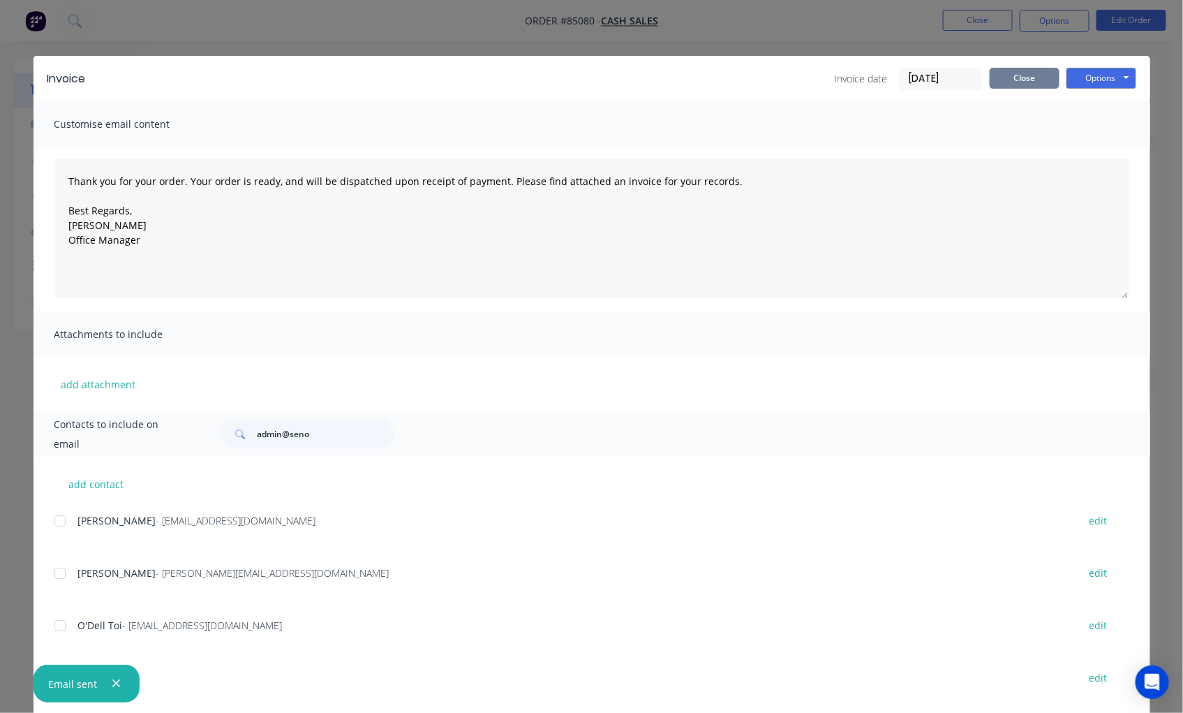
click at [1020, 81] on button "Close" at bounding box center [1025, 78] width 70 height 21
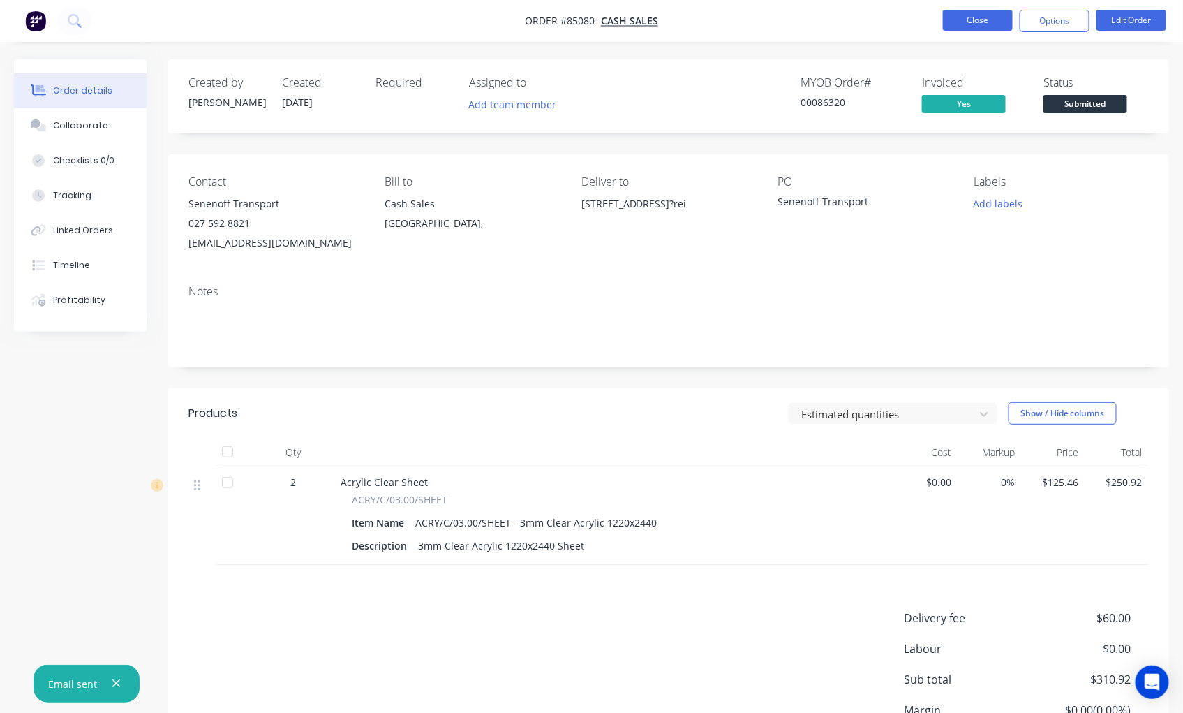
click at [981, 24] on button "Close" at bounding box center [978, 20] width 70 height 21
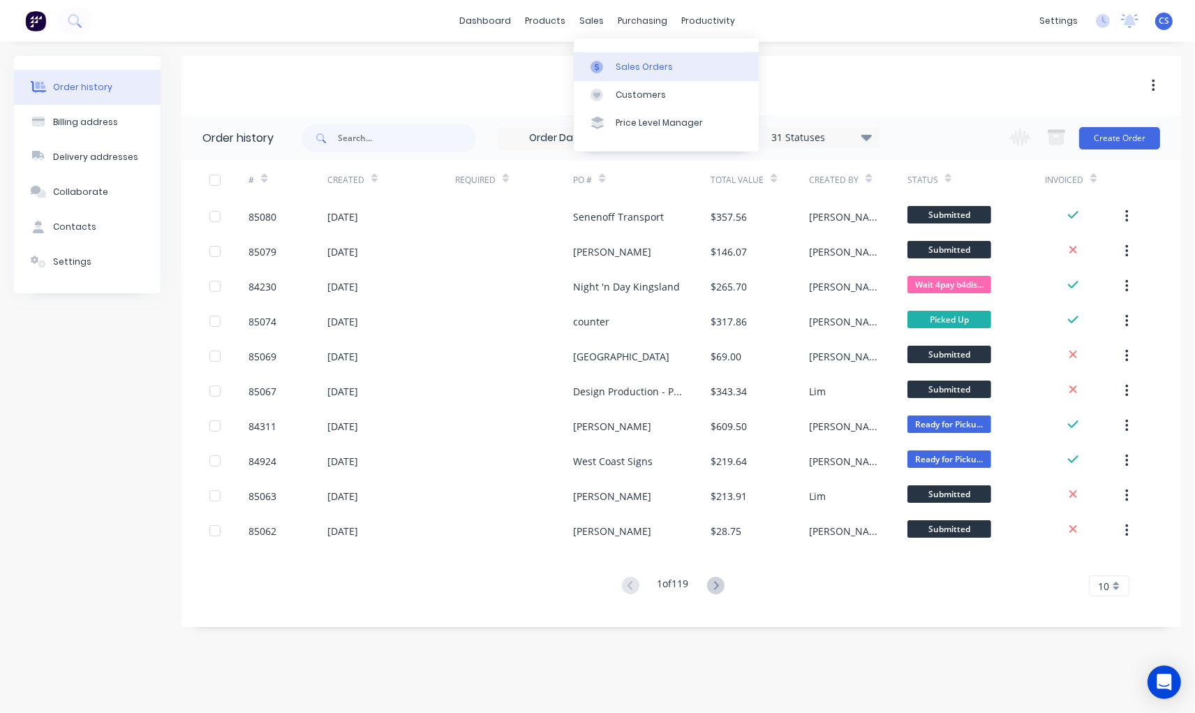
click at [620, 61] on div "Sales Orders" at bounding box center [644, 67] width 57 height 13
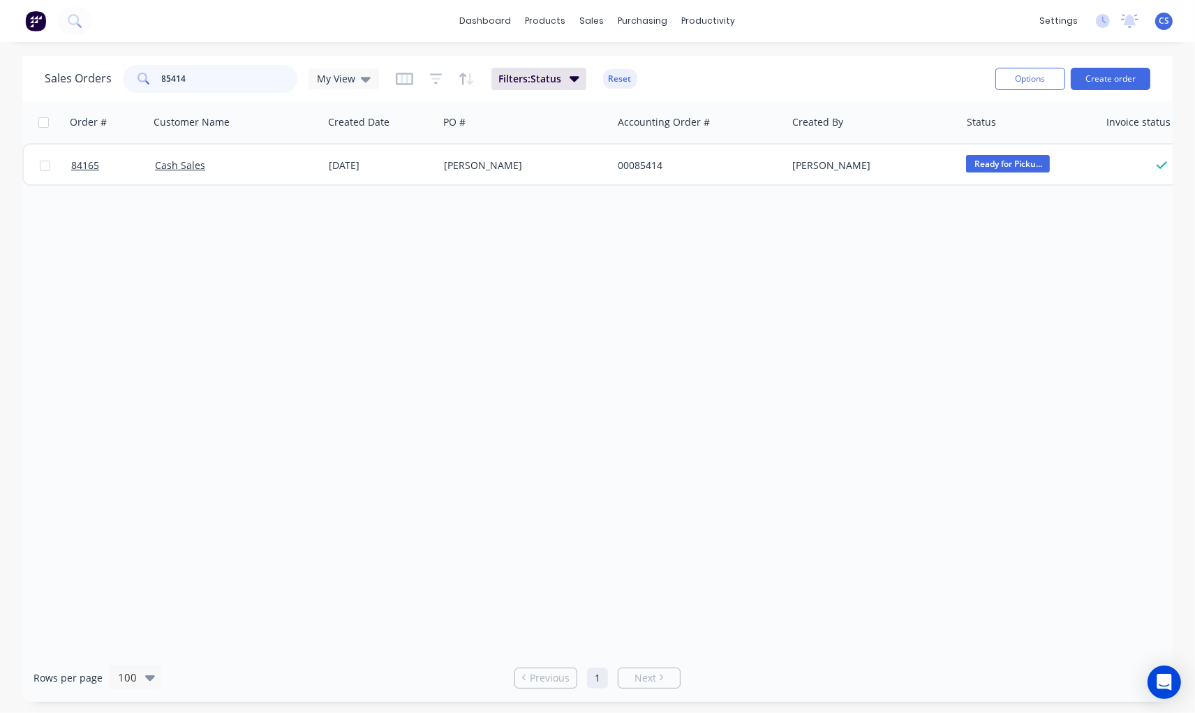
click at [201, 74] on input "85414" at bounding box center [230, 79] width 136 height 28
type input "86163"
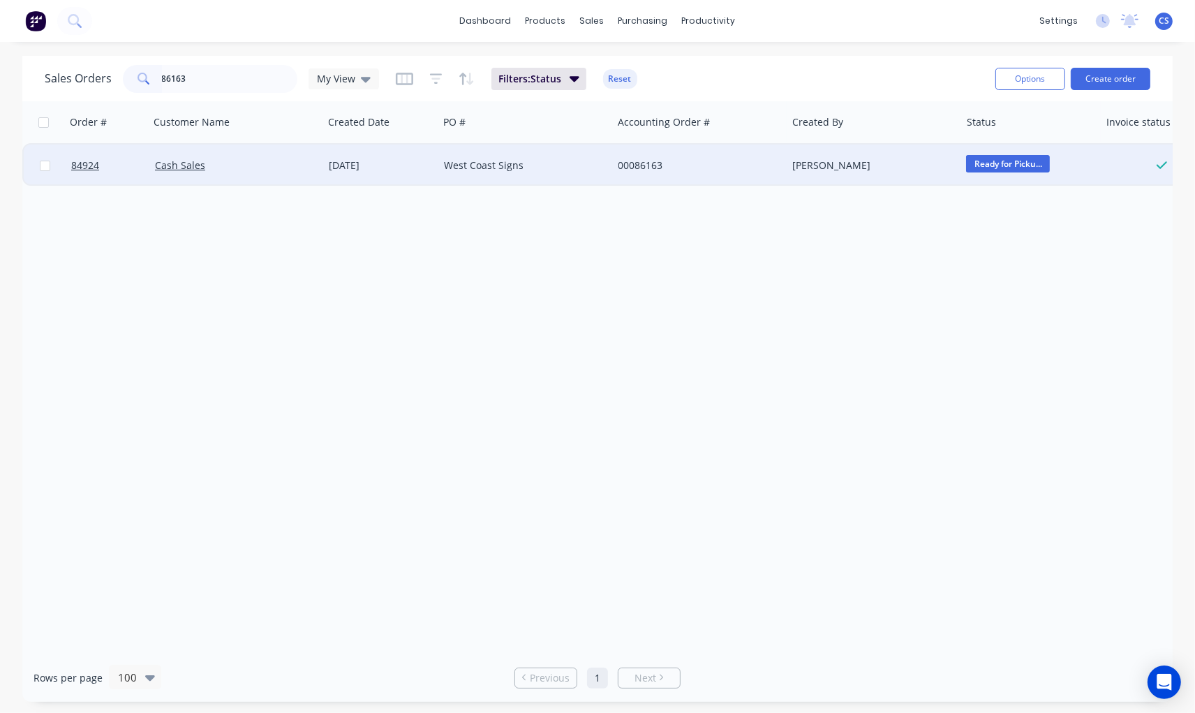
click at [477, 176] on div "West Coast Signs" at bounding box center [525, 165] width 174 height 42
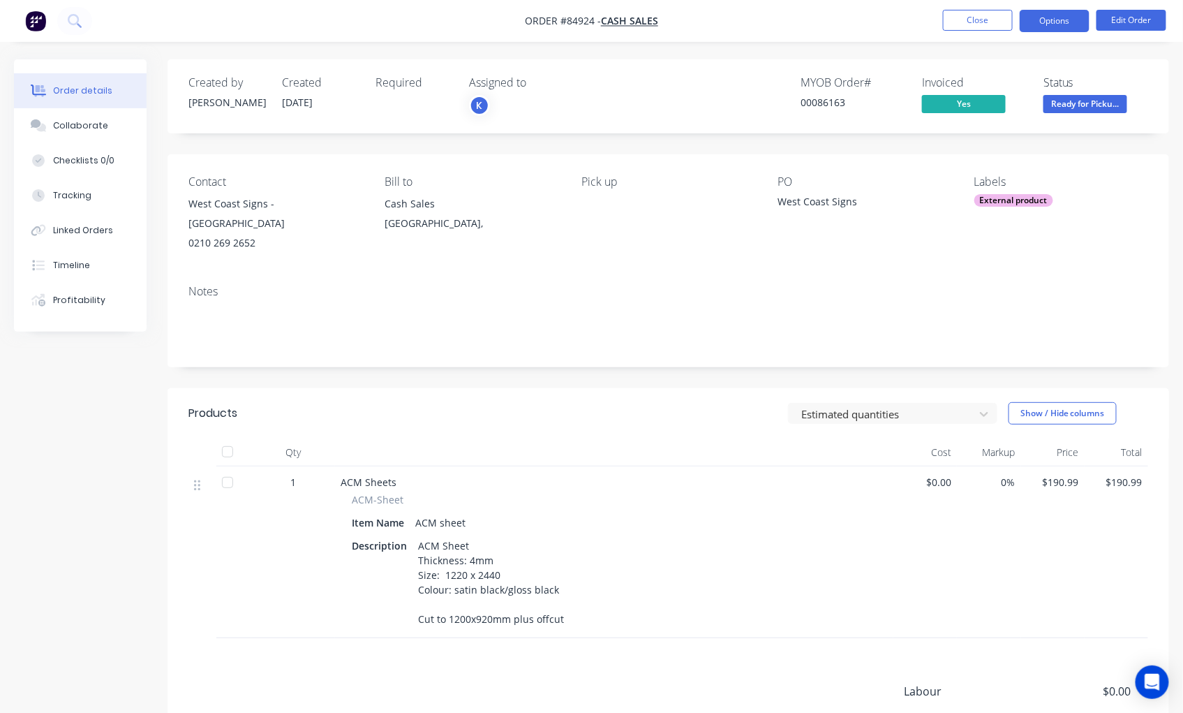
click at [1066, 23] on button "Options" at bounding box center [1055, 21] width 70 height 22
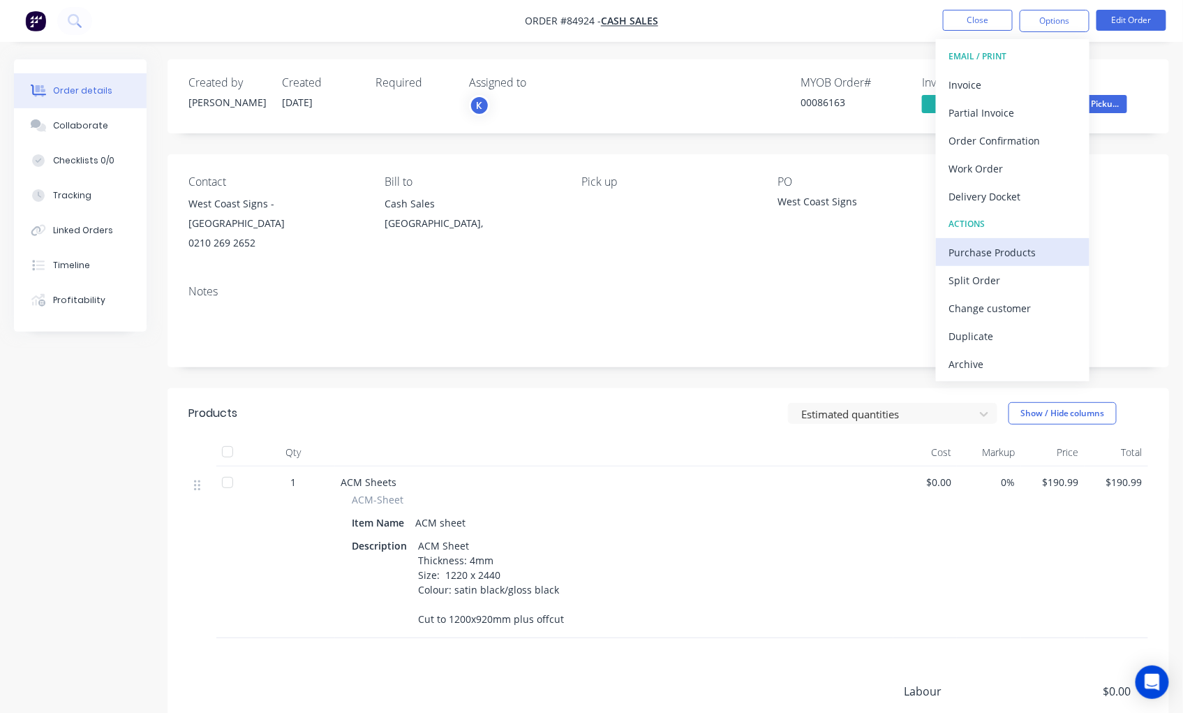
click at [997, 253] on div "Purchase Products" at bounding box center [1012, 252] width 128 height 20
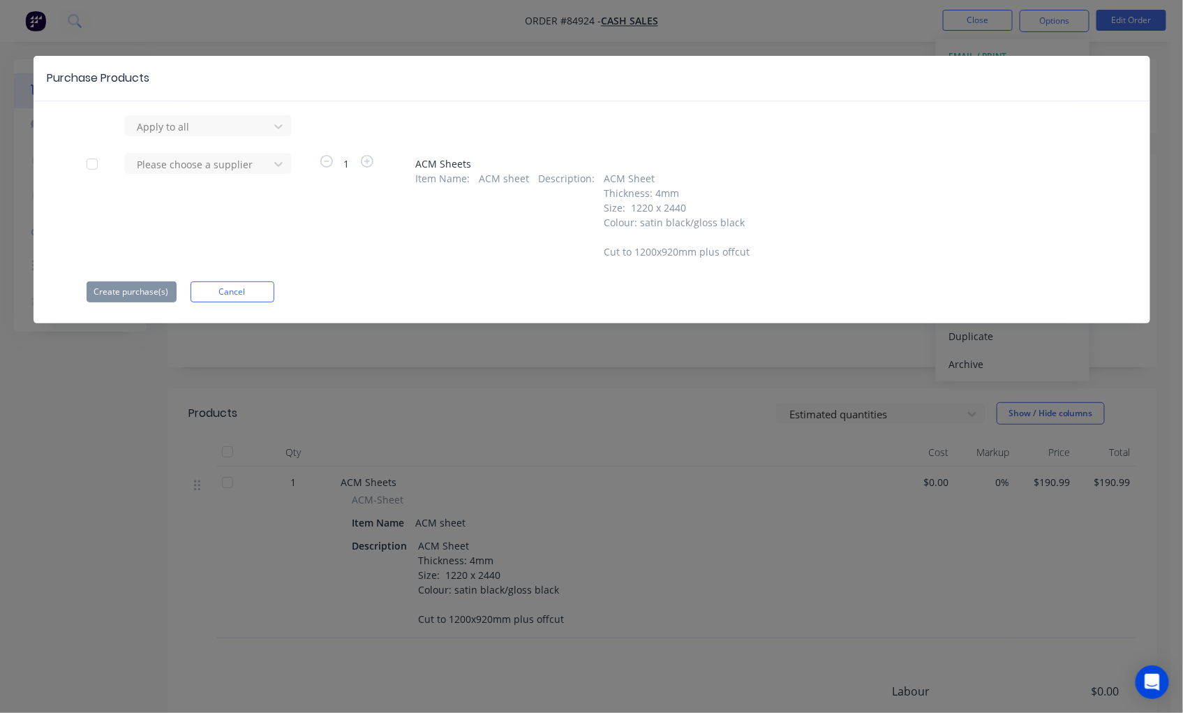
click at [92, 165] on div at bounding box center [92, 164] width 28 height 28
click at [211, 162] on div at bounding box center [199, 164] width 126 height 17
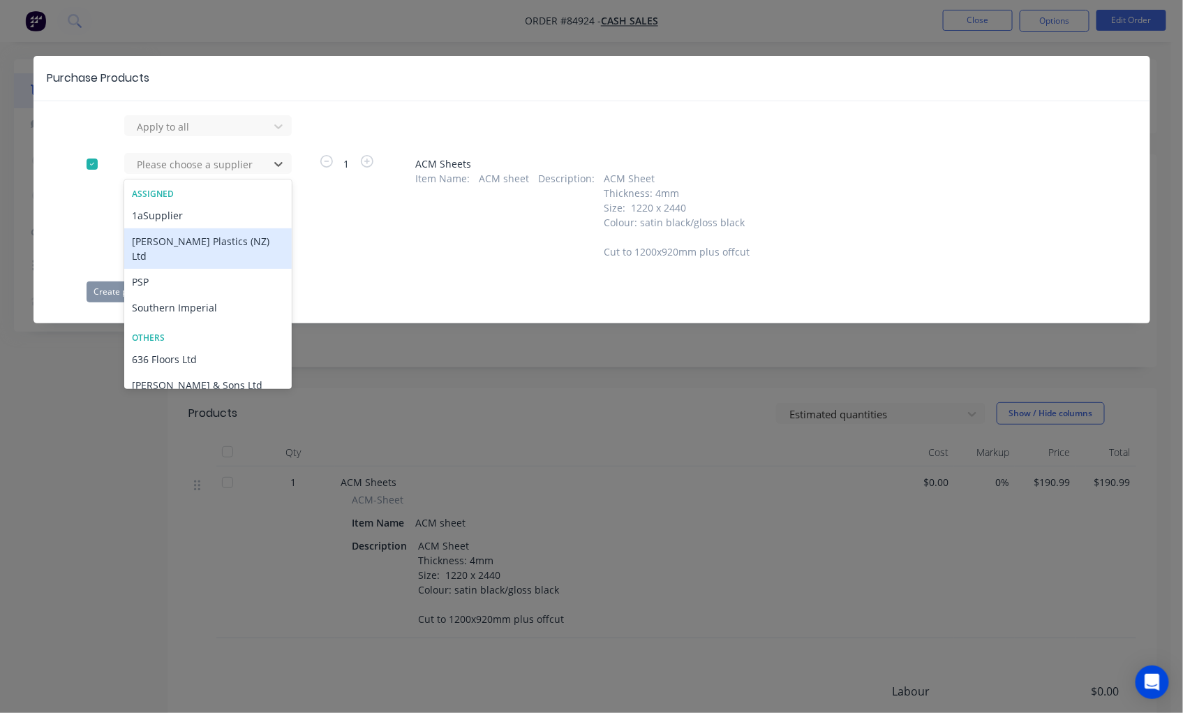
click at [174, 246] on div "Mulford Plastics (NZ) Ltd" at bounding box center [207, 248] width 167 height 40
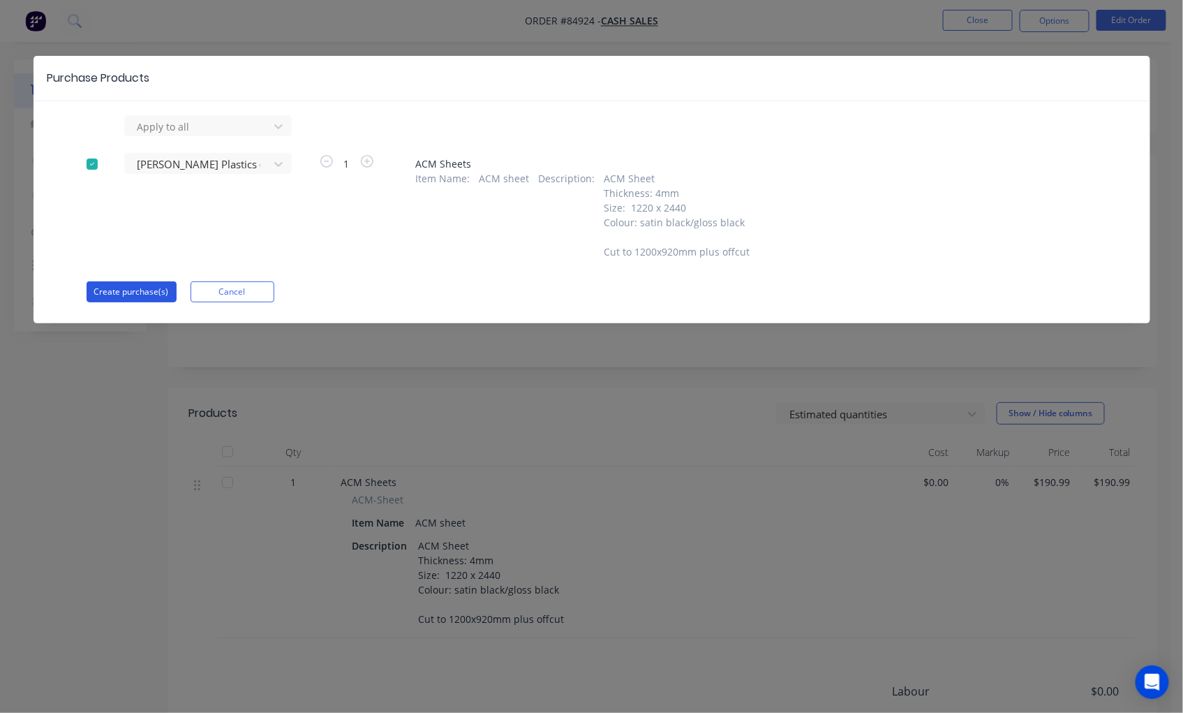
click at [129, 292] on button "Create purchase(s)" at bounding box center [132, 291] width 90 height 21
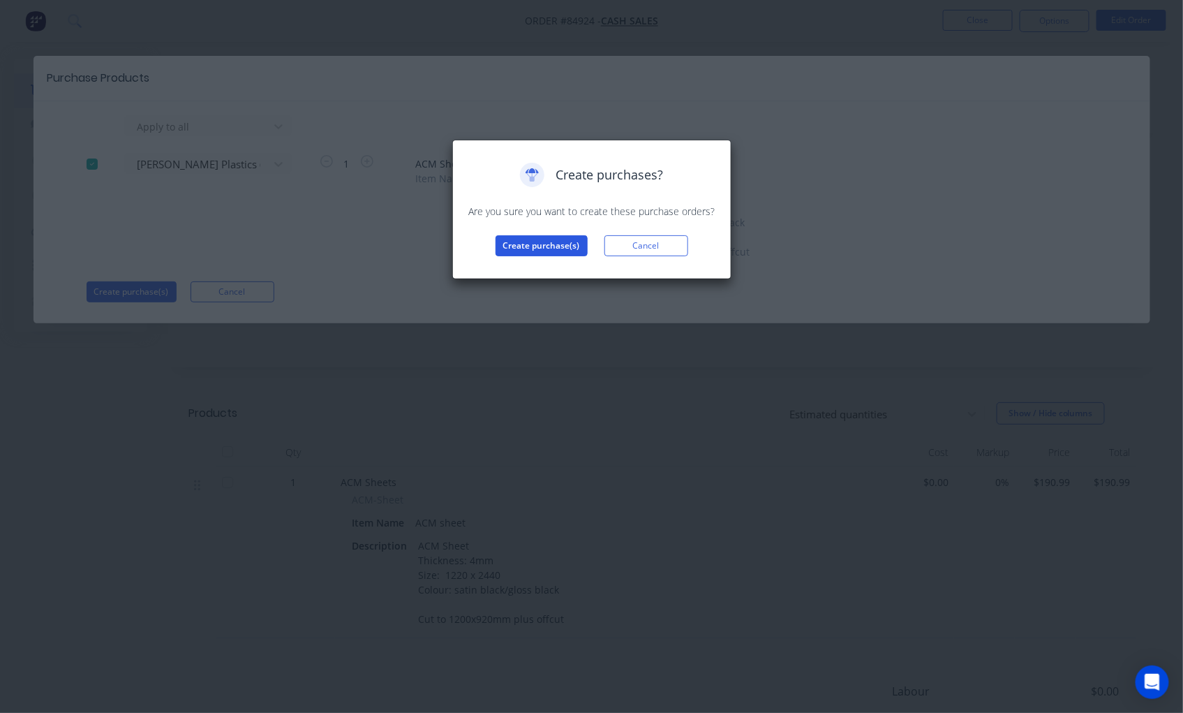
click at [523, 250] on button "Create purchase(s)" at bounding box center [542, 245] width 92 height 21
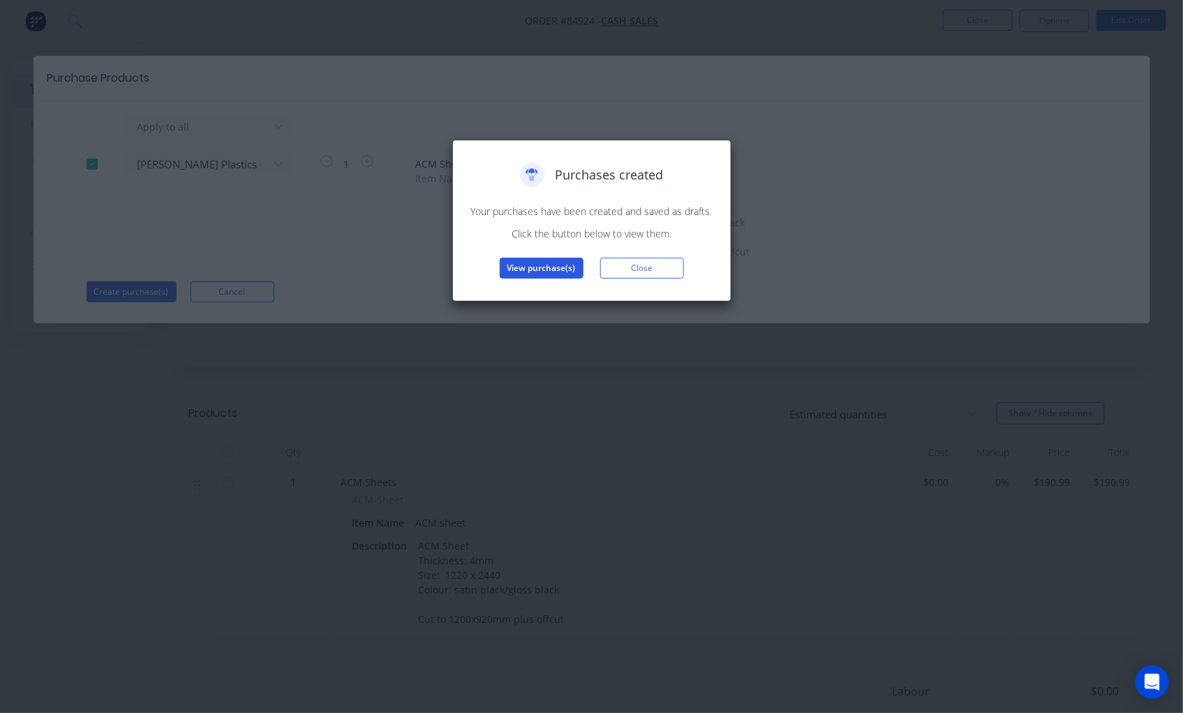
click at [535, 267] on button "View purchase(s)" at bounding box center [542, 268] width 84 height 21
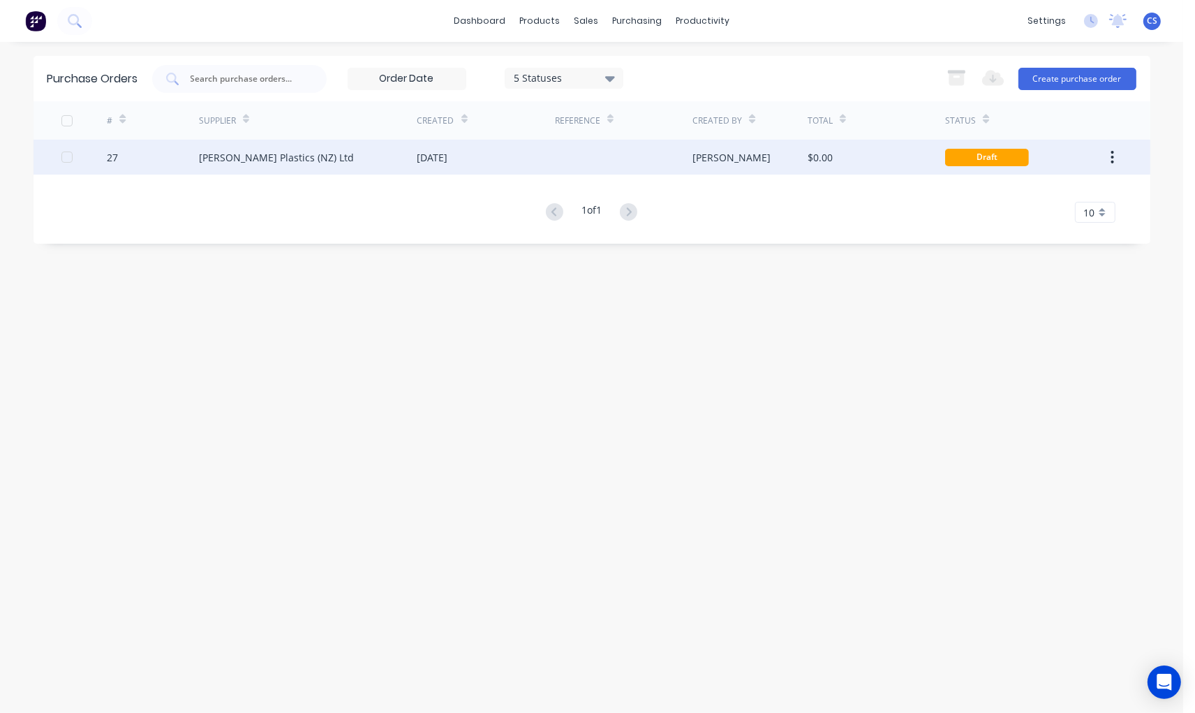
click at [324, 163] on div "Mulford Plastics (NZ) Ltd" at bounding box center [308, 157] width 218 height 35
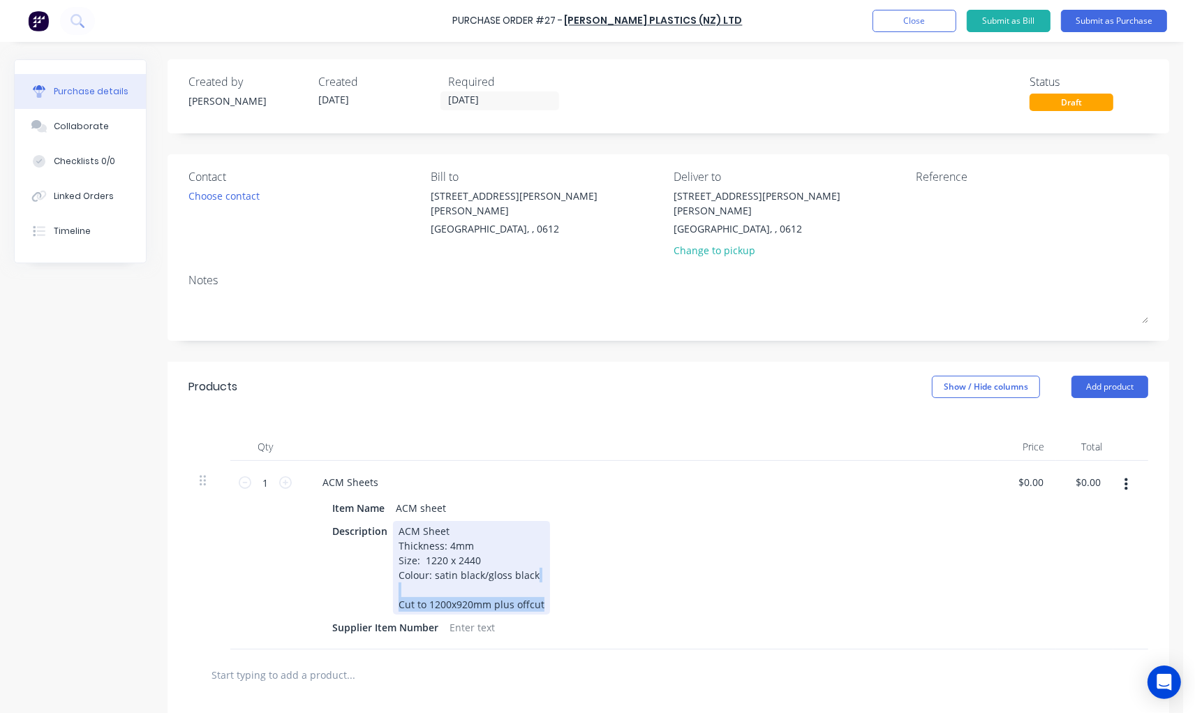
drag, startPoint x: 540, startPoint y: 561, endPoint x: 550, endPoint y: 588, distance: 28.3
click at [550, 588] on div "Description ACM Sheet Thickness: 4mm Size: 1220 x 2440 Colour: satin black/glos…" at bounding box center [646, 568] width 639 height 94
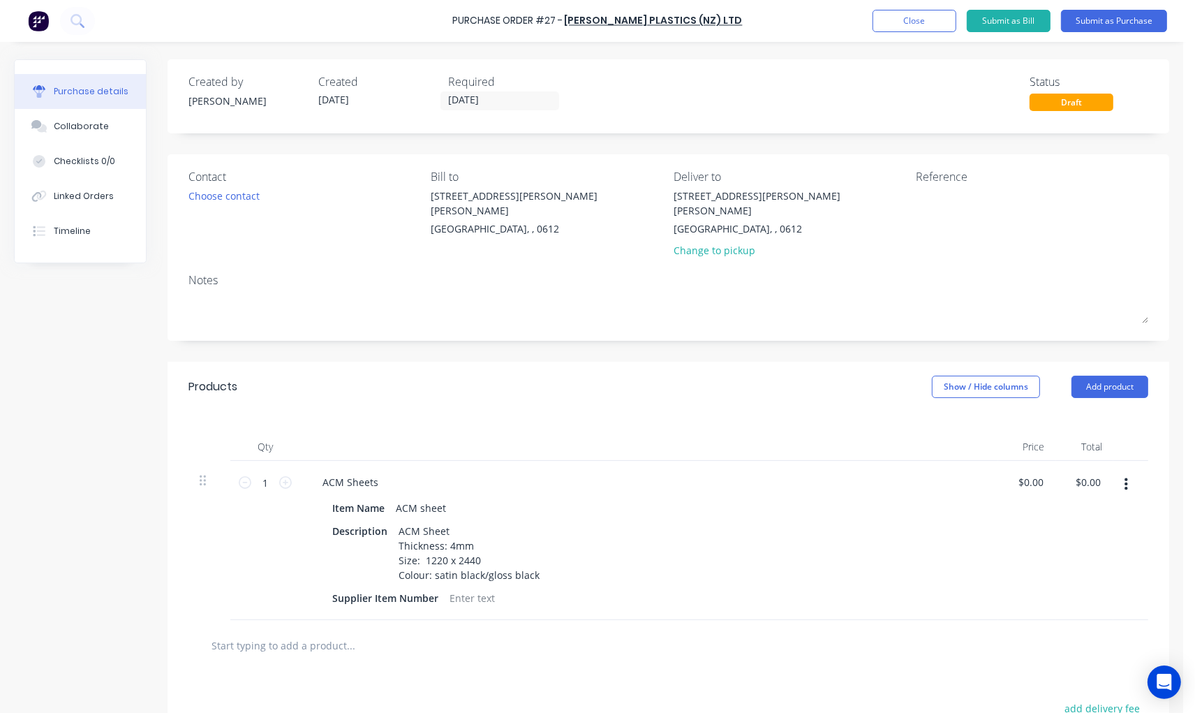
click at [531, 620] on div at bounding box center [668, 645] width 960 height 51
click at [953, 198] on textarea at bounding box center [1003, 203] width 174 height 31
type textarea "86163"
click at [1106, 23] on button "Submit as Purchase" at bounding box center [1114, 21] width 106 height 22
type textarea "x"
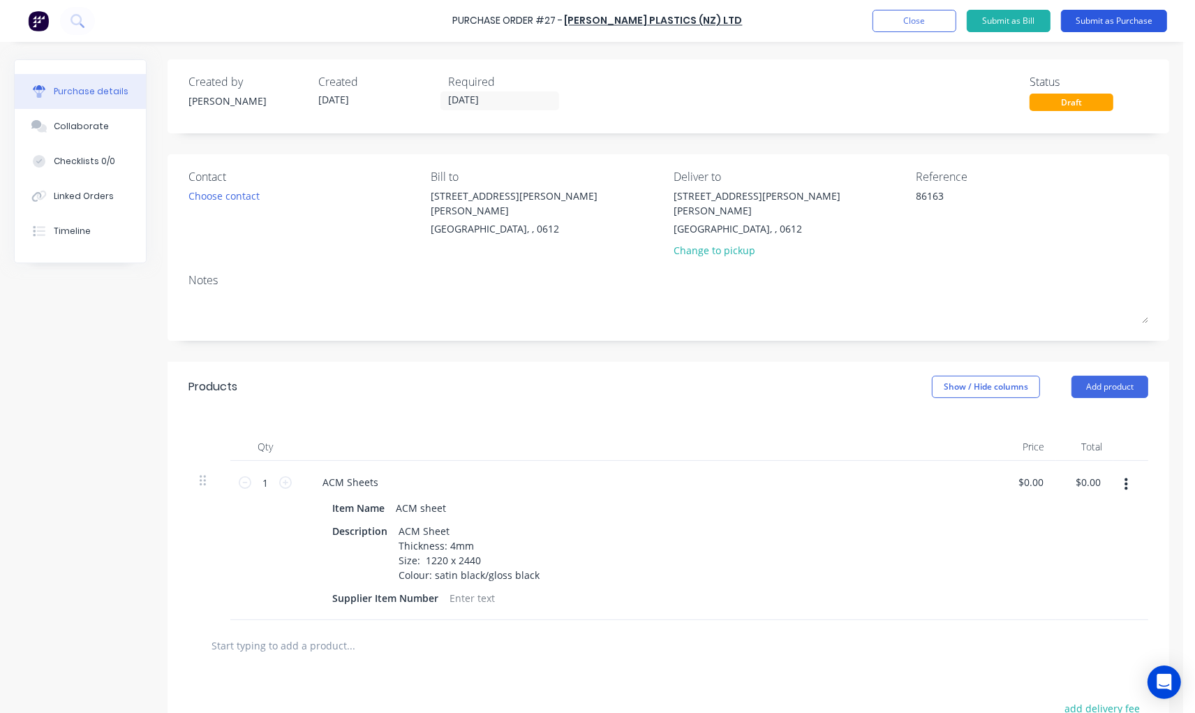
type textarea "86163"
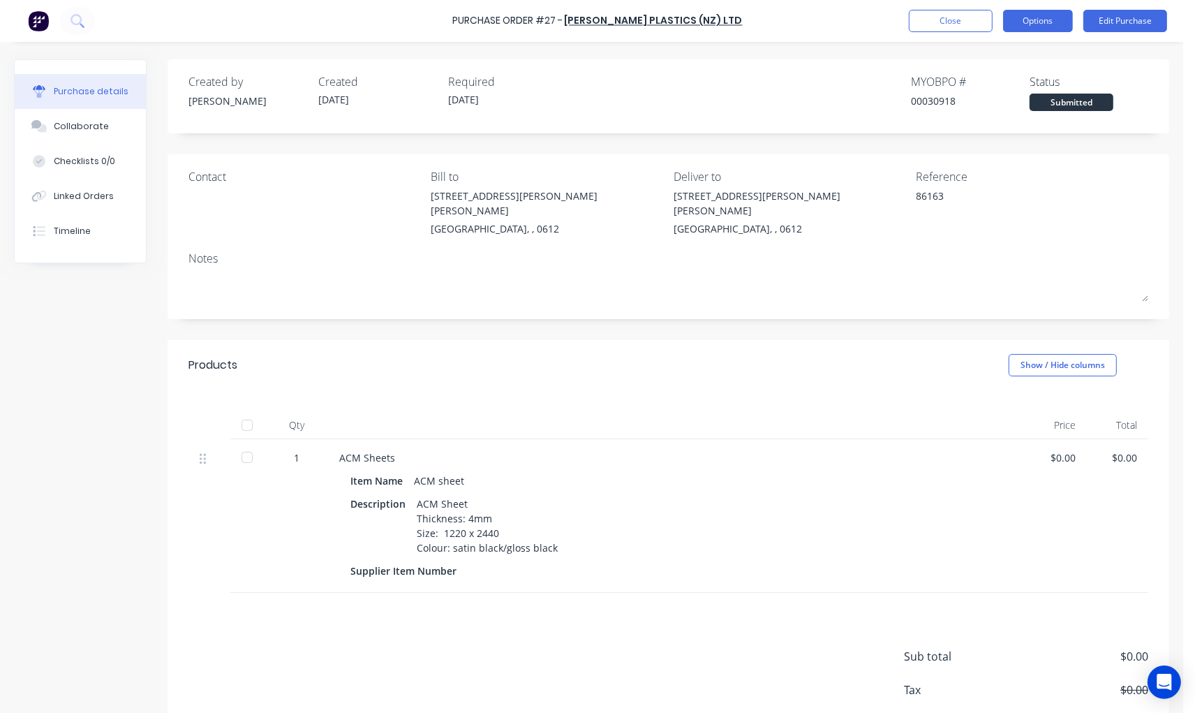
click at [1050, 26] on button "Options" at bounding box center [1038, 21] width 70 height 22
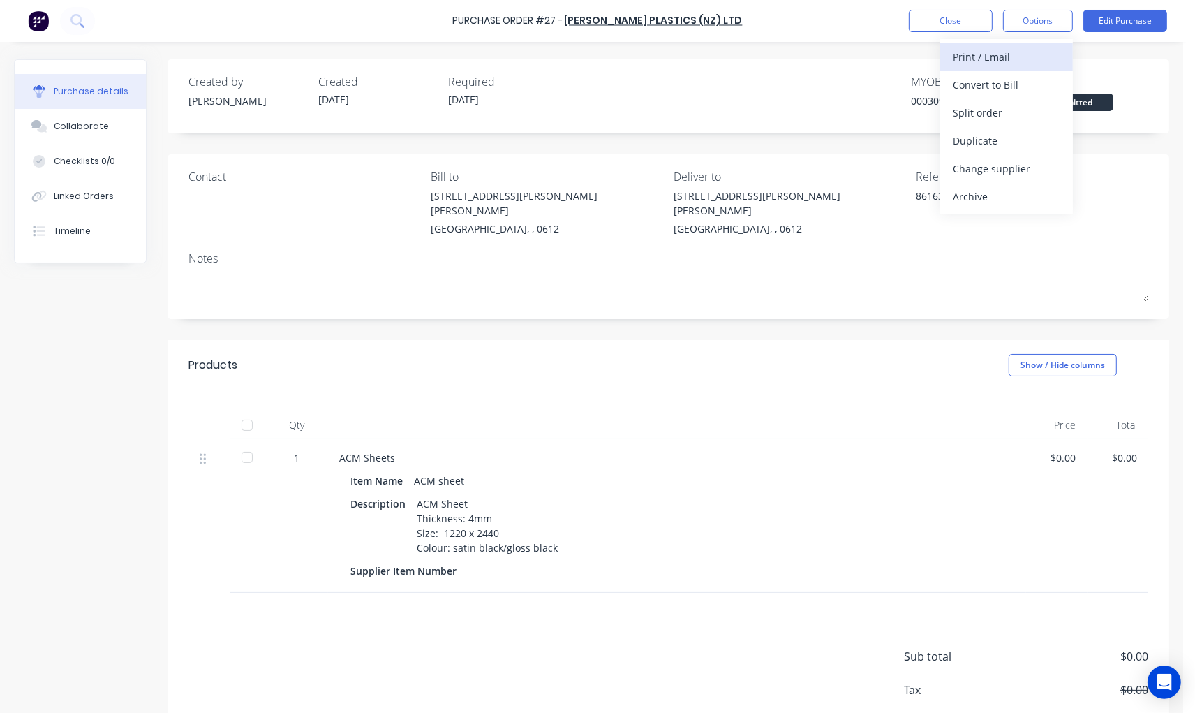
click at [999, 59] on div "Print / Email" at bounding box center [1006, 57] width 107 height 20
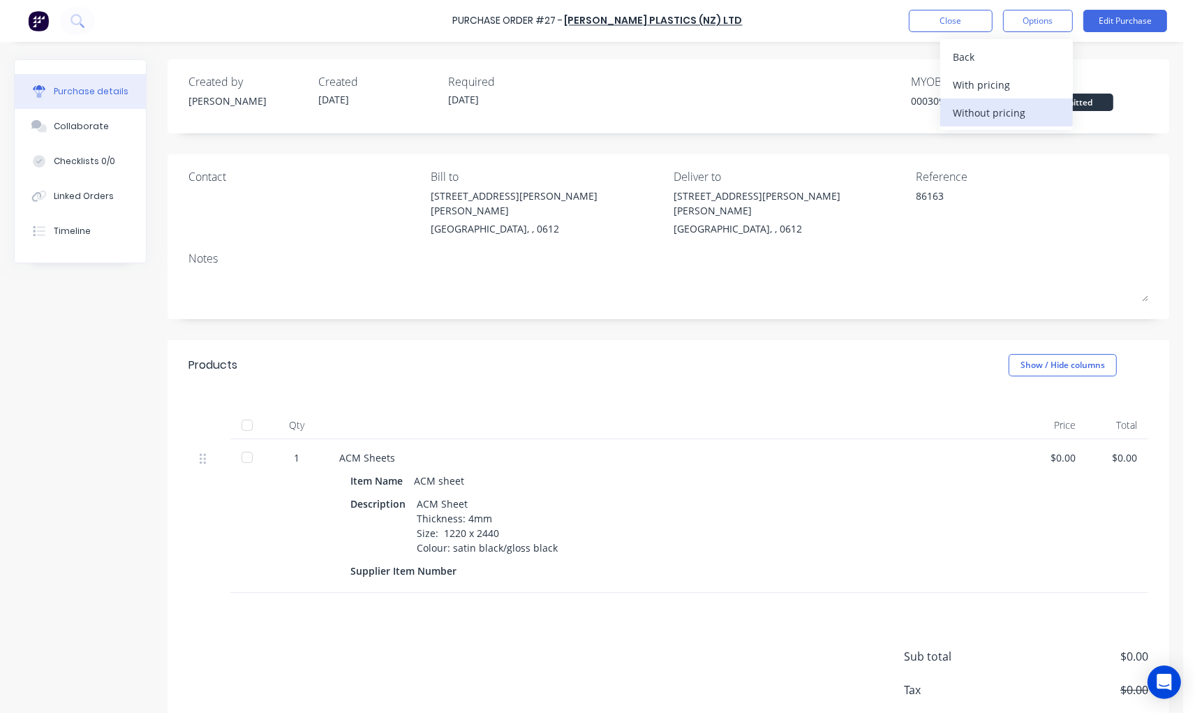
click at [1029, 103] on div "Without pricing" at bounding box center [1006, 113] width 107 height 20
type textarea "x"
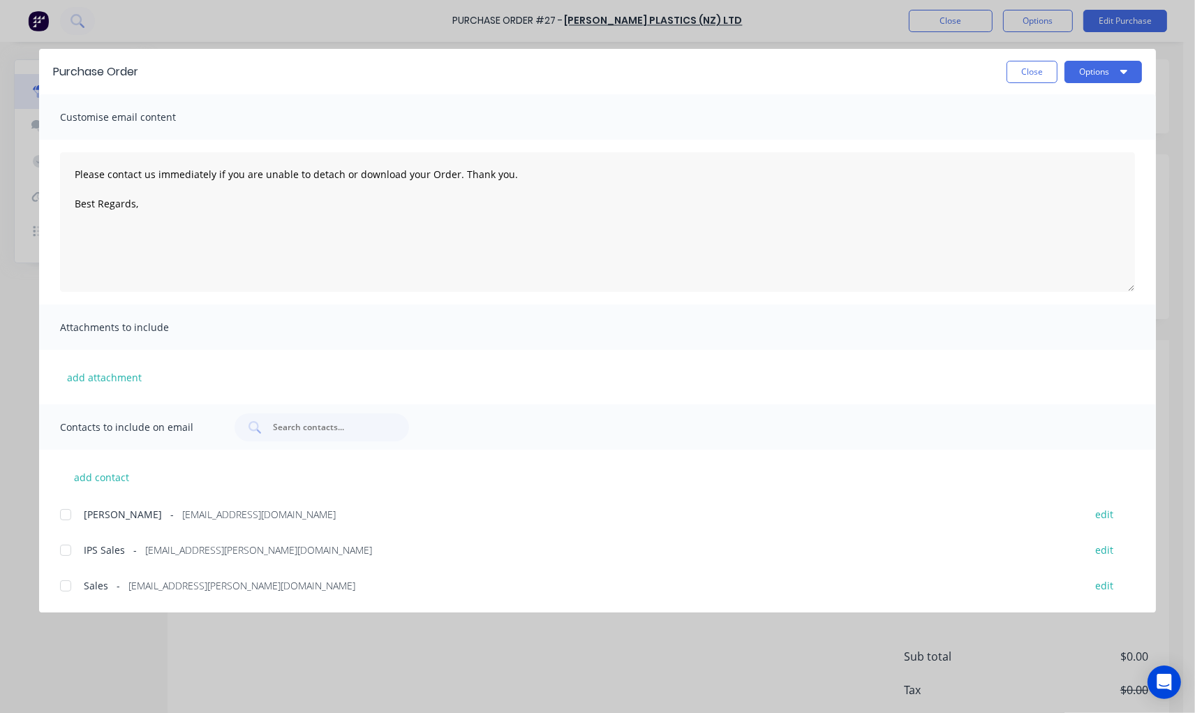
click at [67, 586] on div at bounding box center [66, 586] width 28 height 28
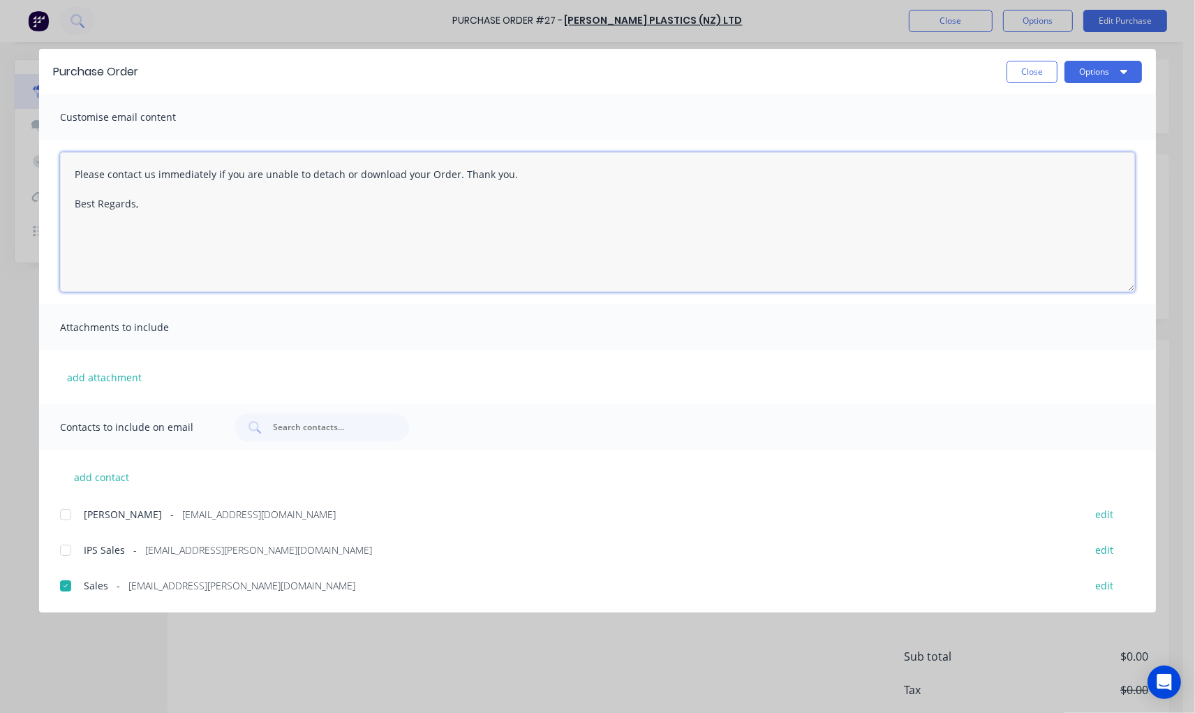
click at [165, 209] on textarea "Please contact us immediately if you are unable to detach or download your Orde…" at bounding box center [597, 222] width 1075 height 140
type textarea "Please contact us immediately if you are unable to detach or download your Orde…"
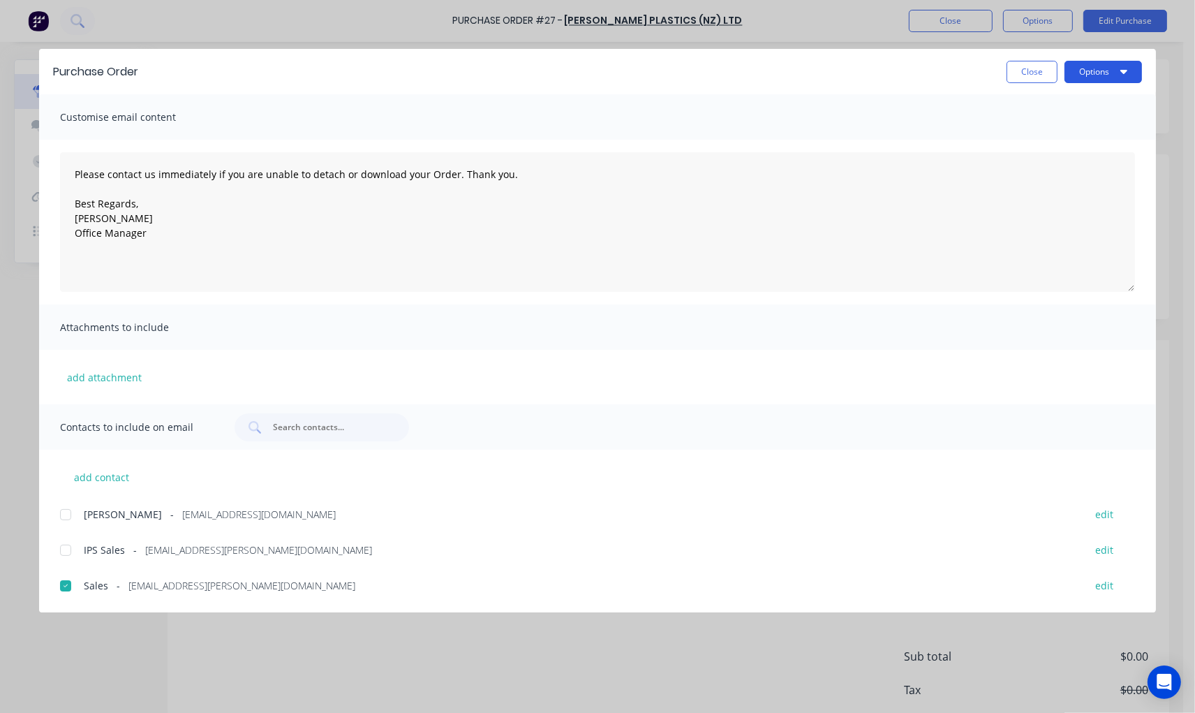
click at [1126, 71] on icon "button" at bounding box center [1123, 72] width 7 height 4
click at [1068, 151] on button "Email" at bounding box center [1075, 163] width 133 height 28
drag, startPoint x: 1030, startPoint y: 79, endPoint x: 1037, endPoint y: 107, distance: 29.5
click at [1030, 78] on button "Close" at bounding box center [1031, 72] width 51 height 22
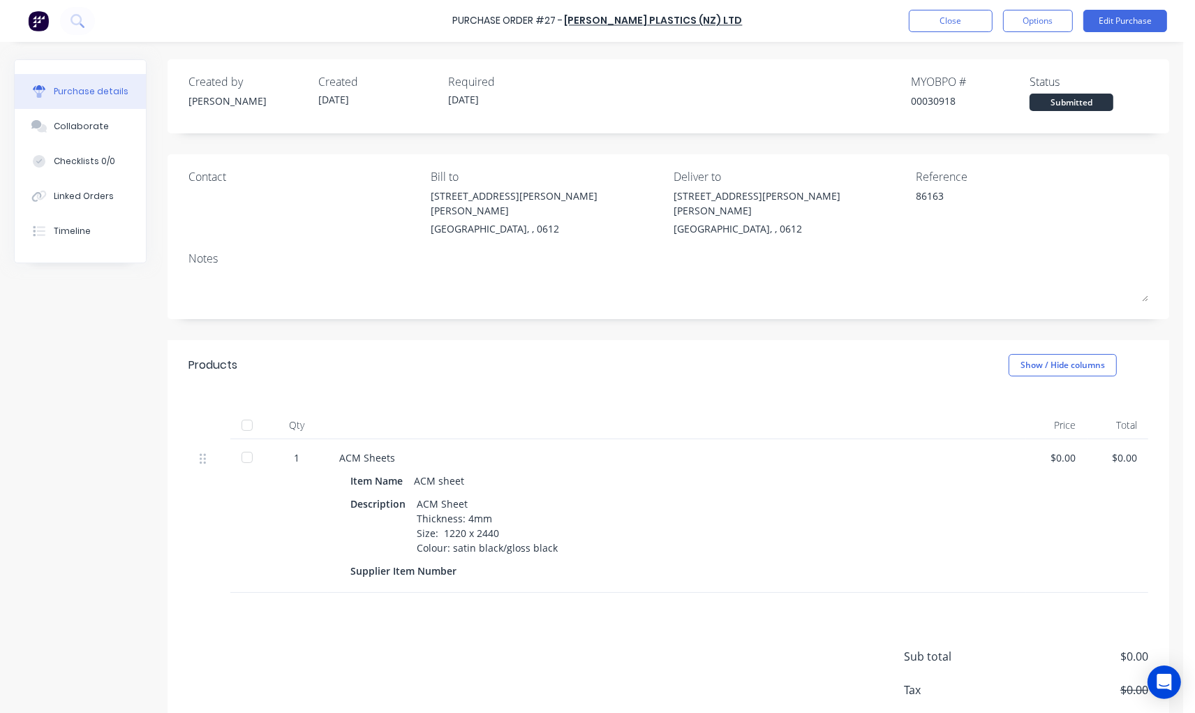
type textarea "x"
click at [86, 198] on div "Linked Orders" at bounding box center [84, 196] width 60 height 13
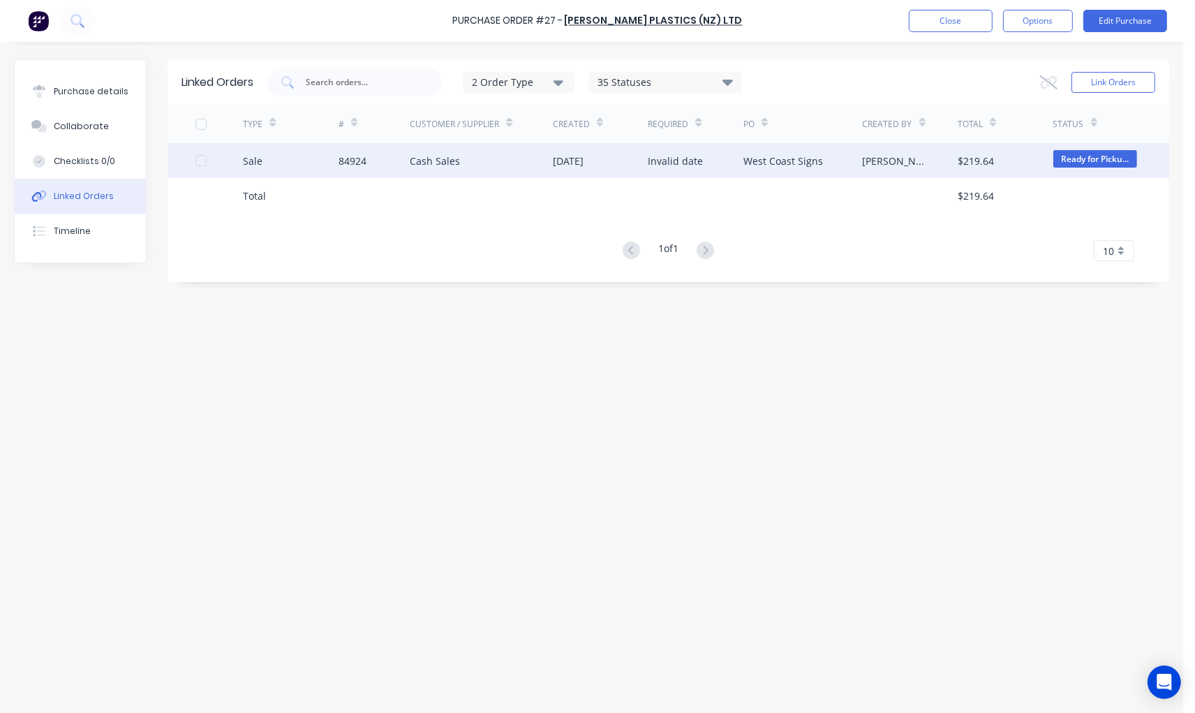
click at [701, 163] on div "Invalid date" at bounding box center [696, 160] width 96 height 35
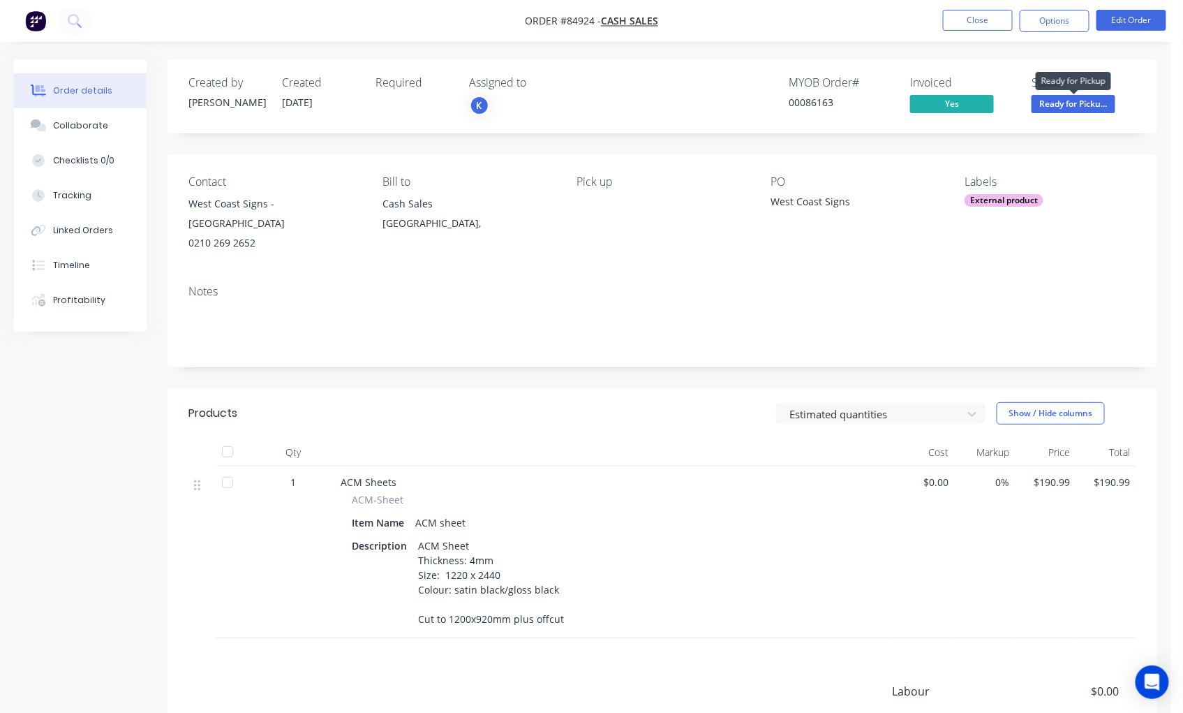
click at [1077, 100] on span "Ready for Picku..." at bounding box center [1073, 103] width 84 height 17
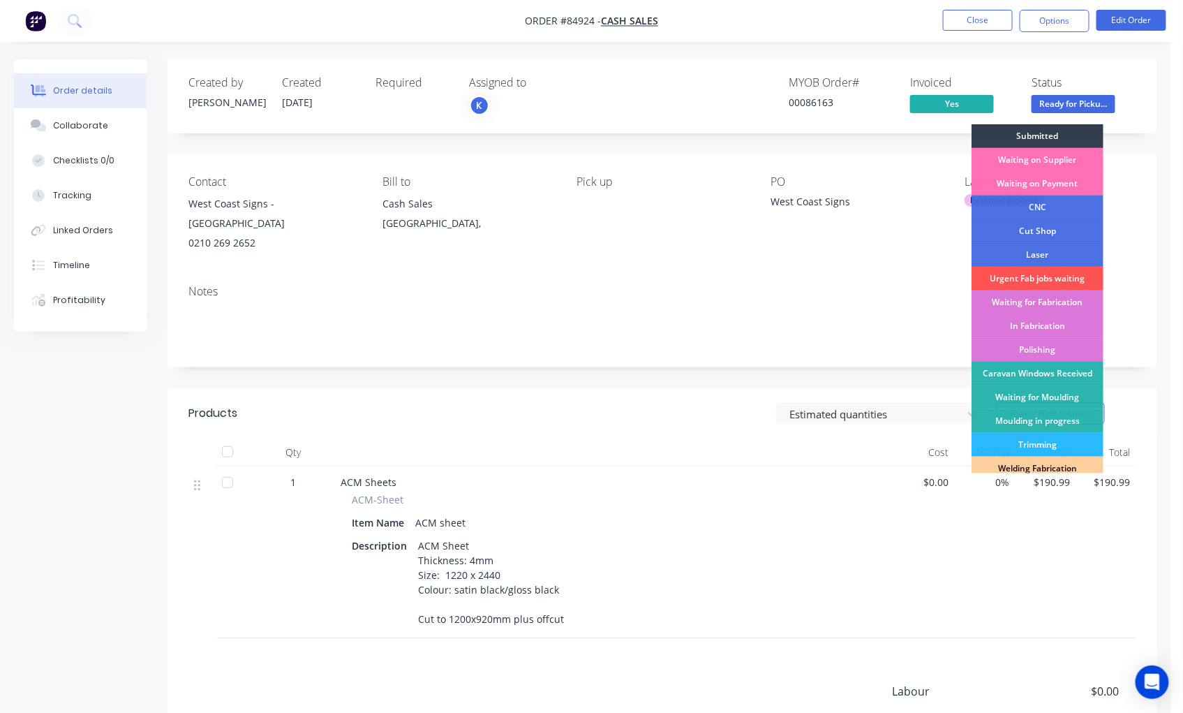
click at [1057, 159] on div "Waiting on Supplier" at bounding box center [1037, 160] width 132 height 24
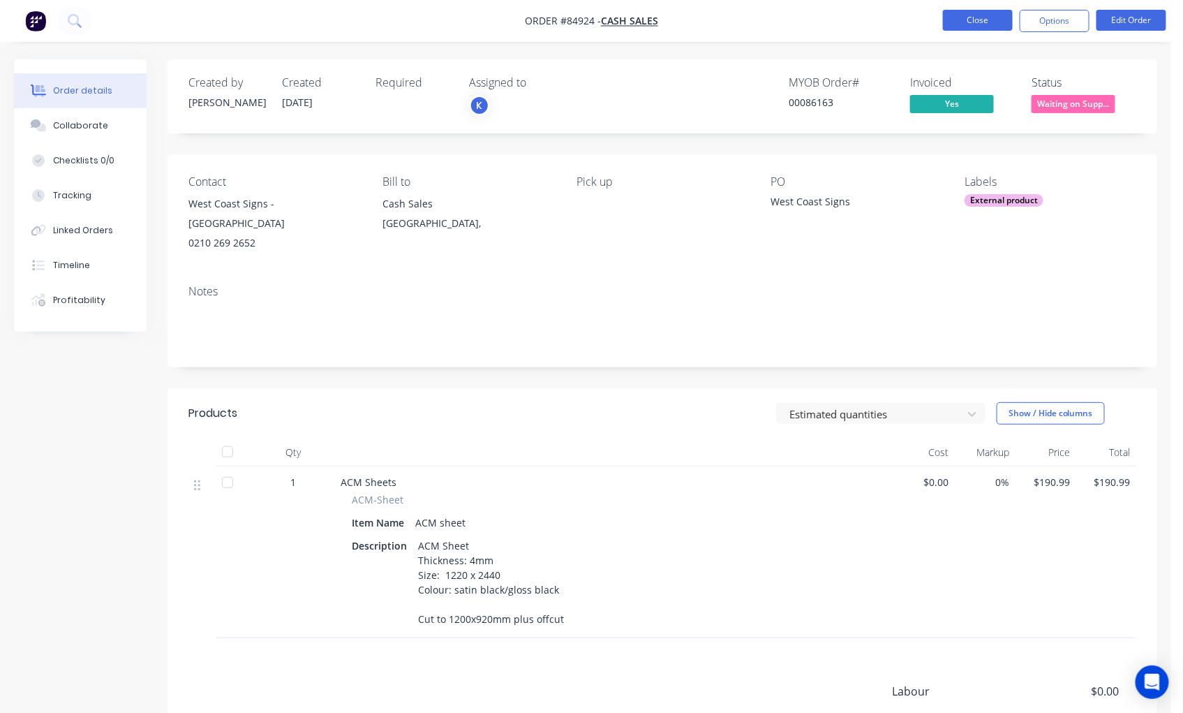
click at [982, 23] on button "Close" at bounding box center [978, 20] width 70 height 21
